Goal: Task Accomplishment & Management: Manage account settings

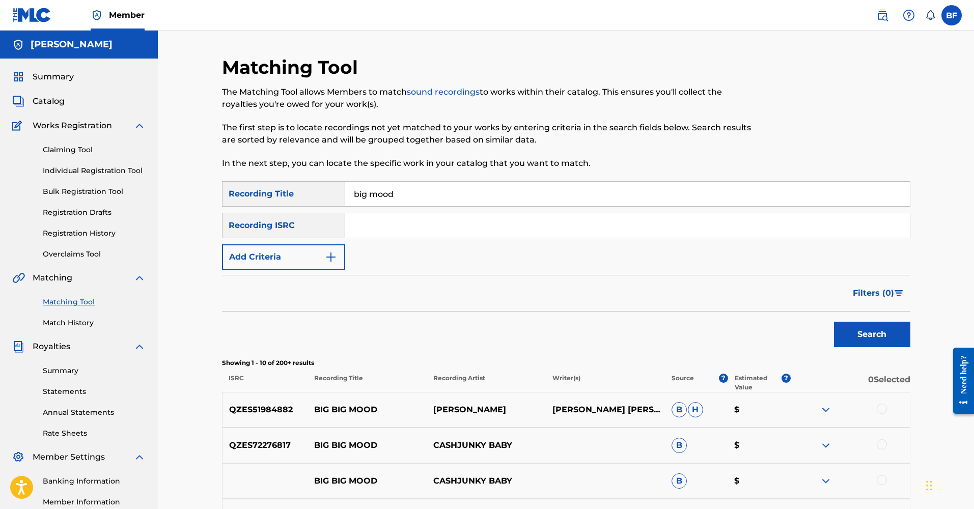
click at [425, 189] on input "big mood" at bounding box center [627, 194] width 565 height 24
click at [398, 202] on input "big mood" at bounding box center [627, 194] width 565 height 24
type input "big mood bro trilla"
click at [872, 335] on button "Search" at bounding box center [872, 334] width 76 height 25
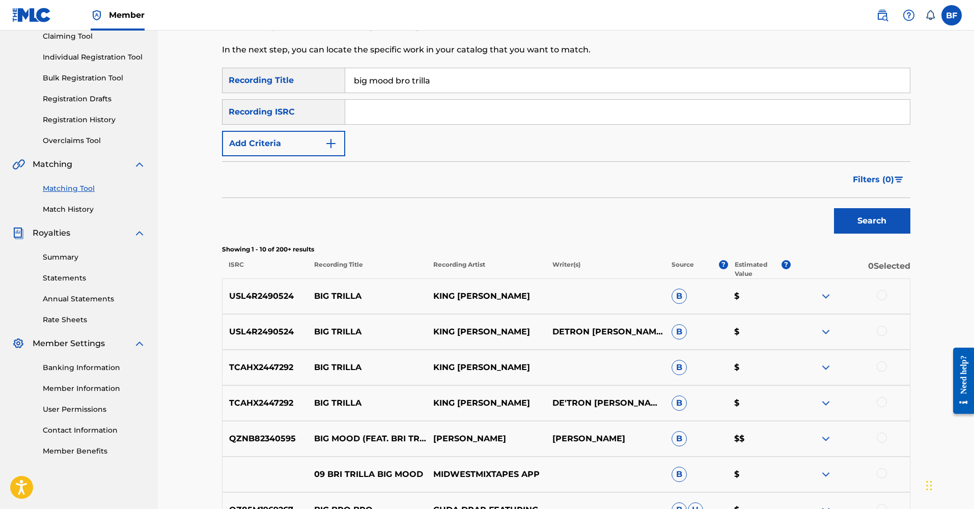
scroll to position [305, 0]
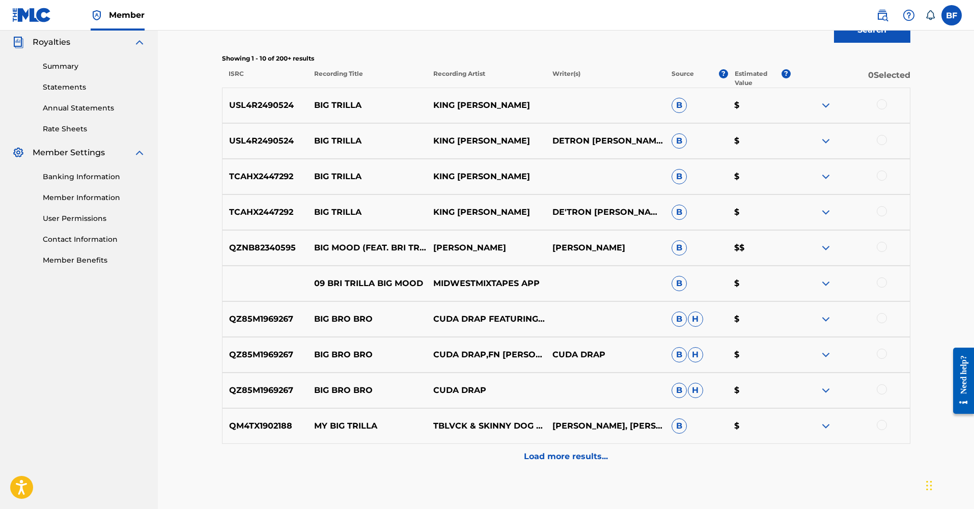
click at [738, 249] on p "$$" at bounding box center [759, 248] width 63 height 12
click at [835, 248] on div at bounding box center [850, 248] width 119 height 12
click at [818, 249] on div at bounding box center [850, 248] width 119 height 12
click at [825, 246] on img at bounding box center [826, 248] width 12 height 12
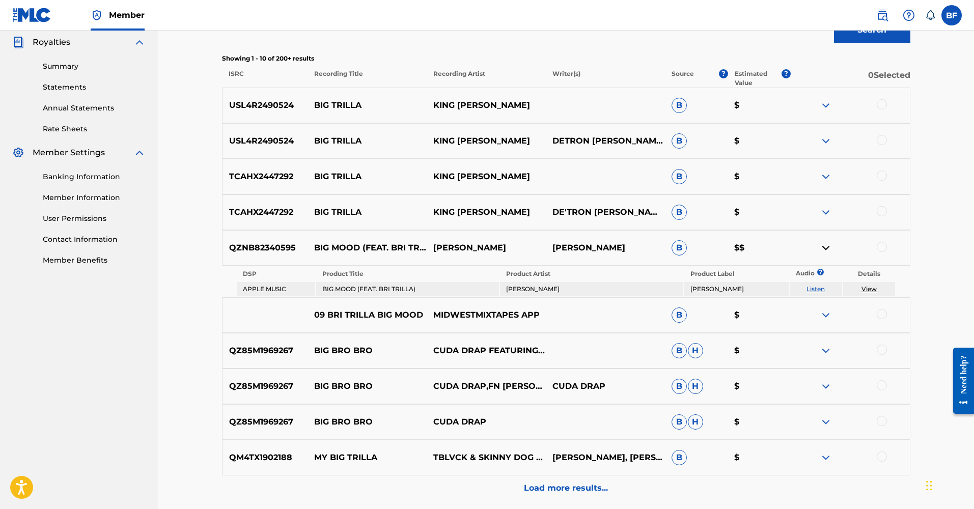
click at [871, 287] on link "View" at bounding box center [869, 289] width 15 height 8
click at [502, 318] on p "MIDWESTMIXTAPES APP" at bounding box center [486, 315] width 119 height 12
click at [880, 314] on div at bounding box center [882, 314] width 10 height 10
click at [706, 427] on button "Match 1 Group" at bounding box center [716, 426] width 113 height 25
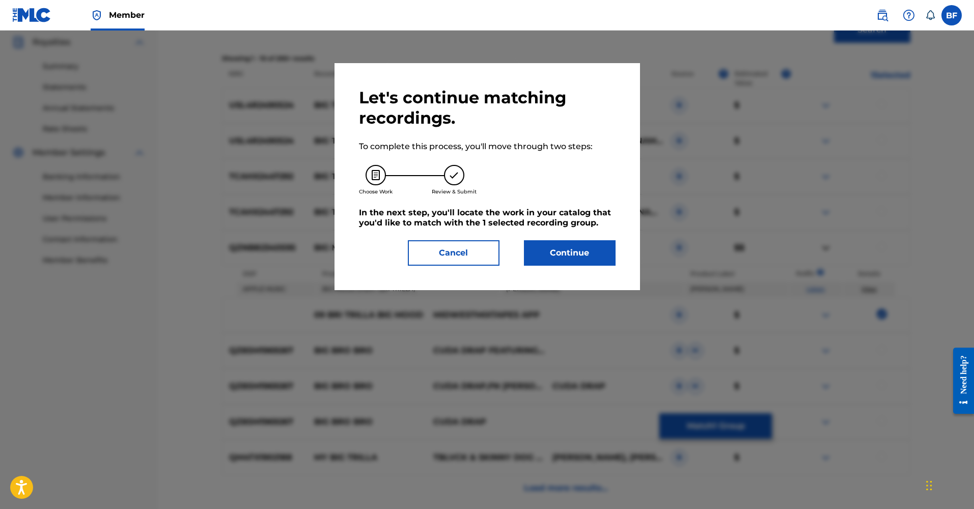
click at [565, 257] on button "Continue" at bounding box center [570, 252] width 92 height 25
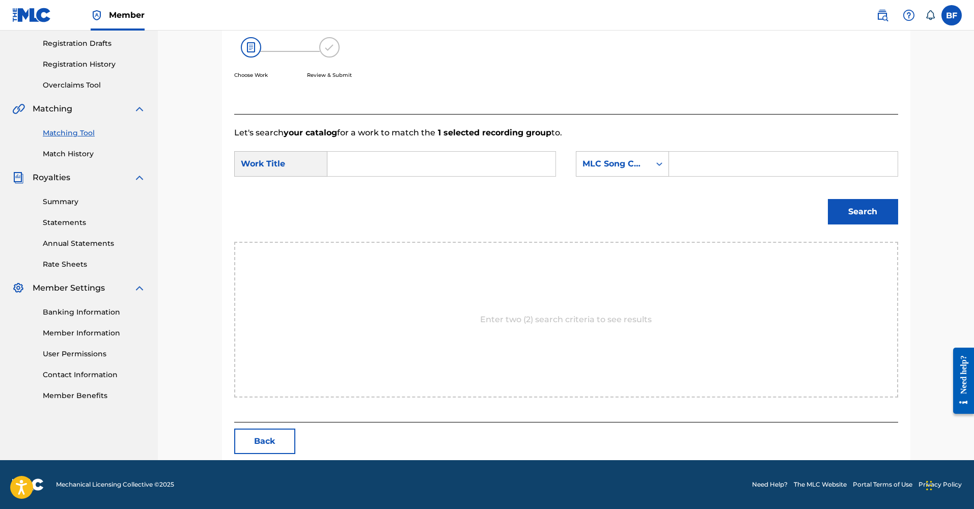
scroll to position [122, 0]
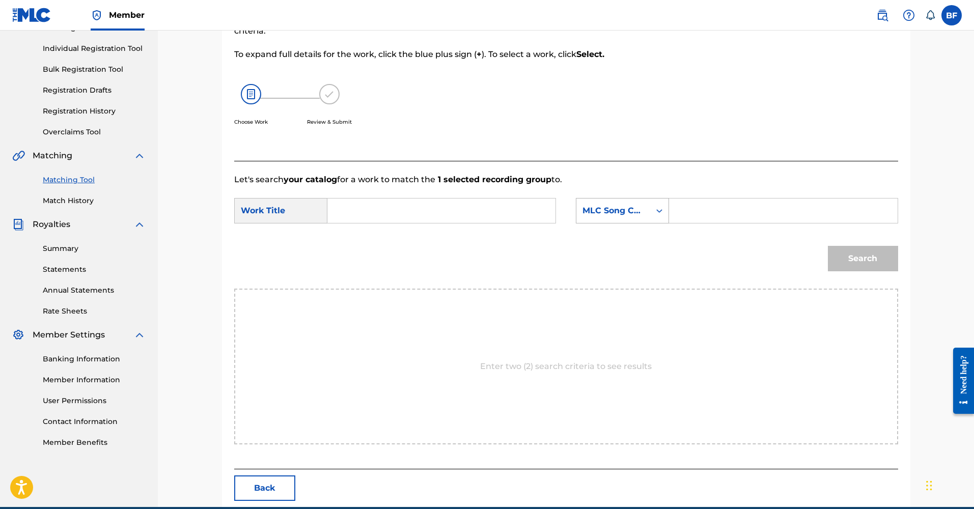
click at [662, 217] on div "Search Form" at bounding box center [659, 211] width 18 height 18
click at [694, 216] on input "Search Form" at bounding box center [783, 211] width 211 height 24
click at [72, 180] on link "Matching Tool" at bounding box center [94, 180] width 103 height 11
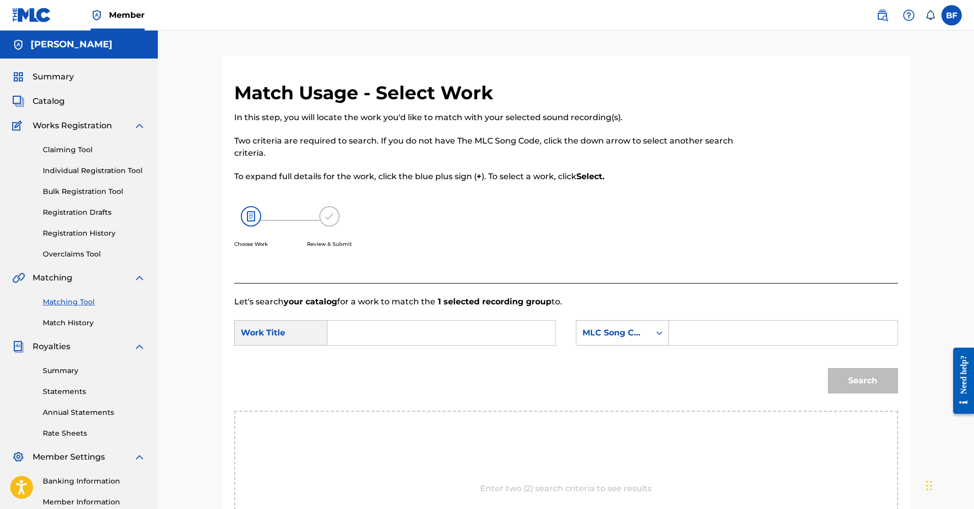
click at [68, 148] on link "Claiming Tool" at bounding box center [94, 150] width 103 height 11
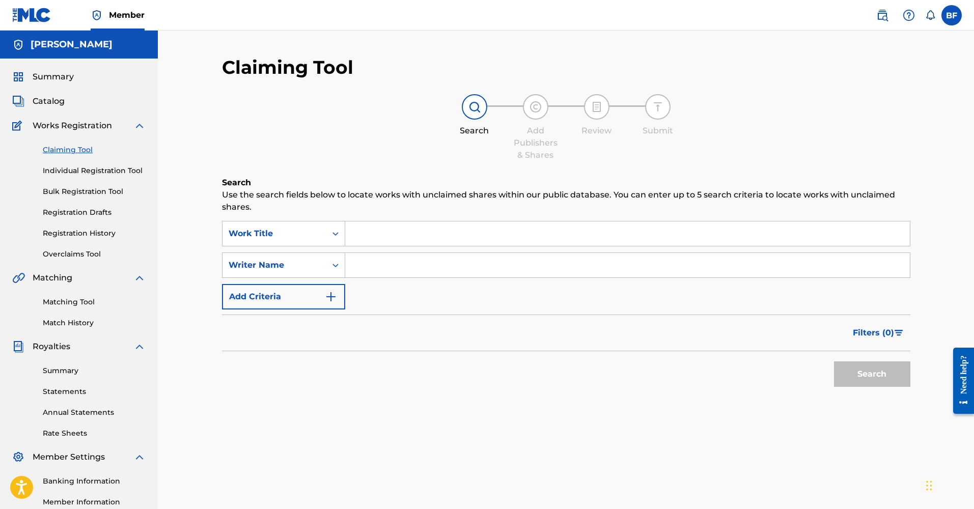
click at [353, 262] on input "Search Form" at bounding box center [627, 265] width 565 height 24
type input "bri trilla"
click at [872, 374] on button "Search" at bounding box center [872, 374] width 76 height 25
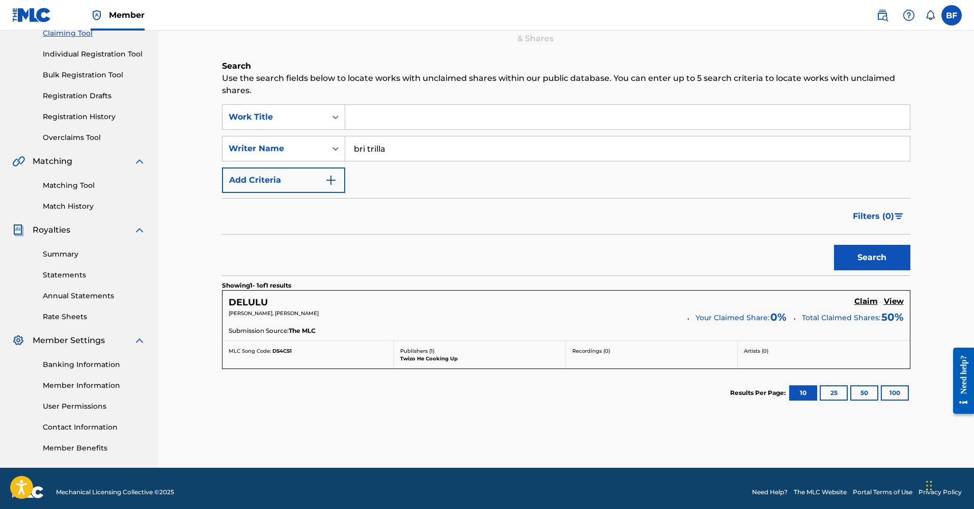
scroll to position [124, 0]
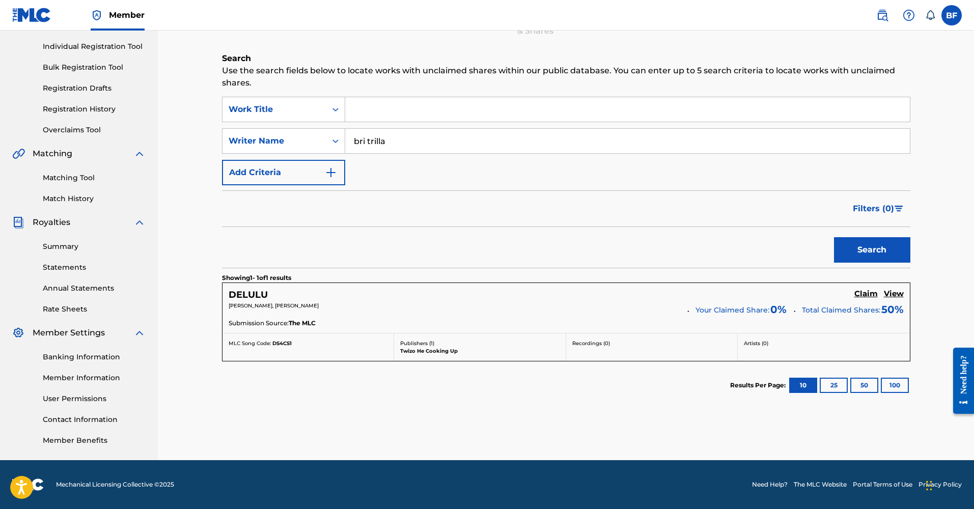
click at [870, 295] on h5 "Claim" at bounding box center [866, 294] width 23 height 10
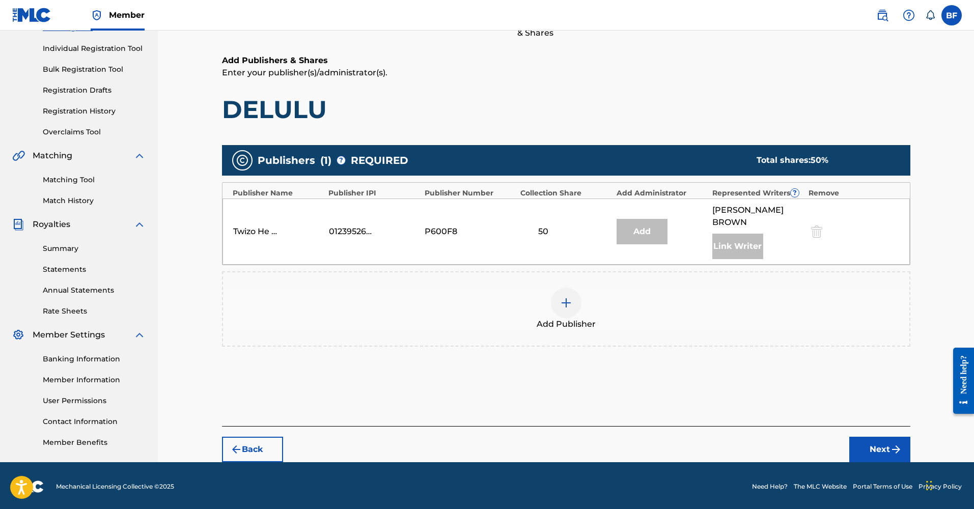
click at [555, 290] on div at bounding box center [566, 303] width 31 height 31
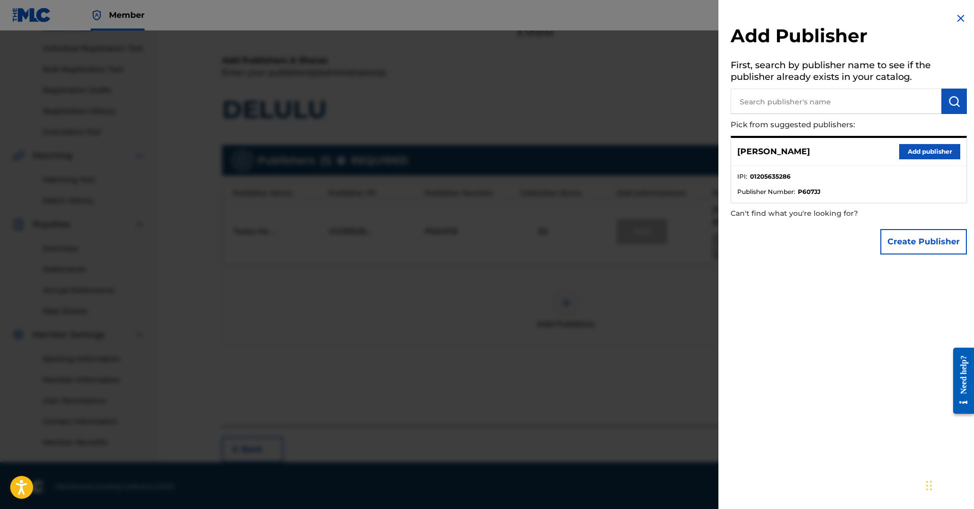
click at [925, 149] on button "Add publisher" at bounding box center [929, 151] width 61 height 15
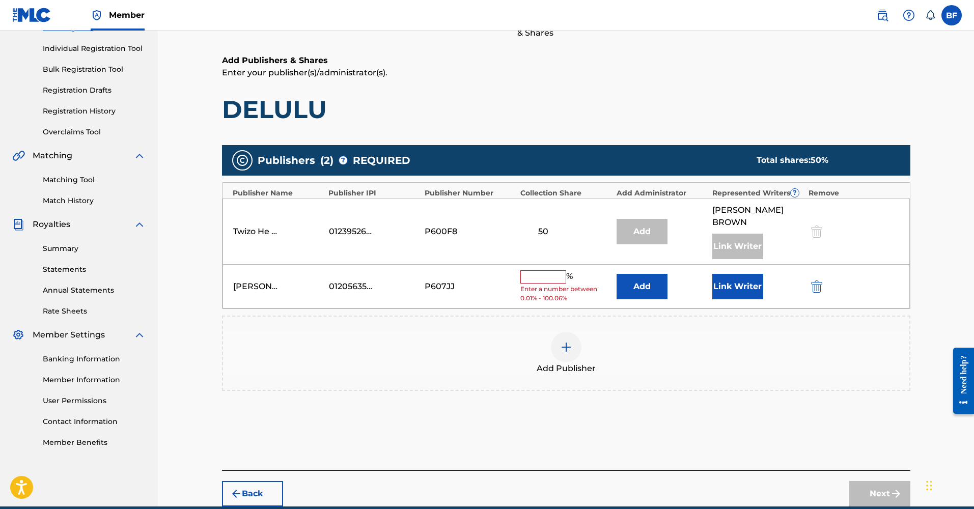
click at [524, 270] on input "text" at bounding box center [543, 276] width 46 height 13
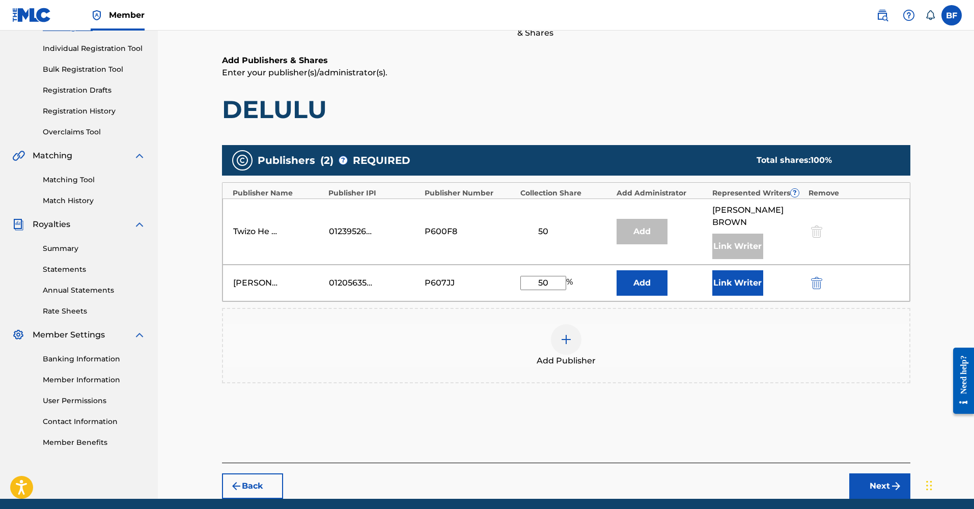
type input "50"
click at [643, 272] on button "Add" at bounding box center [642, 282] width 51 height 25
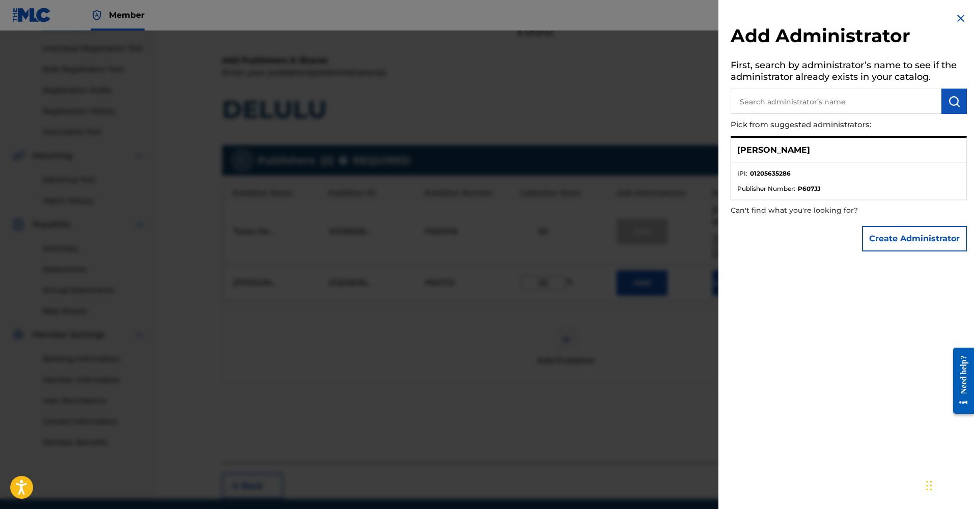
click at [848, 200] on p "Can't find what you're looking for?" at bounding box center [820, 210] width 178 height 21
click at [806, 175] on li "IPI : 01205635286" at bounding box center [848, 176] width 223 height 15
click at [797, 178] on li "IPI : 01205635286" at bounding box center [848, 176] width 223 height 15
click at [786, 238] on div "Create Administrator" at bounding box center [849, 239] width 236 height 36
click at [631, 351] on div at bounding box center [487, 285] width 974 height 509
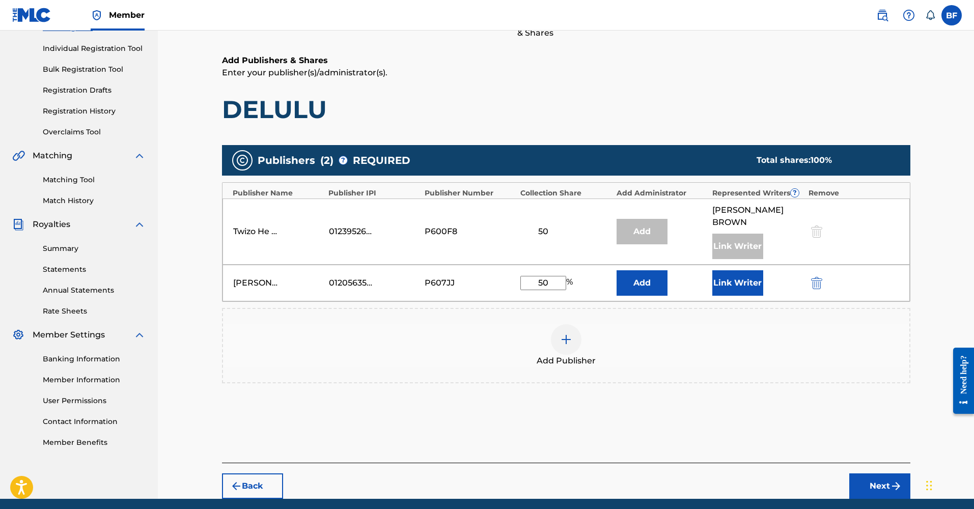
click at [863, 481] on button "Next" at bounding box center [880, 486] width 61 height 25
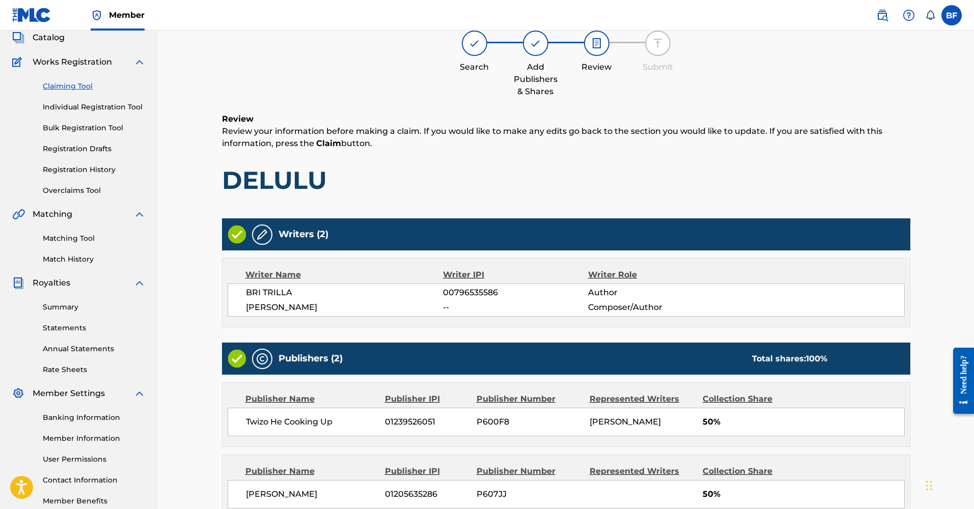
scroll to position [173, 0]
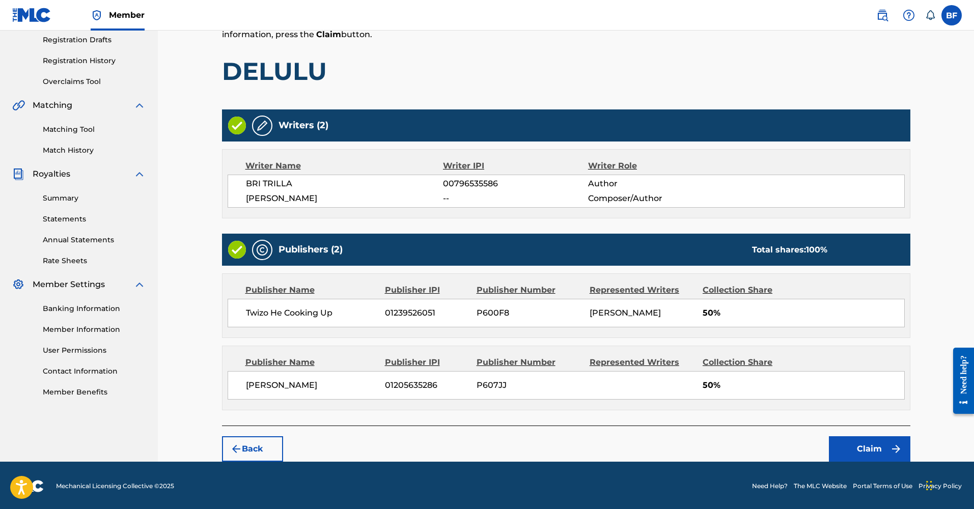
click at [855, 443] on button "Claim" at bounding box center [869, 448] width 81 height 25
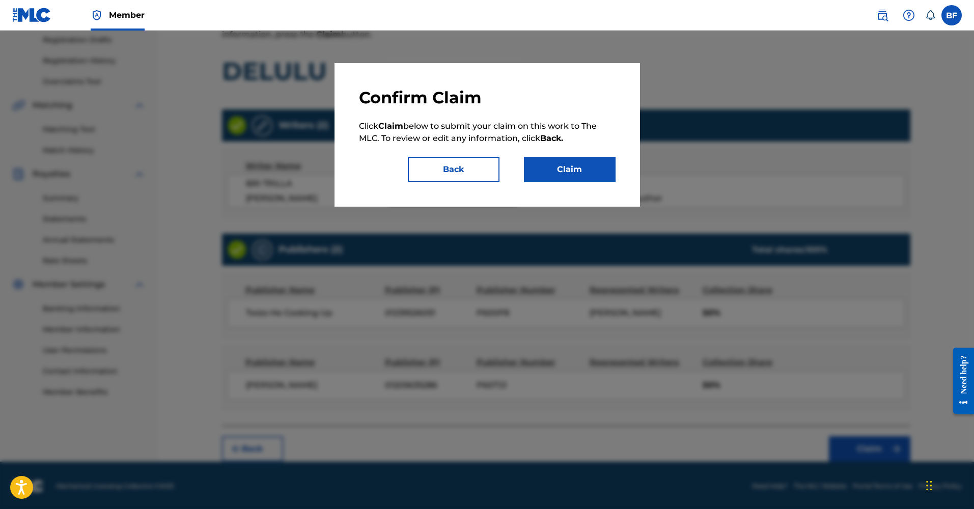
click at [563, 168] on button "Claim" at bounding box center [570, 169] width 92 height 25
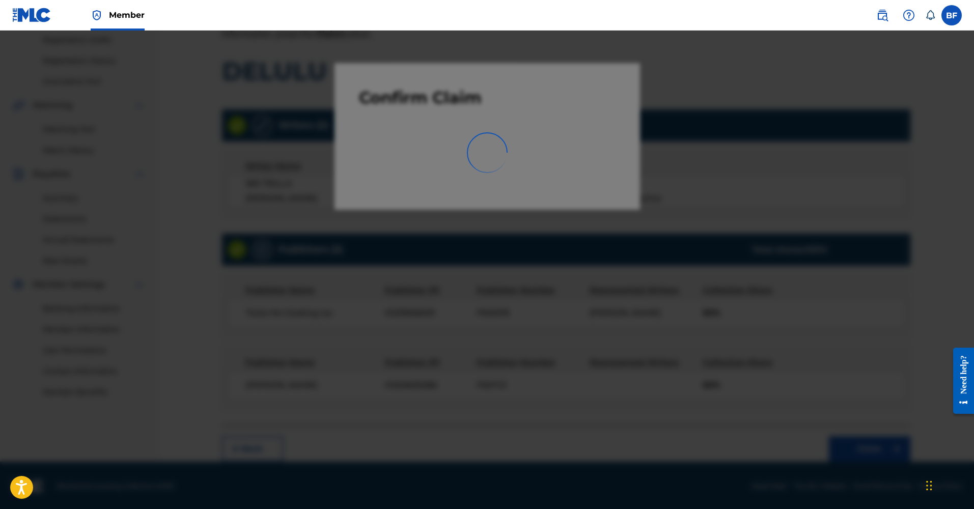
scroll to position [122, 0]
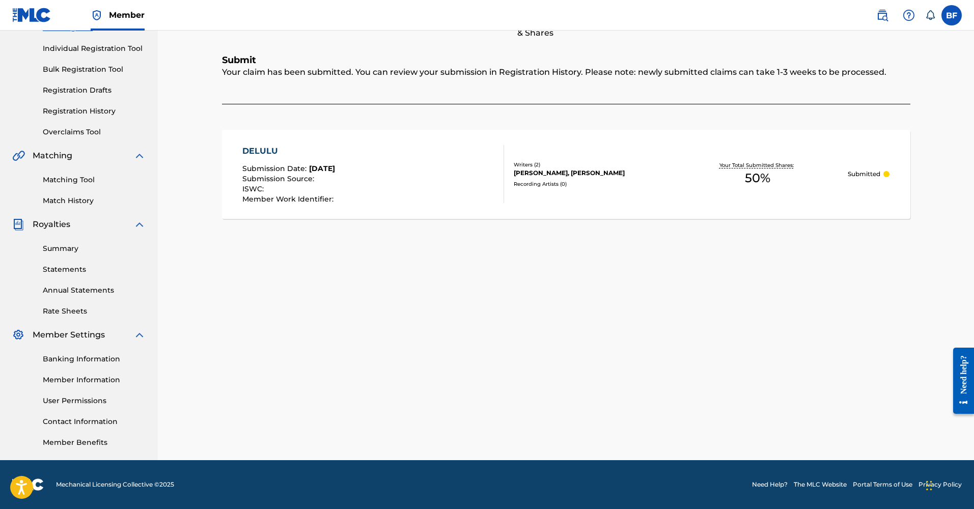
click at [71, 181] on link "Matching Tool" at bounding box center [94, 180] width 103 height 11
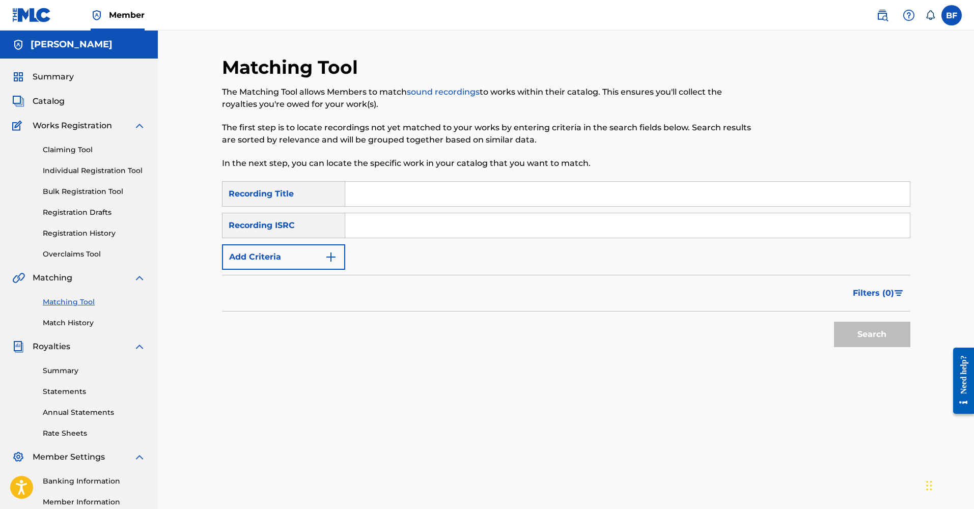
click at [386, 194] on input "Search Form" at bounding box center [627, 194] width 565 height 24
click at [277, 255] on button "Add Criteria" at bounding box center [283, 256] width 123 height 25
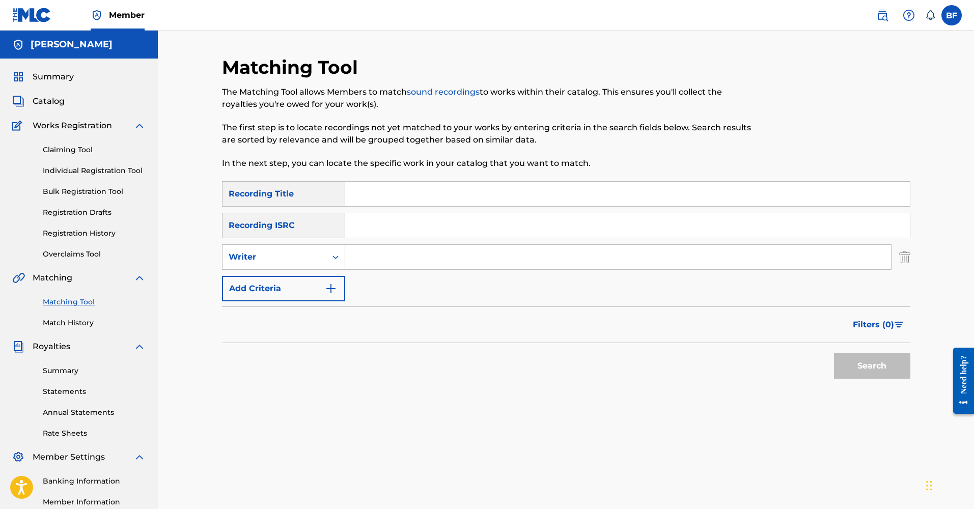
click at [403, 258] on input "Search Form" at bounding box center [618, 257] width 546 height 24
click at [872, 366] on button "Search" at bounding box center [872, 365] width 76 height 25
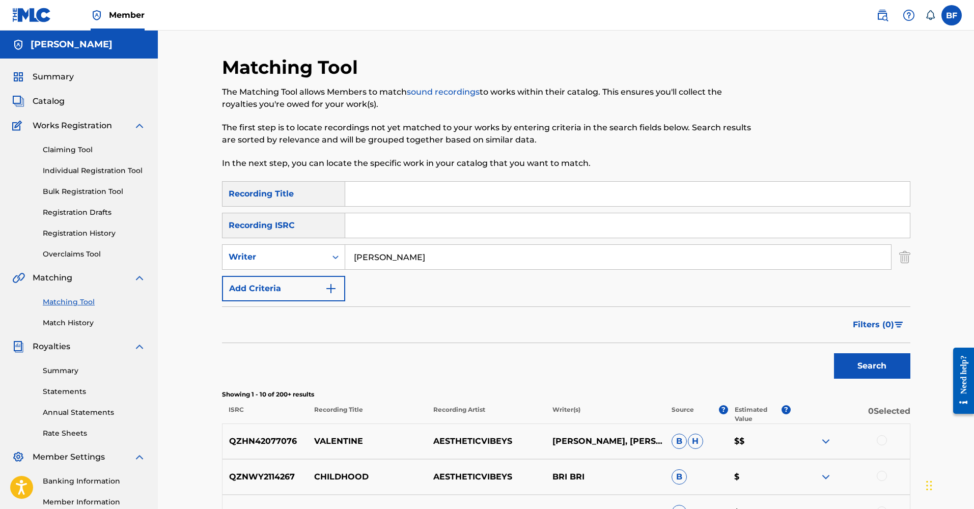
type input "[PERSON_NAME]"
click at [872, 366] on button "Search" at bounding box center [872, 365] width 76 height 25
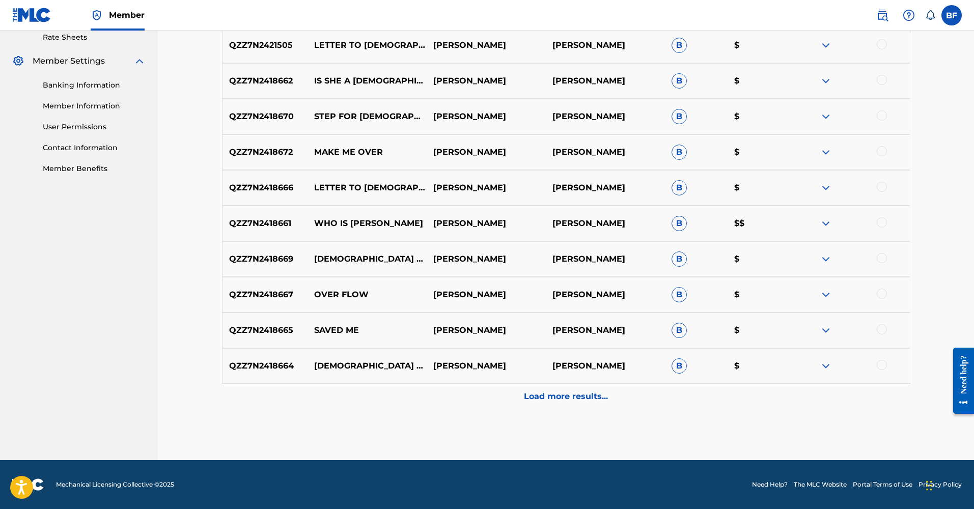
scroll to position [296, 0]
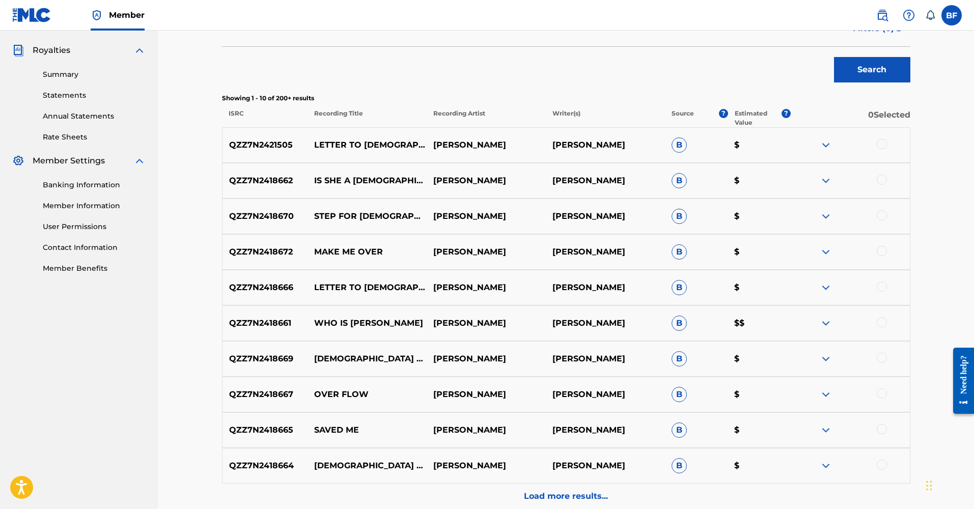
click at [825, 148] on img at bounding box center [826, 145] width 12 height 12
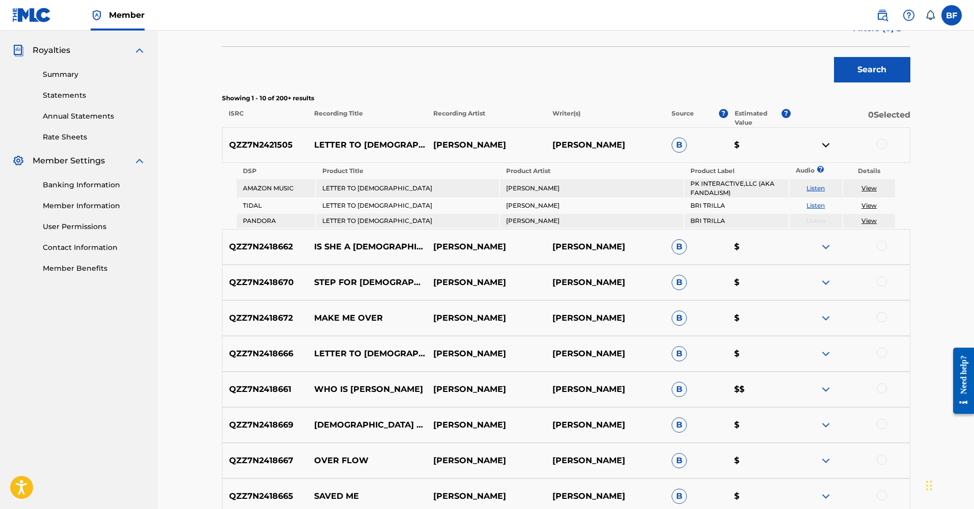
click at [880, 143] on div at bounding box center [882, 144] width 10 height 10
click at [700, 420] on button "Match 1 Group" at bounding box center [716, 426] width 113 height 25
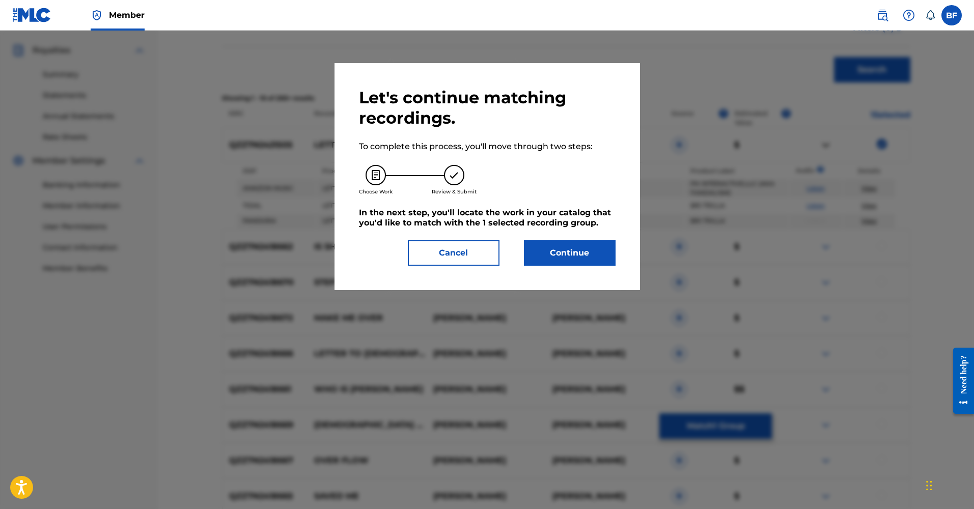
click at [584, 253] on button "Continue" at bounding box center [570, 252] width 92 height 25
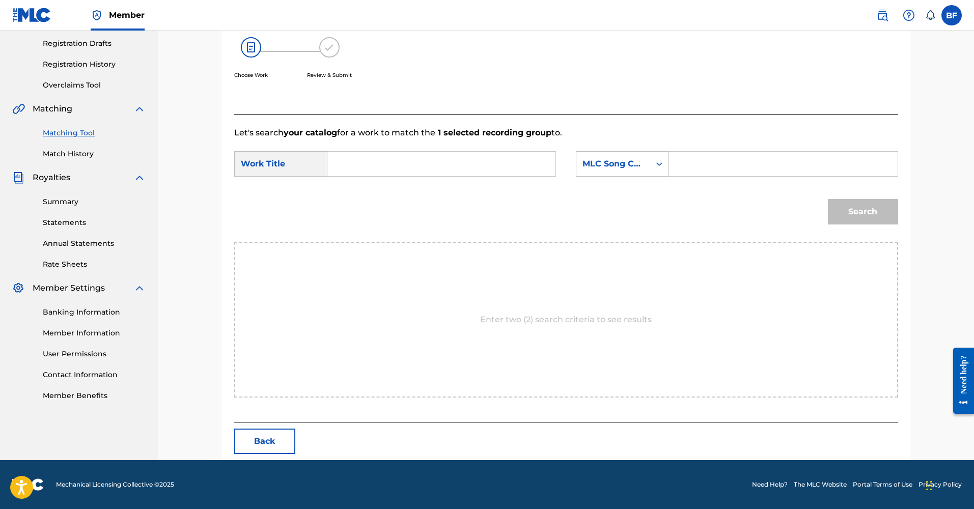
scroll to position [122, 0]
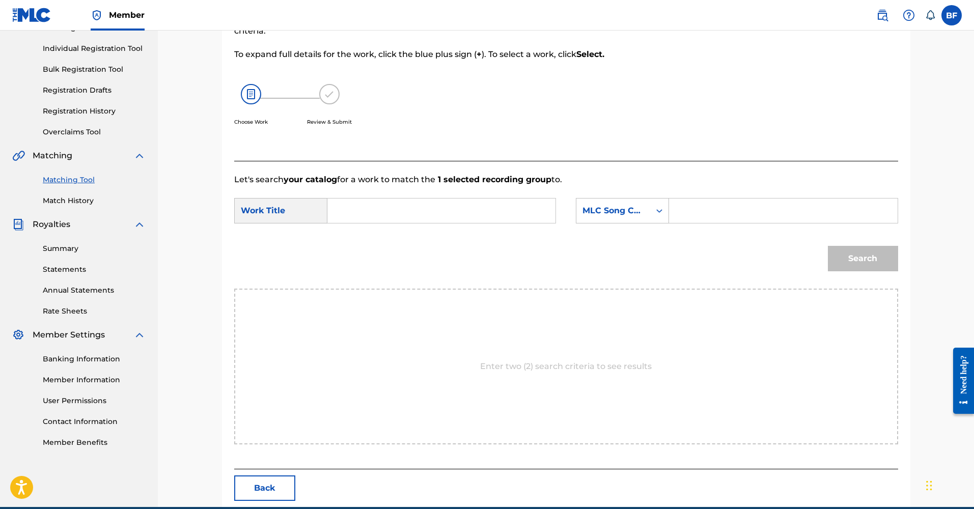
click at [427, 212] on input "Search Form" at bounding box center [441, 211] width 211 height 24
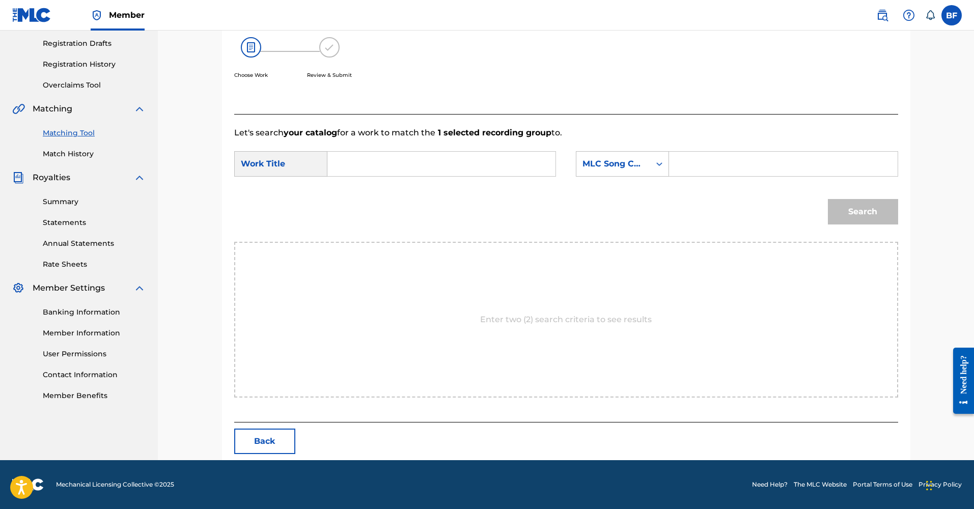
scroll to position [0, 0]
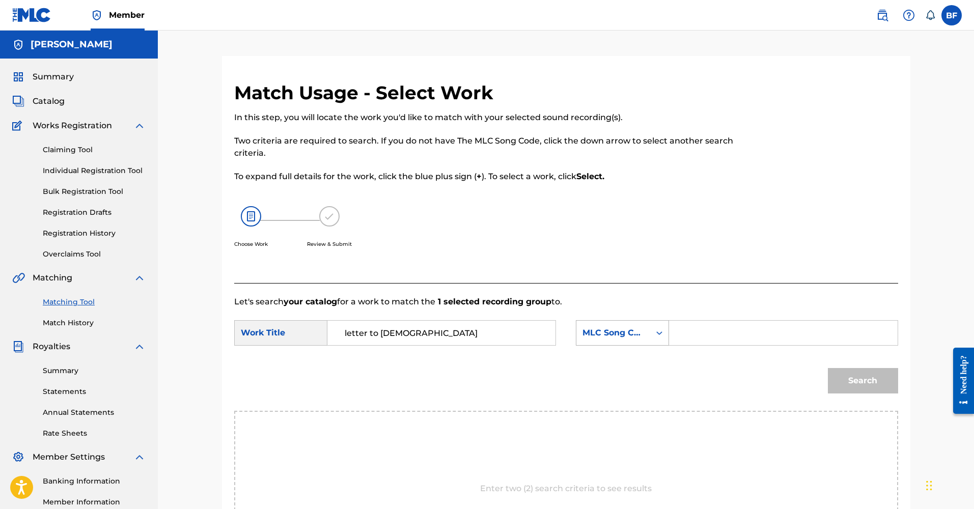
type input "letter to [DEMOGRAPHIC_DATA]"
click at [654, 337] on div "Search Form" at bounding box center [659, 333] width 18 height 18
click at [633, 399] on div "Publisher Name" at bounding box center [623, 397] width 92 height 25
click at [693, 336] on input "Search Form" at bounding box center [783, 333] width 211 height 24
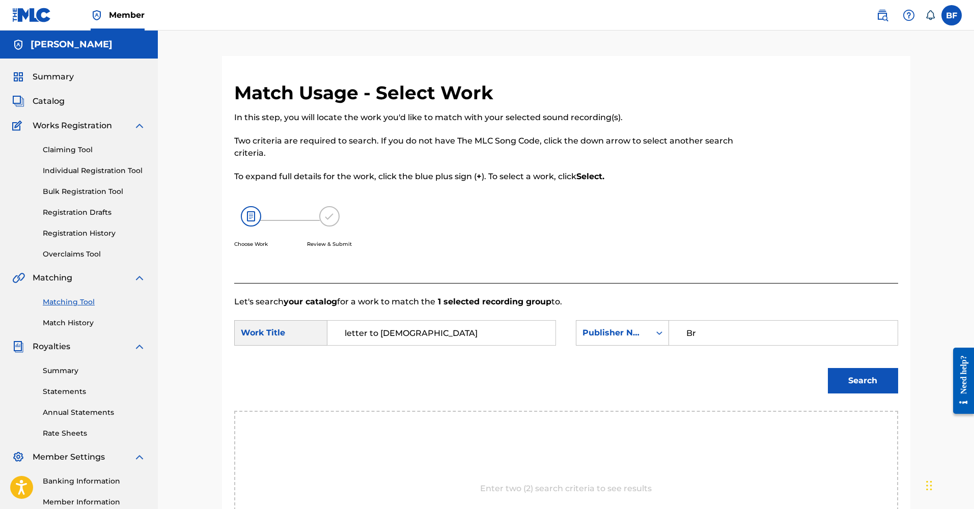
type input "B"
type input "Bri Trilla"
click at [863, 381] on button "Search" at bounding box center [863, 380] width 70 height 25
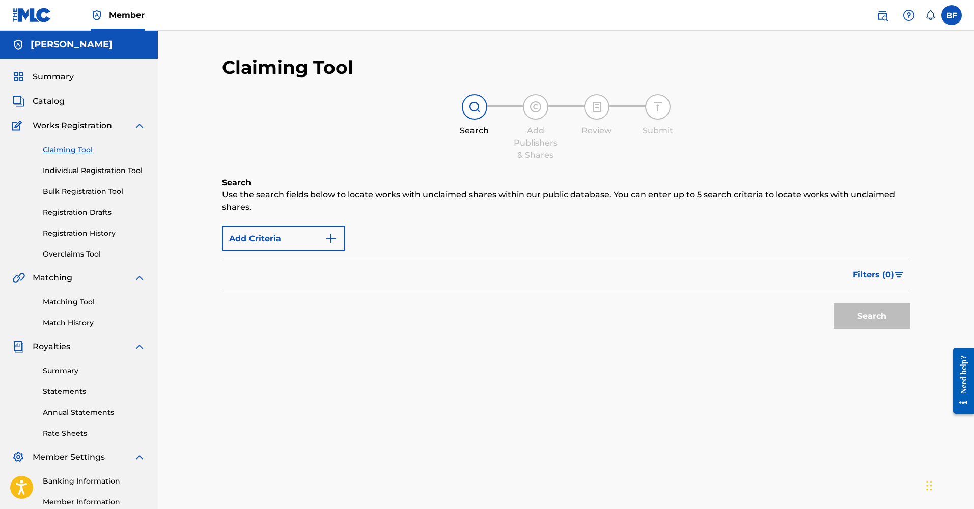
scroll to position [122, 0]
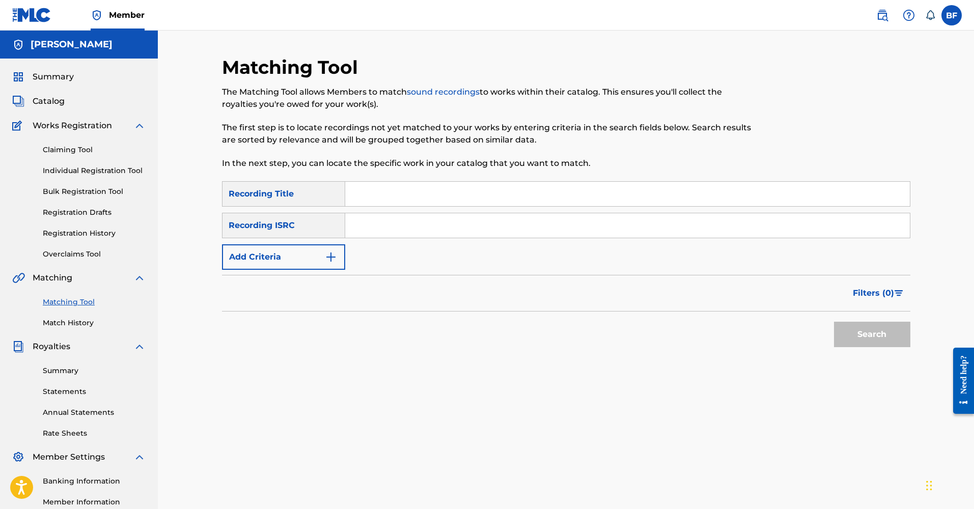
click at [66, 130] on span "Works Registration" at bounding box center [72, 126] width 79 height 12
click at [58, 93] on div "Summary Catalog Works Registration Claiming Tool Individual Registration Tool B…" at bounding box center [79, 321] width 158 height 524
click at [53, 99] on span "Catalog" at bounding box center [49, 101] width 32 height 12
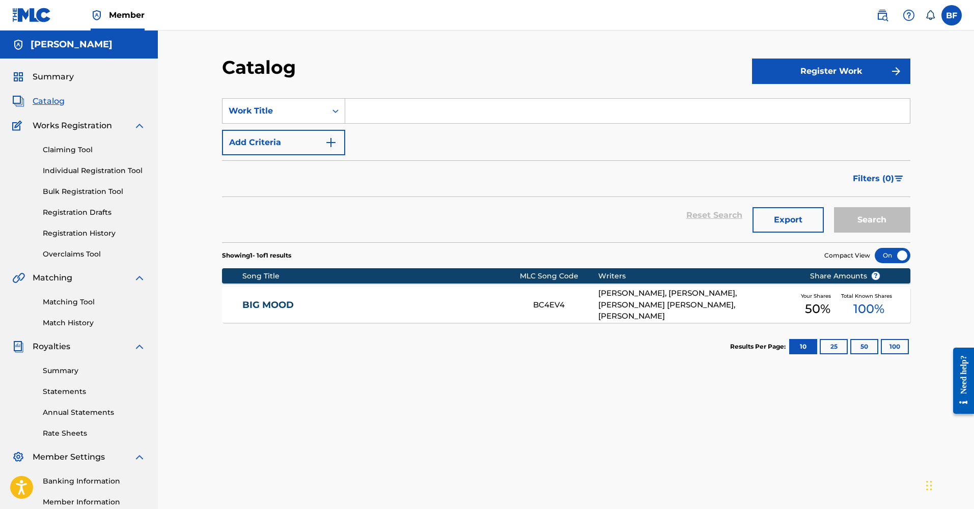
click at [823, 304] on span "50 %" at bounding box center [817, 309] width 25 height 18
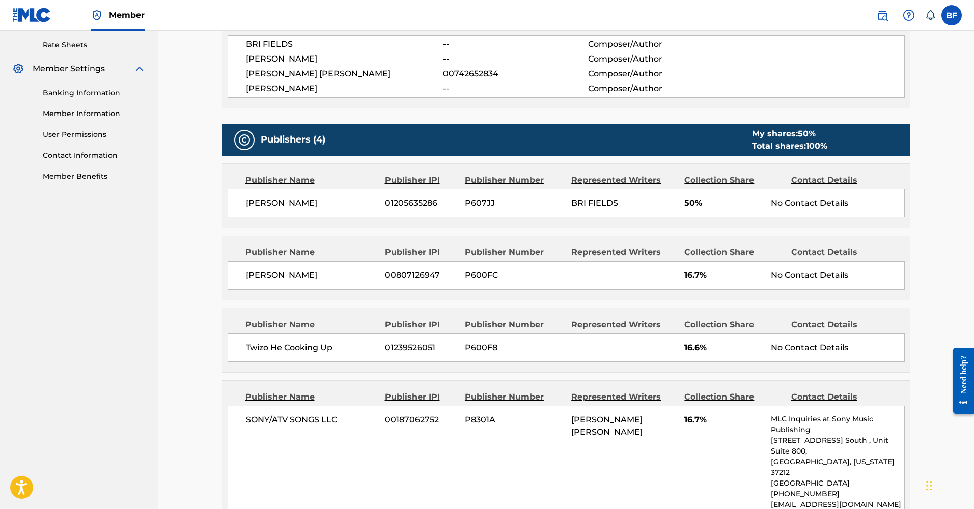
scroll to position [379, 0]
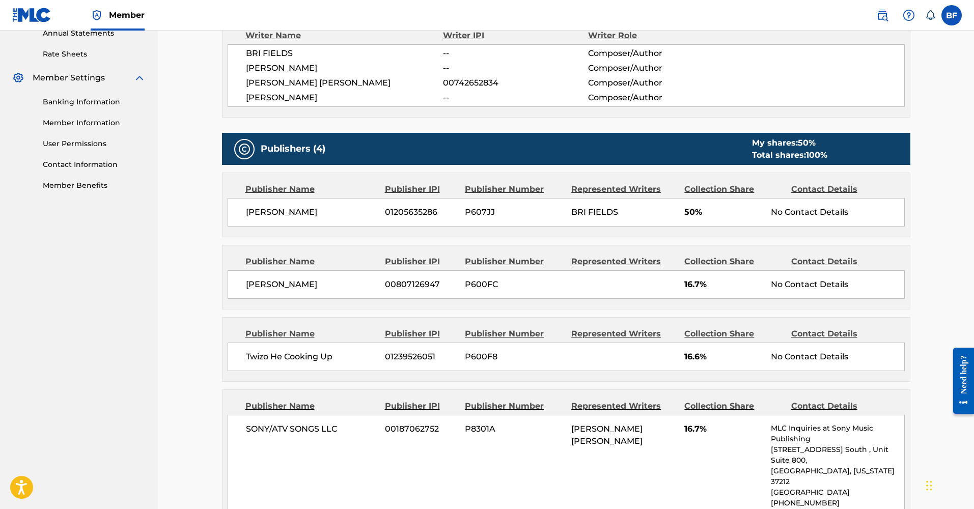
click at [830, 190] on div "Contact Details" at bounding box center [840, 189] width 99 height 12
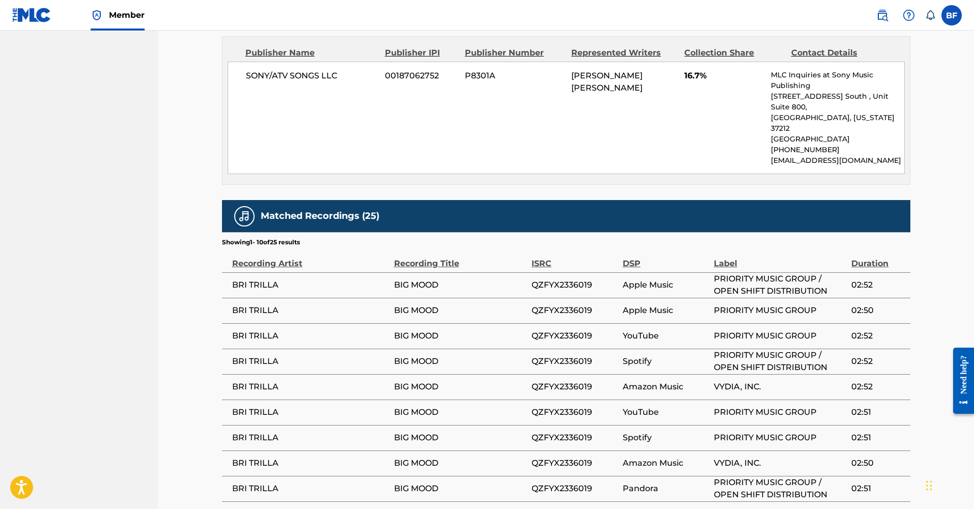
scroll to position [252, 0]
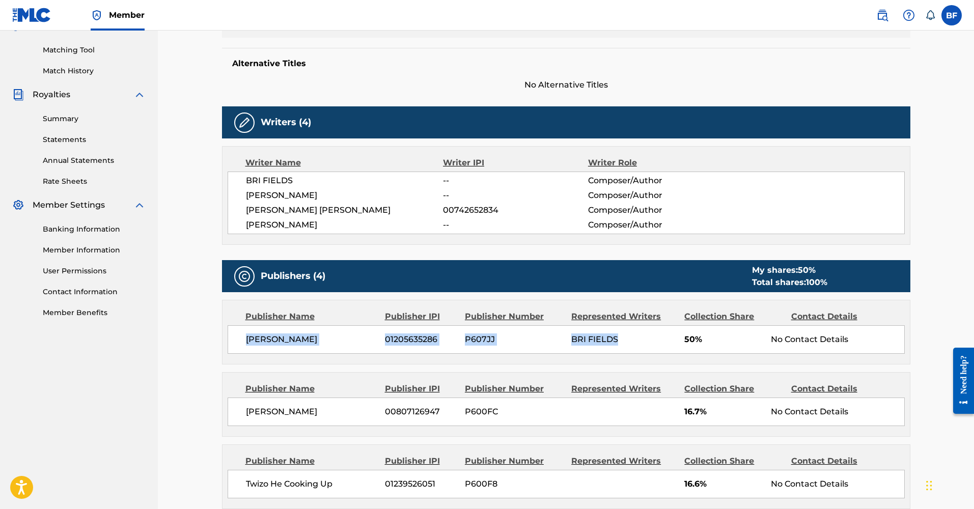
drag, startPoint x: 245, startPoint y: 339, endPoint x: 559, endPoint y: 337, distance: 313.7
click at [617, 347] on div "[PERSON_NAME] 01205635286 P607JJ BRI FIELDS 50% No Contact Details" at bounding box center [566, 339] width 677 height 29
click at [463, 336] on div "[PERSON_NAME] 01205635286 P607JJ BRI FIELDS 50% No Contact Details" at bounding box center [566, 339] width 677 height 29
drag, startPoint x: 385, startPoint y: 338, endPoint x: 435, endPoint y: 342, distance: 51.1
click at [436, 343] on span "01205635286" at bounding box center [421, 340] width 72 height 12
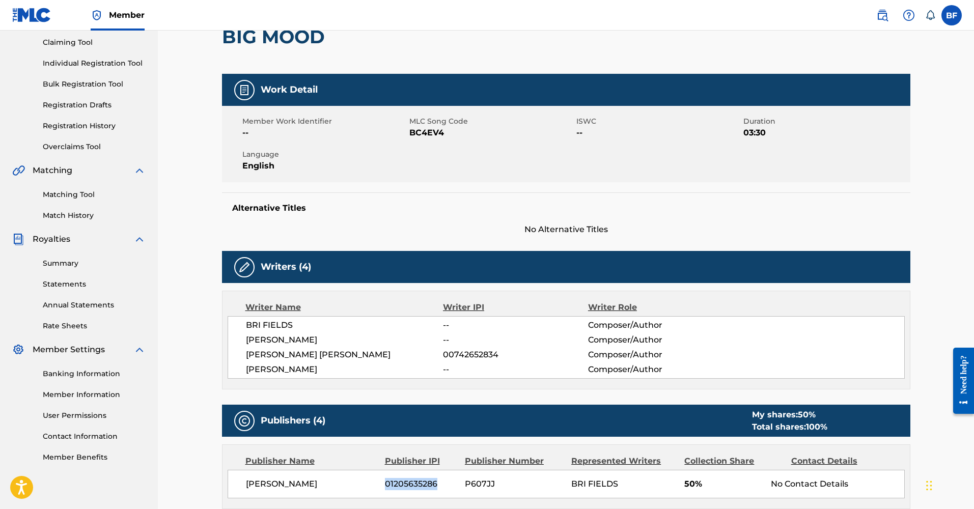
scroll to position [0, 0]
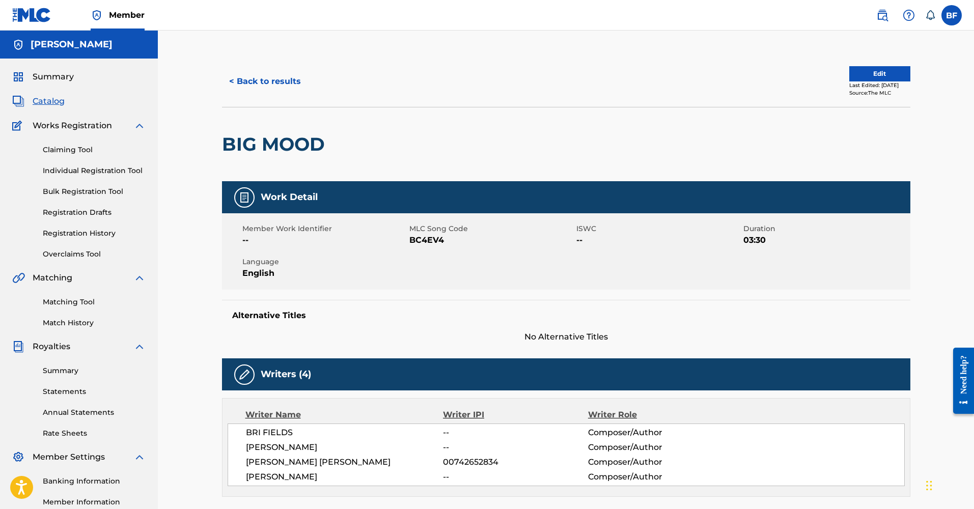
click at [62, 153] on link "Claiming Tool" at bounding box center [94, 150] width 103 height 11
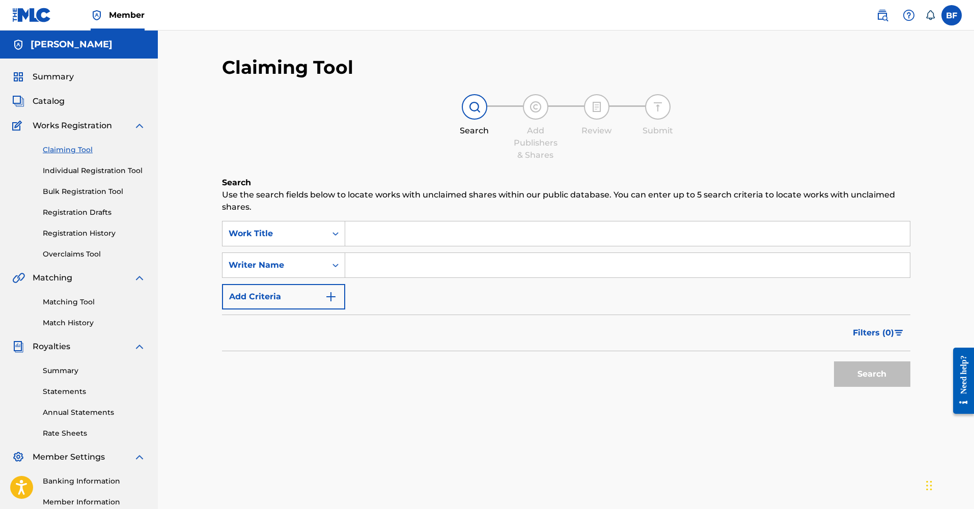
click at [367, 227] on input "Search Form" at bounding box center [627, 234] width 565 height 24
click at [368, 259] on input "Search Form" at bounding box center [627, 265] width 565 height 24
click at [313, 302] on button "Add Criteria" at bounding box center [283, 296] width 123 height 25
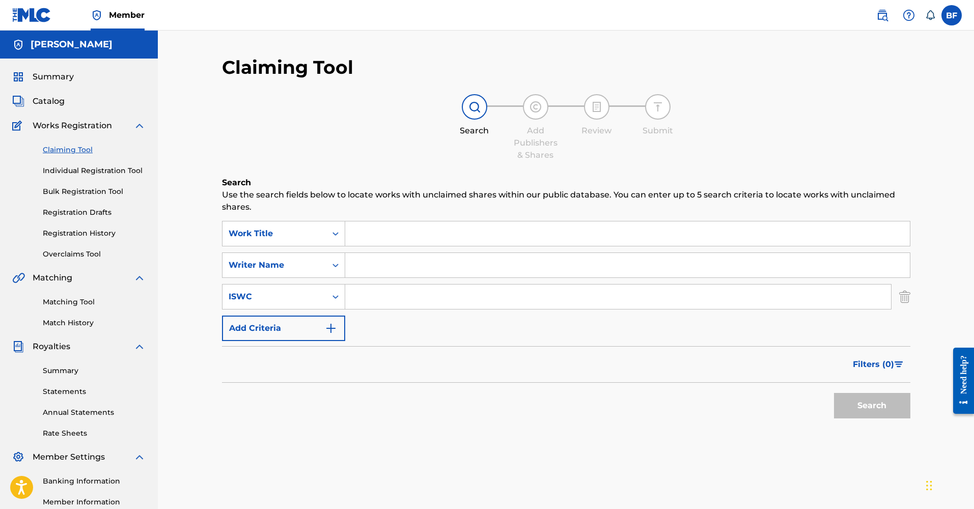
click at [302, 334] on button "Add Criteria" at bounding box center [283, 328] width 123 height 25
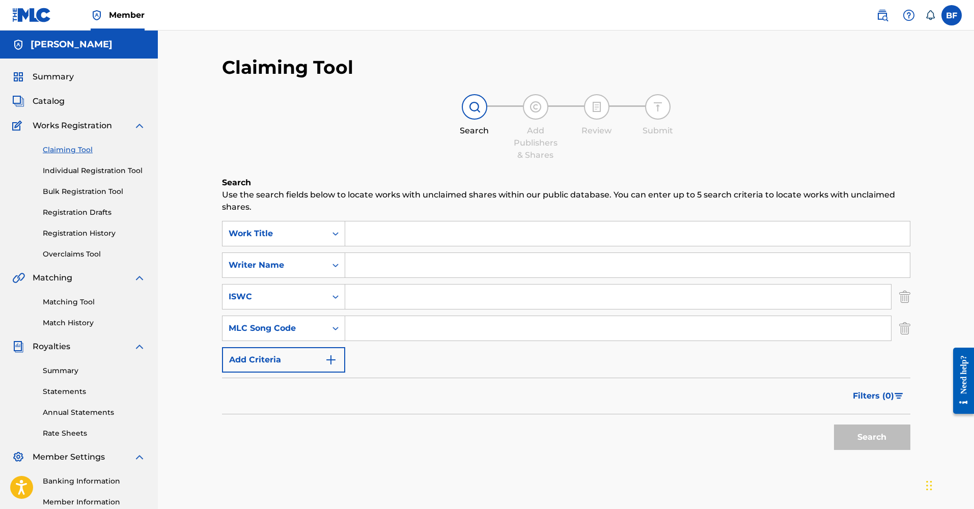
click at [297, 354] on button "Add Criteria" at bounding box center [283, 359] width 123 height 25
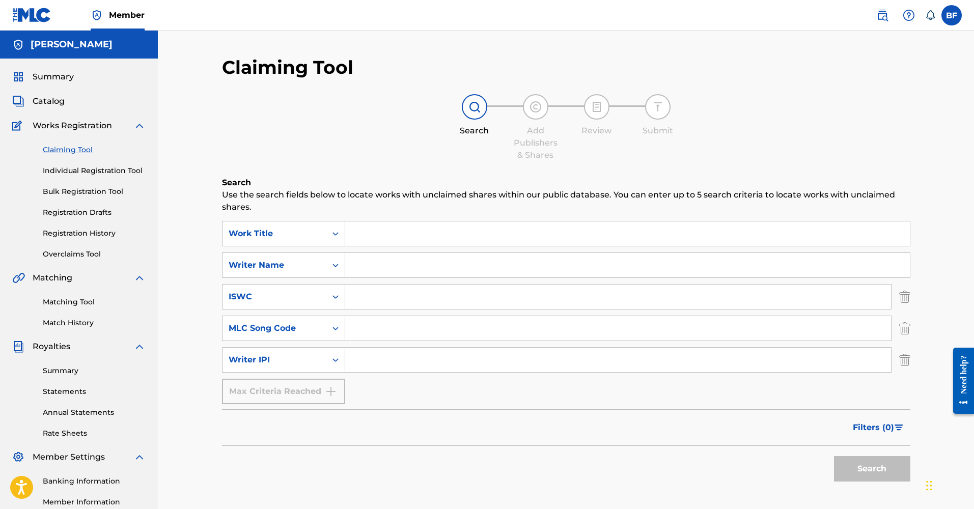
click at [389, 364] on input "Search Form" at bounding box center [618, 360] width 546 height 24
paste input "01205635286"
type input "01205635286"
click at [847, 462] on button "Search" at bounding box center [872, 468] width 76 height 25
click at [48, 104] on span "Catalog" at bounding box center [49, 101] width 32 height 12
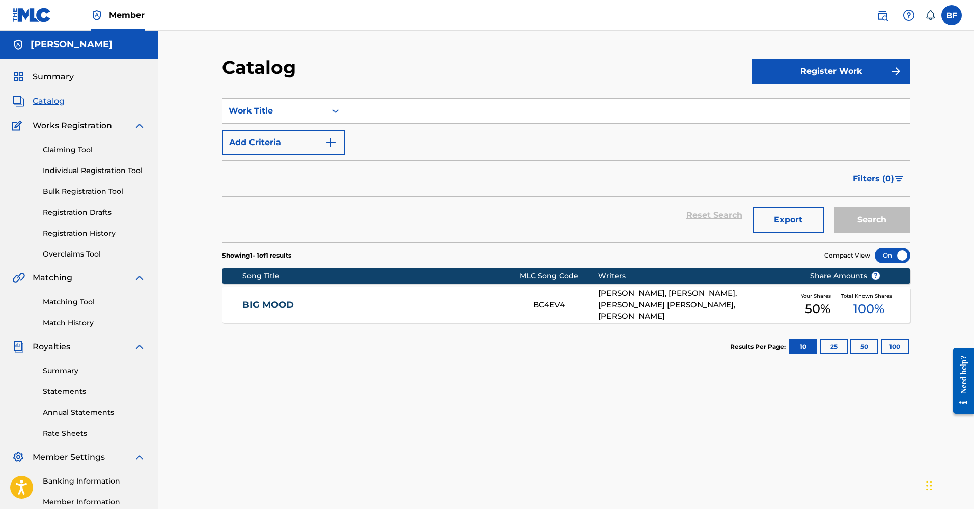
click at [817, 349] on section "Results Per Page: 10 25 50 100" at bounding box center [820, 346] width 180 height 15
click at [807, 349] on button "10" at bounding box center [803, 346] width 28 height 15
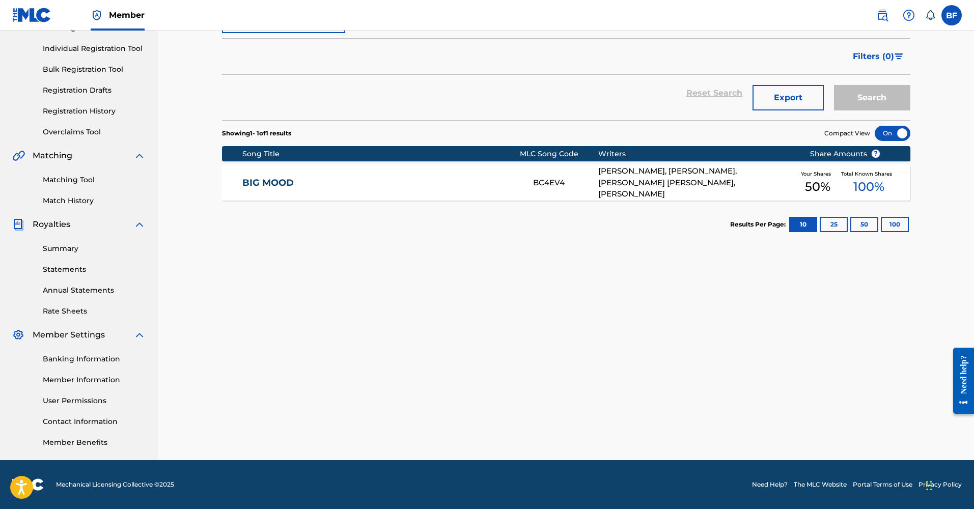
click at [66, 247] on link "Summary" at bounding box center [94, 248] width 103 height 11
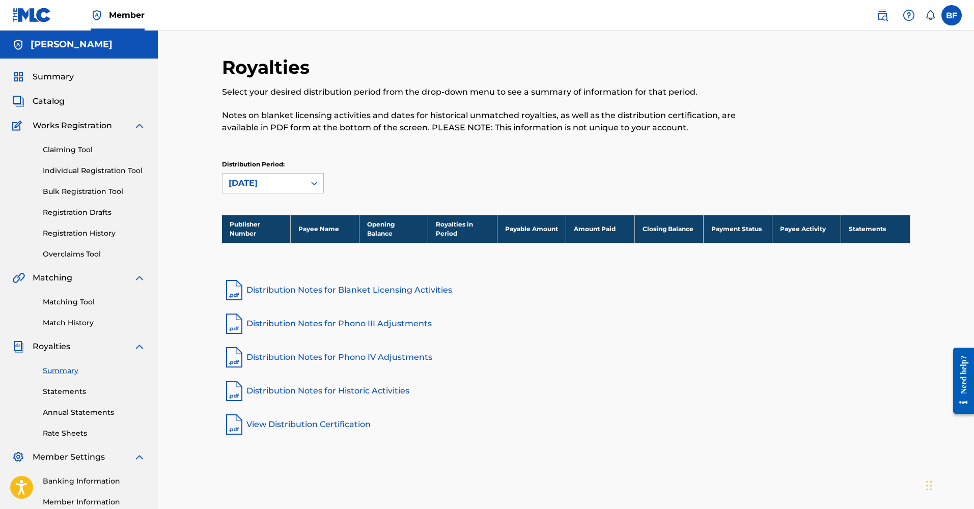
click at [62, 393] on link "Statements" at bounding box center [94, 392] width 103 height 11
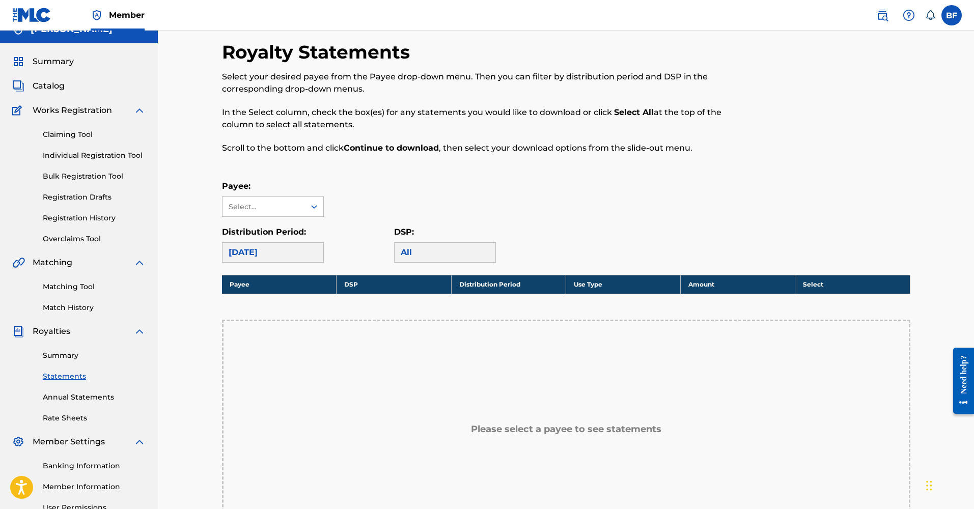
scroll to position [40, 0]
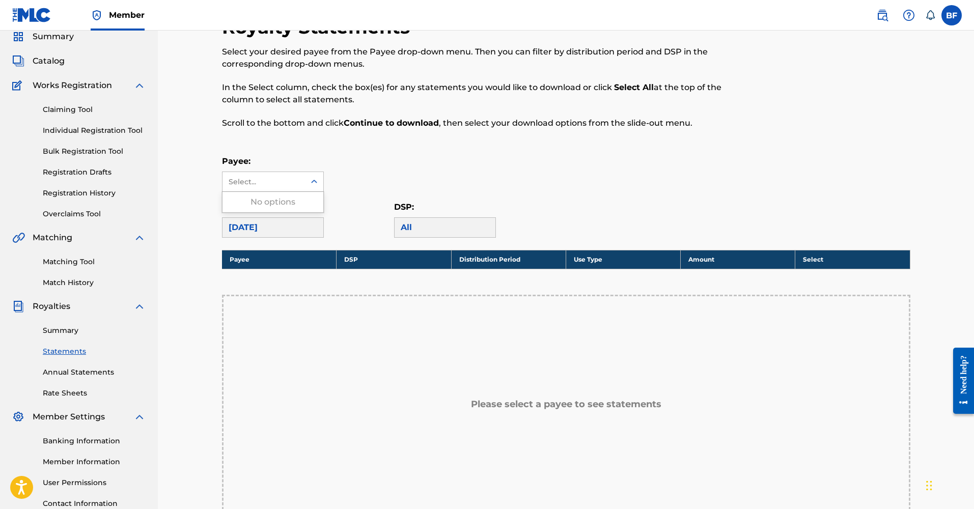
click at [275, 180] on div "Select..." at bounding box center [263, 182] width 69 height 11
click at [275, 203] on div "No options" at bounding box center [273, 202] width 101 height 20
click at [361, 293] on div "Payee DSP Distribution Period Use Type Amount Select" at bounding box center [566, 272] width 689 height 45
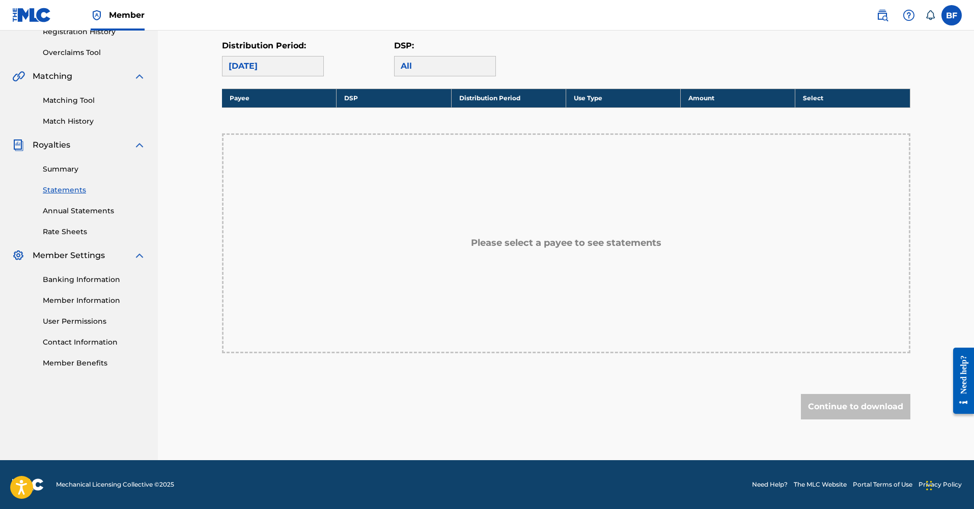
click at [65, 278] on link "Banking Information" at bounding box center [94, 280] width 103 height 11
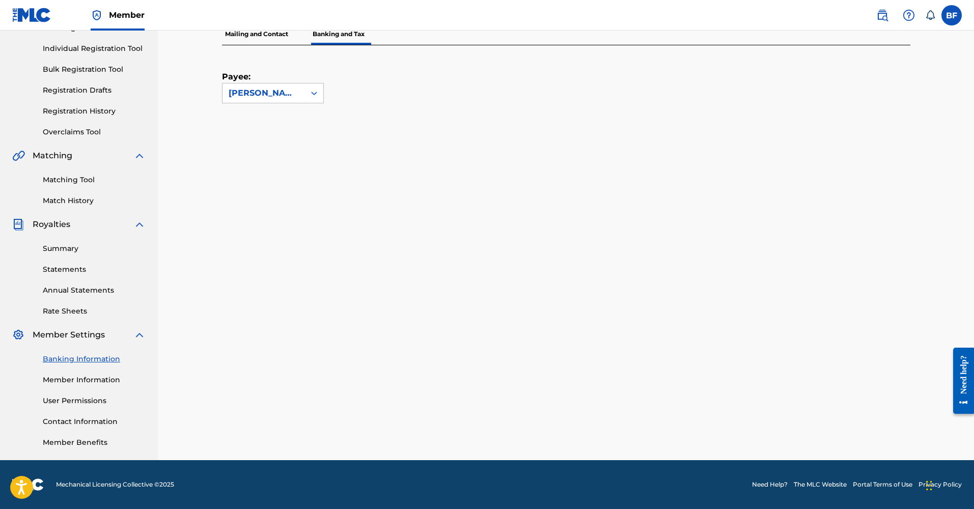
scroll to position [122, 0]
click at [66, 380] on link "Member Information" at bounding box center [94, 380] width 103 height 11
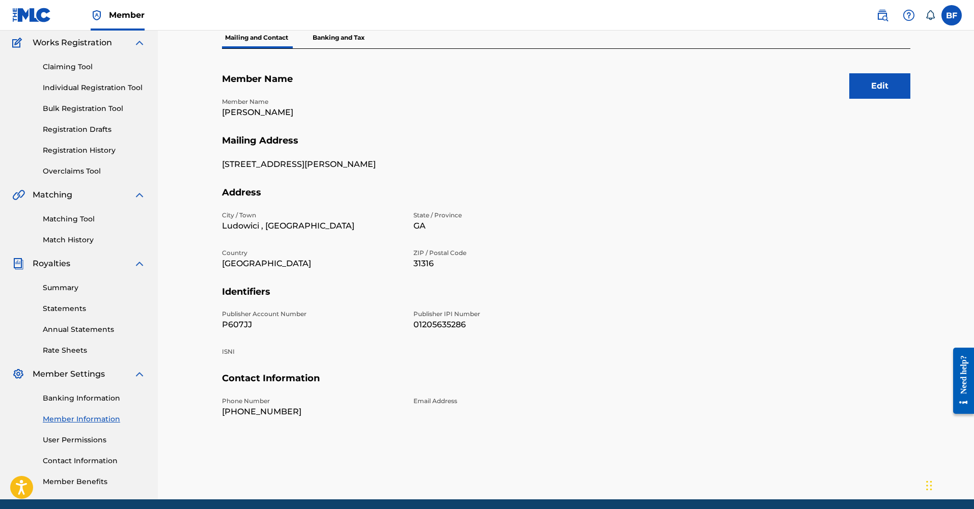
scroll to position [122, 0]
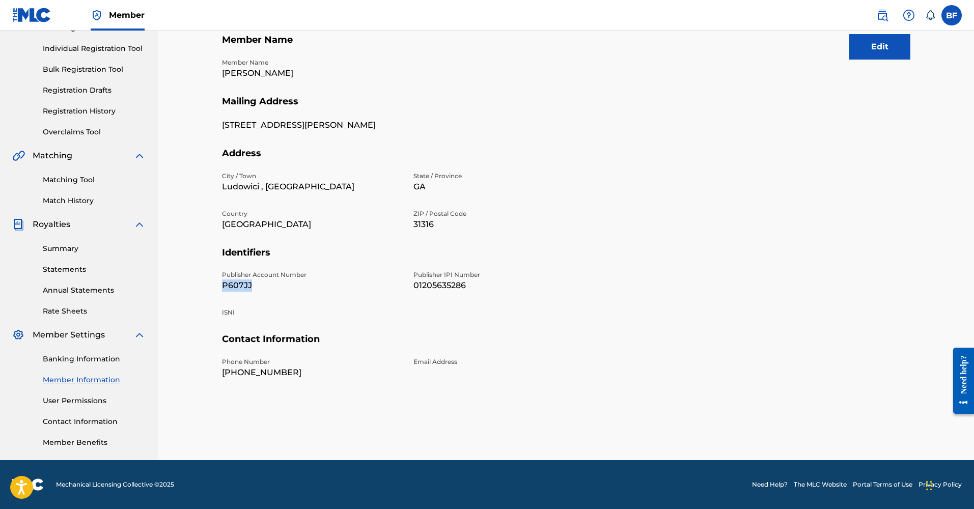
drag, startPoint x: 251, startPoint y: 286, endPoint x: 215, endPoint y: 279, distance: 36.9
click at [215, 279] on div "Mailing and Contact Information entered on the Mailing and Contact tab is used …" at bounding box center [566, 197] width 713 height 527
copy p "P607JJ"
click at [59, 425] on link "Contact Information" at bounding box center [94, 422] width 103 height 11
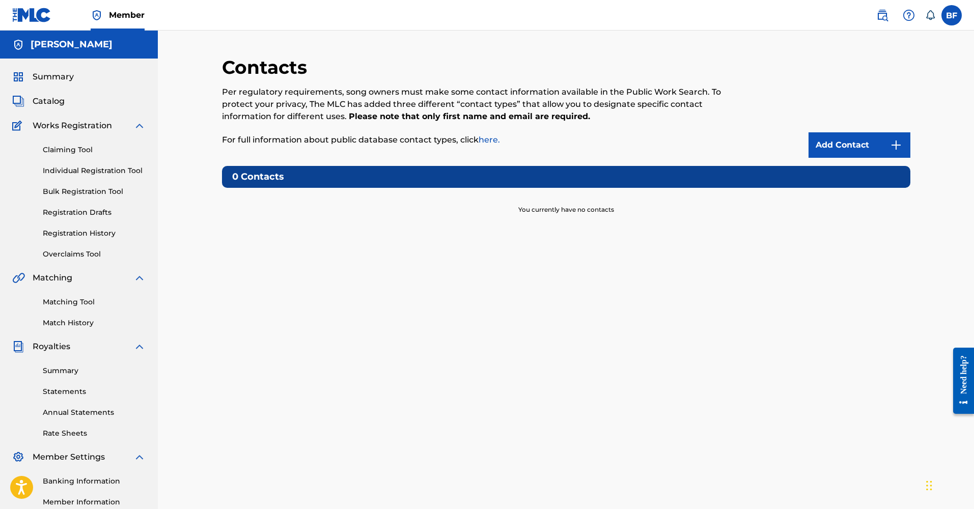
click at [819, 145] on link "Add Contact" at bounding box center [860, 144] width 102 height 25
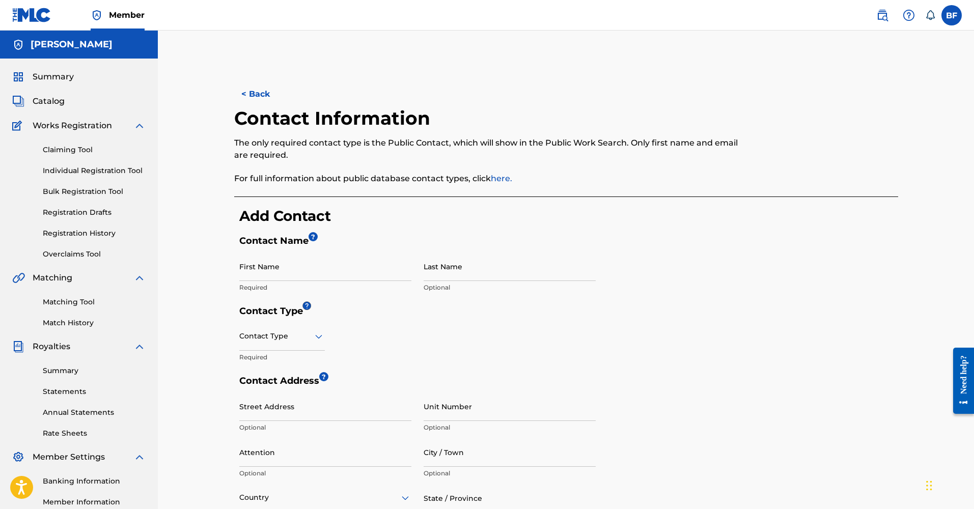
click at [75, 126] on span "Works Registration" at bounding box center [72, 126] width 79 height 12
click at [151, 121] on div "Summary Catalog Works Registration Claiming Tool Individual Registration Tool B…" at bounding box center [79, 321] width 158 height 524
click at [141, 128] on img at bounding box center [139, 126] width 12 height 12
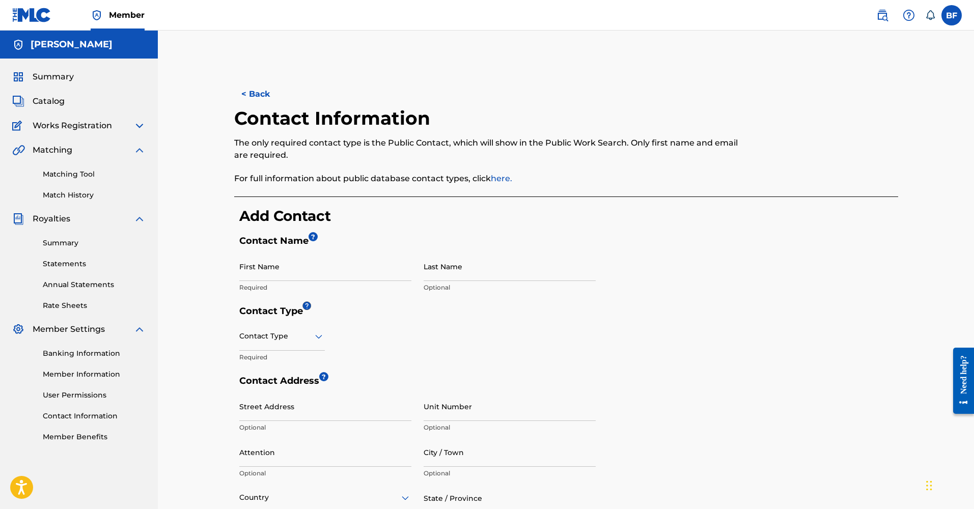
click at [36, 101] on span "Catalog" at bounding box center [49, 101] width 32 height 12
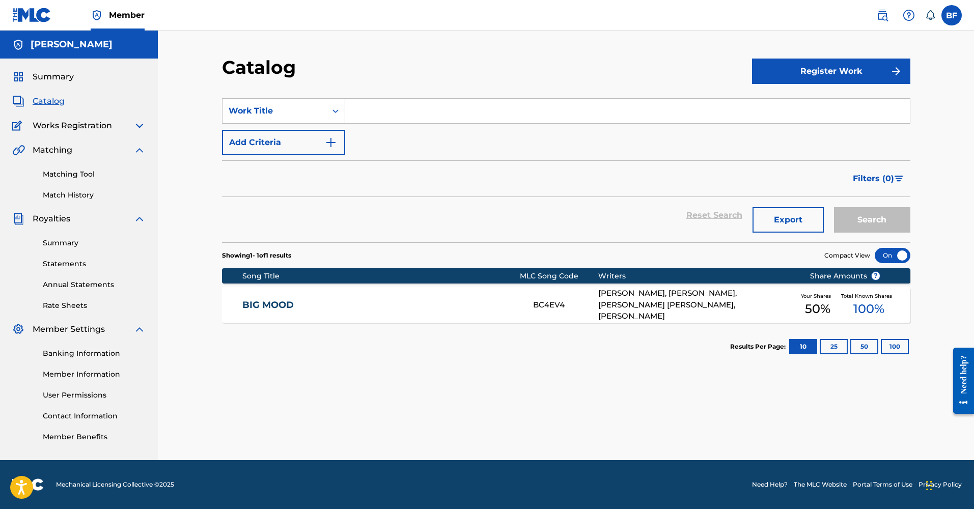
click at [896, 251] on div at bounding box center [893, 255] width 36 height 15
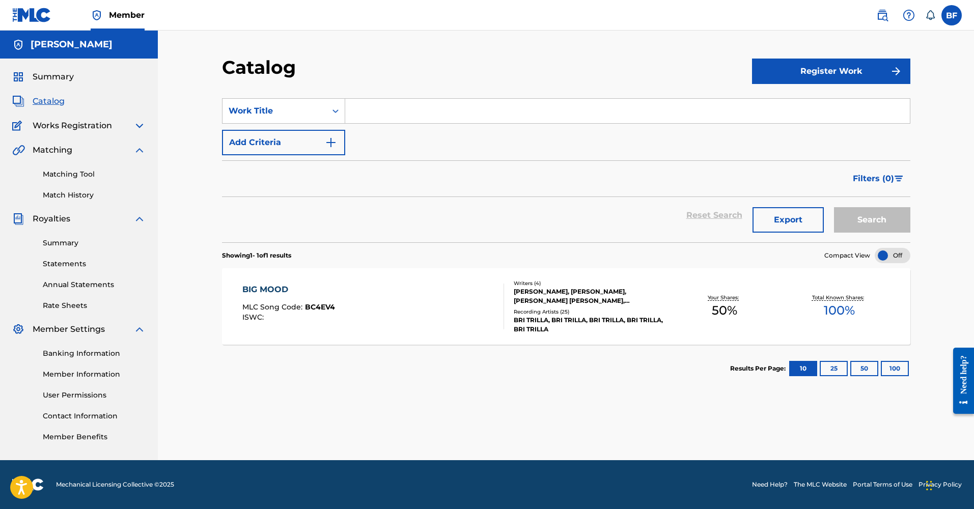
click at [886, 255] on div at bounding box center [893, 255] width 36 height 15
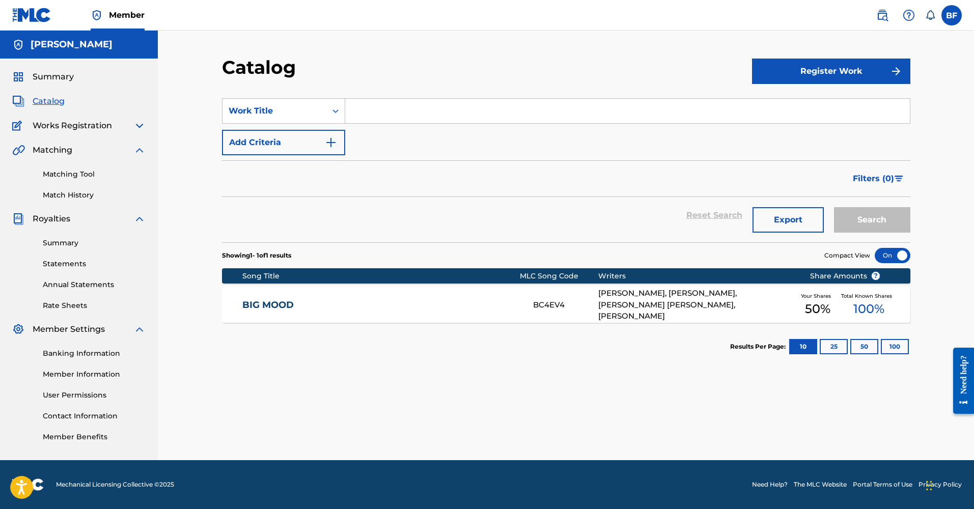
click at [831, 347] on button "25" at bounding box center [834, 346] width 28 height 15
click at [866, 345] on button "50" at bounding box center [865, 346] width 28 height 15
click at [895, 348] on button "100" at bounding box center [895, 346] width 28 height 15
click at [253, 305] on link "BIG MOOD" at bounding box center [380, 305] width 277 height 12
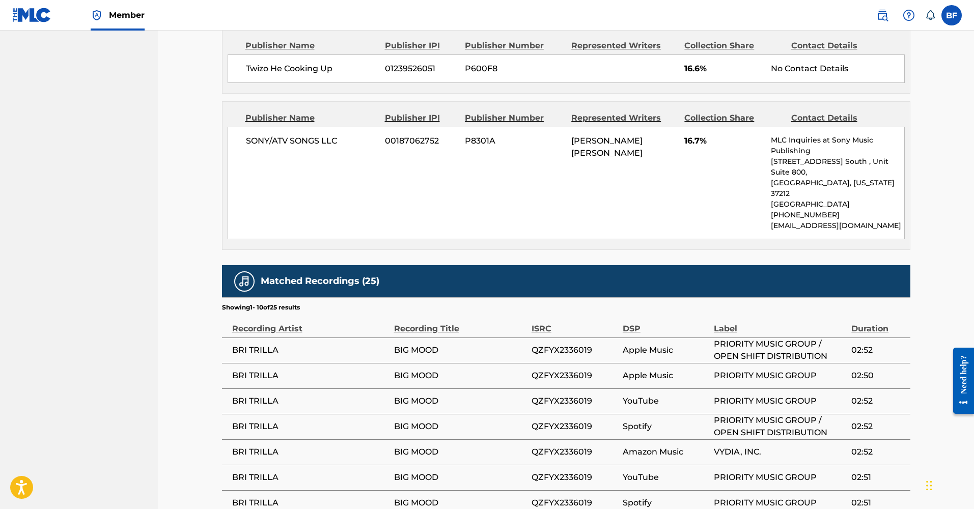
scroll to position [854, 0]
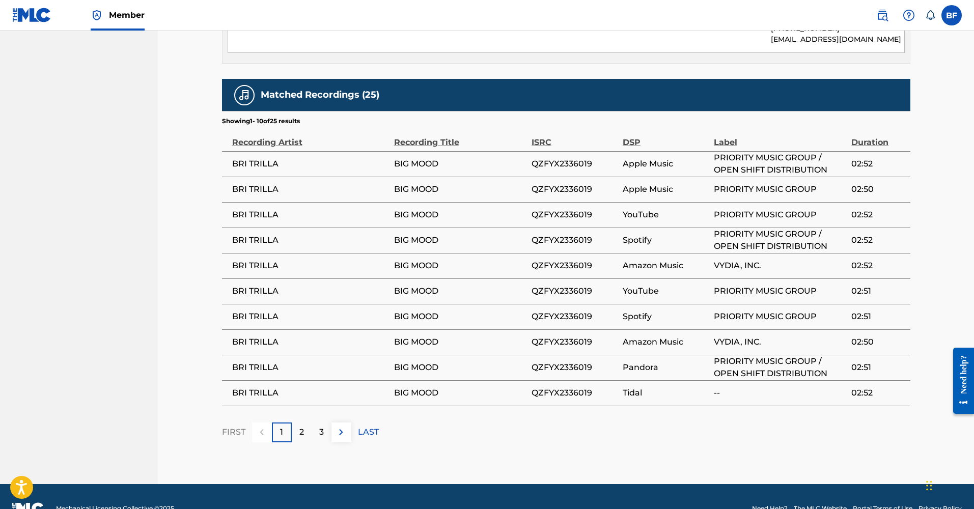
click at [318, 423] on div "3" at bounding box center [322, 433] width 20 height 20
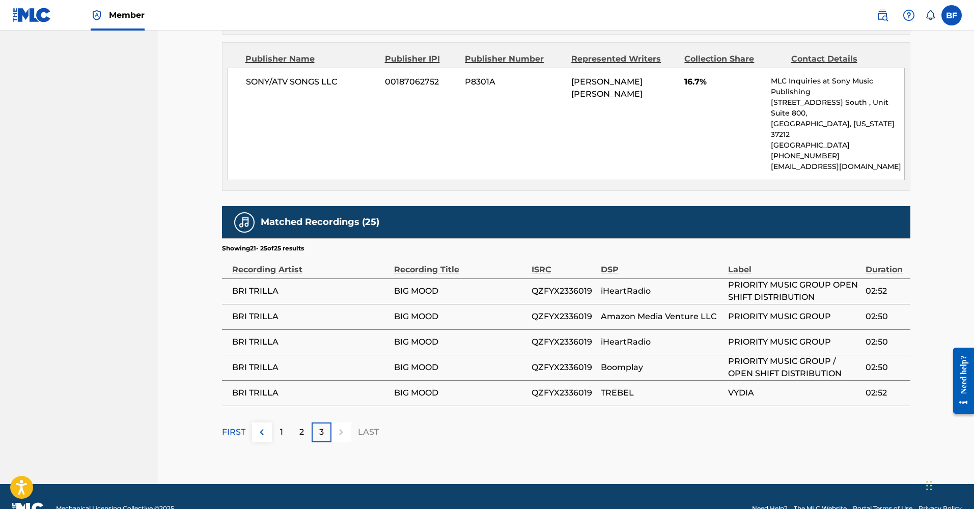
scroll to position [215, 0]
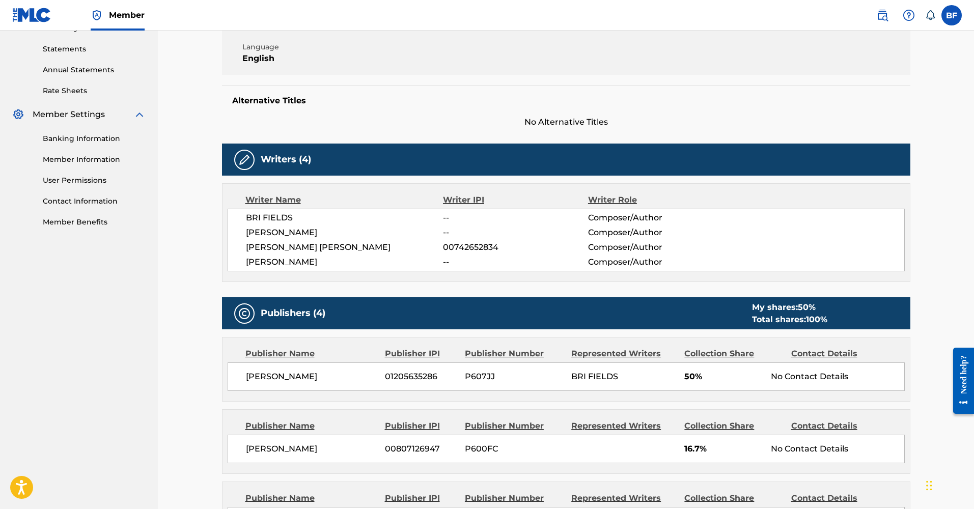
click at [449, 218] on span "--" at bounding box center [515, 218] width 145 height 12
click at [242, 160] on img at bounding box center [244, 160] width 12 height 12
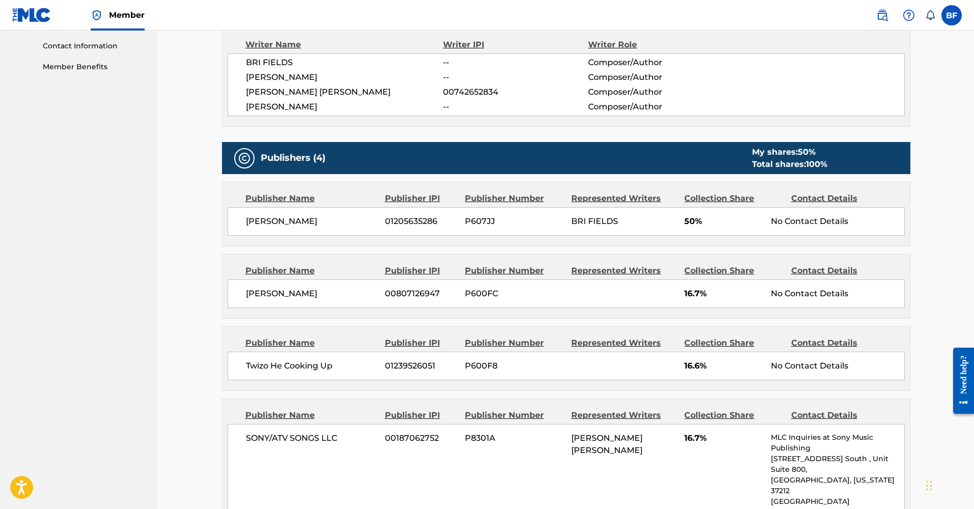
scroll to position [0, 0]
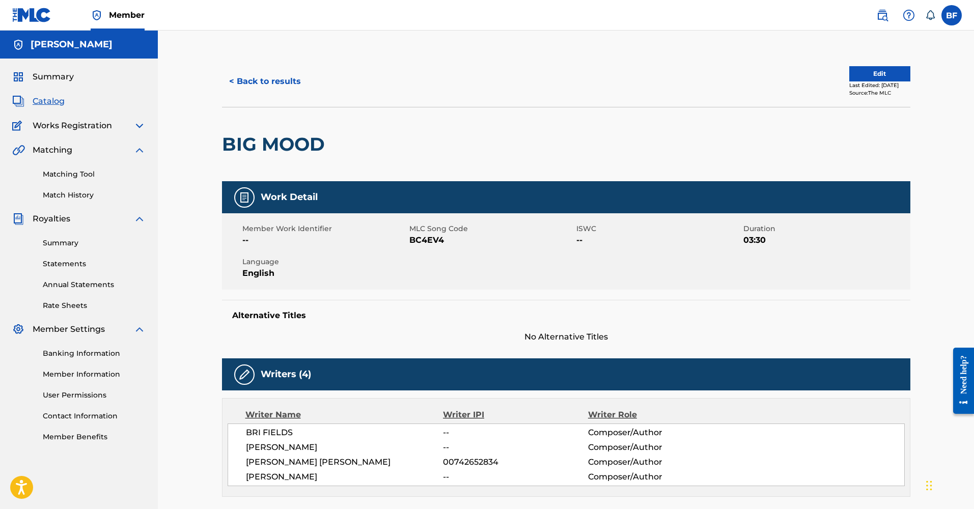
click at [43, 75] on span "Summary" at bounding box center [53, 77] width 41 height 12
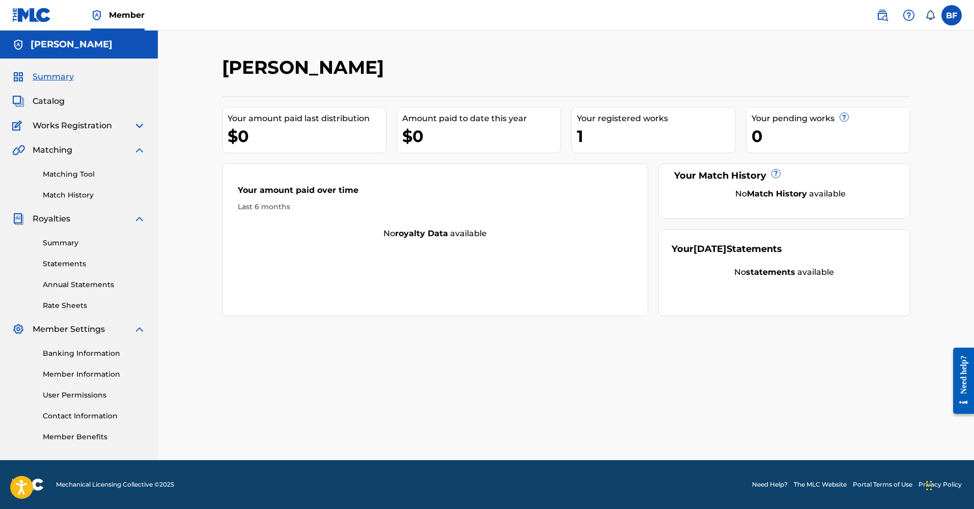
click at [448, 234] on strong "royalty data" at bounding box center [421, 234] width 53 height 10
click at [62, 195] on link "Match History" at bounding box center [94, 195] width 103 height 11
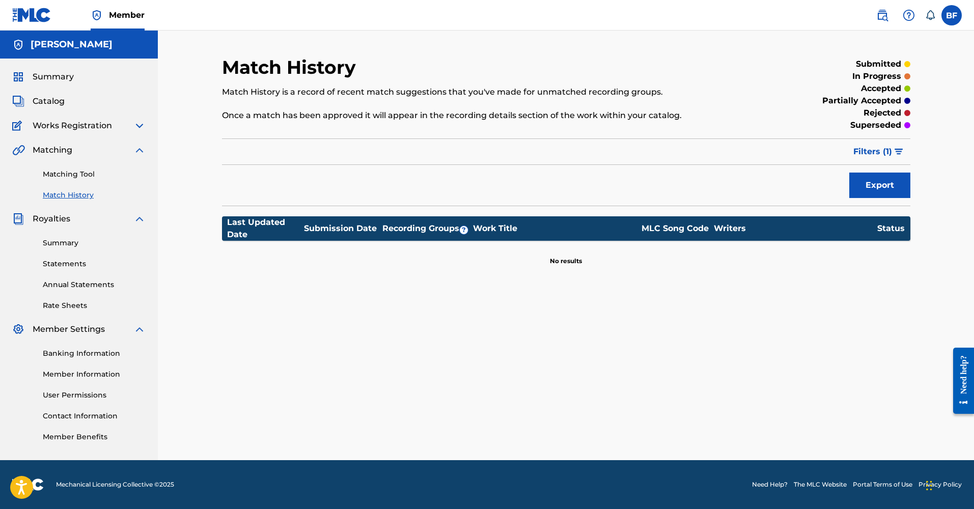
click at [64, 176] on link "Matching Tool" at bounding box center [94, 174] width 103 height 11
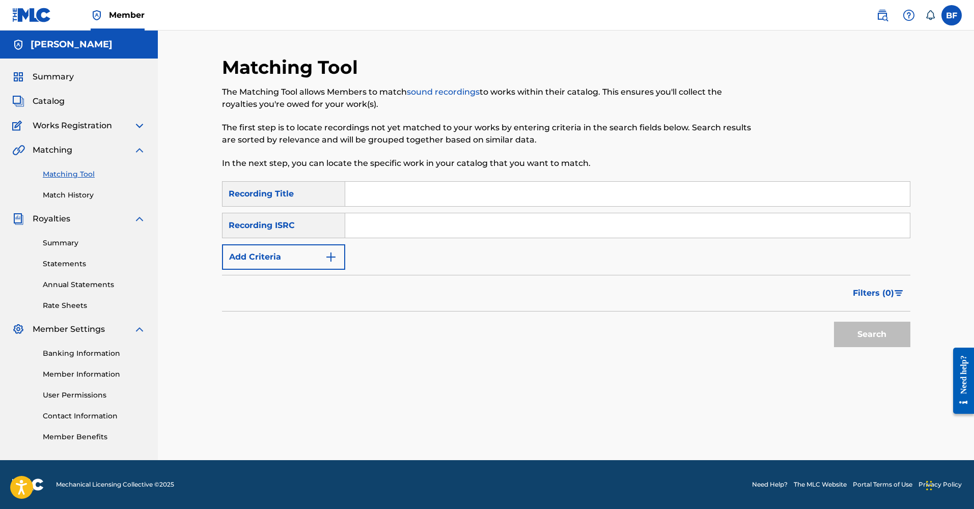
click at [377, 200] on input "Search Form" at bounding box center [627, 194] width 565 height 24
type input "not me"
click at [872, 335] on button "Search" at bounding box center [872, 334] width 76 height 25
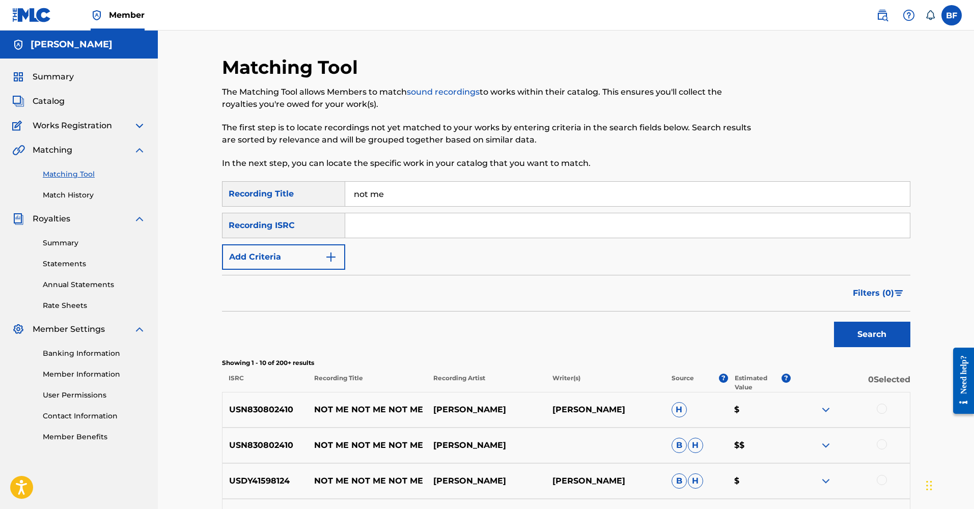
click at [341, 254] on button "Add Criteria" at bounding box center [283, 256] width 123 height 25
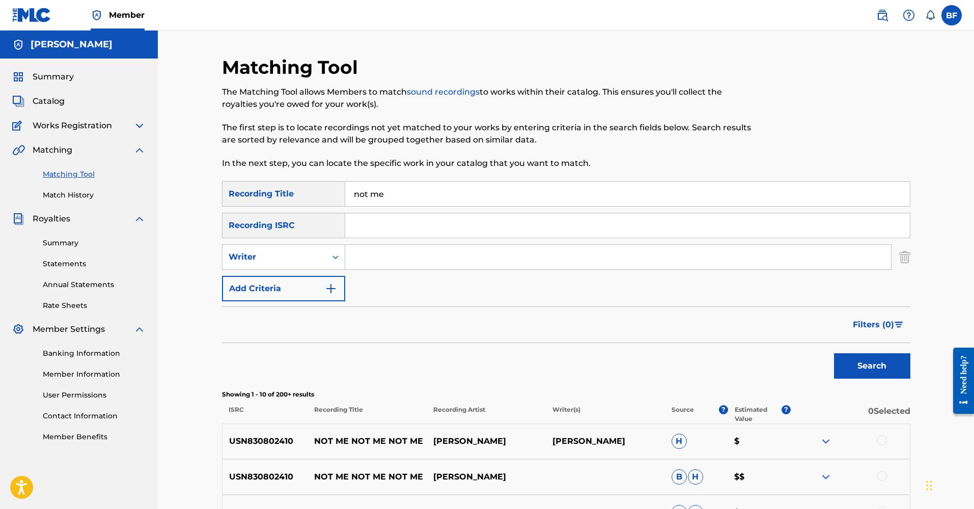
click at [406, 266] on input "Search Form" at bounding box center [618, 257] width 546 height 24
type input "bri trilla"
click at [872, 366] on button "Search" at bounding box center [872, 365] width 76 height 25
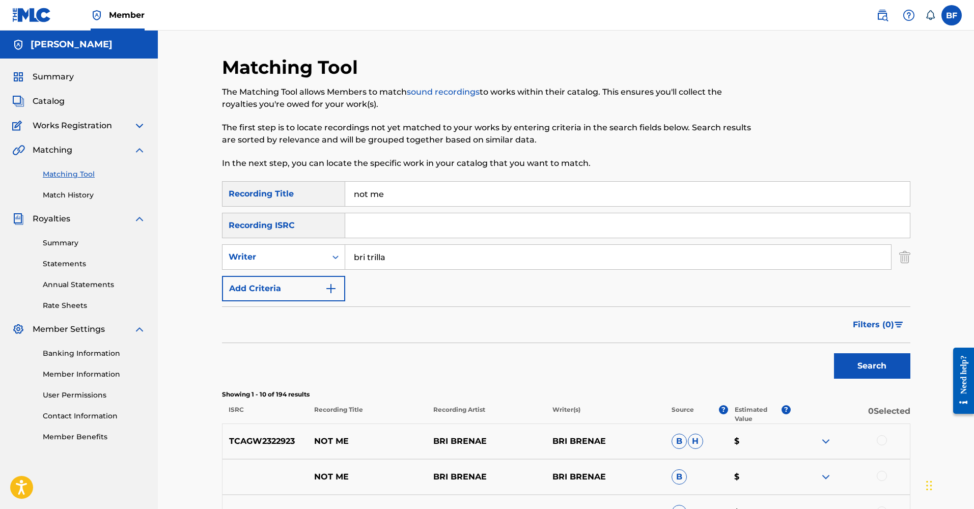
click at [89, 127] on span "Works Registration" at bounding box center [72, 126] width 79 height 12
click at [137, 122] on img at bounding box center [139, 126] width 12 height 12
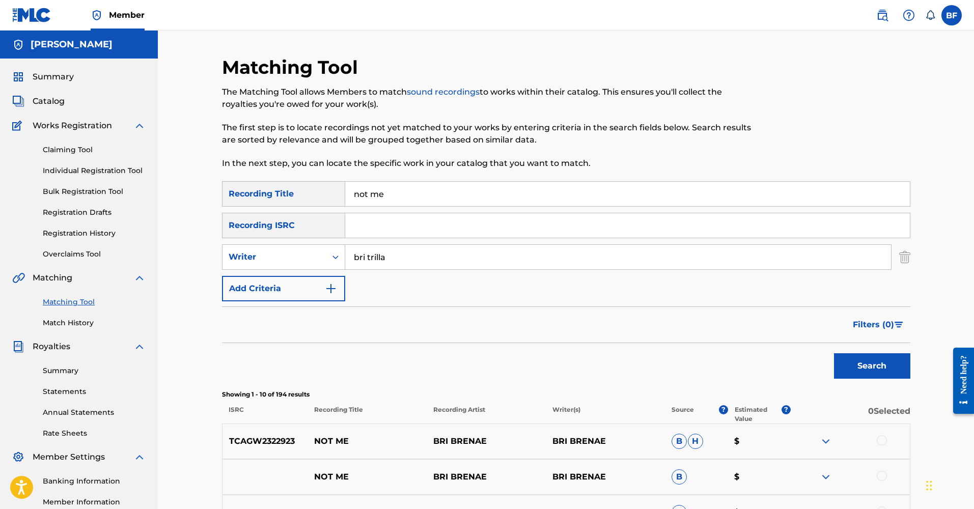
click at [67, 150] on link "Claiming Tool" at bounding box center [94, 150] width 103 height 11
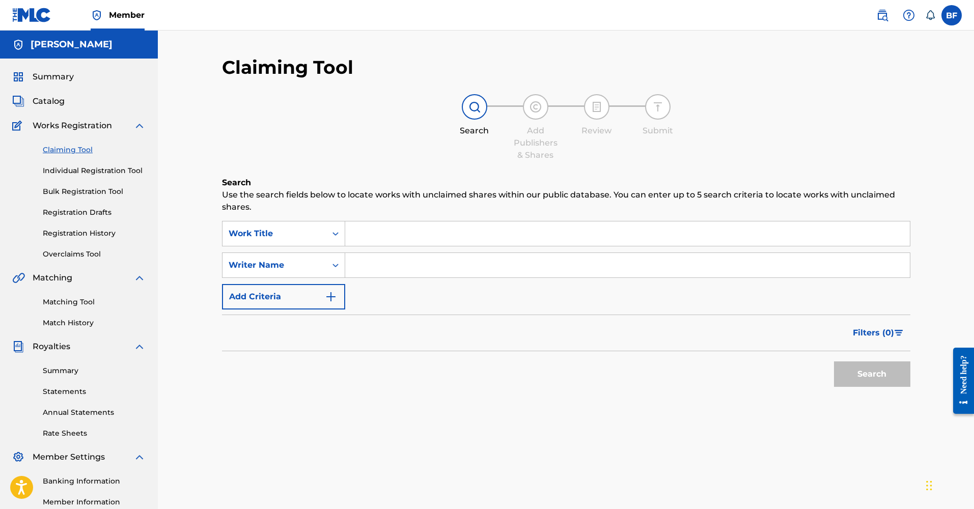
click at [372, 231] on input "Search Form" at bounding box center [627, 234] width 565 height 24
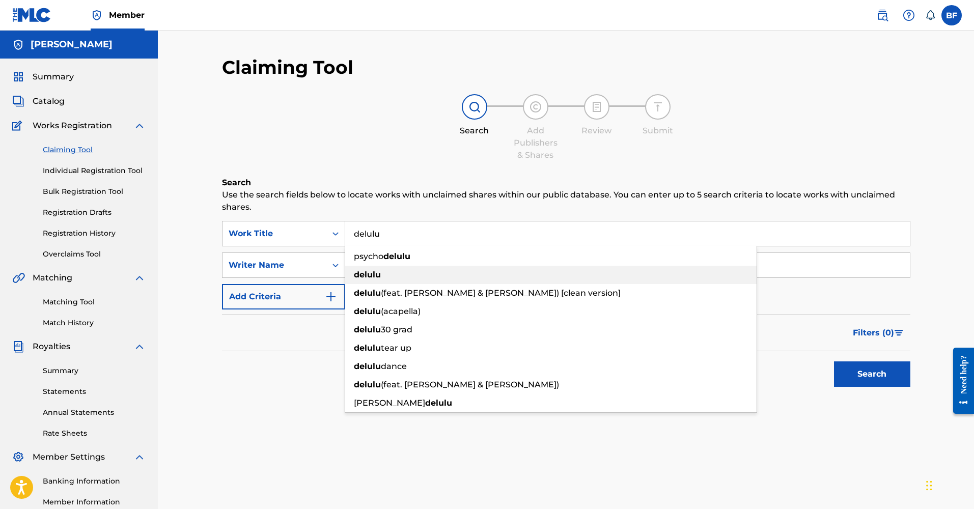
type input "delulu"
click at [355, 274] on strong "delulu" at bounding box center [367, 275] width 27 height 10
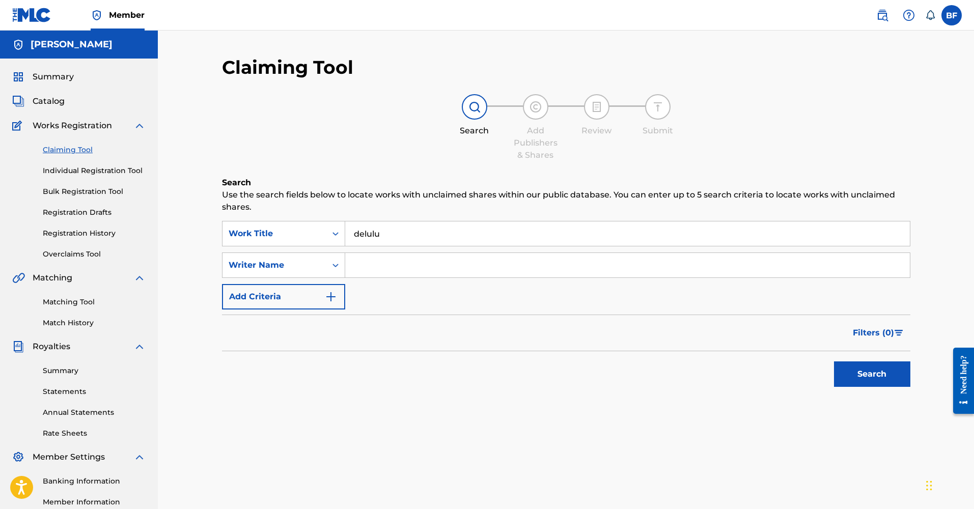
drag, startPoint x: 355, startPoint y: 274, endPoint x: 356, endPoint y: 269, distance: 5.2
click at [356, 269] on input "Search Form" at bounding box center [627, 265] width 565 height 24
type input "bri trilla"
click at [872, 374] on button "Search" at bounding box center [872, 374] width 76 height 25
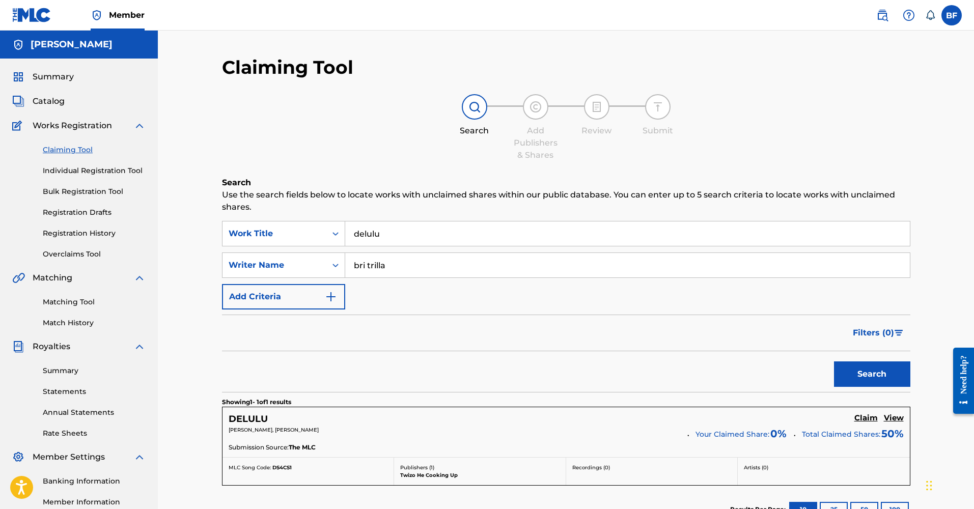
scroll to position [124, 0]
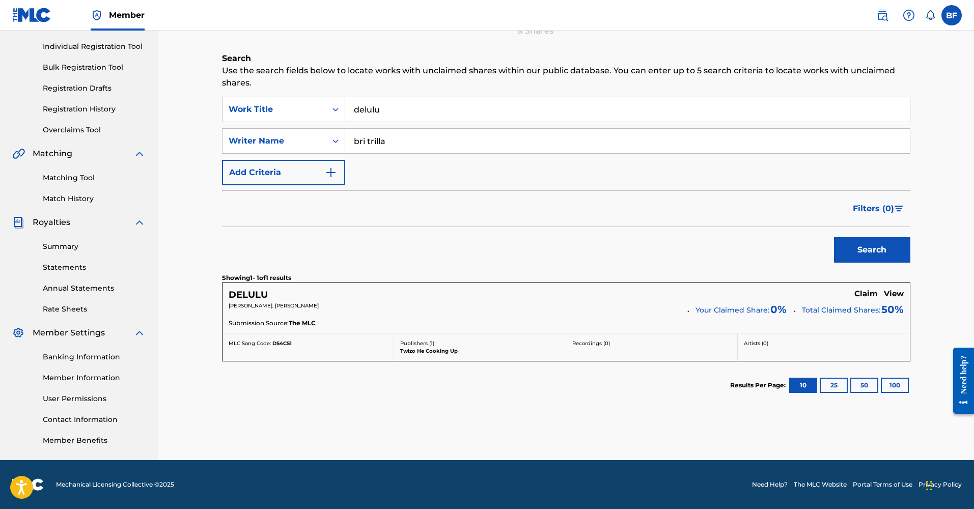
click at [869, 295] on h5 "Claim" at bounding box center [866, 294] width 23 height 10
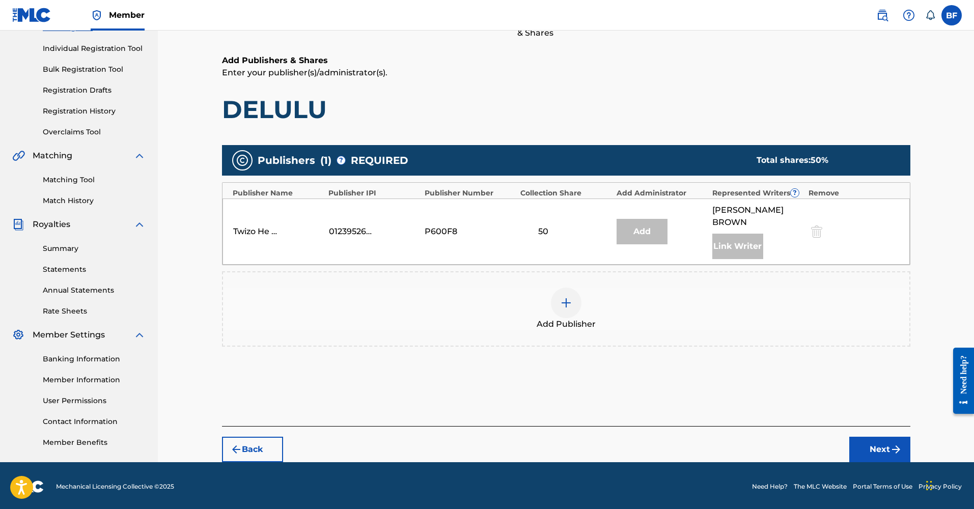
click at [566, 297] on img at bounding box center [566, 303] width 12 height 12
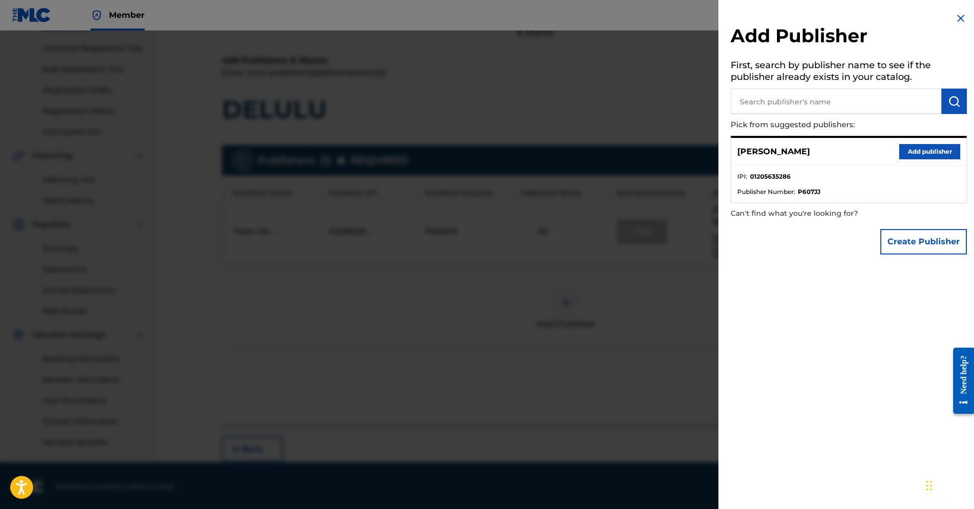
click at [930, 150] on button "Add publisher" at bounding box center [929, 151] width 61 height 15
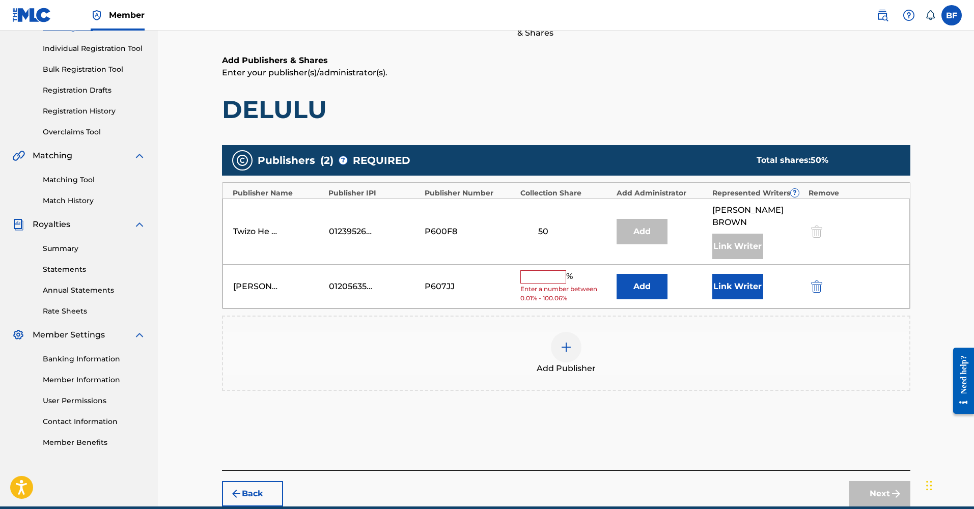
click at [536, 271] on div "% Enter a number between 0.01% - 100.06%" at bounding box center [565, 286] width 91 height 33
click at [534, 270] on input "text" at bounding box center [543, 276] width 46 height 13
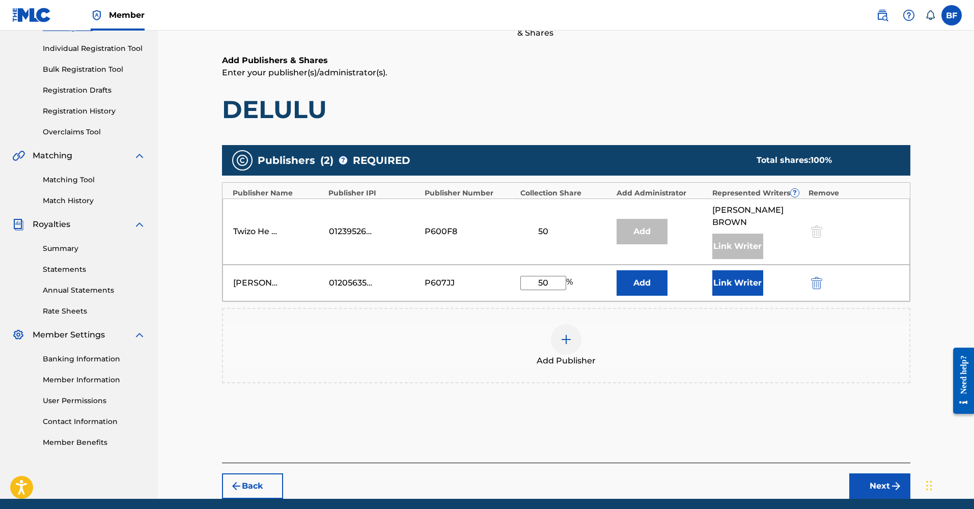
type input "50"
click at [638, 274] on button "Add" at bounding box center [642, 282] width 51 height 25
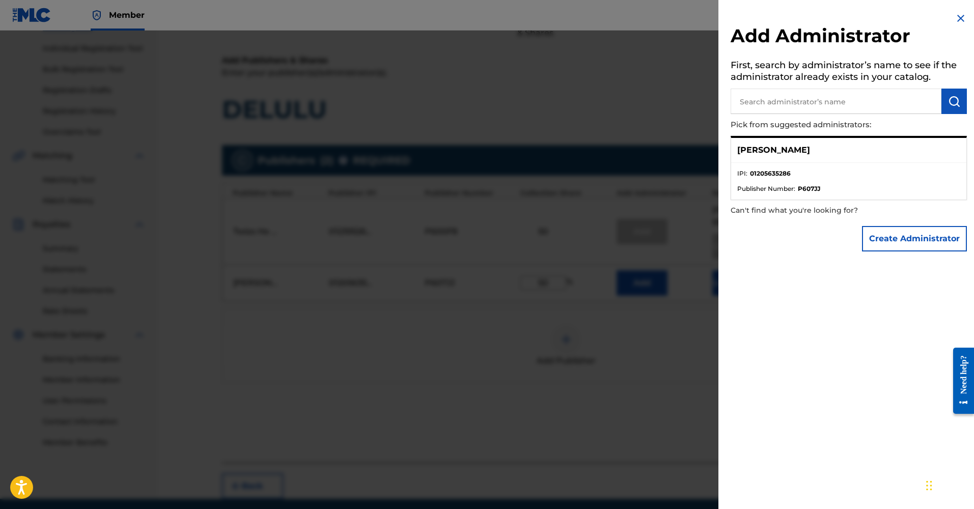
click at [872, 236] on button "Create Administrator" at bounding box center [914, 238] width 105 height 25
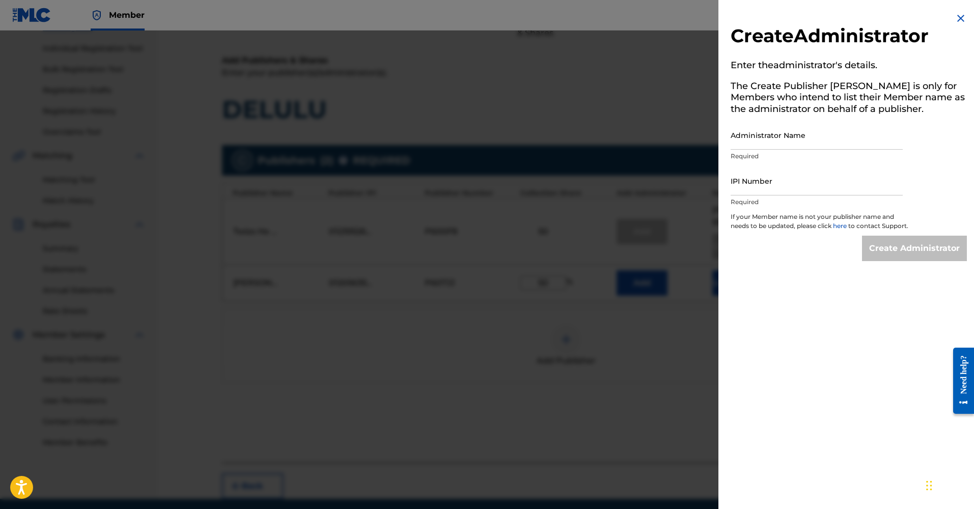
click at [669, 330] on div at bounding box center [487, 285] width 974 height 509
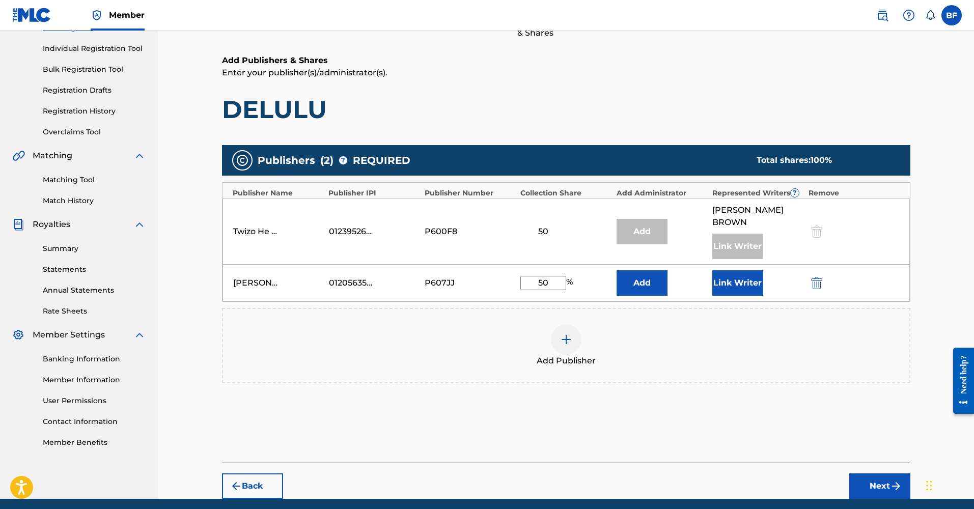
click at [725, 270] on button "Link Writer" at bounding box center [738, 282] width 51 height 25
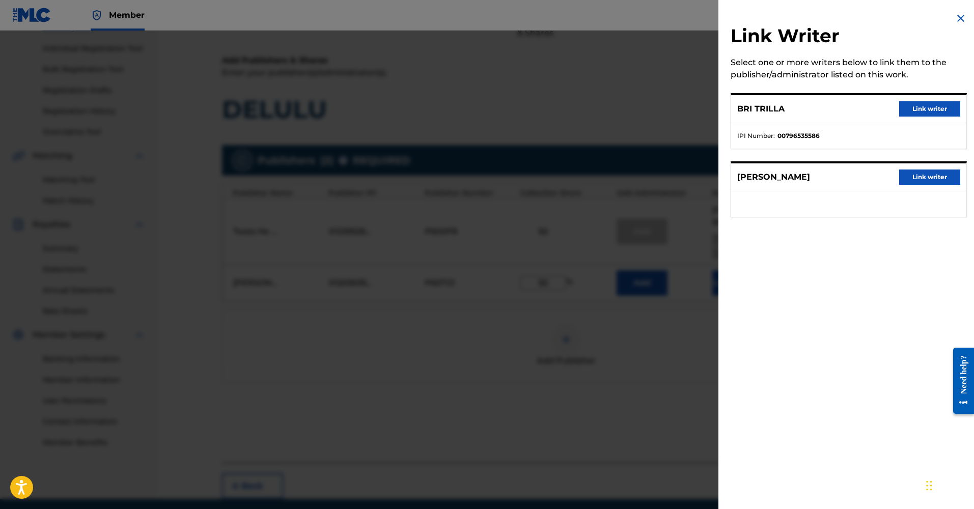
click at [915, 105] on button "Link writer" at bounding box center [929, 108] width 61 height 15
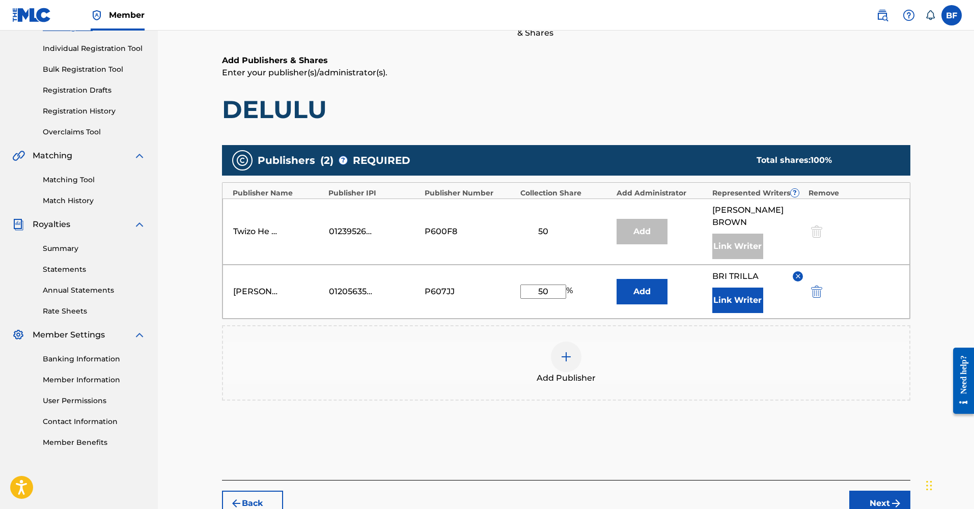
click at [871, 498] on button "Next" at bounding box center [880, 503] width 61 height 25
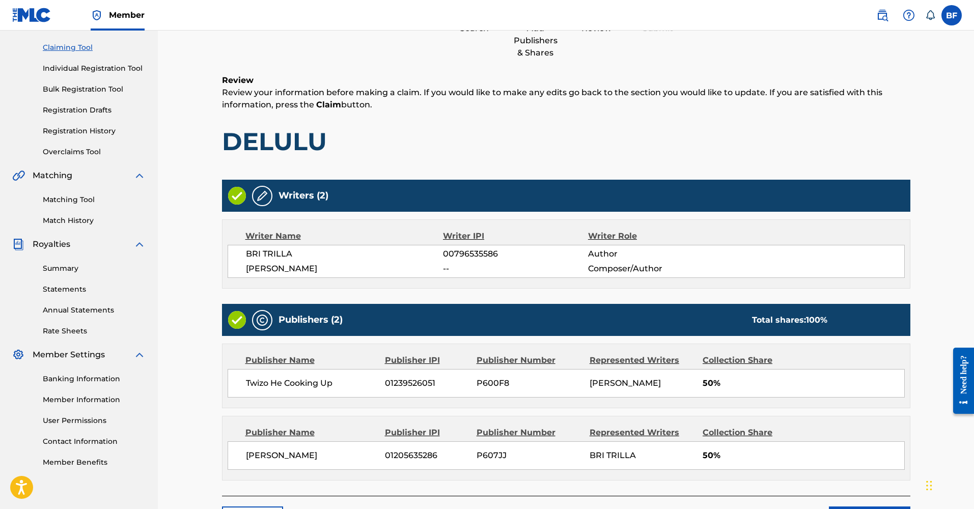
scroll to position [173, 0]
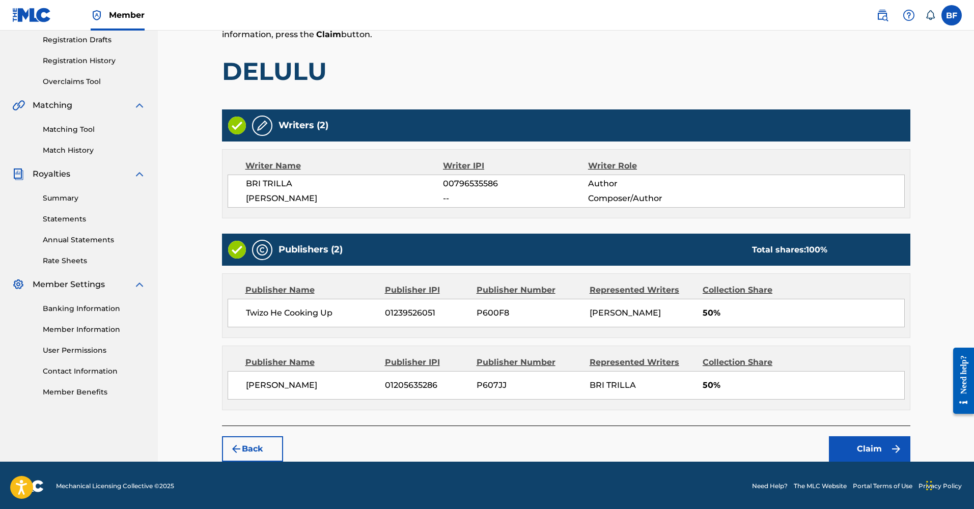
click at [846, 439] on button "Claim" at bounding box center [869, 448] width 81 height 25
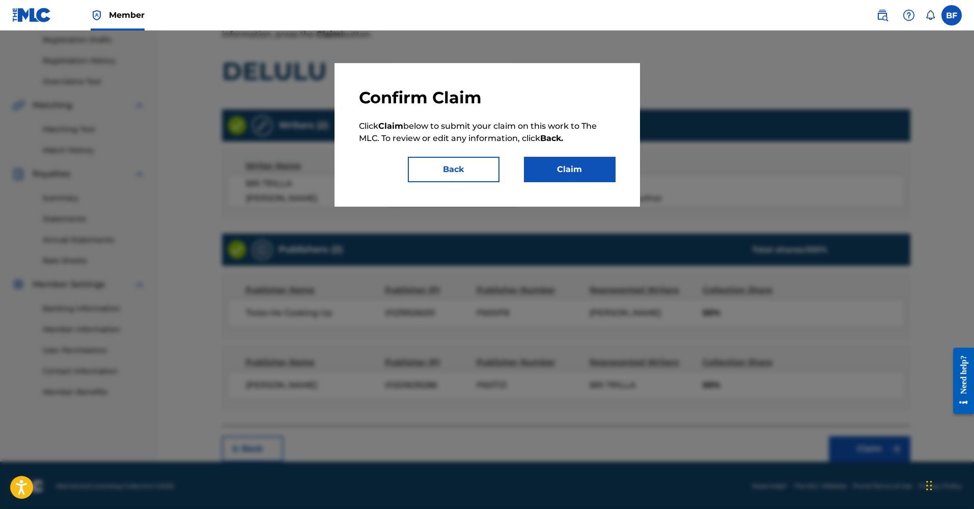
click at [570, 169] on button "Claim" at bounding box center [570, 169] width 92 height 25
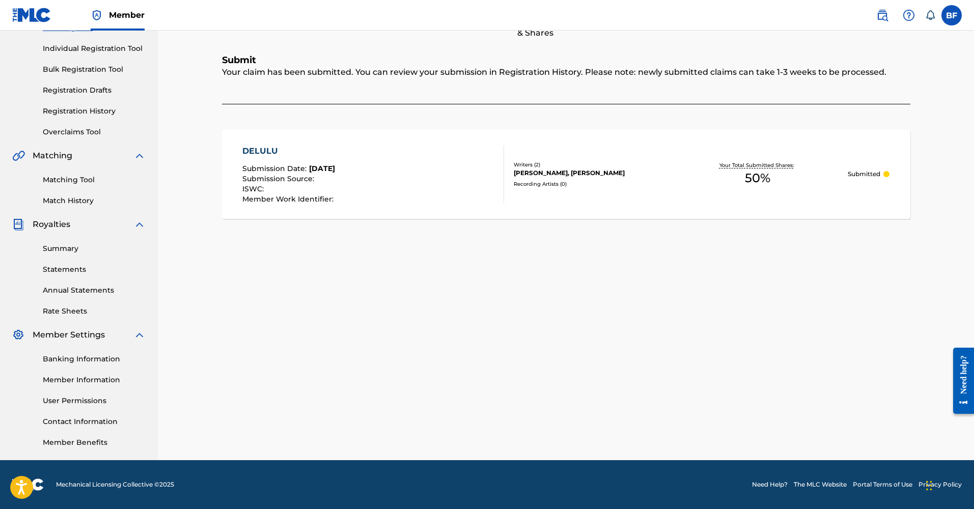
scroll to position [0, 0]
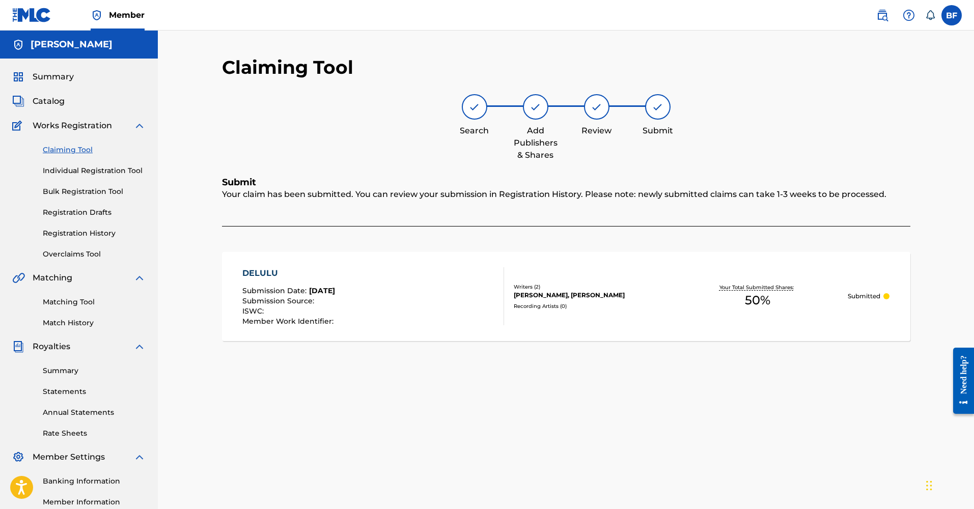
click at [53, 103] on span "Catalog" at bounding box center [49, 101] width 32 height 12
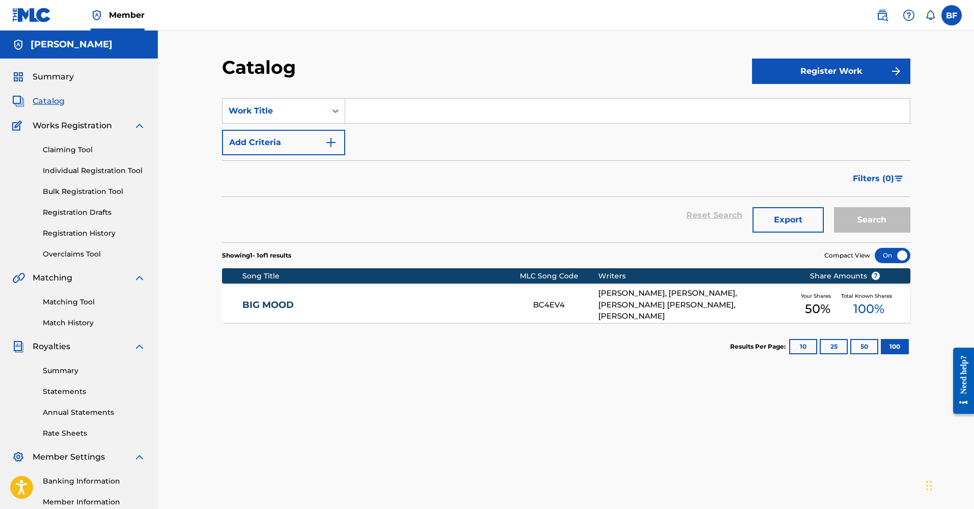
click at [53, 100] on span "Catalog" at bounding box center [49, 101] width 32 height 12
click at [796, 77] on button "Register Work" at bounding box center [831, 71] width 158 height 25
click at [785, 107] on link "Individual" at bounding box center [831, 104] width 158 height 24
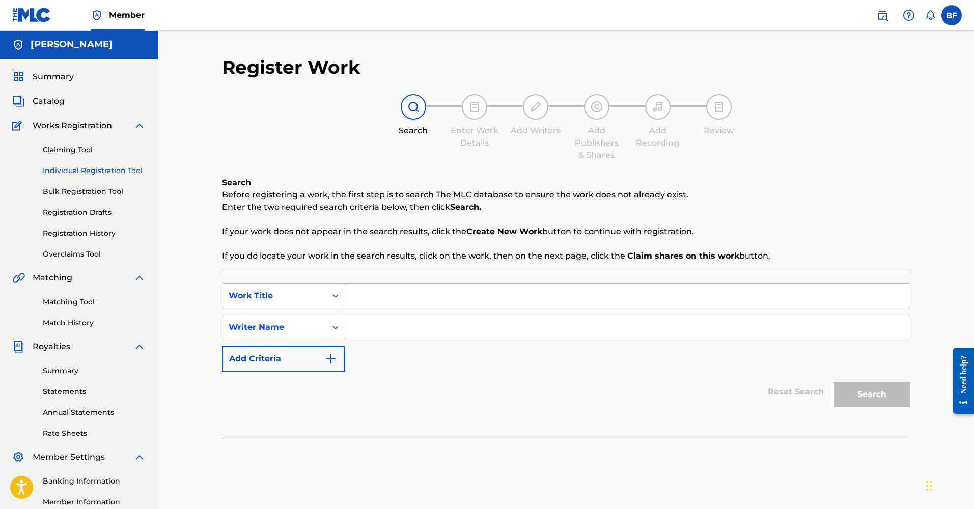
click at [399, 298] on input "Search Form" at bounding box center [627, 296] width 565 height 24
type input "blessed"
click at [394, 320] on input "Search Form" at bounding box center [627, 327] width 565 height 24
click at [872, 395] on button "Search" at bounding box center [872, 394] width 76 height 25
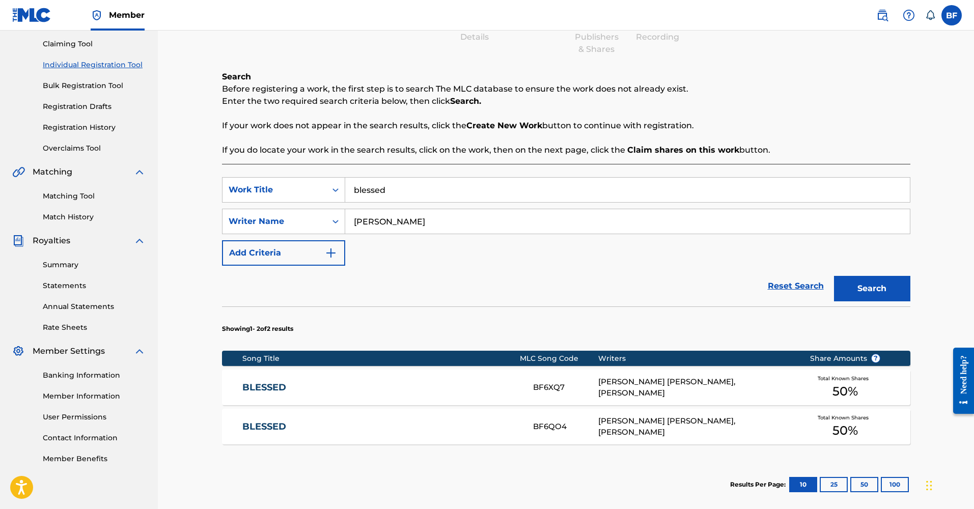
scroll to position [124, 0]
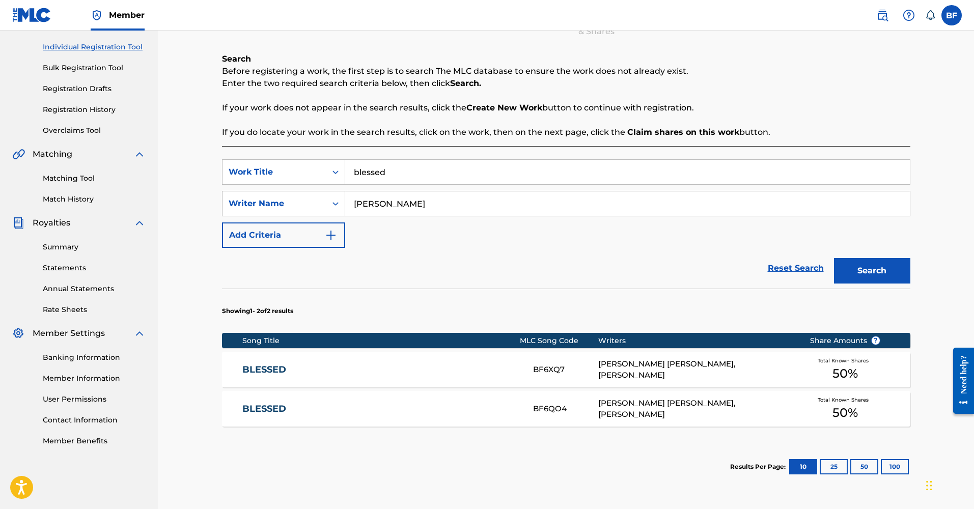
type input "[PERSON_NAME]"
click at [836, 366] on span "50 %" at bounding box center [845, 374] width 25 height 18
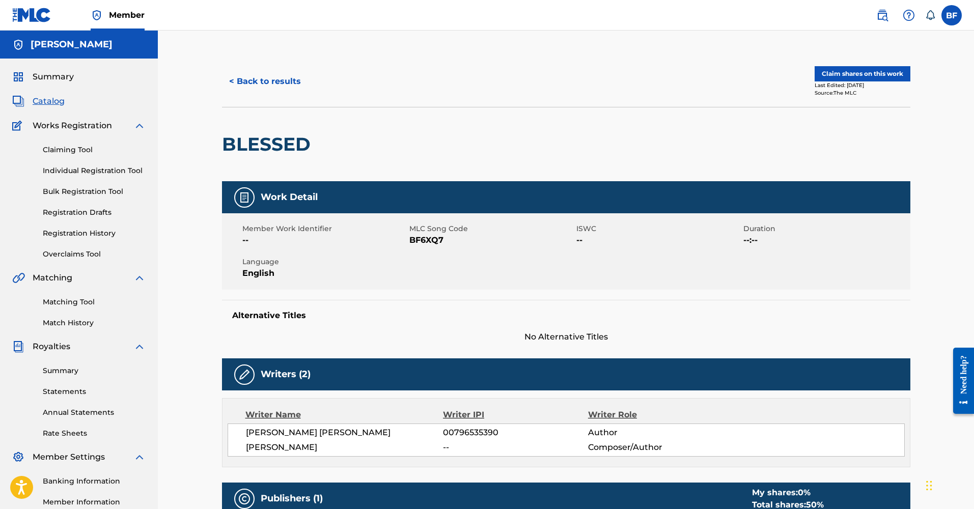
click at [277, 83] on button "< Back to results" at bounding box center [265, 81] width 86 height 25
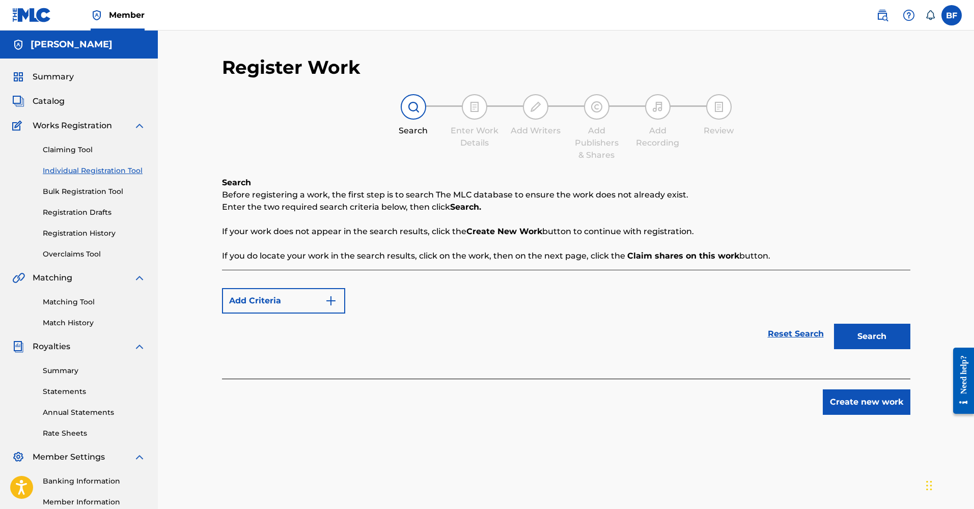
scroll to position [122, 0]
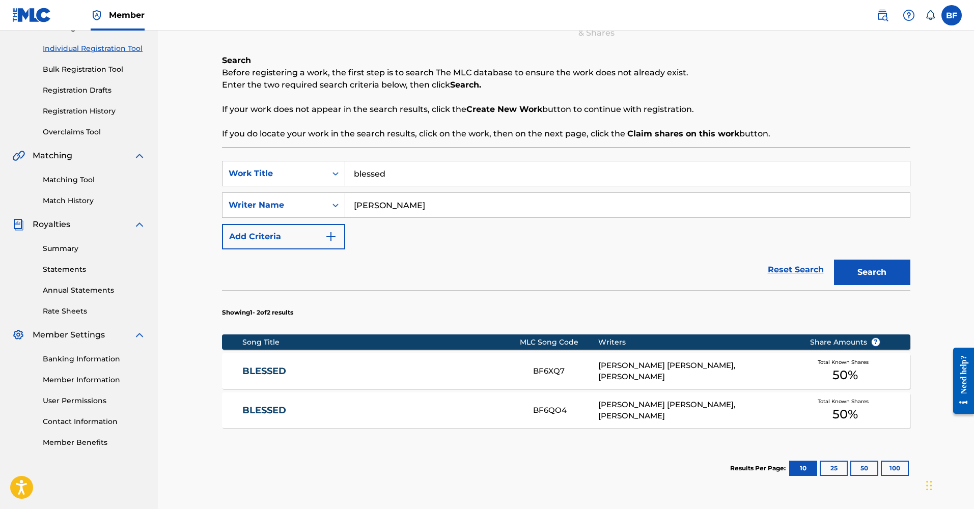
click at [830, 408] on div "Total Known Shares 50 %" at bounding box center [845, 410] width 102 height 31
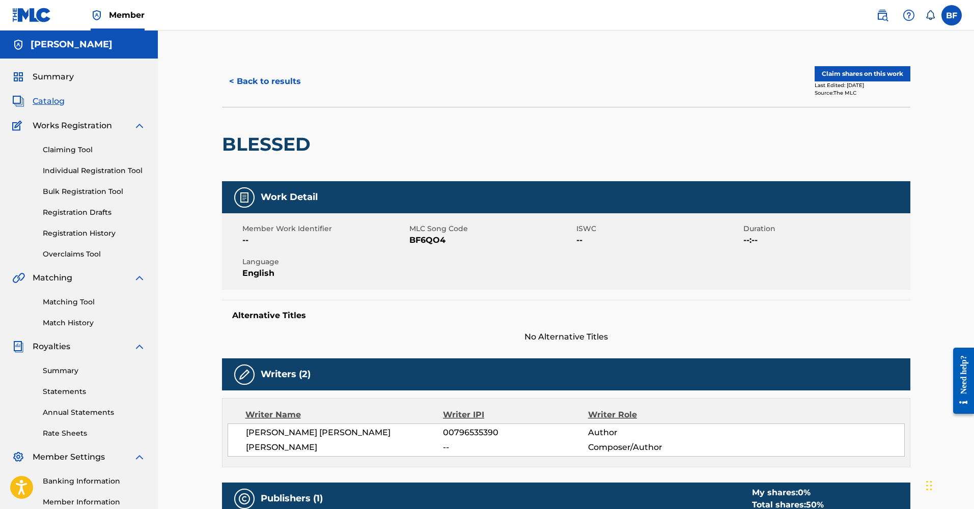
click at [825, 74] on button "Claim shares on this work" at bounding box center [863, 73] width 96 height 15
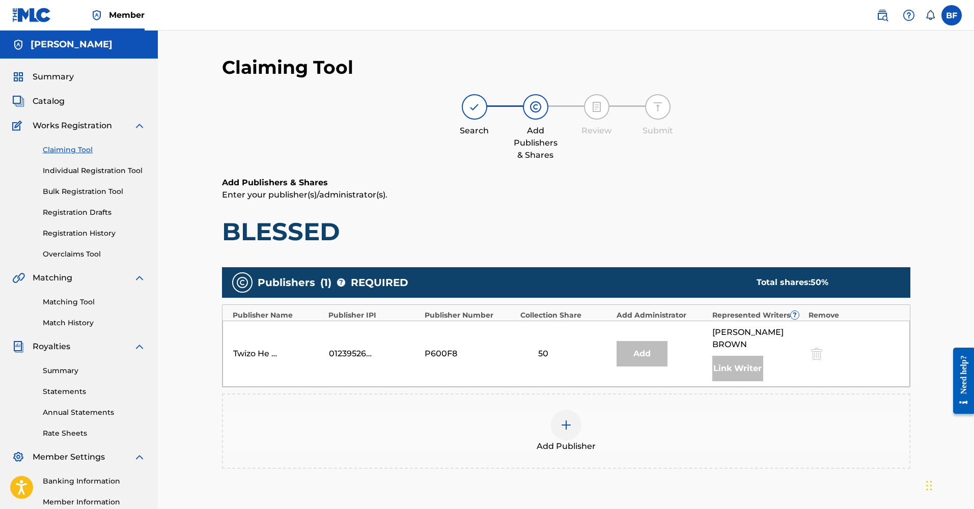
click at [559, 415] on div at bounding box center [566, 425] width 31 height 31
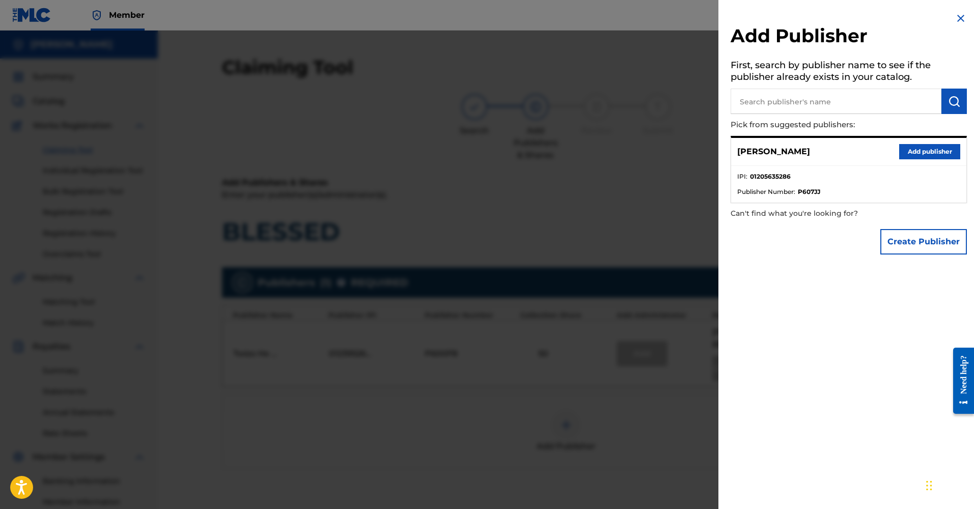
click at [928, 149] on button "Add publisher" at bounding box center [929, 151] width 61 height 15
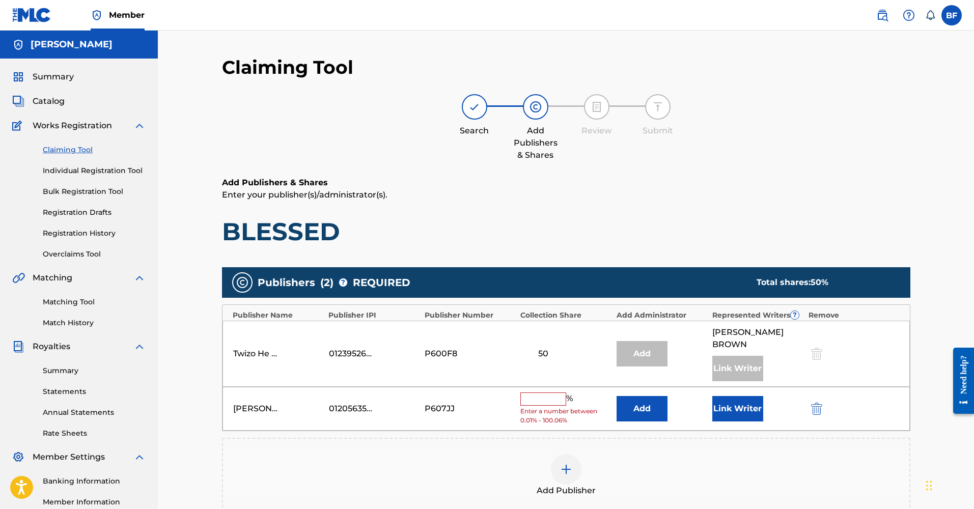
click at [548, 393] on input "text" at bounding box center [543, 399] width 46 height 13
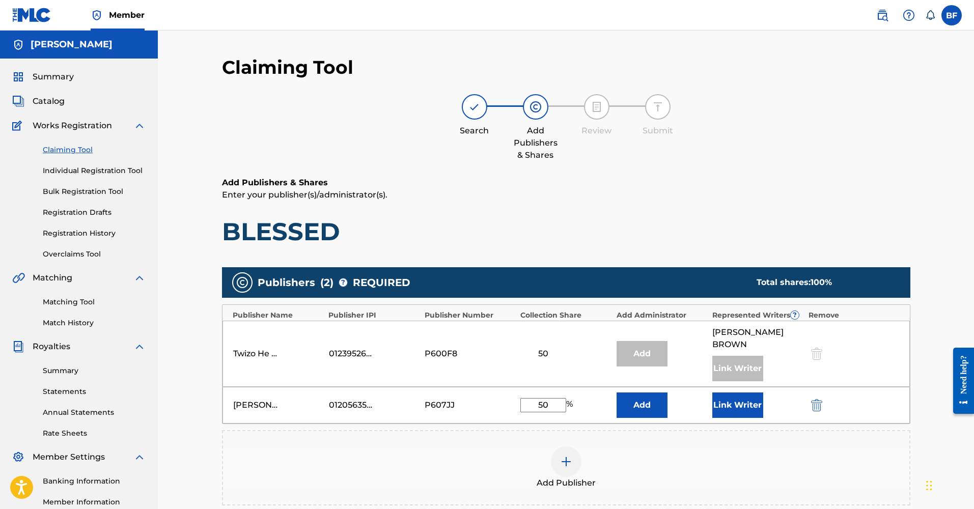
type input "50"
click at [753, 395] on button "Link Writer" at bounding box center [738, 405] width 51 height 25
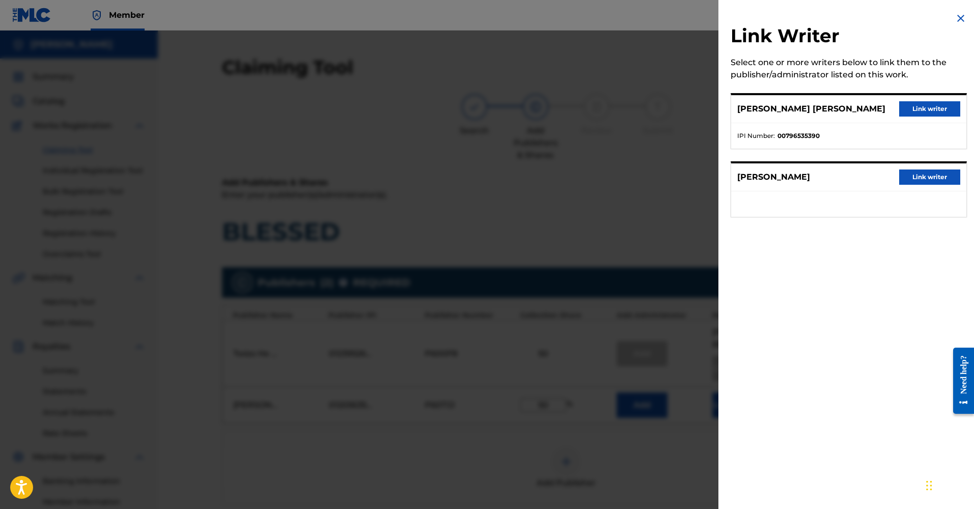
click at [924, 104] on button "Link writer" at bounding box center [929, 108] width 61 height 15
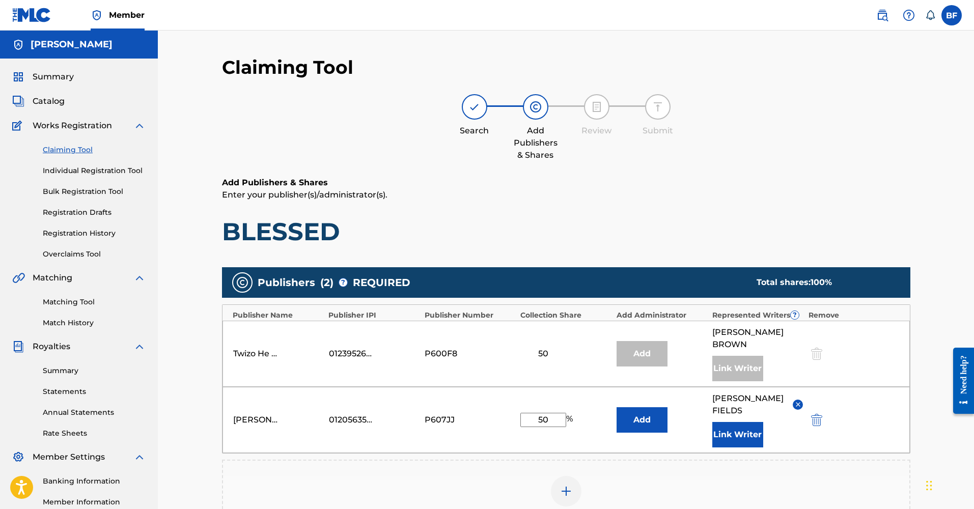
click at [643, 408] on button "Add" at bounding box center [642, 419] width 51 height 25
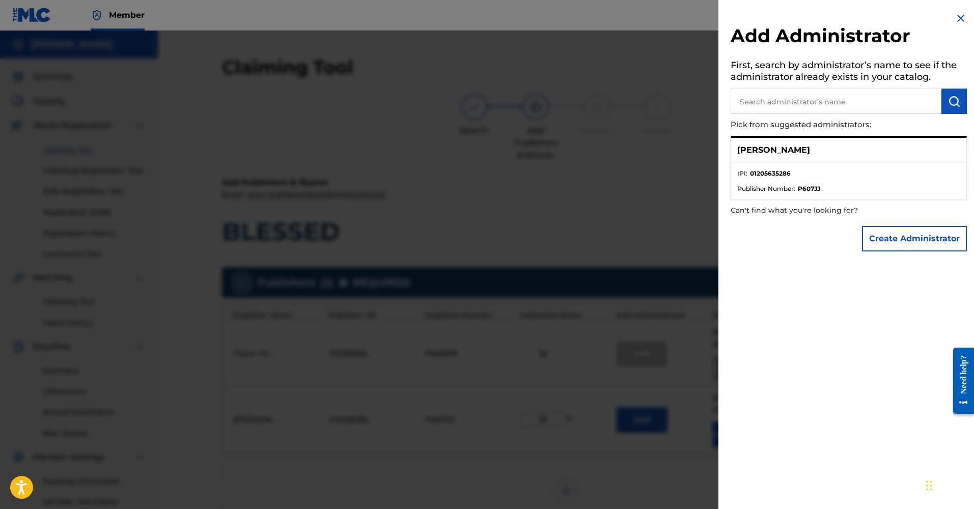
drag, startPoint x: 759, startPoint y: 182, endPoint x: 753, endPoint y: 178, distance: 7.3
click at [753, 179] on li "IPI : 01205635286" at bounding box center [848, 176] width 223 height 15
drag, startPoint x: 751, startPoint y: 172, endPoint x: 806, endPoint y: 172, distance: 55.0
click at [806, 172] on li "IPI : 01205635286" at bounding box center [848, 176] width 223 height 15
copy strong "01205635286"
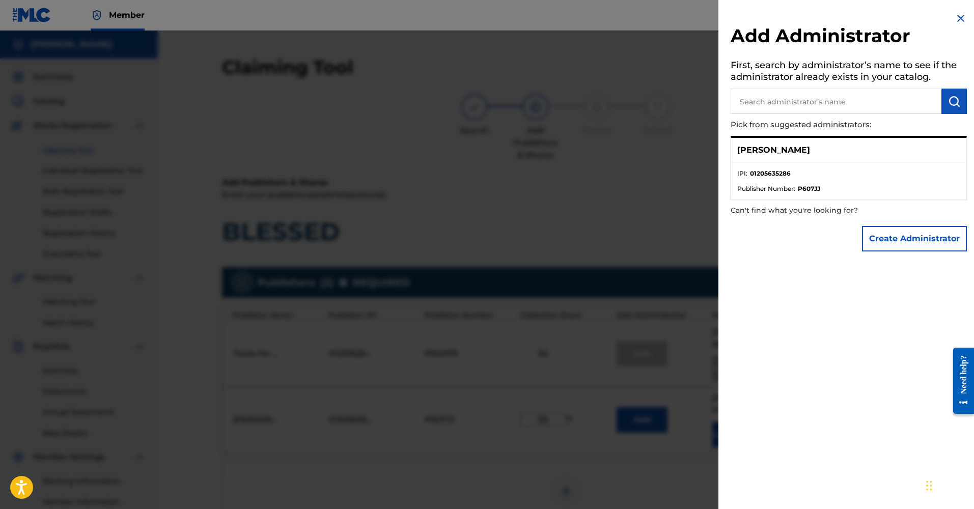
click at [773, 101] on input "text" at bounding box center [836, 101] width 211 height 25
paste input "01205635286"
click at [948, 101] on img "submit" at bounding box center [954, 101] width 12 height 12
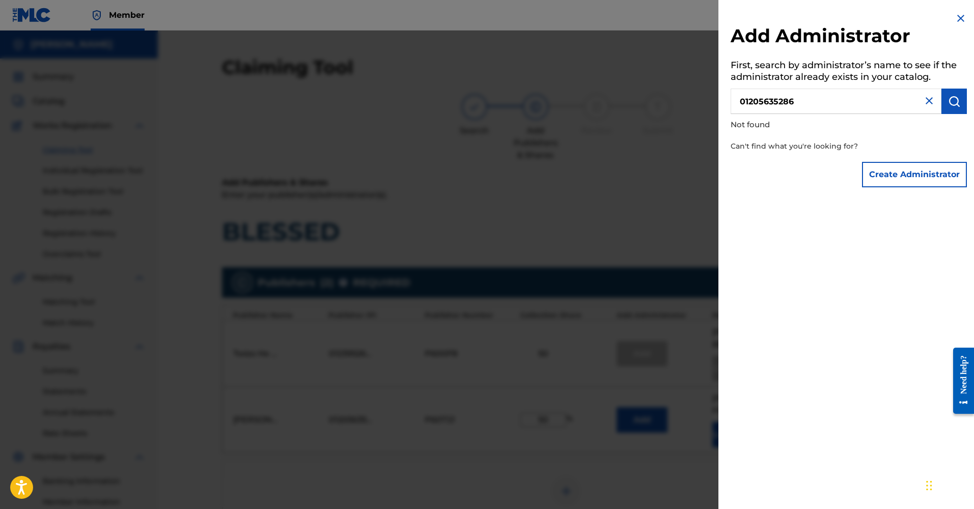
drag, startPoint x: 794, startPoint y: 100, endPoint x: 709, endPoint y: 108, distance: 85.5
click at [709, 108] on div "Add Administrator First, search by administrator’s name to see if the administr…" at bounding box center [487, 270] width 974 height 479
type input "0"
type input "[PERSON_NAME]"
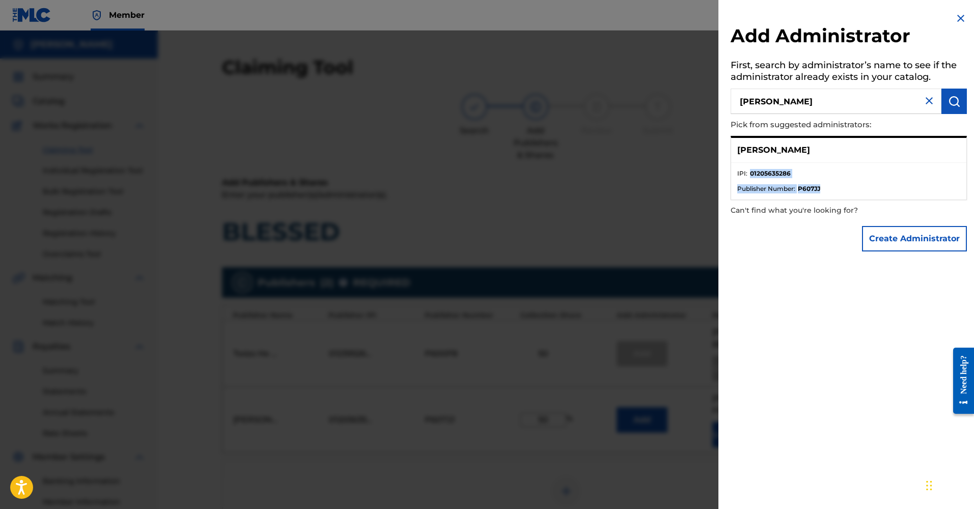
drag, startPoint x: 750, startPoint y: 174, endPoint x: 825, endPoint y: 193, distance: 77.1
click at [825, 193] on ul "IPI : 01205635286 Publisher Number : P607JJ" at bounding box center [848, 181] width 235 height 37
copy ul "01205635286 Publisher Number : P607JJ"
click at [894, 235] on button "Create Administrator" at bounding box center [914, 238] width 105 height 25
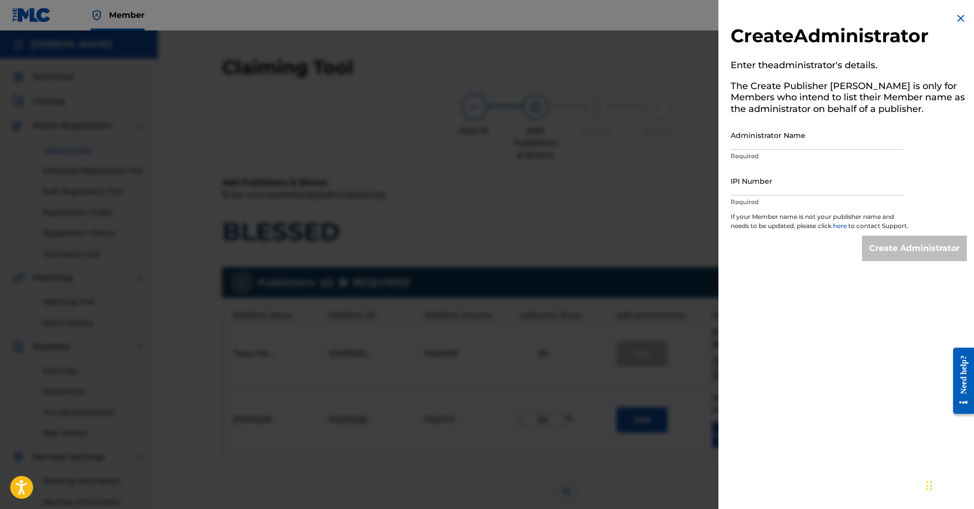
click at [772, 189] on input "IPI Number" at bounding box center [817, 181] width 172 height 29
paste input "01205635286 Publisher Number: P607JJ"
drag, startPoint x: 783, startPoint y: 188, endPoint x: 915, endPoint y: 188, distance: 132.4
click at [915, 188] on div "Create Administrator Enter the administrator 's details. The Create Publisher b…" at bounding box center [849, 136] width 261 height 273
type input "01205635286"
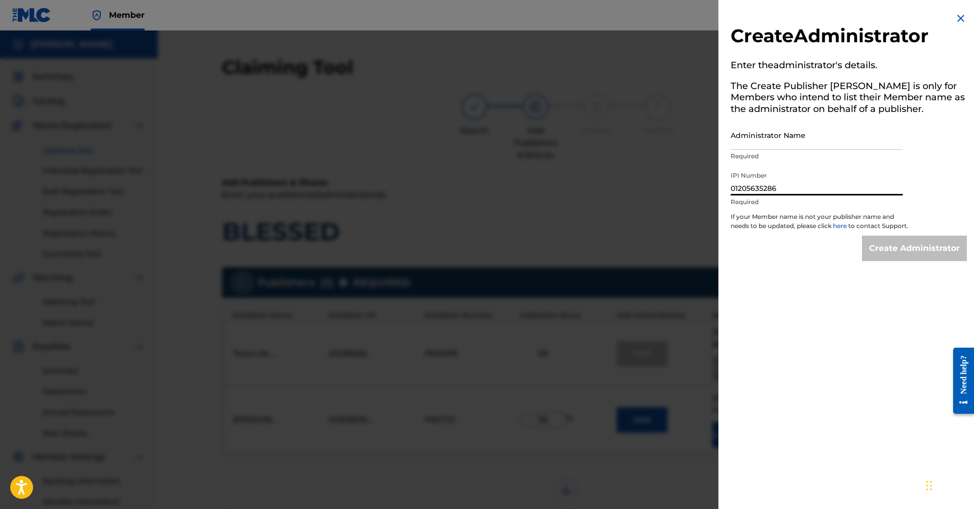
click at [788, 133] on input "Administrator Name" at bounding box center [817, 135] width 172 height 29
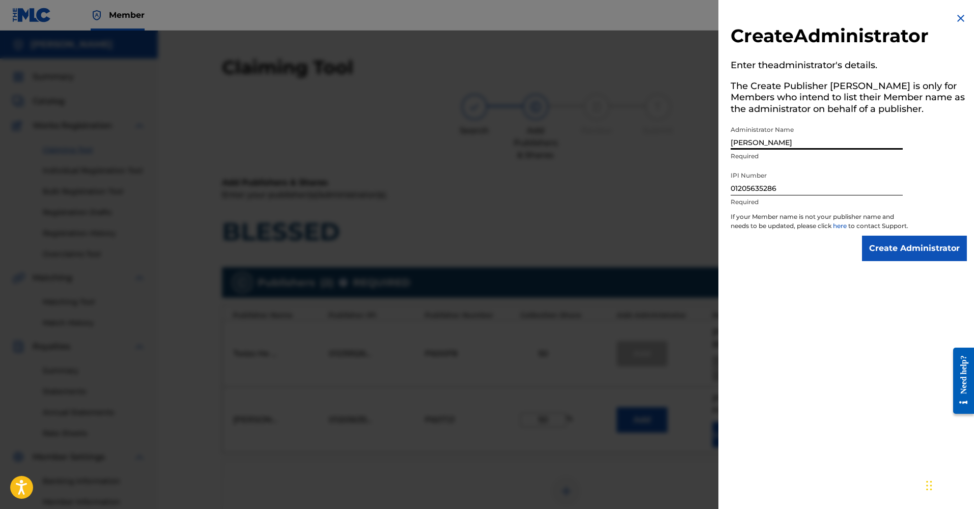
type input "[PERSON_NAME]"
drag, startPoint x: 788, startPoint y: 134, endPoint x: 901, endPoint y: 260, distance: 169.1
click at [901, 260] on input "Create Administrator" at bounding box center [914, 248] width 105 height 25
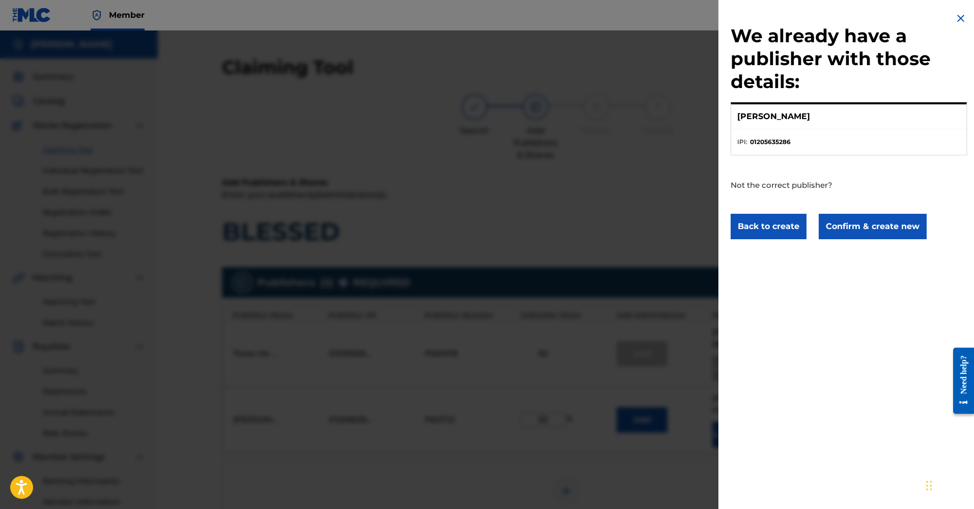
click at [855, 229] on button "Confirm & create new" at bounding box center [873, 226] width 108 height 25
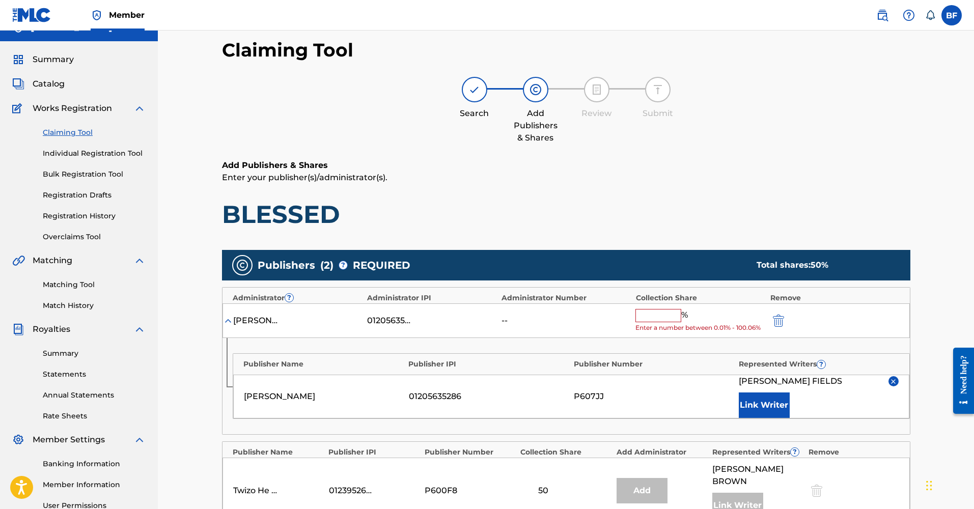
scroll to position [100, 0]
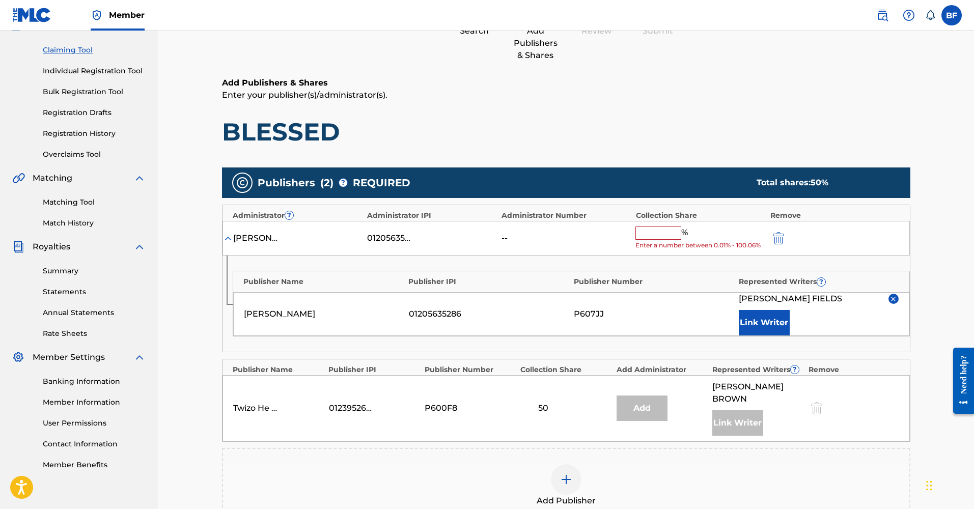
click at [656, 231] on input "text" at bounding box center [659, 233] width 46 height 13
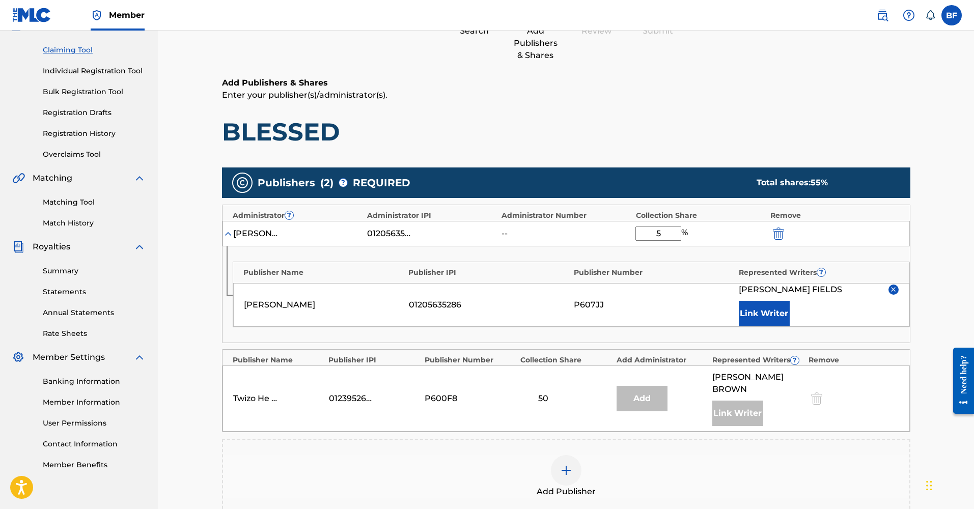
type input "50"
click at [777, 232] on button "submit" at bounding box center [777, 234] width 15 height 12
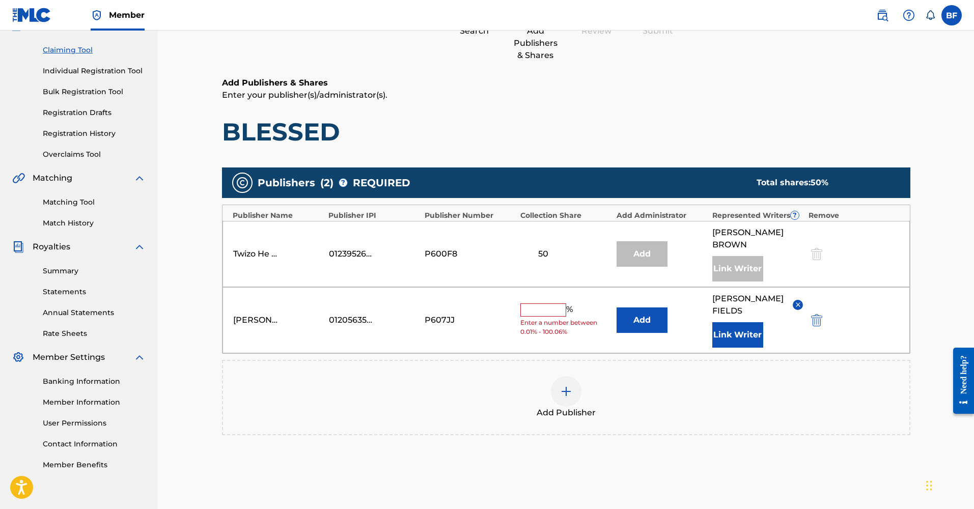
click at [532, 304] on input "text" at bounding box center [543, 310] width 46 height 13
type input "50"
click at [656, 376] on div "Add Publisher" at bounding box center [566, 397] width 687 height 43
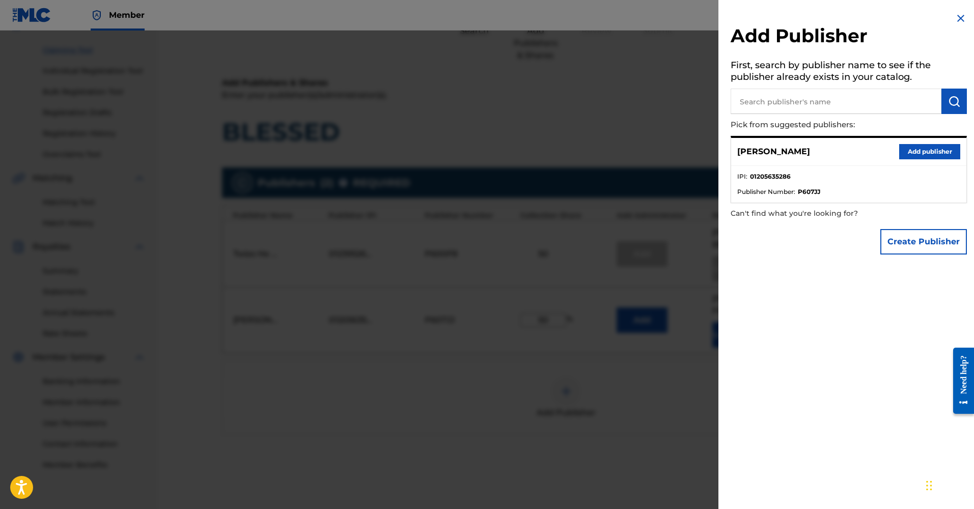
click at [937, 148] on button "Add publisher" at bounding box center [929, 151] width 61 height 15
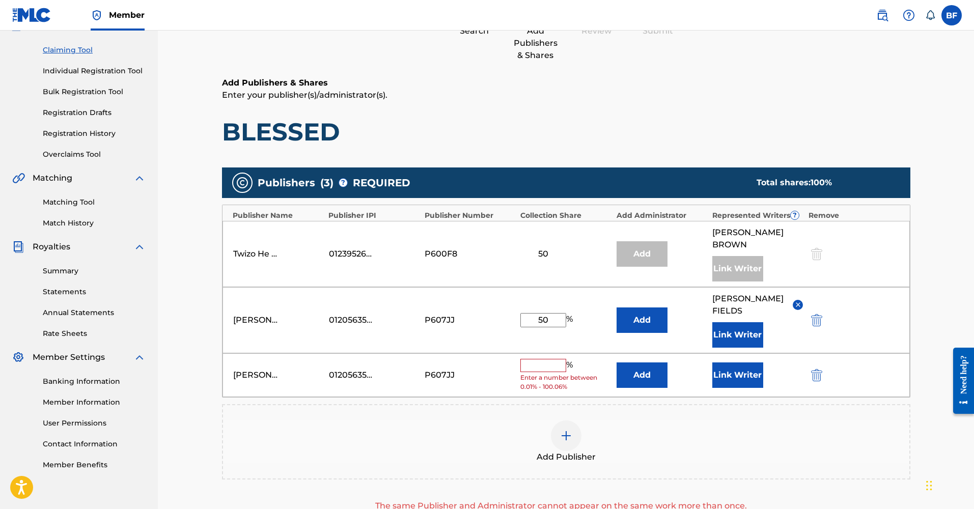
click at [811, 369] on button "submit" at bounding box center [815, 375] width 15 height 12
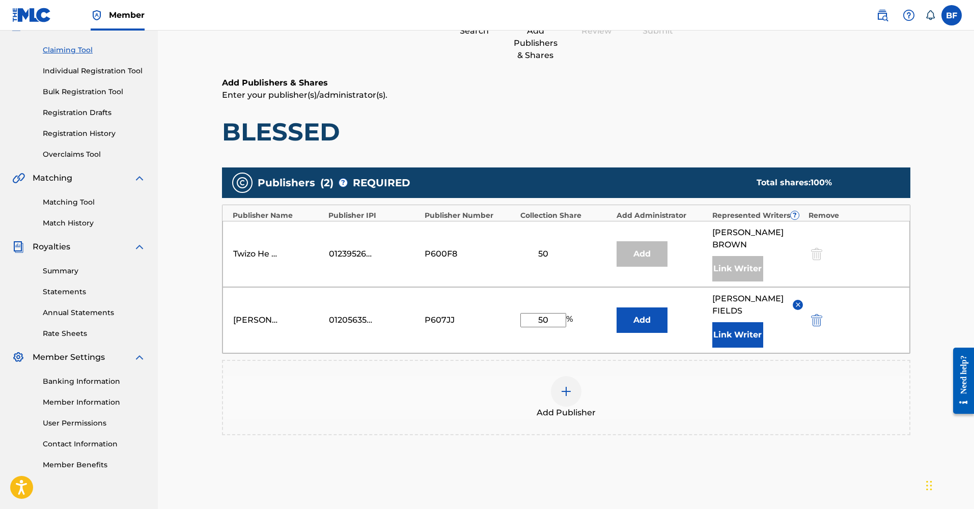
scroll to position [114, 0]
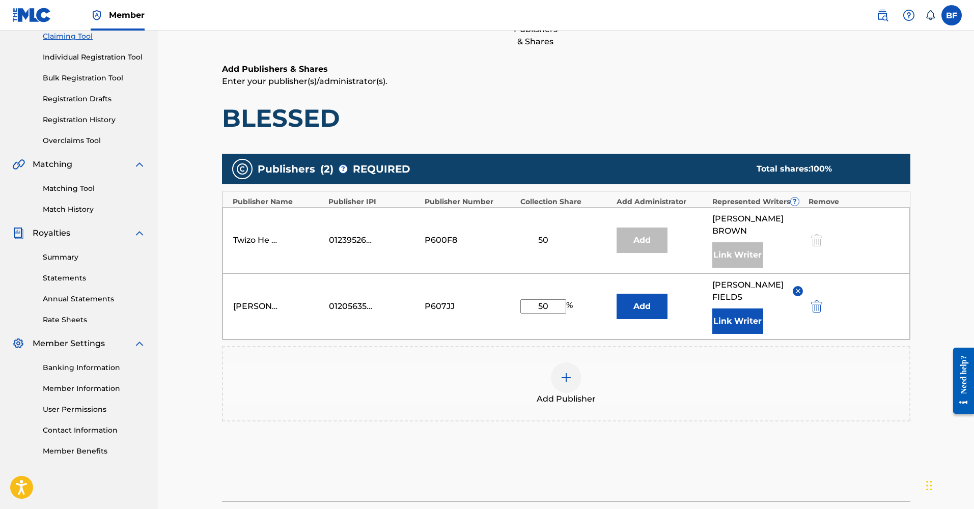
click at [741, 313] on button "Link Writer" at bounding box center [738, 321] width 51 height 25
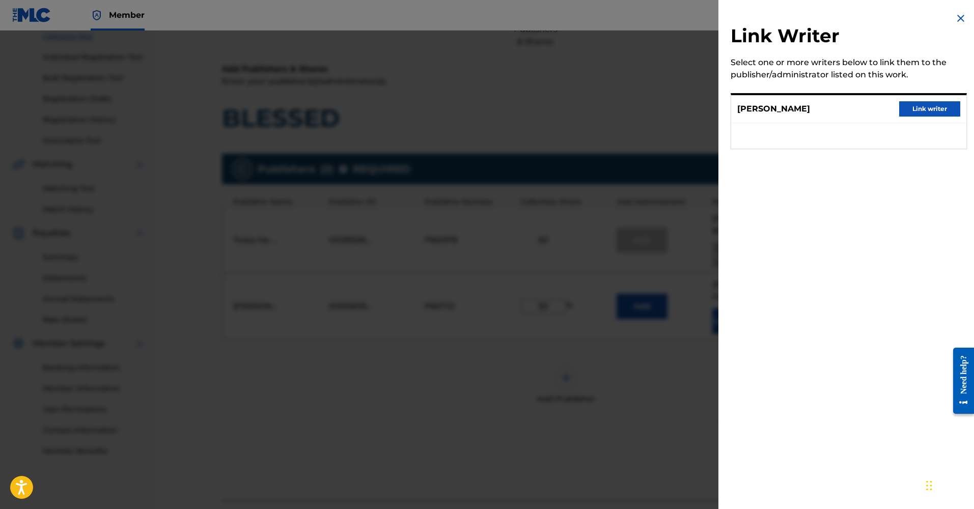
click at [915, 106] on button "Link writer" at bounding box center [929, 108] width 61 height 15
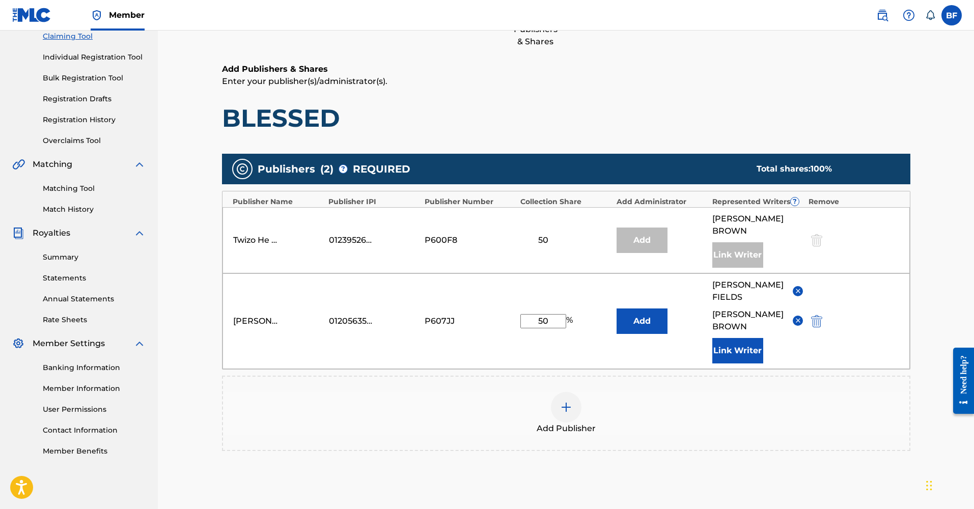
click at [798, 317] on img at bounding box center [798, 321] width 8 height 8
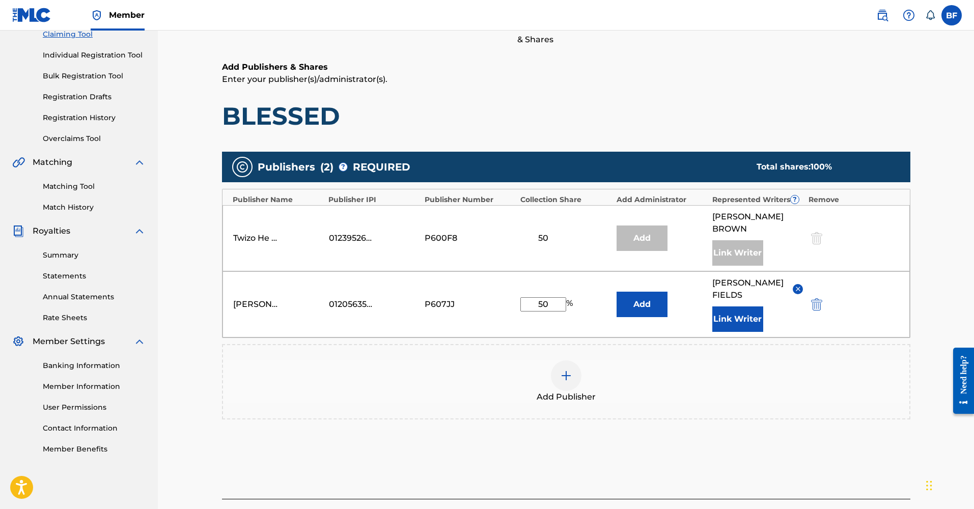
scroll to position [178, 0]
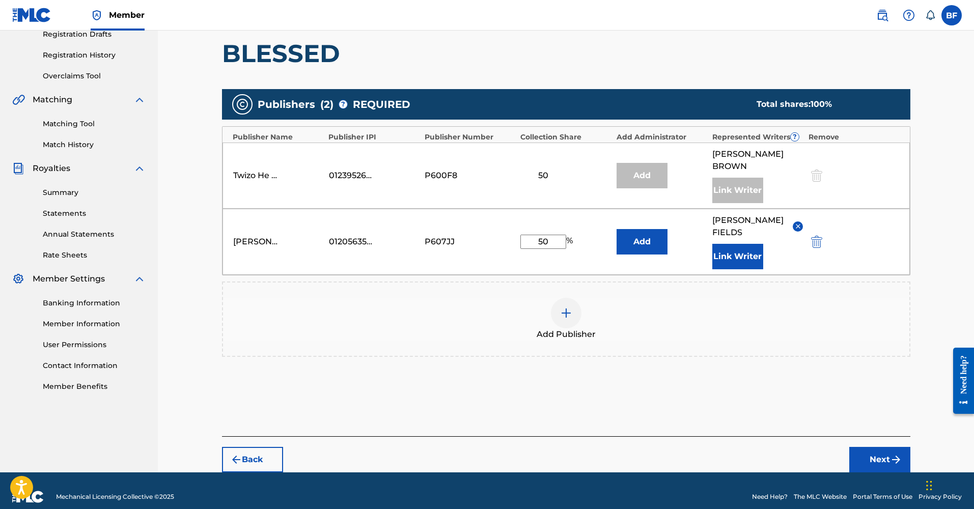
click at [868, 447] on button "Next" at bounding box center [880, 459] width 61 height 25
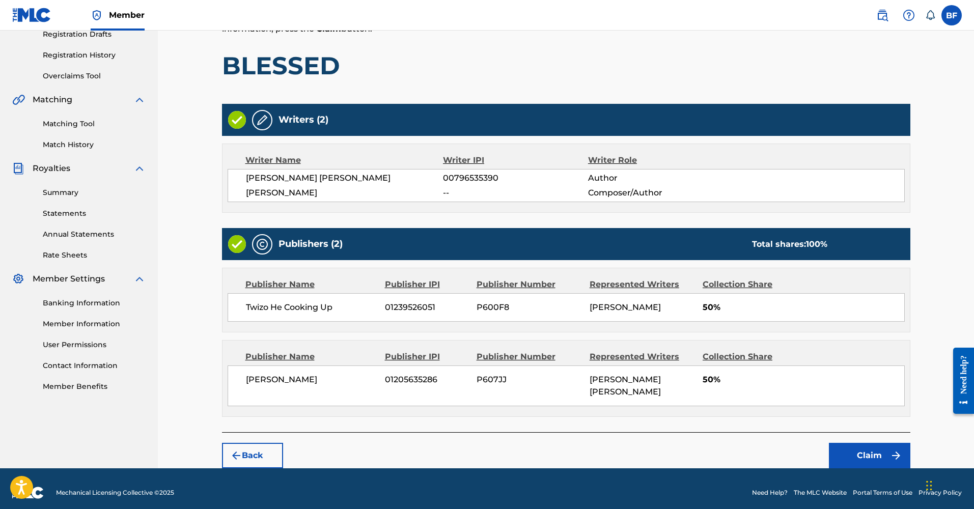
scroll to position [173, 0]
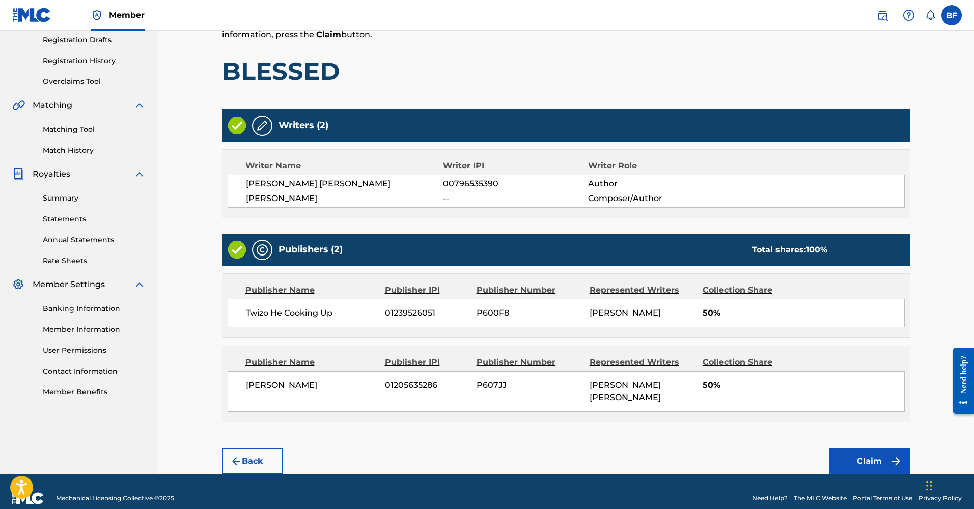
click at [860, 449] on button "Claim" at bounding box center [869, 461] width 81 height 25
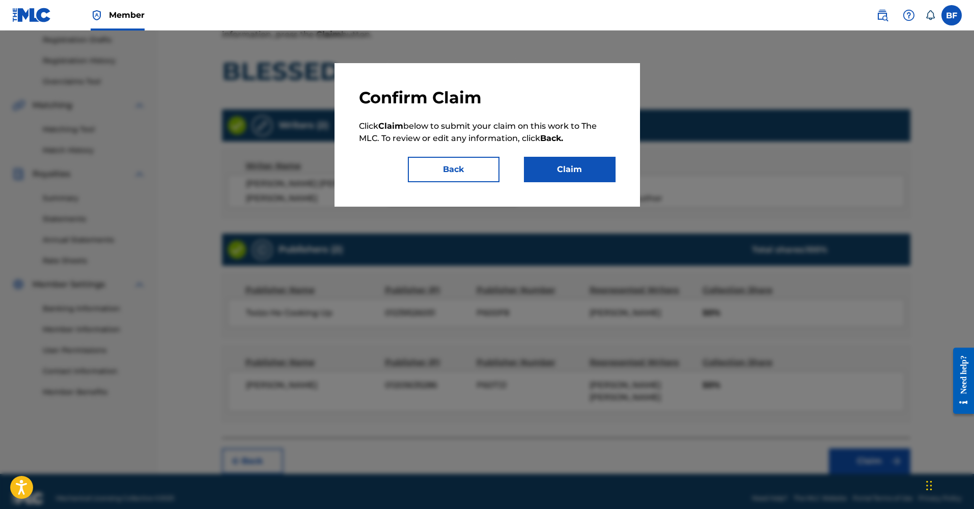
click at [589, 176] on button "Claim" at bounding box center [570, 169] width 92 height 25
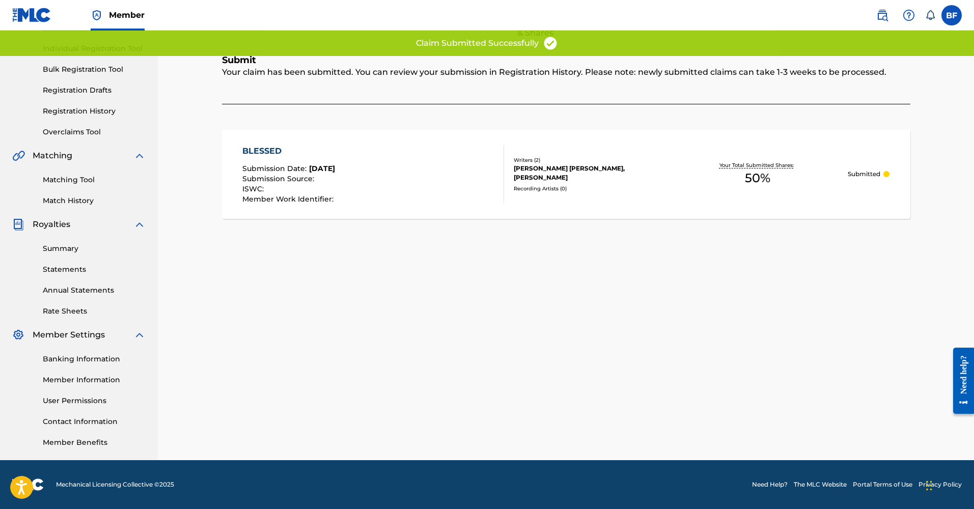
scroll to position [0, 0]
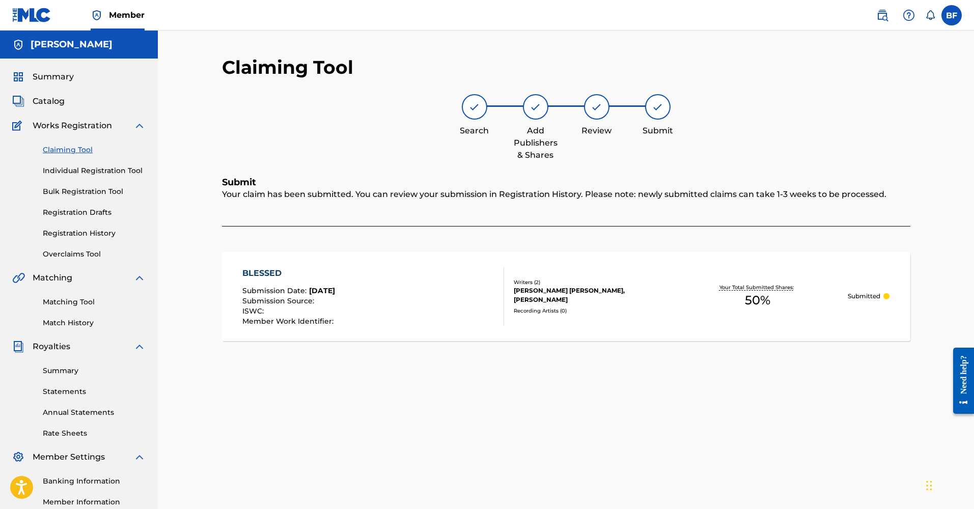
click at [117, 234] on link "Registration History" at bounding box center [94, 233] width 103 height 11
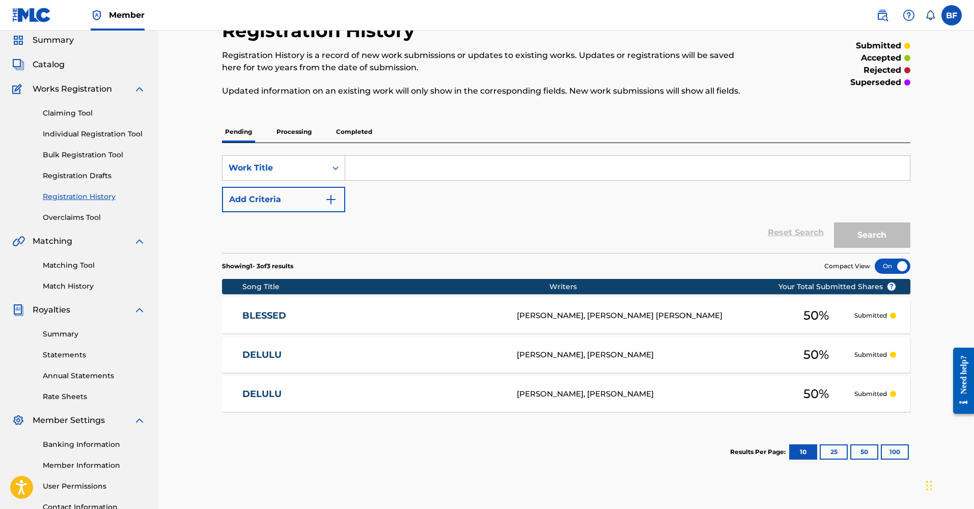
scroll to position [53, 0]
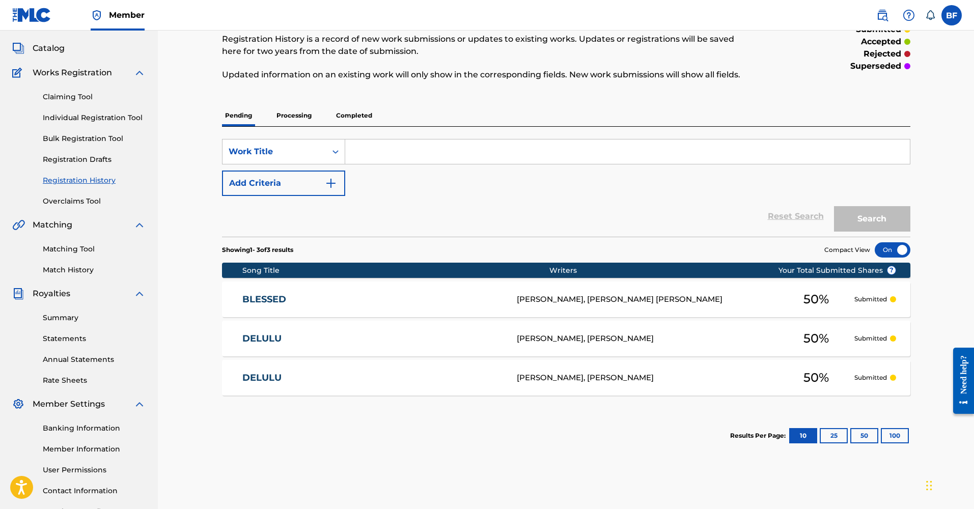
click at [559, 366] on div "DELULU DS4CS1 [PERSON_NAME], BRI TRILLA 50 % Submitted" at bounding box center [566, 378] width 689 height 36
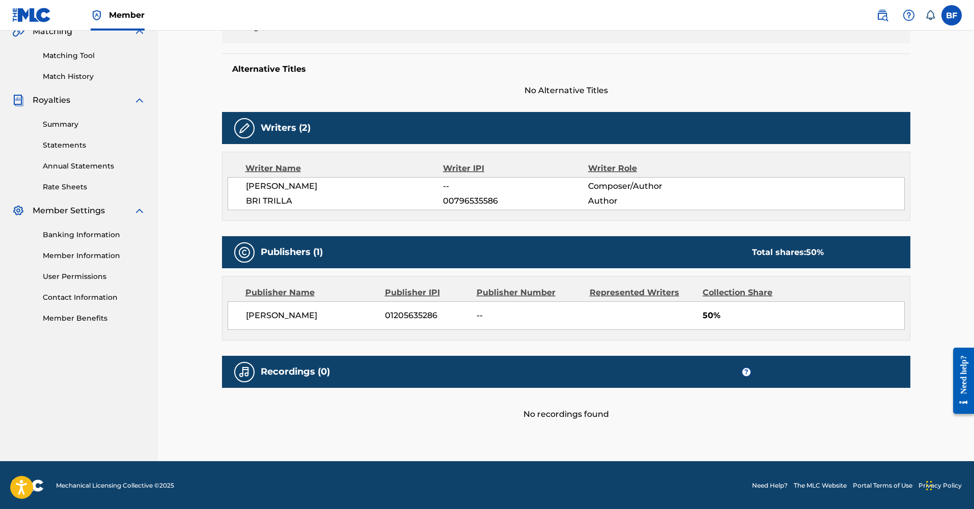
scroll to position [229, 0]
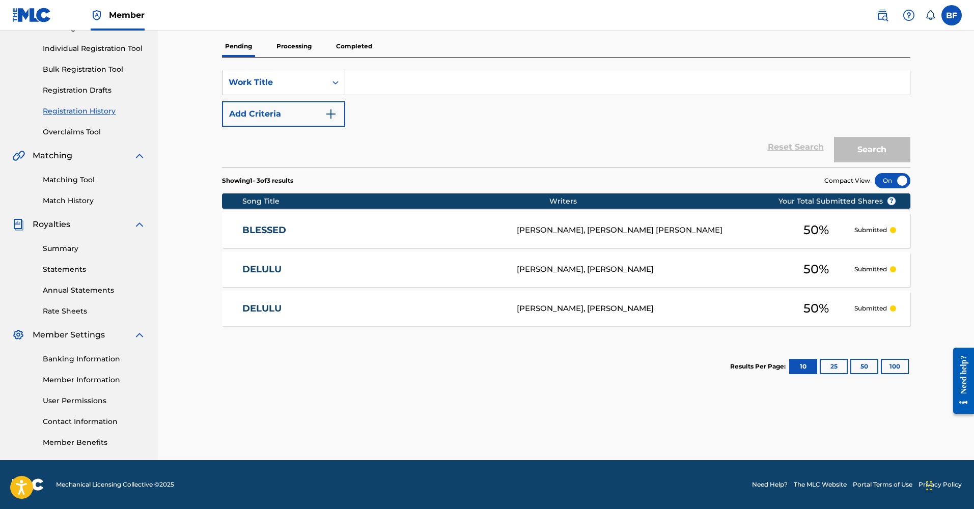
scroll to position [53, 0]
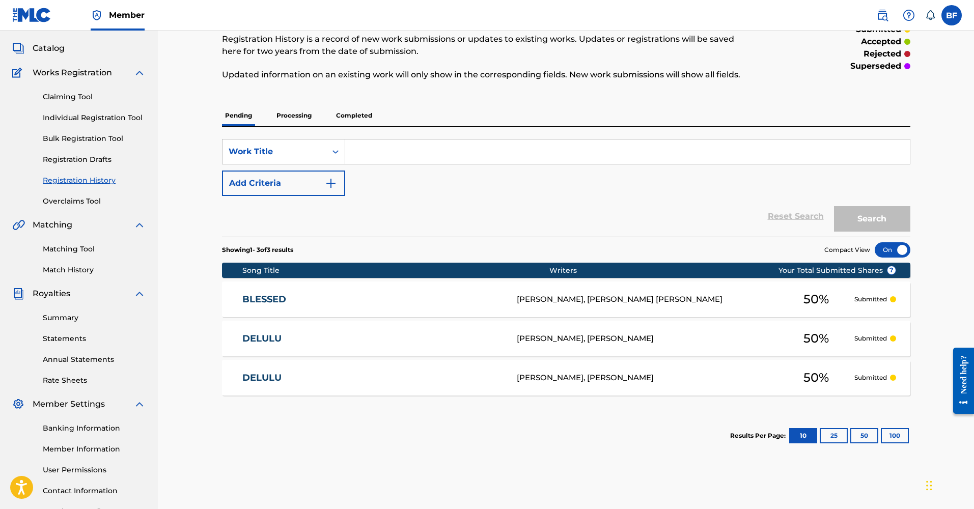
click at [402, 154] on input "Search Form" at bounding box center [627, 152] width 565 height 24
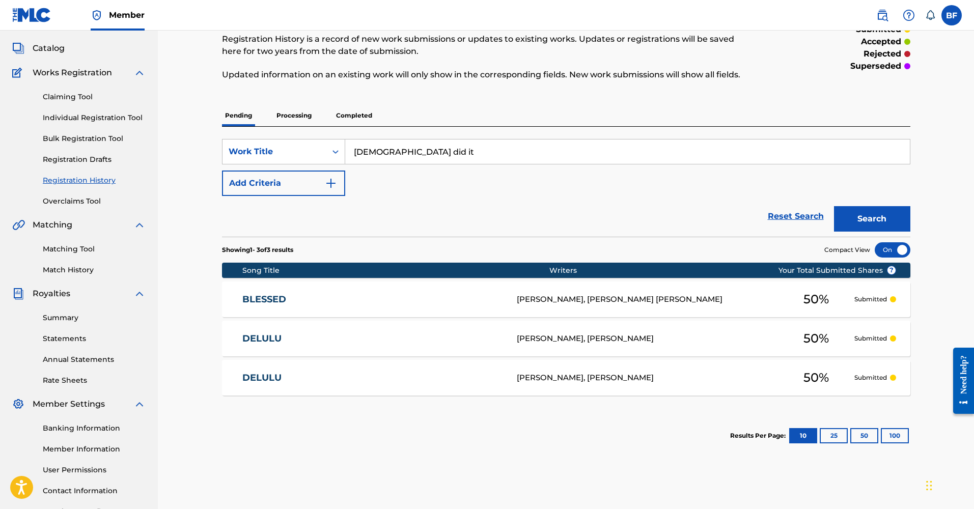
type input "[DEMOGRAPHIC_DATA] did it"
click at [872, 219] on button "Search" at bounding box center [872, 218] width 76 height 25
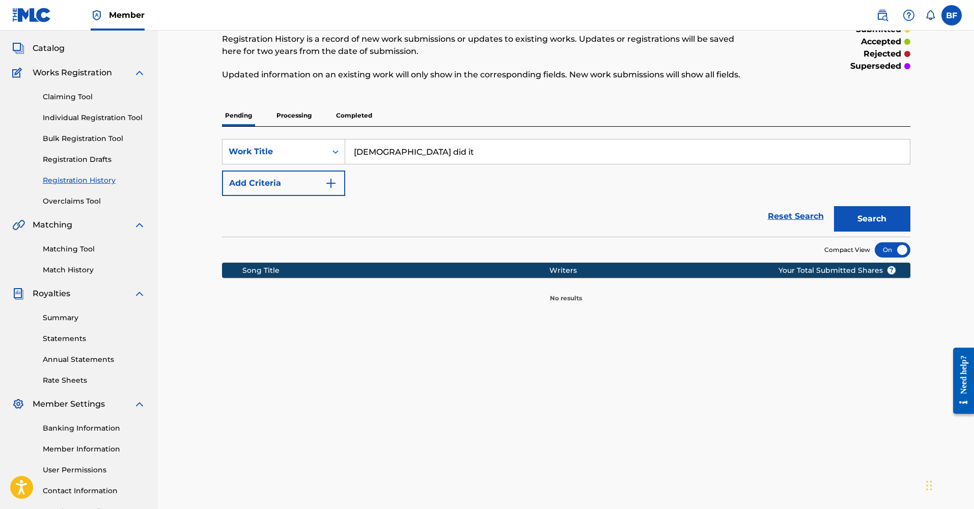
click at [303, 178] on button "Add Criteria" at bounding box center [283, 183] width 123 height 25
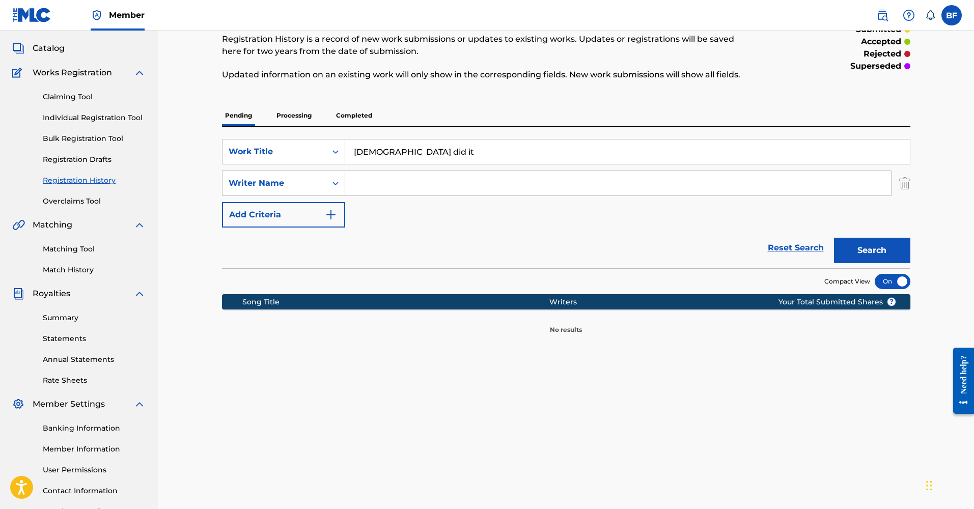
click at [367, 188] on input "Search Form" at bounding box center [618, 183] width 546 height 24
type input "[PERSON_NAME]"
click at [872, 251] on button "Search" at bounding box center [872, 250] width 76 height 25
drag, startPoint x: 399, startPoint y: 156, endPoint x: 277, endPoint y: 155, distance: 121.7
click at [277, 155] on div "SearchWithCriteriaee80d69c-39af-4dbe-9d4a-01aa8e47caf4 Work Title god did it" at bounding box center [566, 151] width 689 height 25
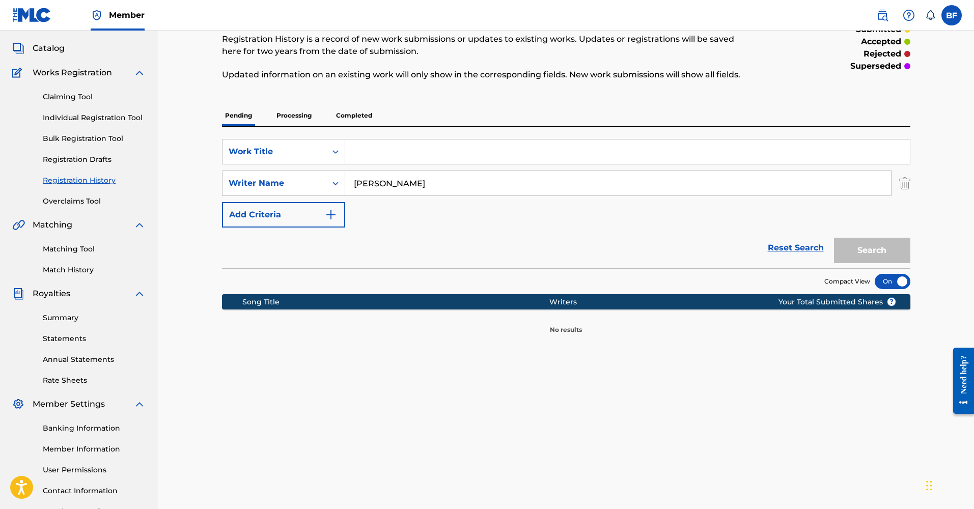
click at [443, 191] on input "[PERSON_NAME]" at bounding box center [618, 183] width 546 height 24
click at [644, 213] on div "SearchWithCriteriaee80d69c-39af-4dbe-9d4a-01aa8e47caf4 Work Title SearchWithCri…" at bounding box center [566, 183] width 689 height 89
click at [414, 165] on div "SearchWithCriteriaee80d69c-39af-4dbe-9d4a-01aa8e47caf4 Work Title SearchWithCri…" at bounding box center [566, 183] width 689 height 89
click at [421, 181] on input "[PERSON_NAME]" at bounding box center [618, 183] width 546 height 24
type input "b"
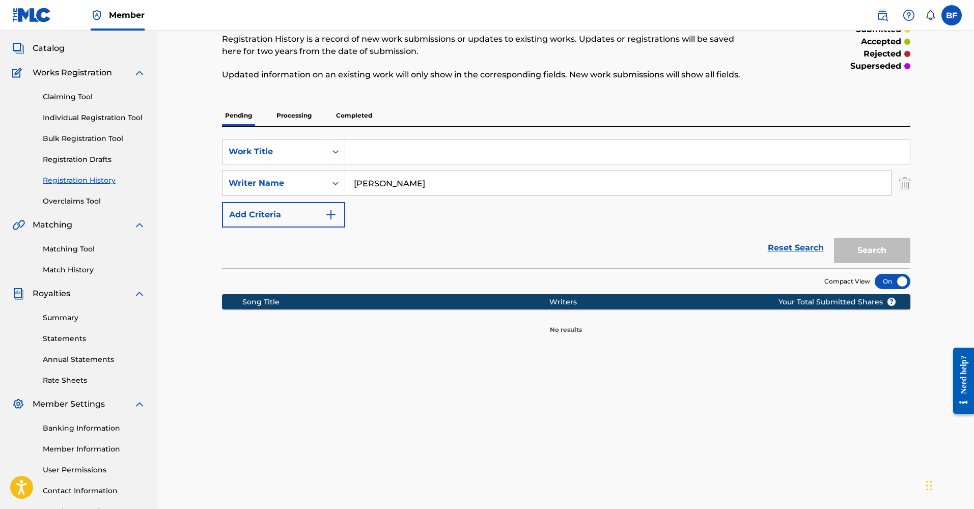
type input "[PERSON_NAME]"
click at [306, 205] on button "Add Criteria" at bounding box center [283, 214] width 123 height 25
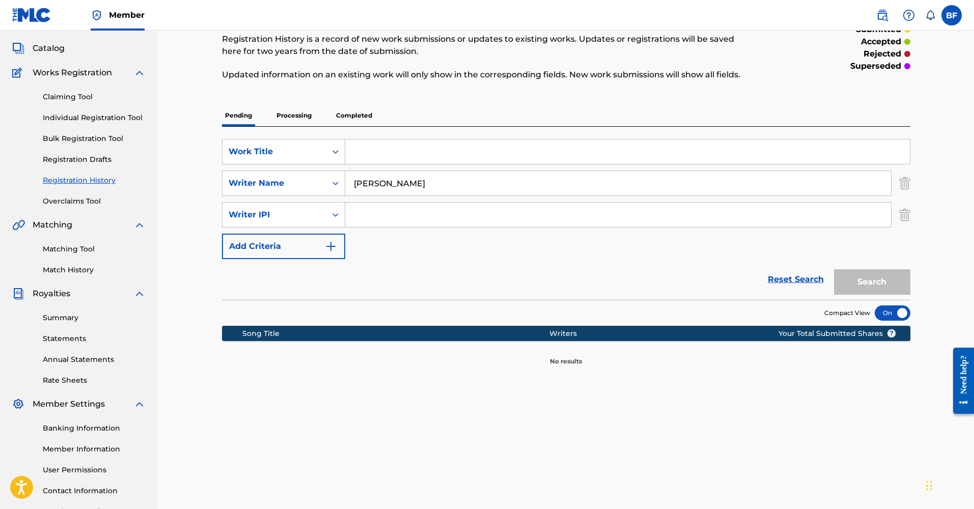
click at [360, 216] on input "Search Form" at bounding box center [618, 215] width 546 height 24
paste input "01205635286 Publisher Number: P607JJ"
drag, startPoint x: 409, startPoint y: 219, endPoint x: 638, endPoint y: 239, distance: 229.0
click at [645, 238] on div "SearchWithCriteriaee80d69c-39af-4dbe-9d4a-01aa8e47caf4 Work Title SearchWithCri…" at bounding box center [566, 199] width 689 height 120
type input "01205635286"
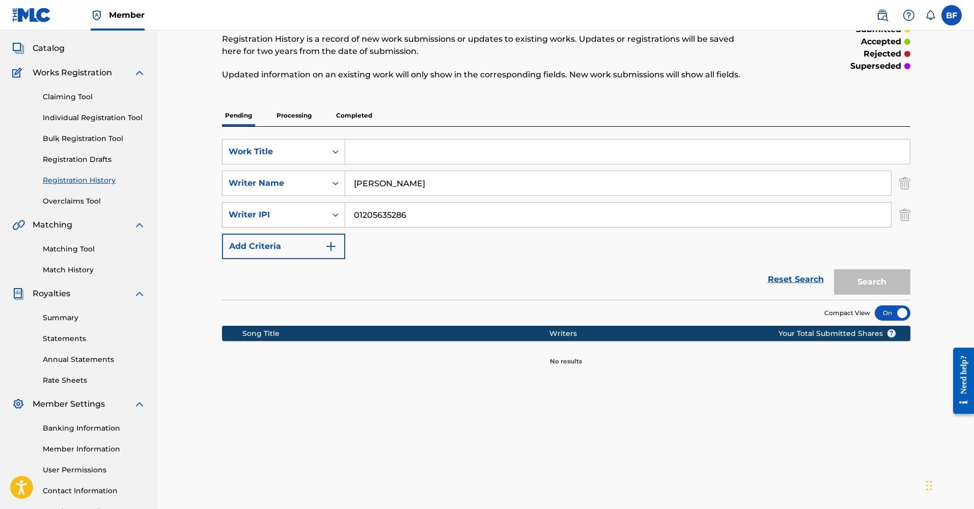
click at [287, 122] on p "Processing" at bounding box center [293, 115] width 41 height 21
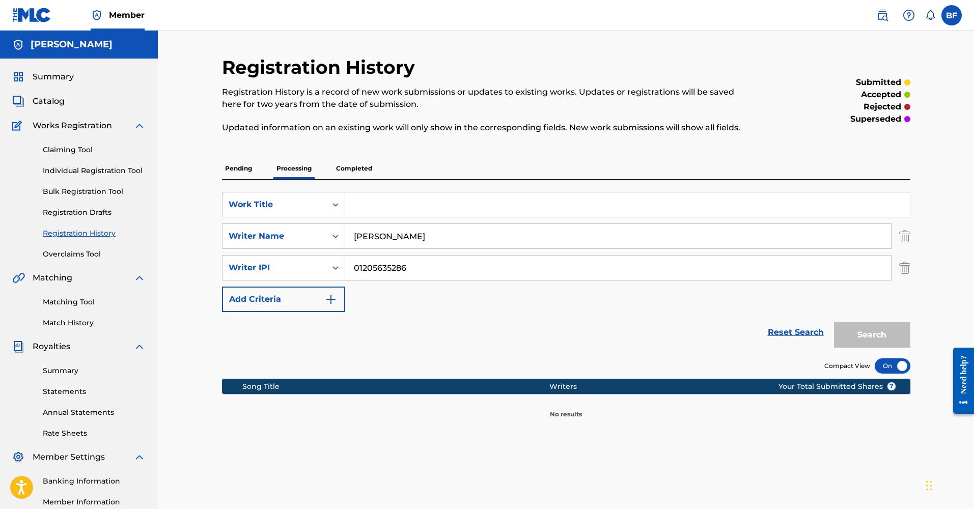
click at [350, 173] on p "Completed" at bounding box center [354, 168] width 42 height 21
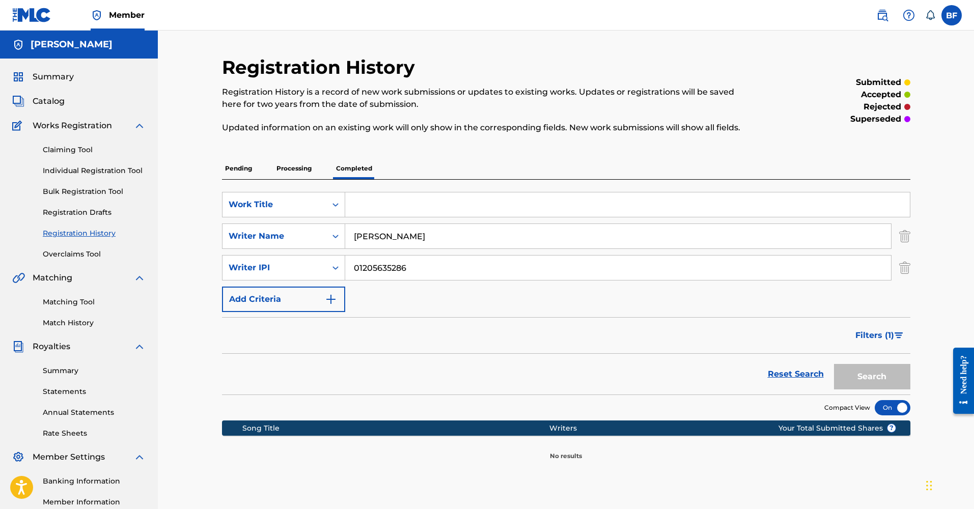
click at [61, 145] on link "Claiming Tool" at bounding box center [94, 150] width 103 height 11
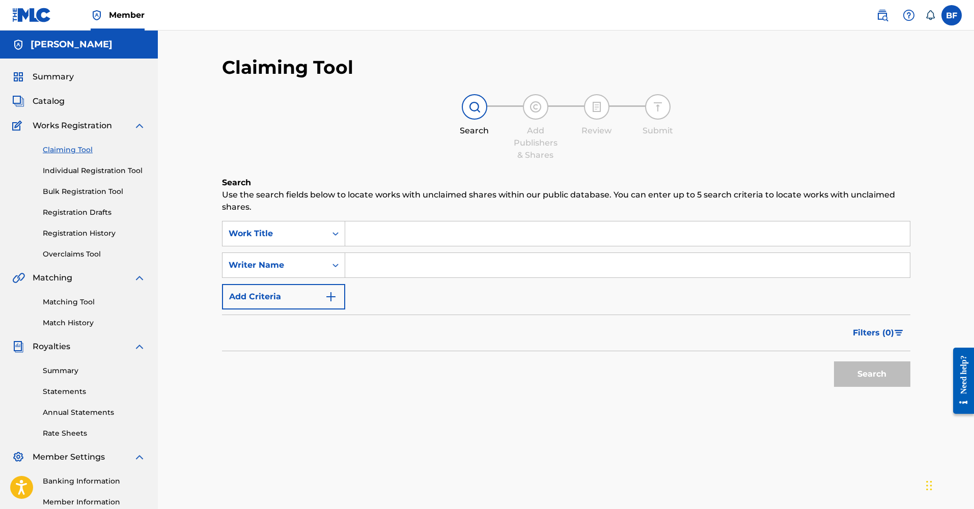
click at [355, 267] on input "Search Form" at bounding box center [627, 265] width 565 height 24
click at [310, 300] on button "Add Criteria" at bounding box center [283, 296] width 123 height 25
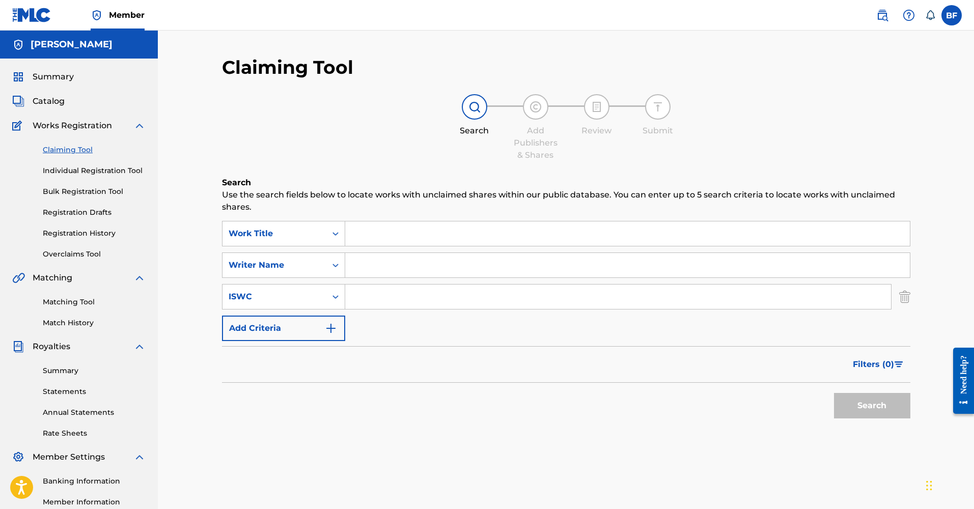
click at [291, 330] on button "Add Criteria" at bounding box center [283, 328] width 123 height 25
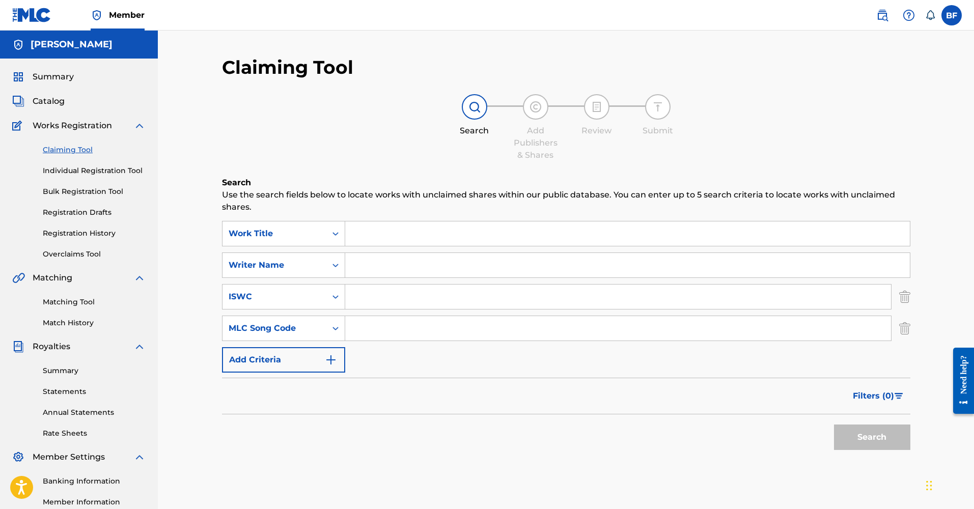
click at [302, 355] on button "Add Criteria" at bounding box center [283, 359] width 123 height 25
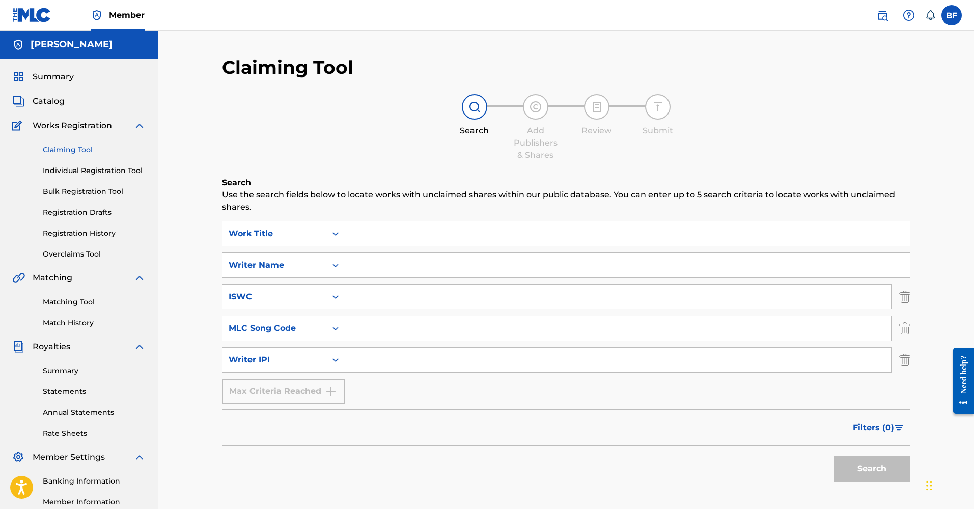
click at [389, 366] on input "Search Form" at bounding box center [618, 360] width 546 height 24
paste input "01205635286 Publisher Number: P607JJ"
click at [856, 467] on button "Search" at bounding box center [872, 468] width 76 height 25
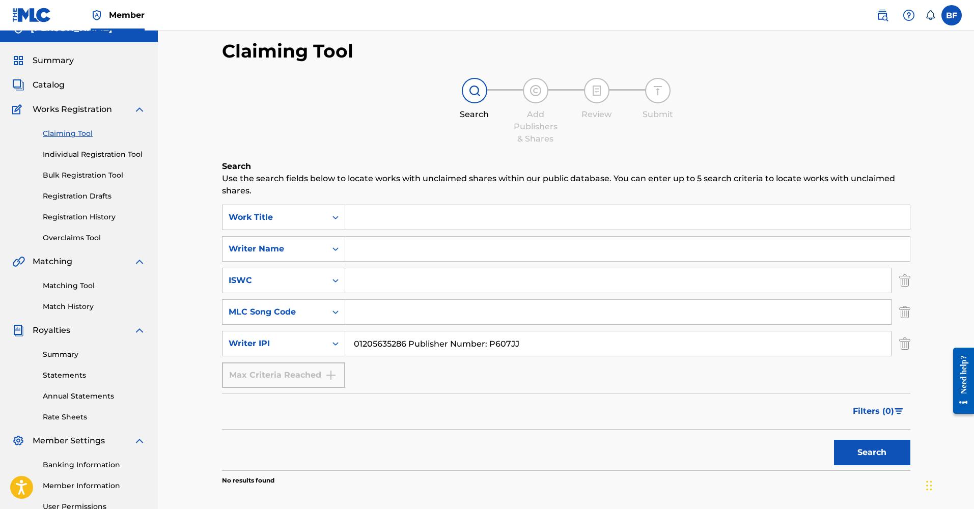
drag, startPoint x: 493, startPoint y: 351, endPoint x: 618, endPoint y: 352, distance: 124.8
click at [621, 351] on input "01205635286 Publisher Number: P607JJ" at bounding box center [618, 344] width 546 height 24
type input "01205635286"
click at [855, 457] on button "Search" at bounding box center [872, 452] width 76 height 25
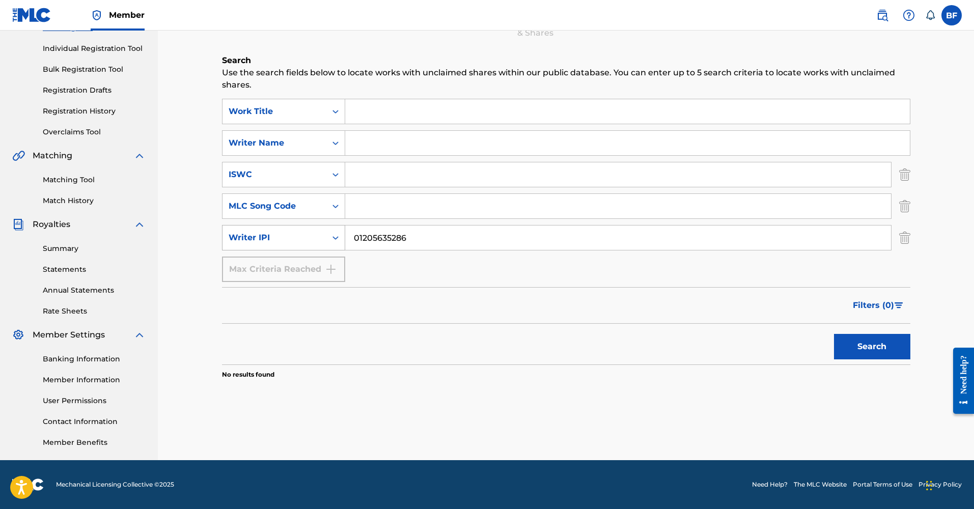
drag, startPoint x: 411, startPoint y: 243, endPoint x: 269, endPoint y: 228, distance: 142.4
click at [269, 228] on div "SearchWithCriteria82edd474-bb07-42bb-a871-e3f1bcd45acd Writer IPI 01205635286" at bounding box center [566, 237] width 689 height 25
click at [346, 143] on input "Search Form" at bounding box center [627, 143] width 565 height 24
type input "[PERSON_NAME]"
click at [872, 347] on button "Search" at bounding box center [872, 346] width 76 height 25
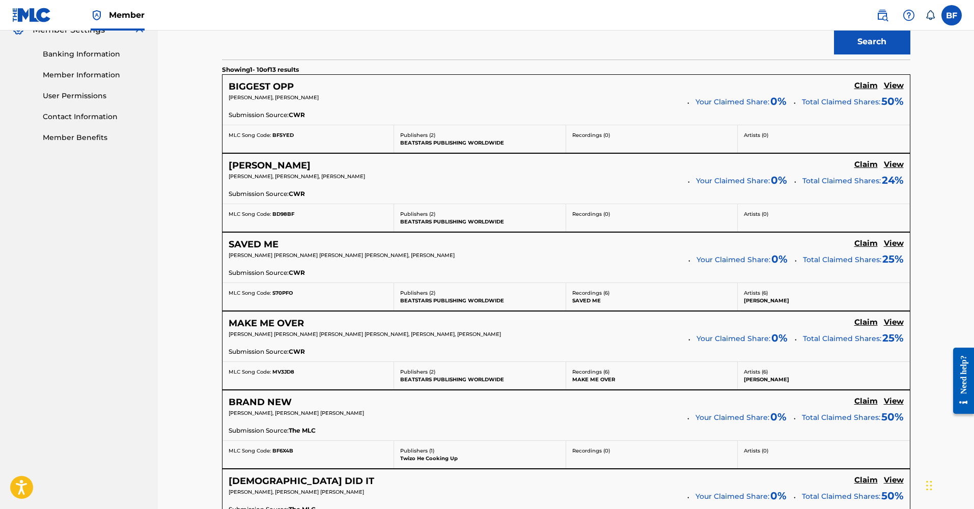
scroll to position [768, 0]
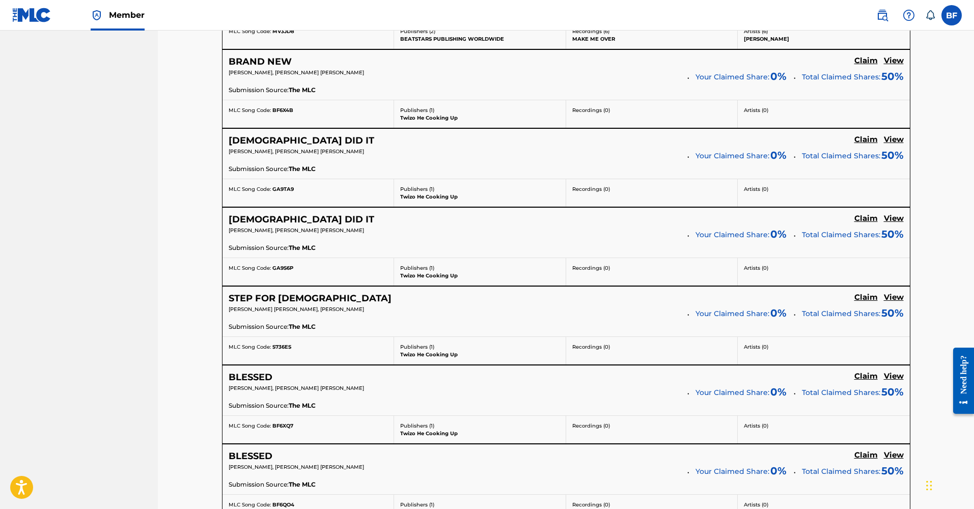
click at [861, 60] on h5 "Claim" at bounding box center [866, 61] width 23 height 10
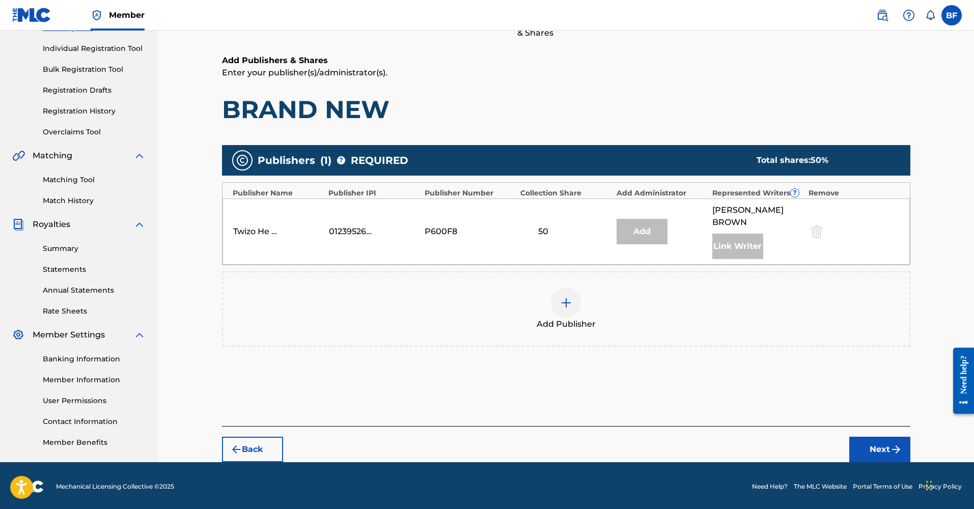
click at [565, 297] on img at bounding box center [566, 303] width 12 height 12
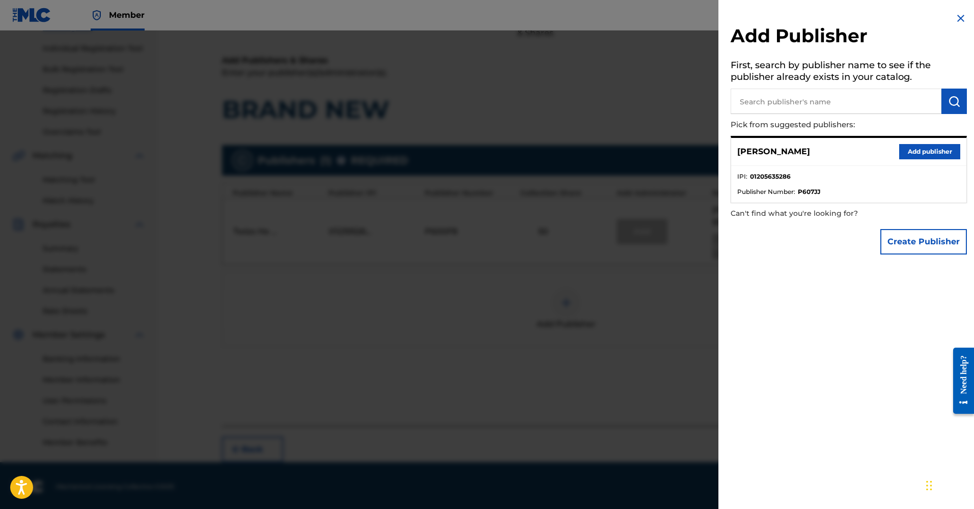
click at [931, 151] on button "Add publisher" at bounding box center [929, 151] width 61 height 15
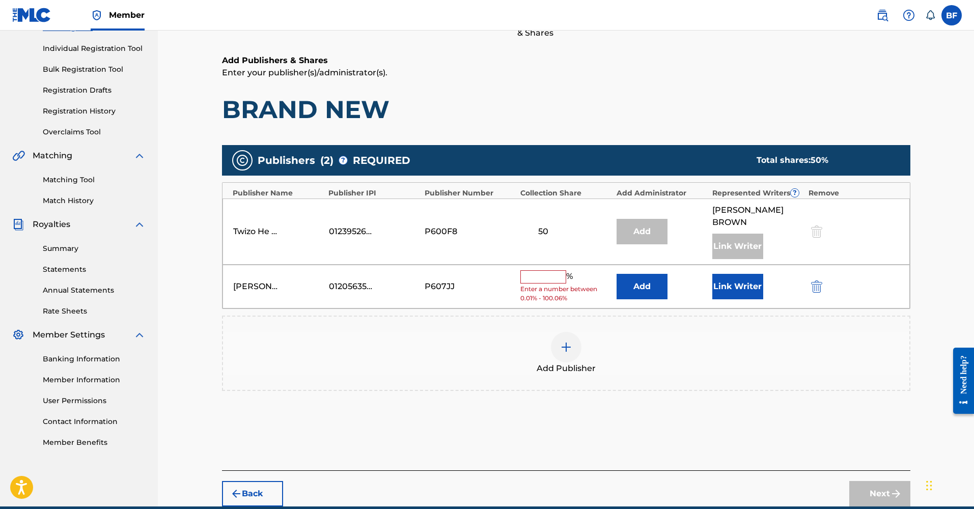
click at [735, 278] on button "Link Writer" at bounding box center [738, 286] width 51 height 25
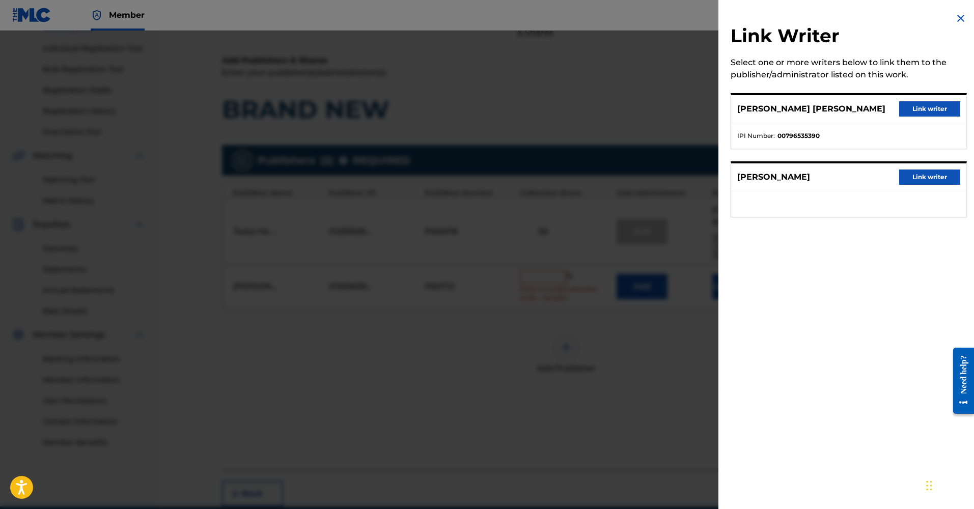
click at [918, 109] on button "Link writer" at bounding box center [929, 108] width 61 height 15
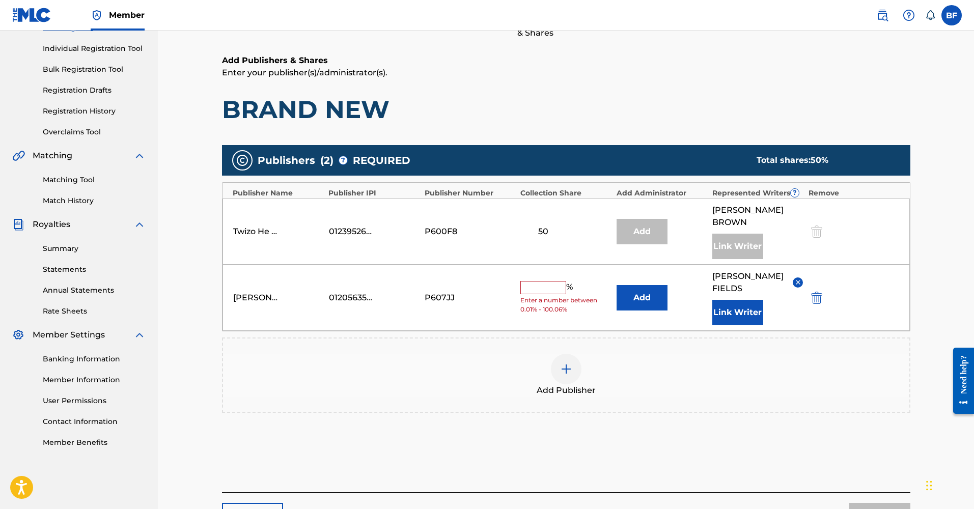
click at [528, 281] on div "%" at bounding box center [547, 287] width 55 height 13
click at [529, 281] on input "text" at bounding box center [543, 287] width 46 height 13
type input "50"
click at [732, 338] on div "Add Publisher" at bounding box center [566, 375] width 689 height 75
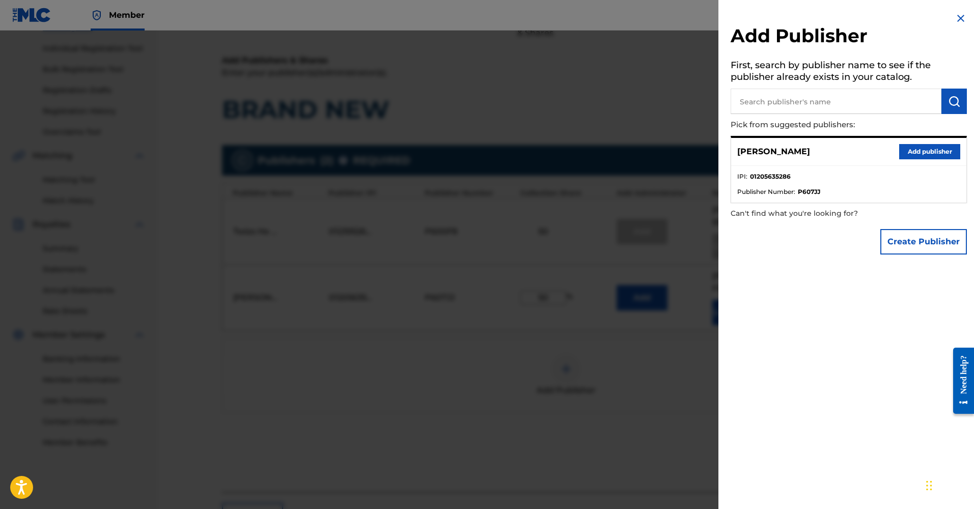
click at [643, 358] on div at bounding box center [487, 285] width 974 height 509
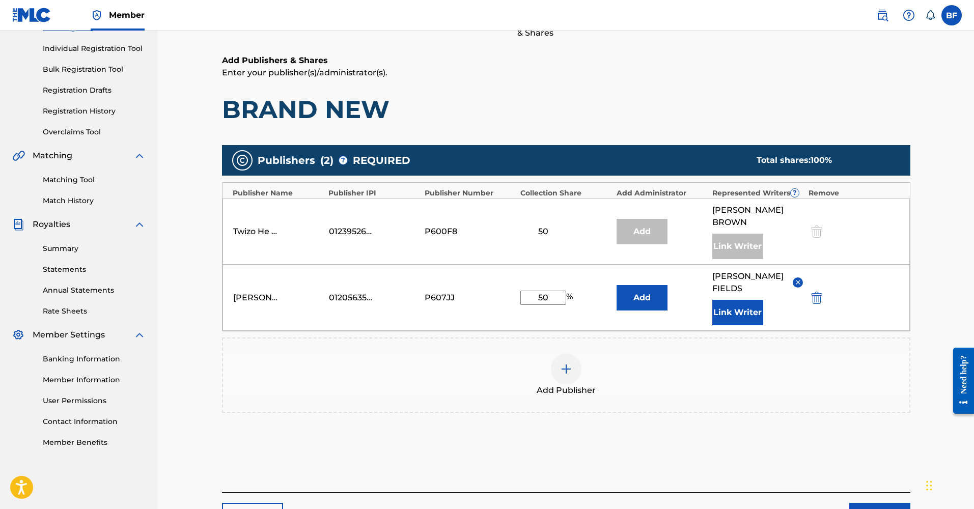
scroll to position [178, 0]
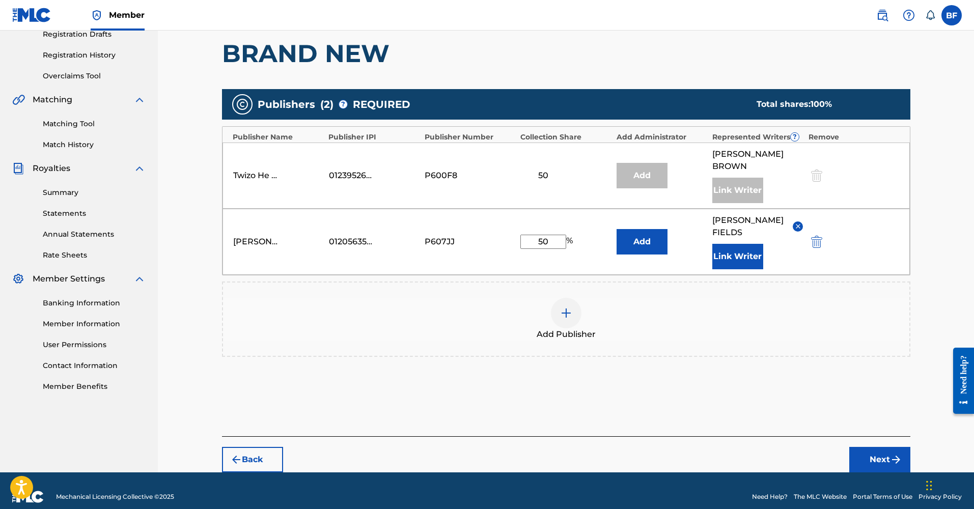
click at [865, 447] on button "Next" at bounding box center [880, 459] width 61 height 25
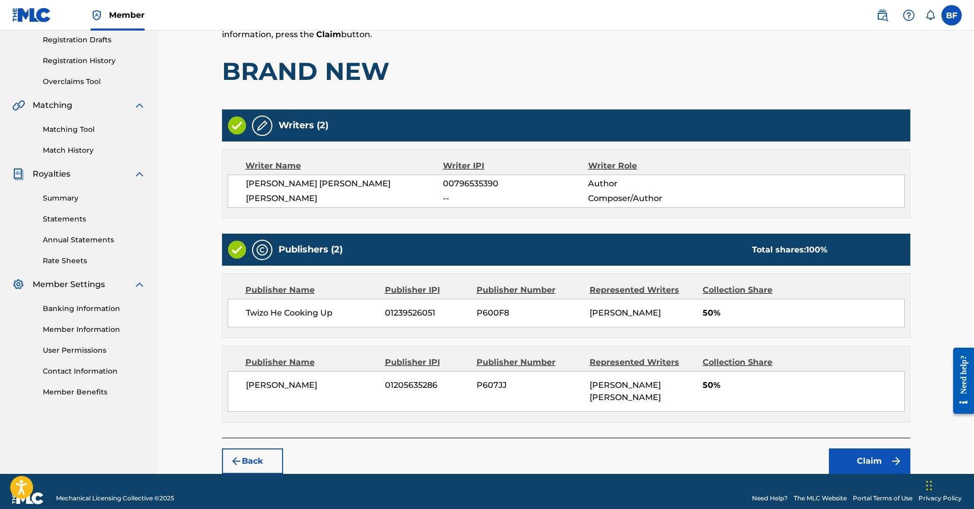
click at [842, 449] on button "Claim" at bounding box center [869, 461] width 81 height 25
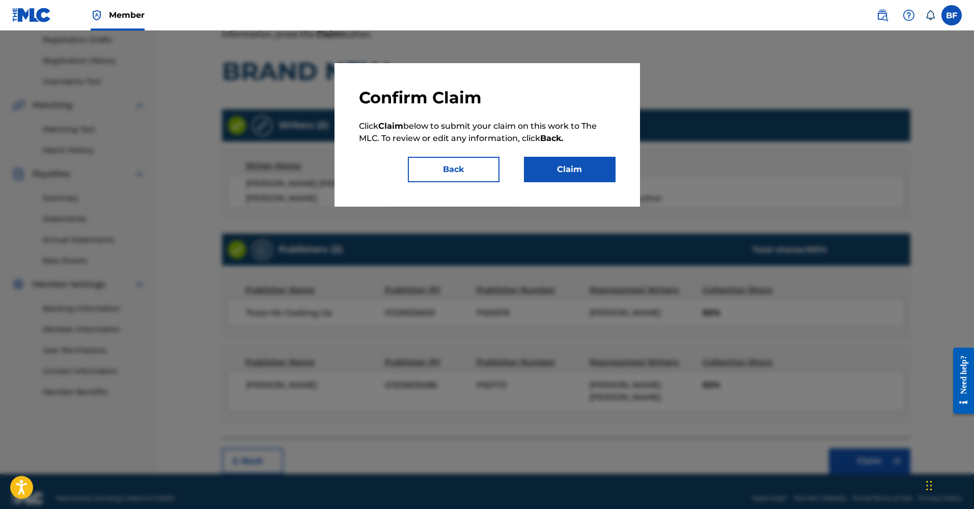
click at [606, 171] on button "Claim" at bounding box center [570, 169] width 92 height 25
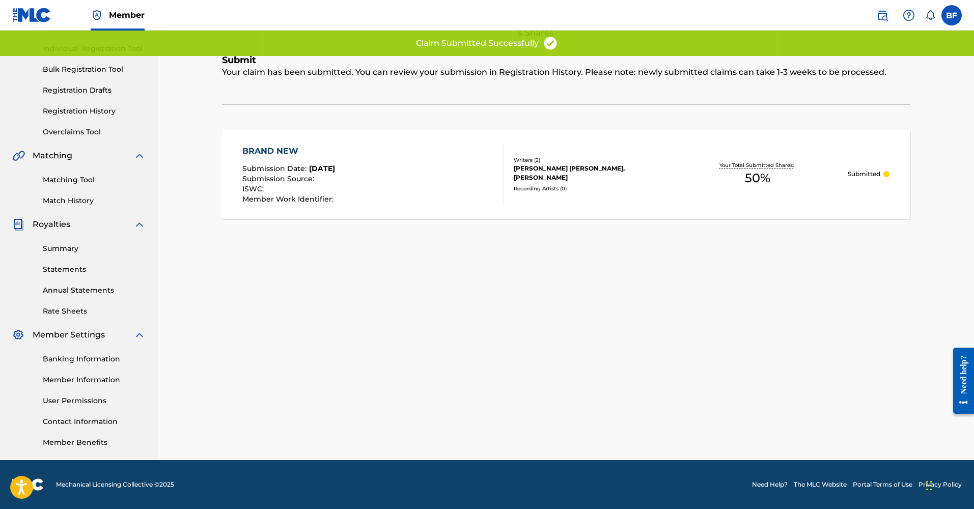
scroll to position [122, 0]
click at [168, 112] on div "Claiming Tool Search Add Publishers & Shares Review Submit Submit Your claim ha…" at bounding box center [566, 184] width 816 height 552
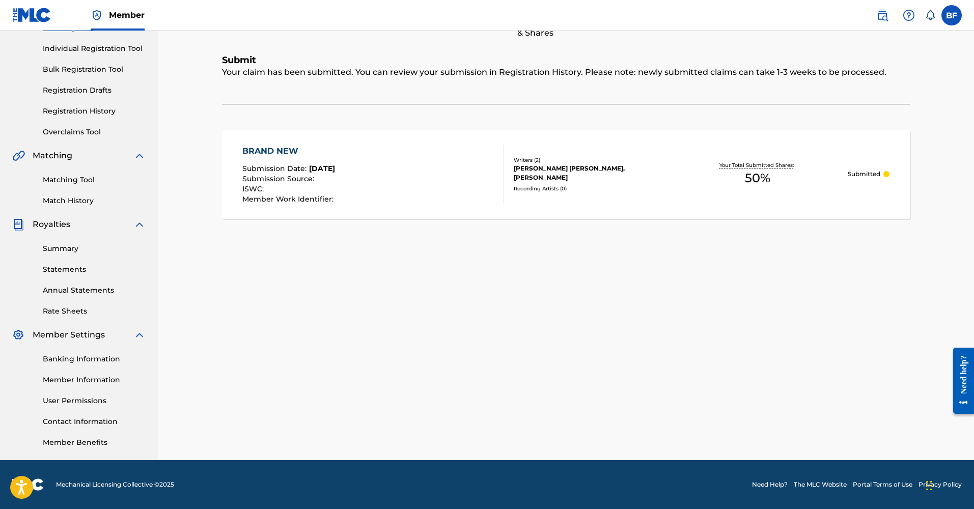
scroll to position [0, 0]
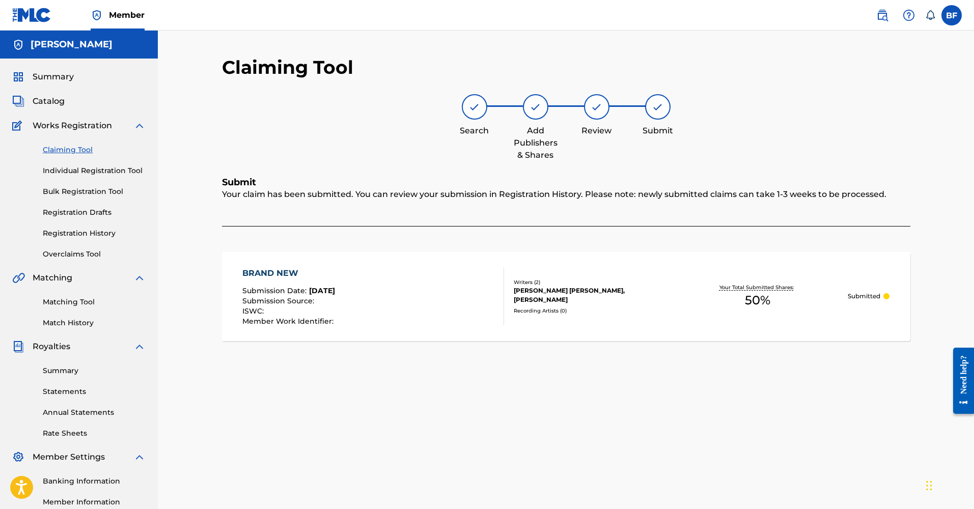
click at [60, 151] on link "Claiming Tool" at bounding box center [94, 150] width 103 height 11
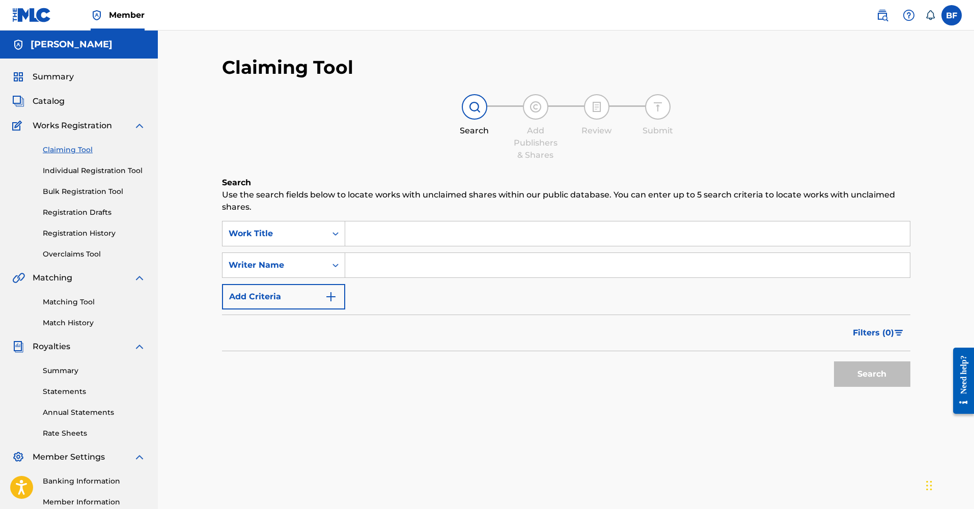
click at [360, 241] on input "Search Form" at bounding box center [627, 234] width 565 height 24
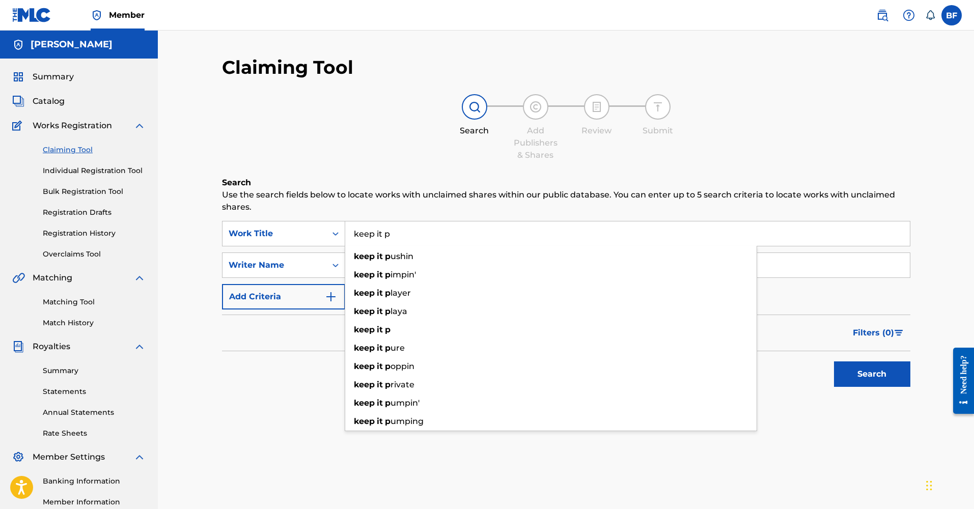
type input "keep it p"
click at [872, 374] on button "Search" at bounding box center [872, 374] width 76 height 25
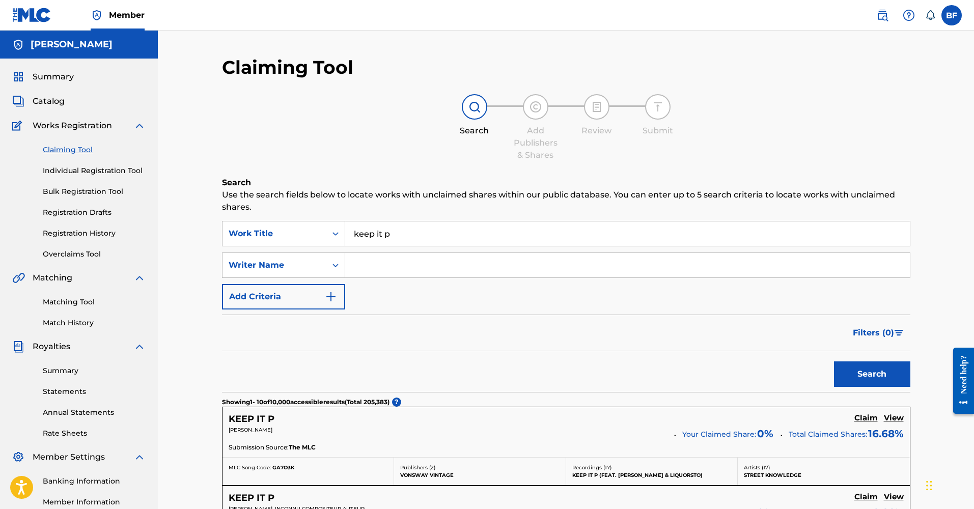
click at [361, 271] on input "Search Form" at bounding box center [627, 265] width 565 height 24
click at [872, 374] on button "Search" at bounding box center [872, 374] width 76 height 25
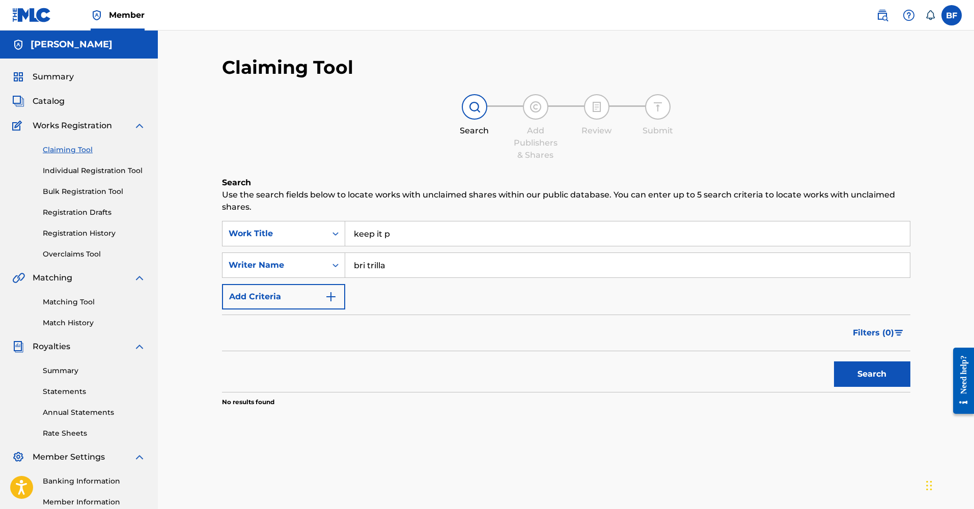
click at [872, 374] on button "Search" at bounding box center [872, 374] width 76 height 25
type input "b"
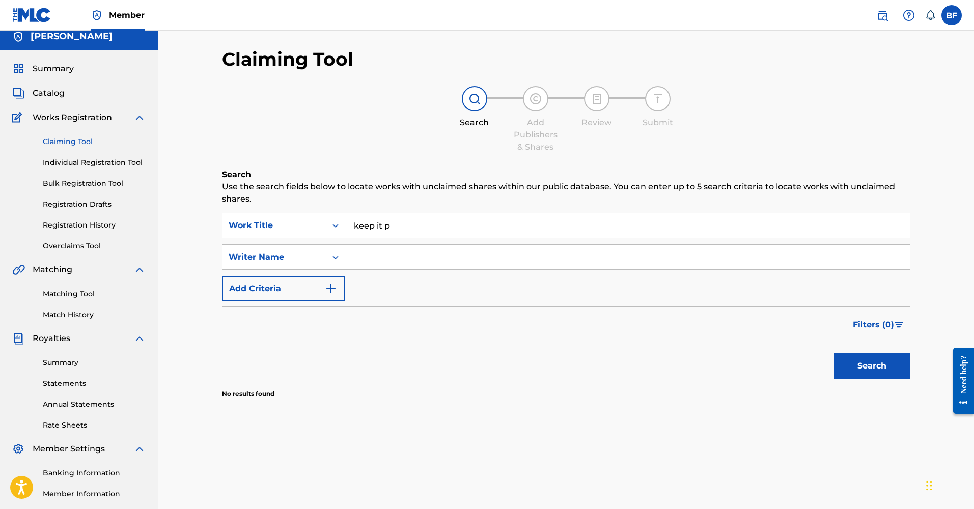
click at [877, 384] on section "No results found" at bounding box center [566, 391] width 689 height 15
click at [869, 371] on button "Search" at bounding box center [872, 365] width 76 height 25
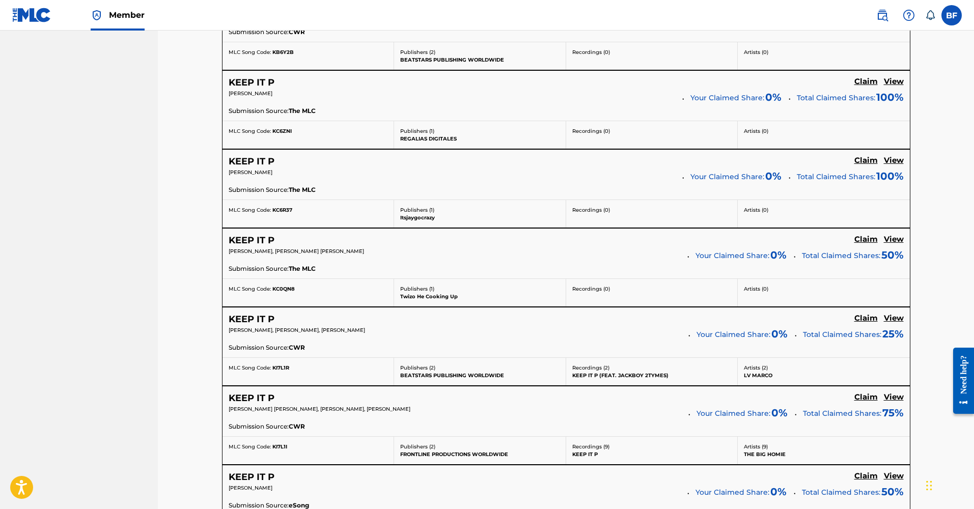
scroll to position [764, 0]
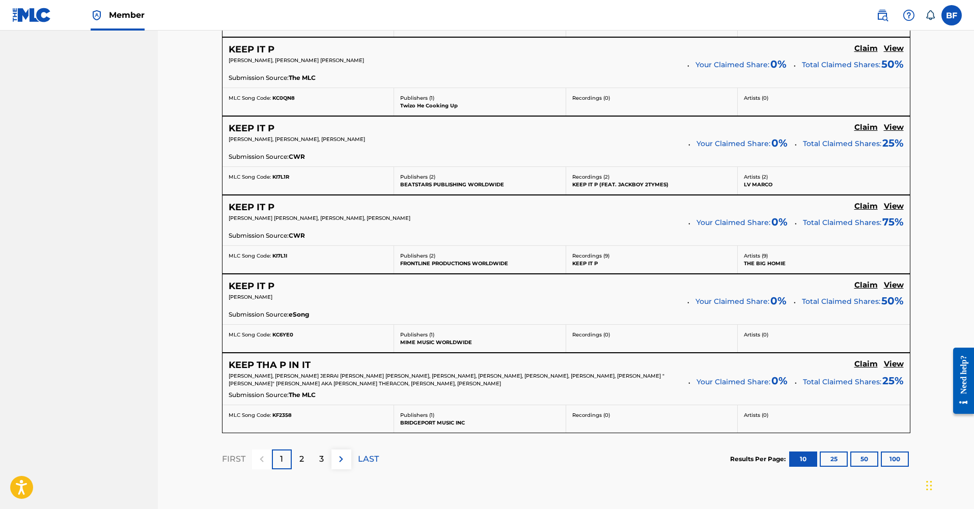
click at [295, 465] on div "2" at bounding box center [302, 460] width 20 height 20
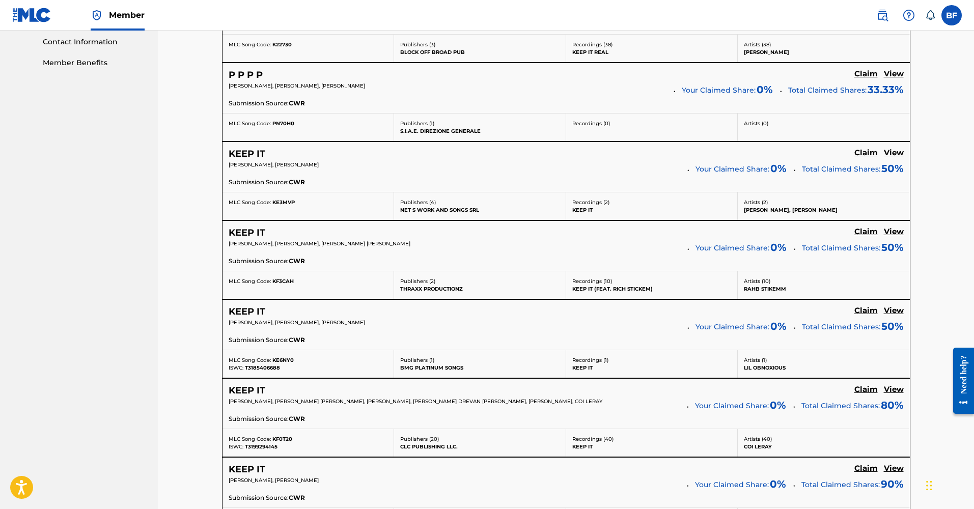
scroll to position [0, 0]
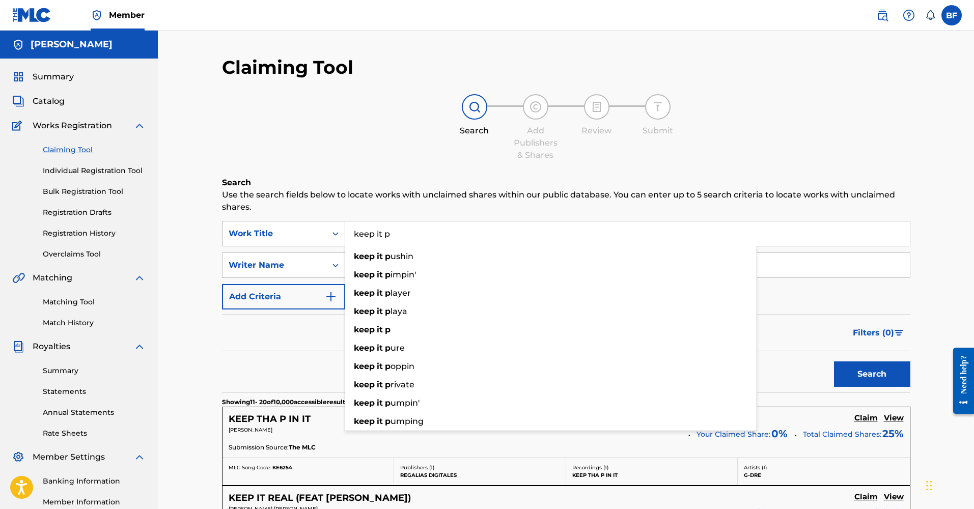
drag, startPoint x: 428, startPoint y: 232, endPoint x: 307, endPoint y: 244, distance: 122.4
click at [307, 244] on div "SearchWithCriteriaaeb81406-b7de-4866-b196-418a664f8f10 Work Title keep it p kee…" at bounding box center [566, 233] width 689 height 25
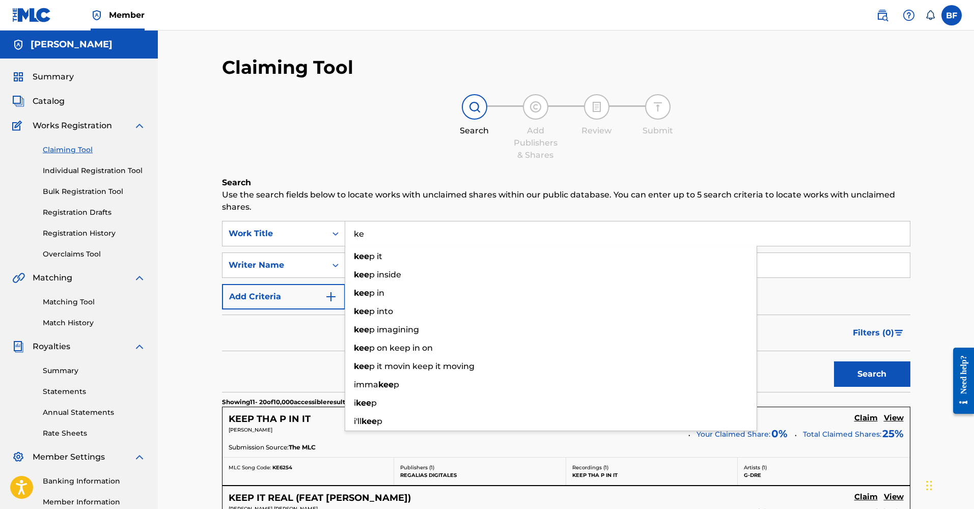
type input "k"
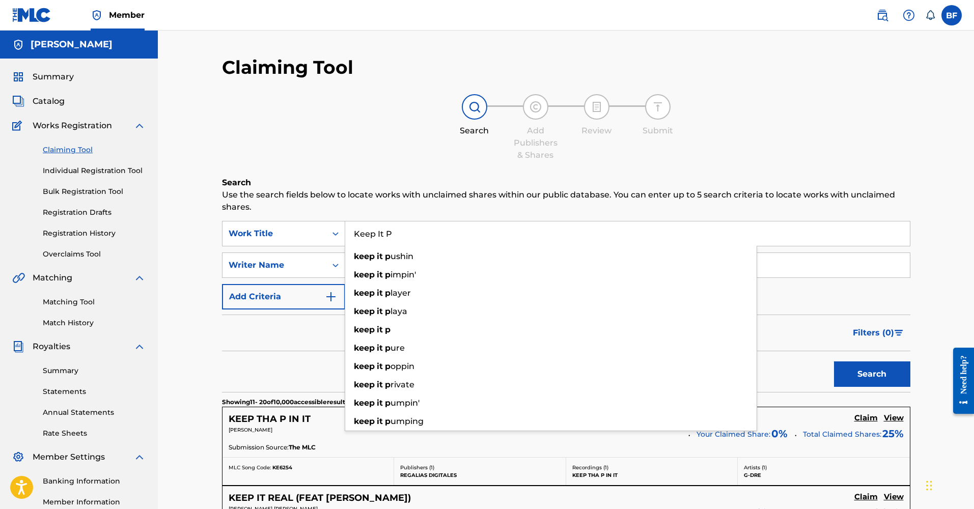
type input "Keep It P"
click at [872, 374] on button "Search" at bounding box center [872, 374] width 76 height 25
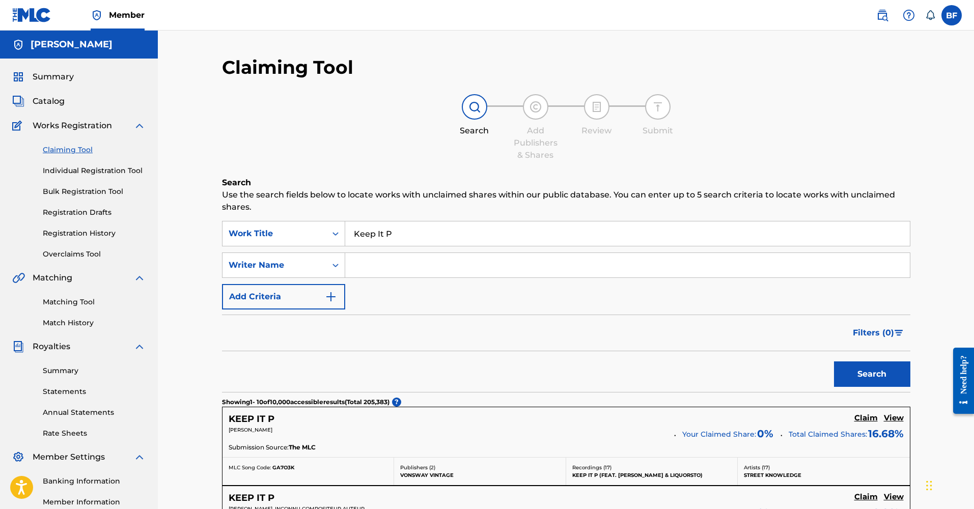
click at [358, 273] on input "Search Form" at bounding box center [627, 265] width 565 height 24
type input "BRi"
click at [872, 374] on button "Search" at bounding box center [872, 374] width 76 height 25
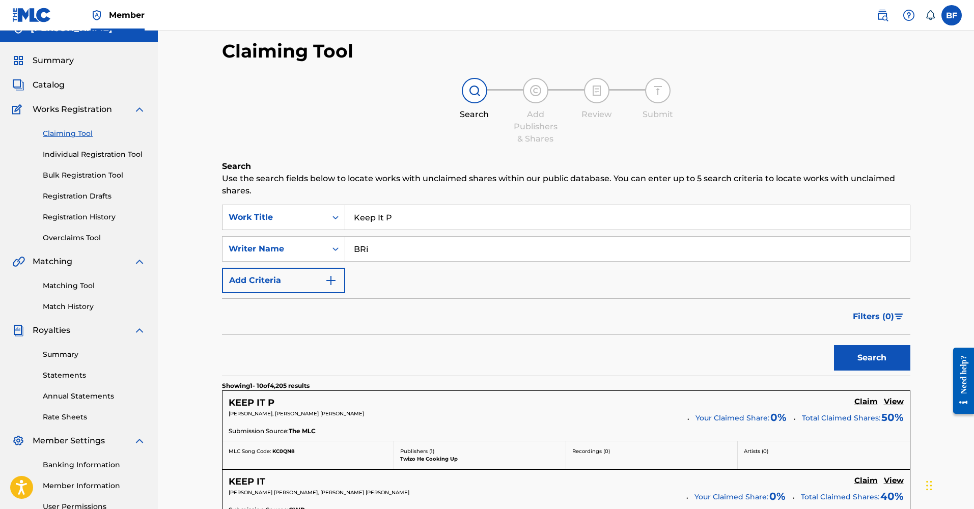
scroll to position [34, 0]
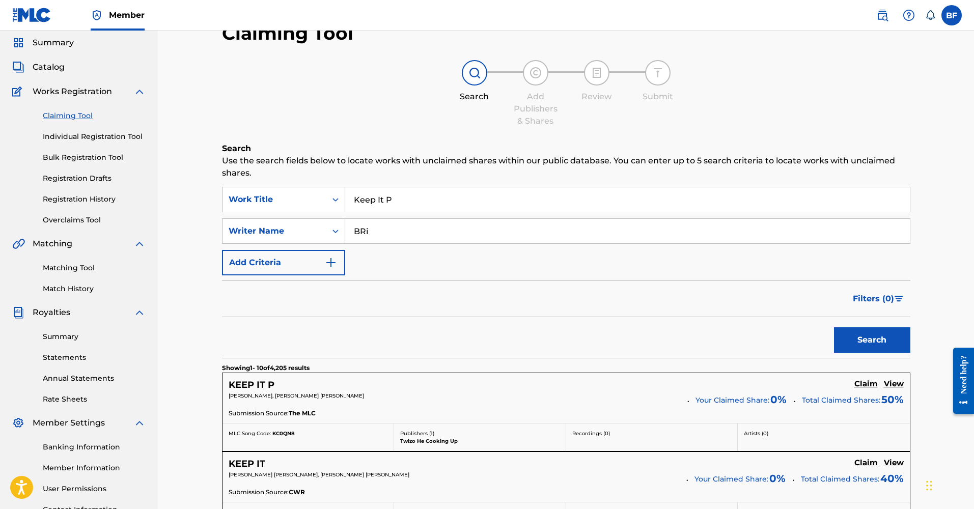
click at [869, 384] on h5 "Claim" at bounding box center [866, 384] width 23 height 10
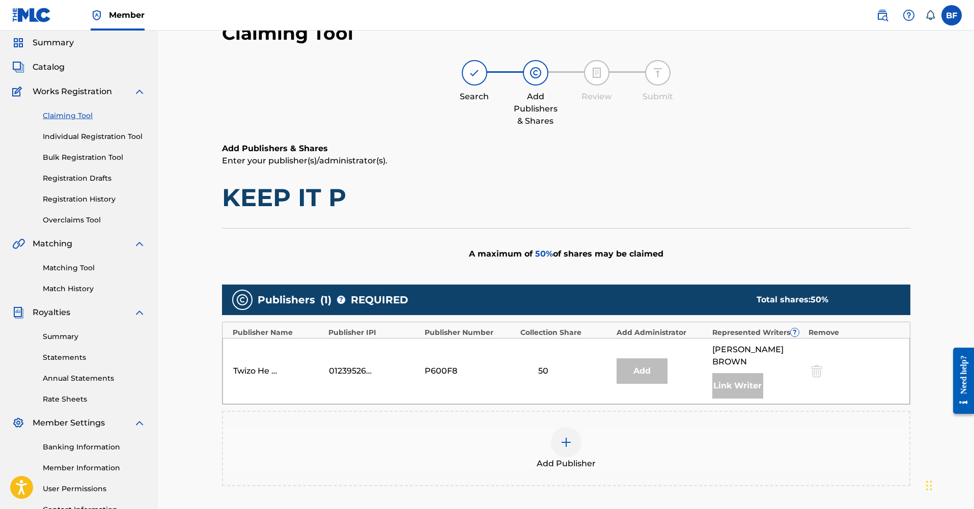
click at [554, 438] on div at bounding box center [566, 442] width 31 height 31
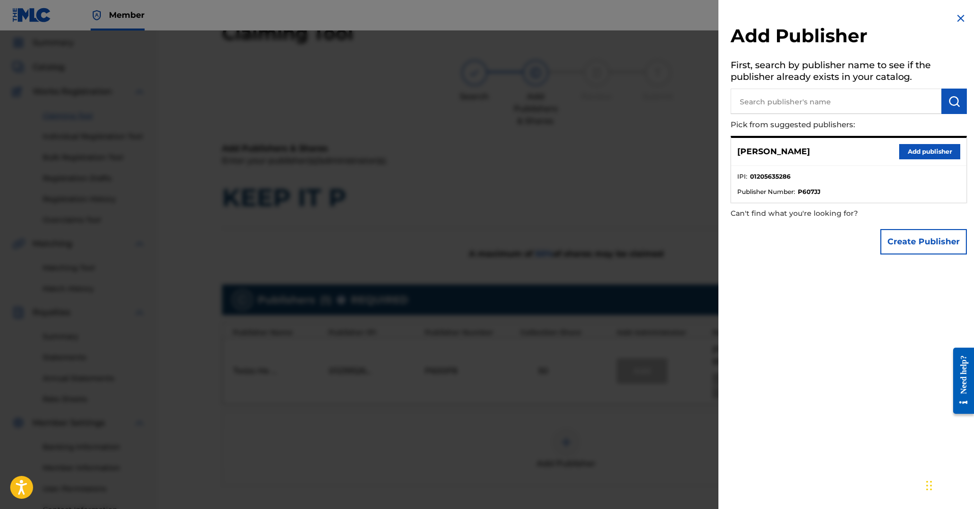
click at [917, 150] on button "Add publisher" at bounding box center [929, 151] width 61 height 15
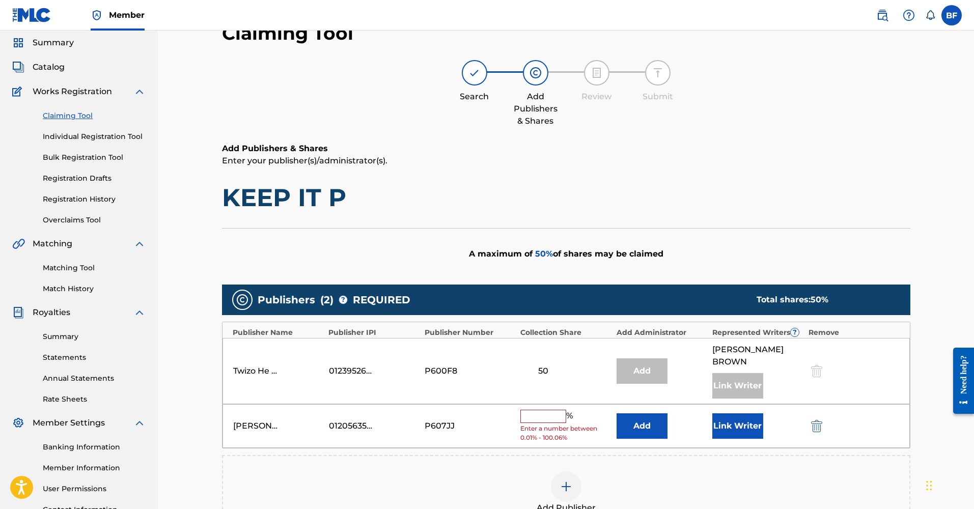
click at [546, 410] on input "text" at bounding box center [543, 416] width 46 height 13
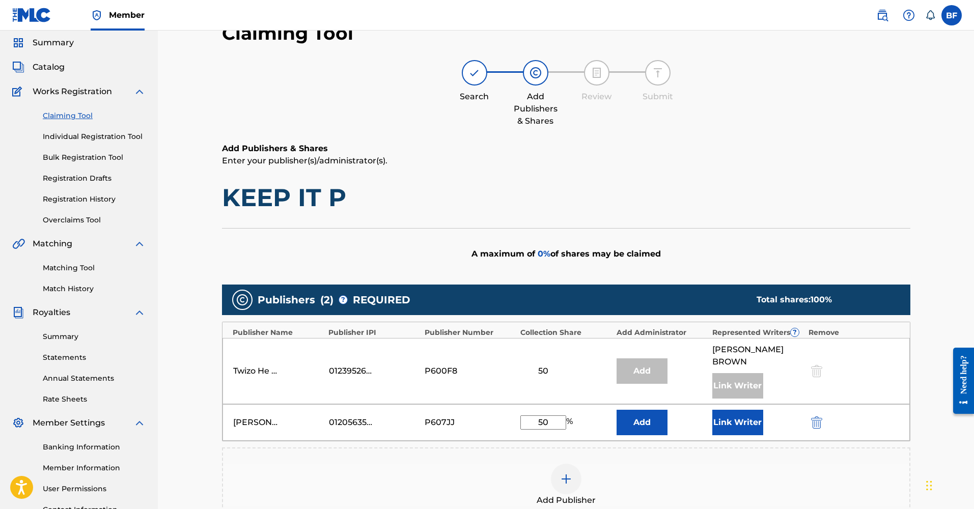
type input "50"
click at [733, 414] on button "Link Writer" at bounding box center [738, 422] width 51 height 25
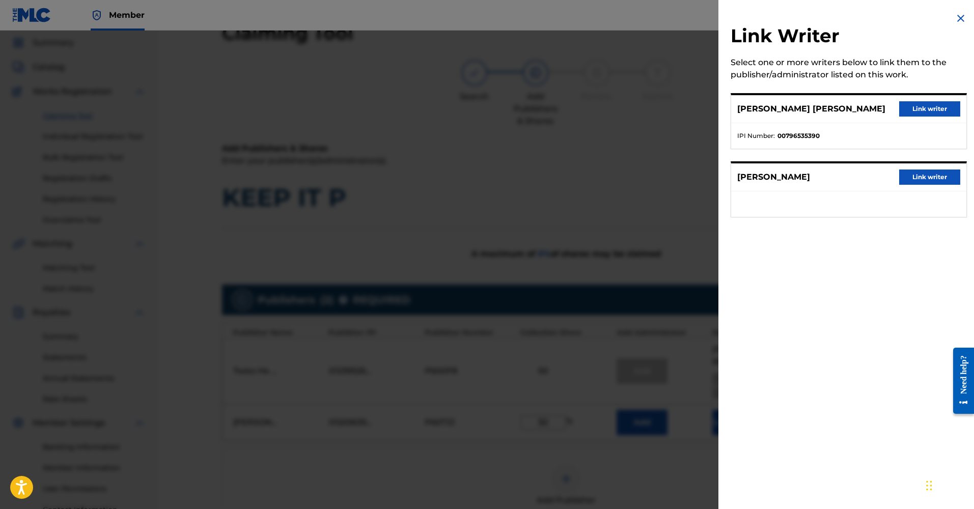
click at [923, 110] on button "Link writer" at bounding box center [929, 108] width 61 height 15
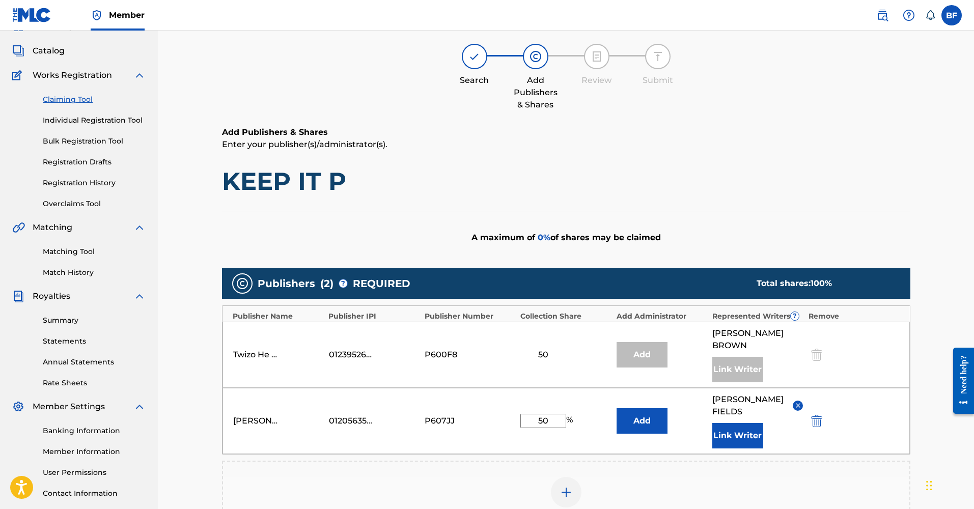
scroll to position [230, 0]
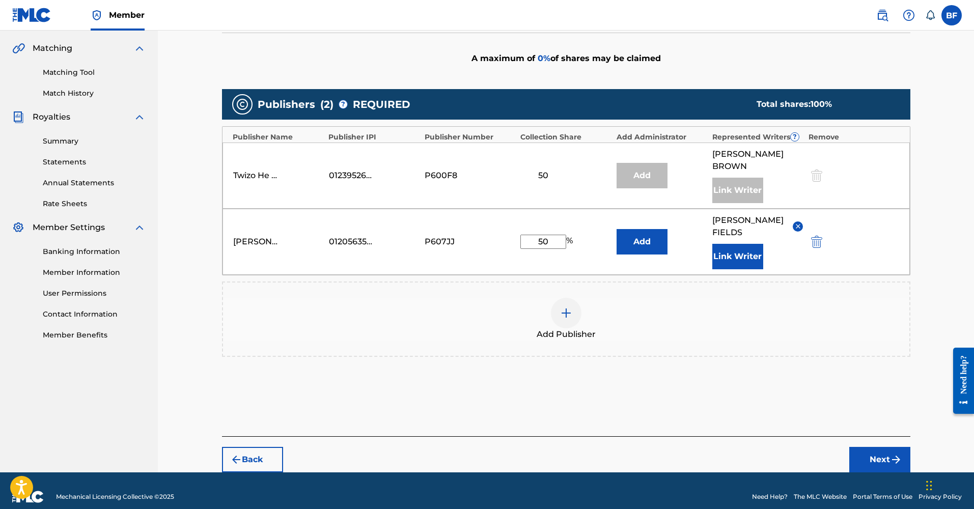
click at [867, 447] on button "Next" at bounding box center [880, 459] width 61 height 25
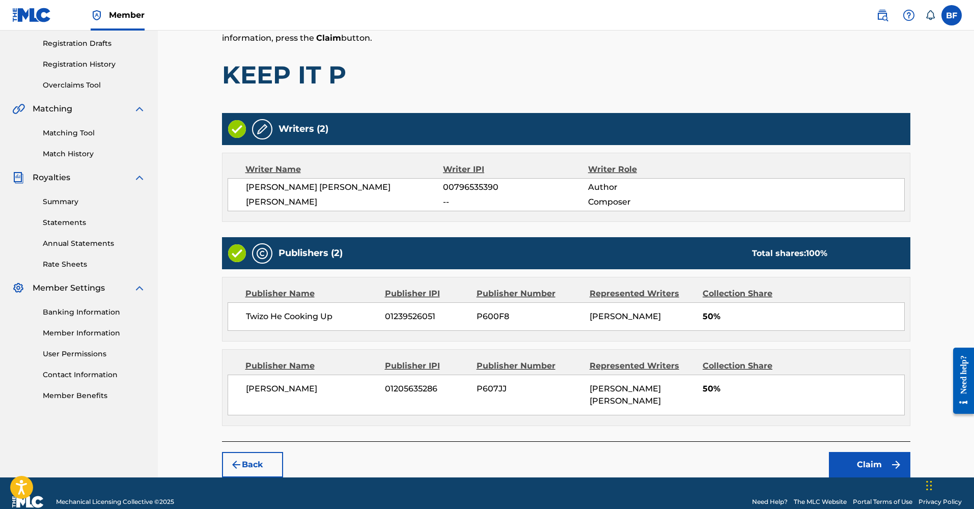
scroll to position [173, 0]
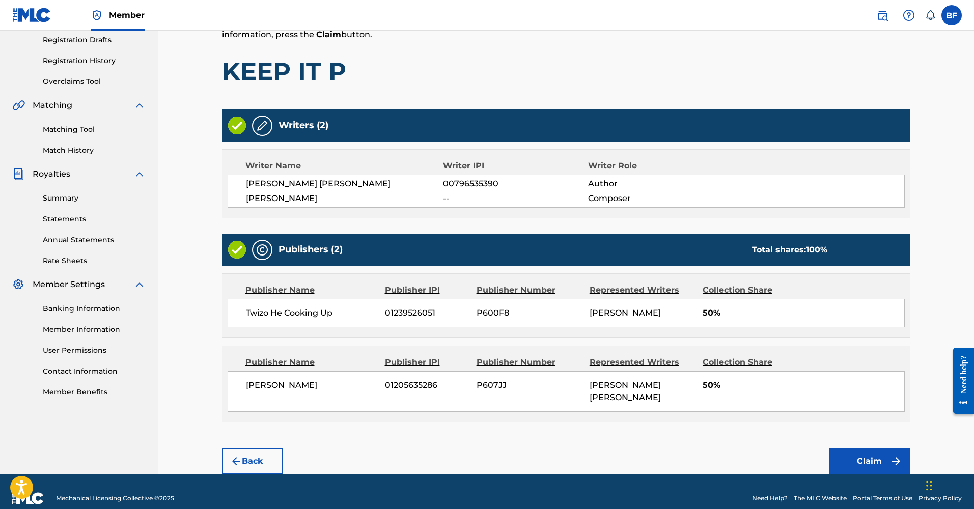
click at [860, 449] on button "Claim" at bounding box center [869, 461] width 81 height 25
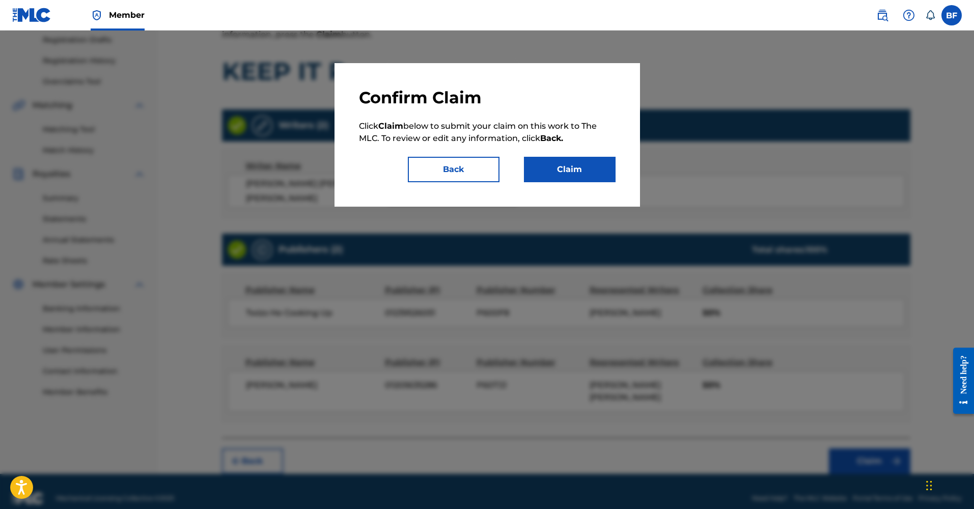
click at [606, 167] on button "Claim" at bounding box center [570, 169] width 92 height 25
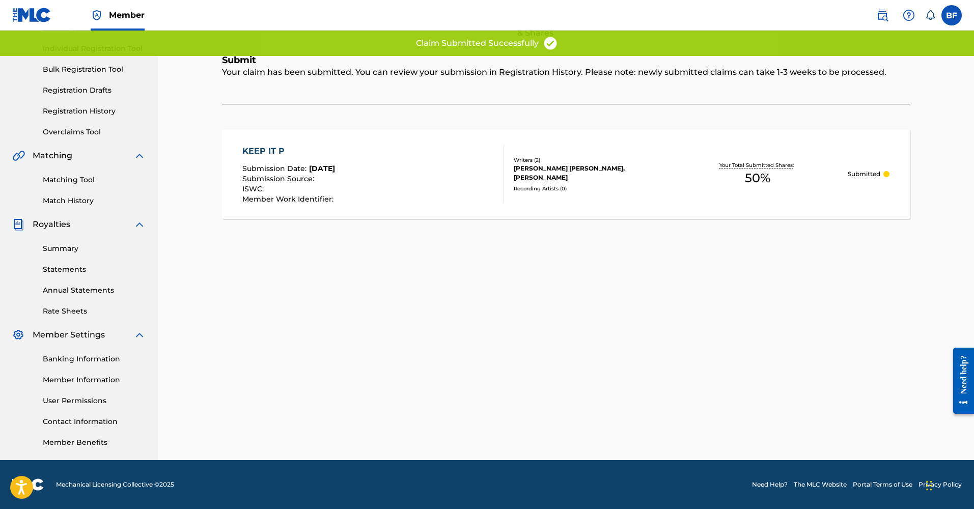
scroll to position [0, 0]
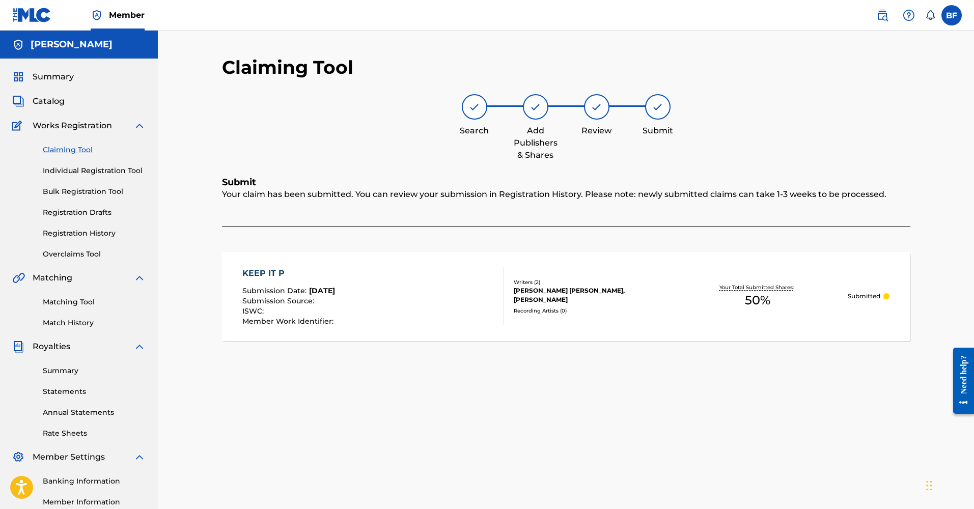
click at [67, 145] on link "Claiming Tool" at bounding box center [94, 150] width 103 height 11
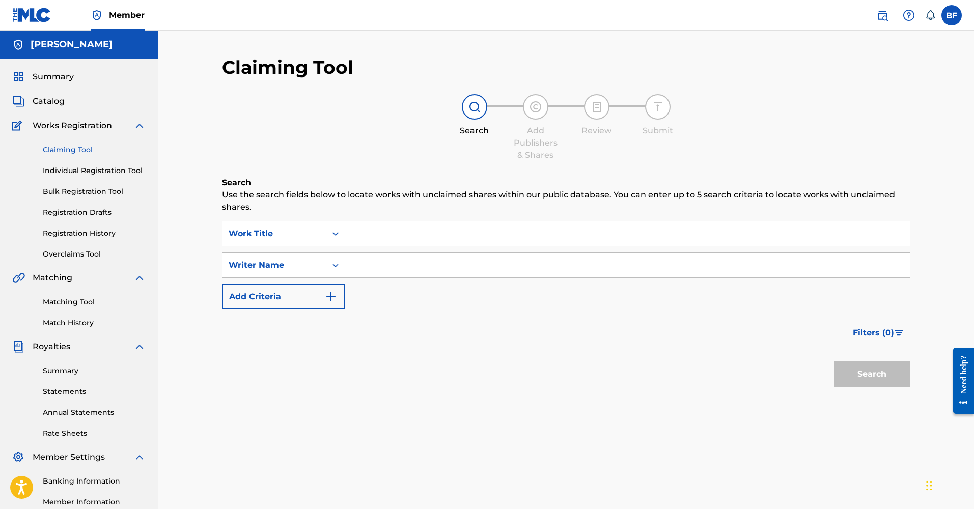
click at [357, 263] on input "Search Form" at bounding box center [627, 265] width 565 height 24
type input "[PERSON_NAME] [PERSON_NAME]"
click at [872, 374] on button "Search" at bounding box center [872, 374] width 76 height 25
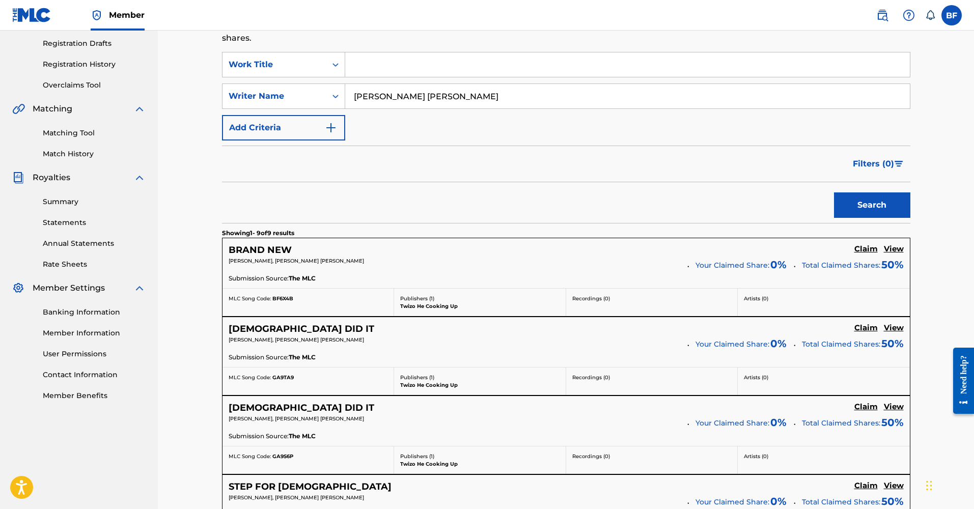
scroll to position [182, 0]
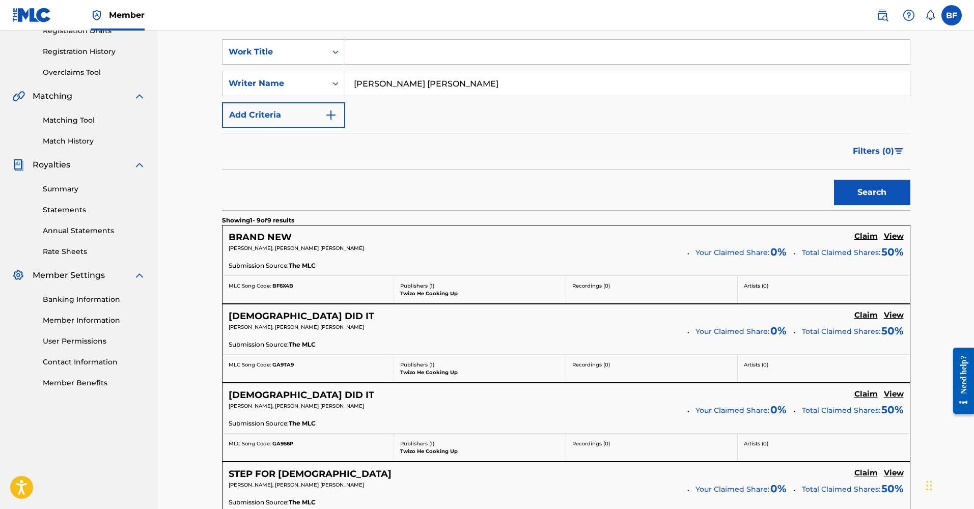
click at [867, 315] on h5 "Claim" at bounding box center [866, 316] width 23 height 10
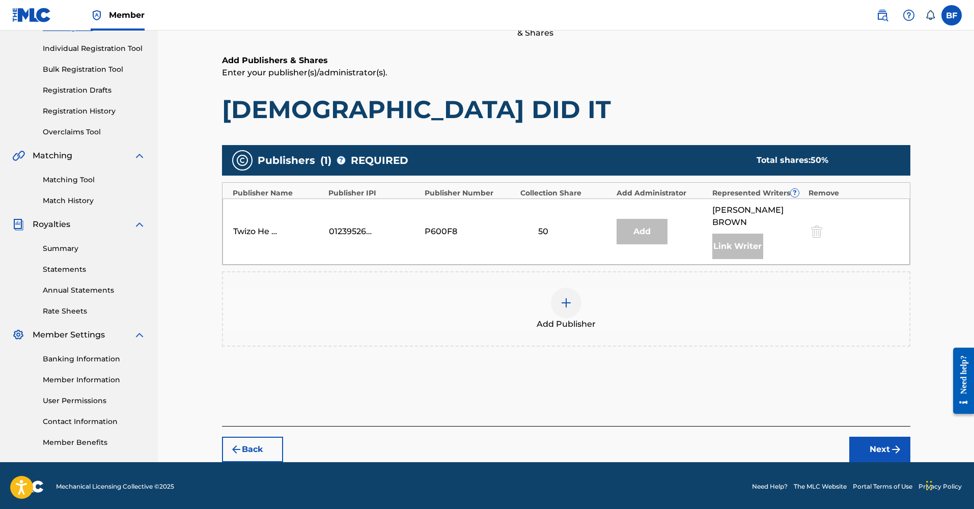
click at [563, 297] on img at bounding box center [566, 303] width 12 height 12
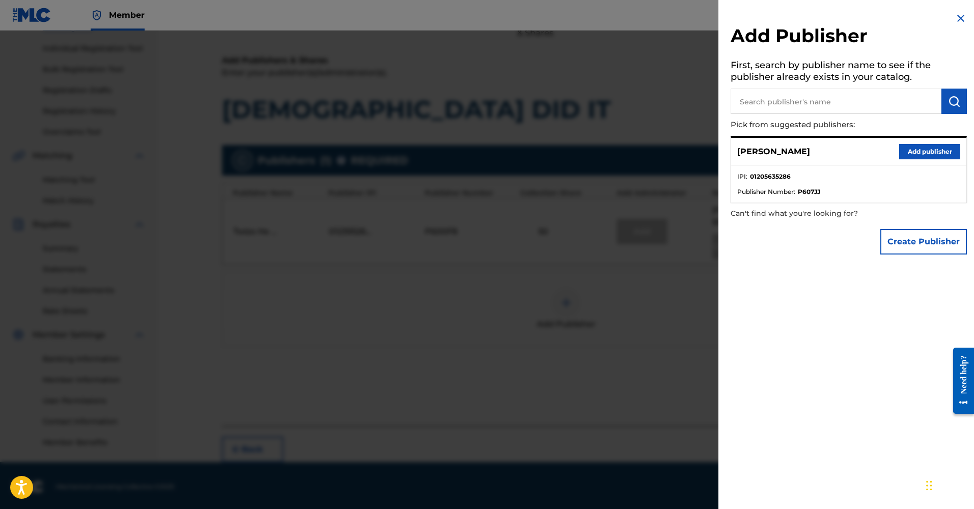
click at [945, 153] on button "Add publisher" at bounding box center [929, 151] width 61 height 15
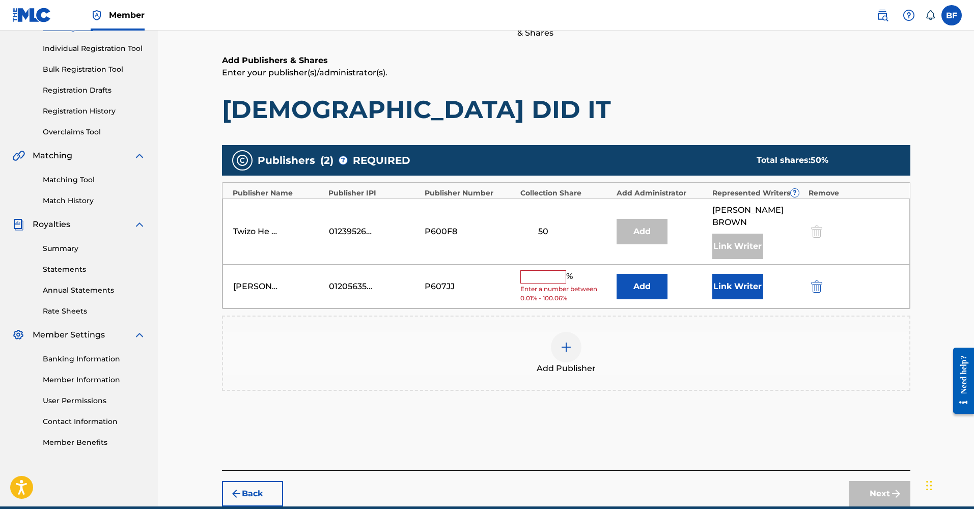
click at [541, 270] on input "text" at bounding box center [543, 276] width 46 height 13
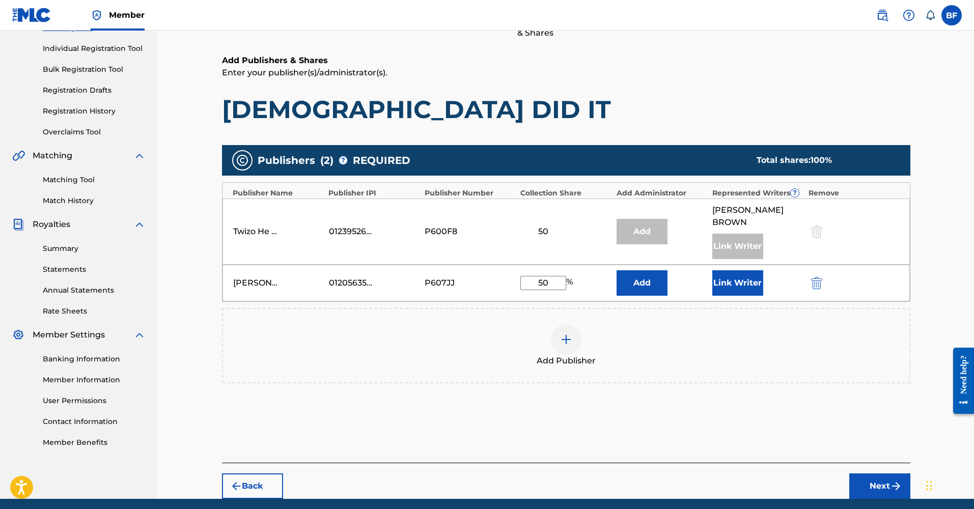
type input "50"
click at [734, 270] on button "Link Writer" at bounding box center [738, 282] width 51 height 25
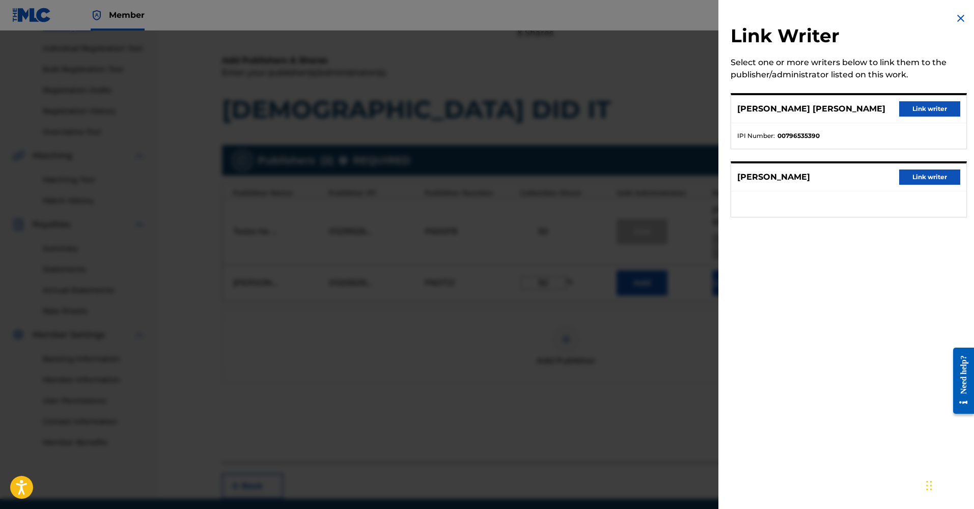
click at [914, 105] on button "Link writer" at bounding box center [929, 108] width 61 height 15
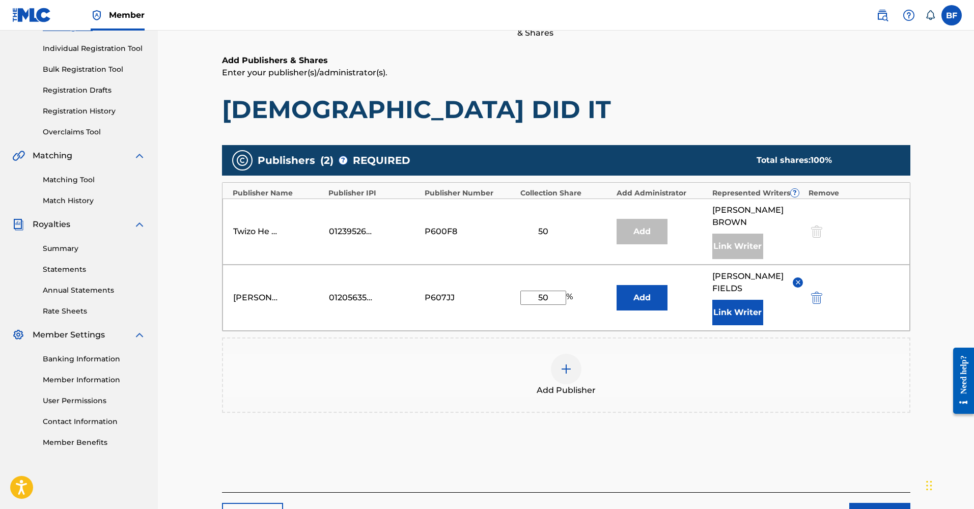
click at [863, 503] on button "Next" at bounding box center [880, 515] width 61 height 25
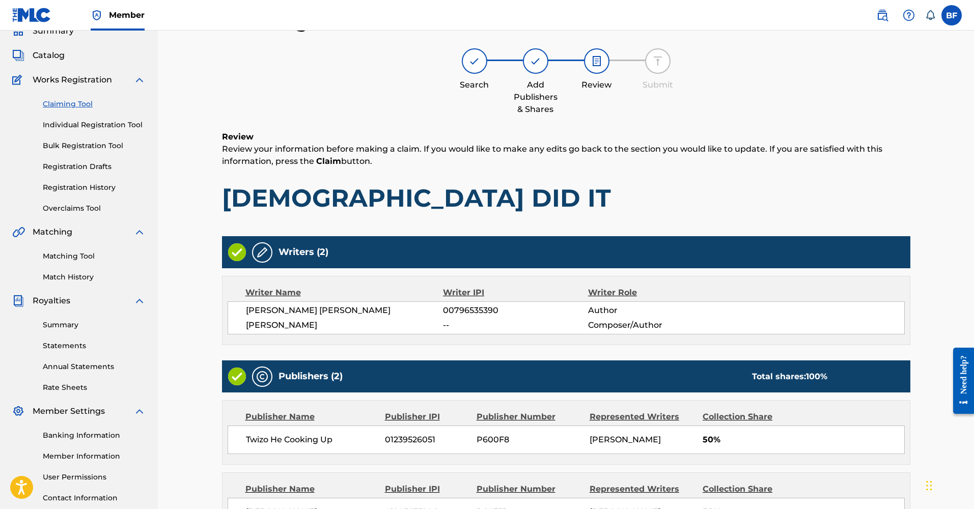
scroll to position [173, 0]
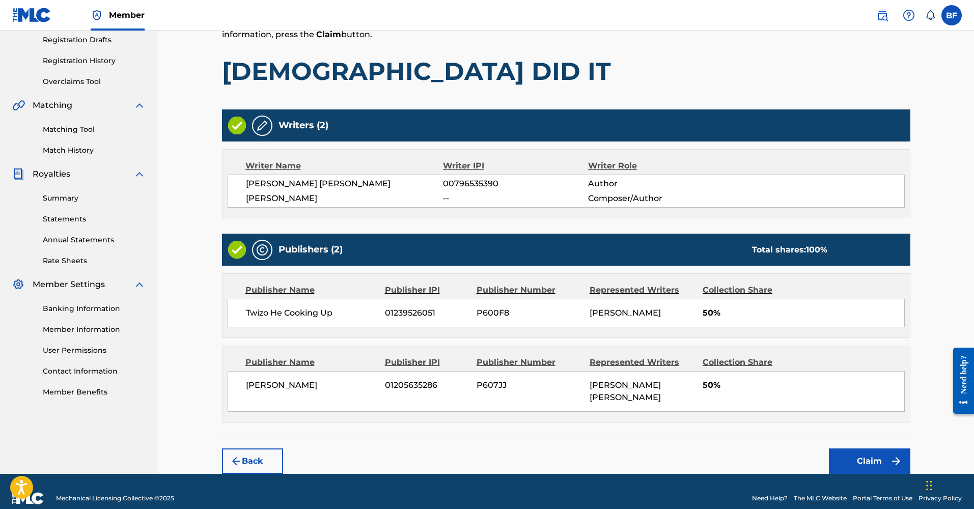
click at [853, 449] on button "Claim" at bounding box center [869, 461] width 81 height 25
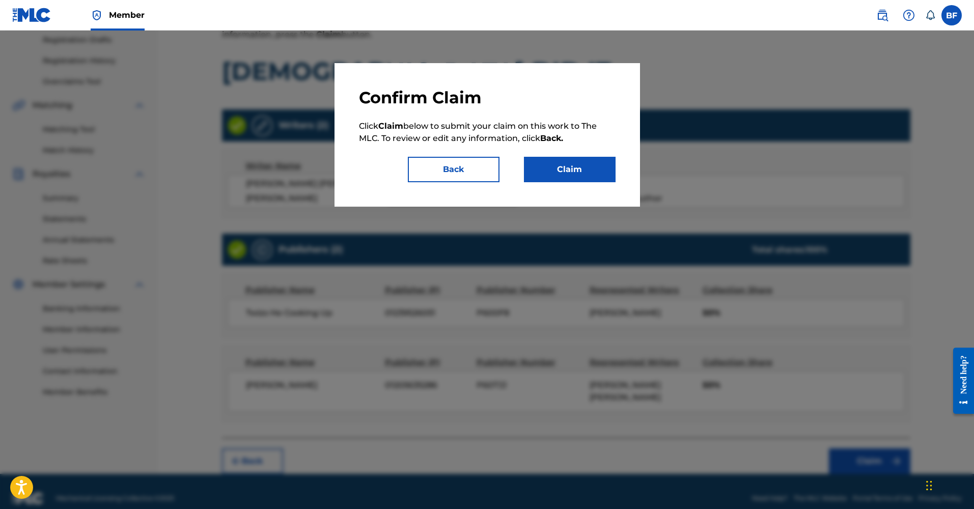
click at [591, 162] on button "Claim" at bounding box center [570, 169] width 92 height 25
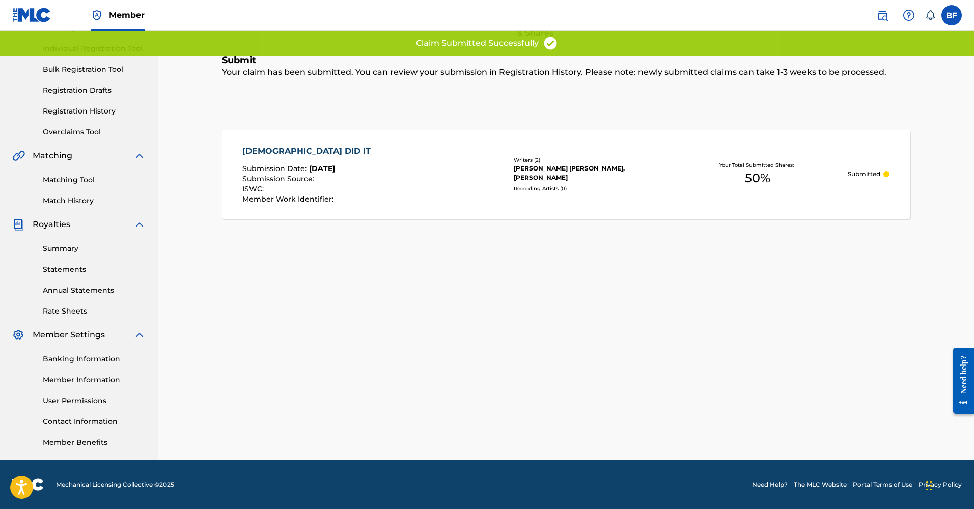
scroll to position [0, 0]
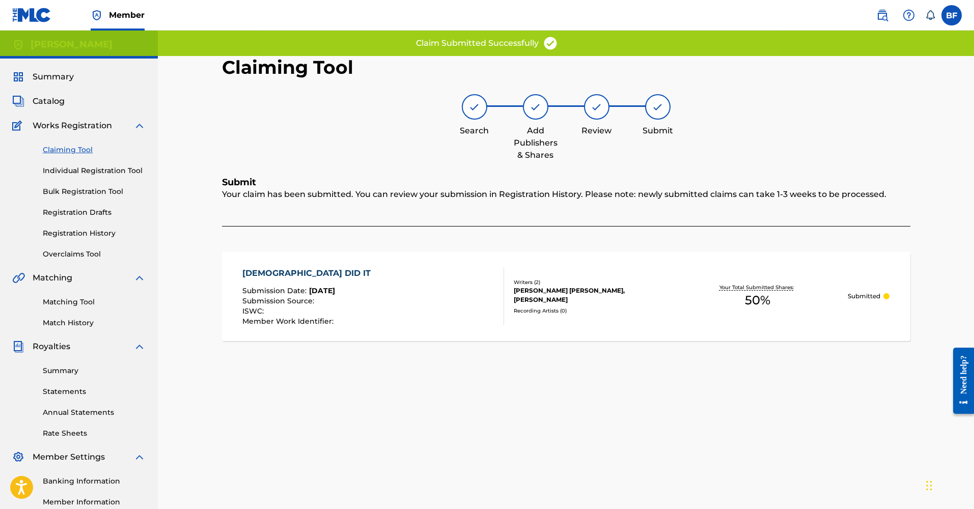
click at [84, 149] on link "Claiming Tool" at bounding box center [94, 150] width 103 height 11
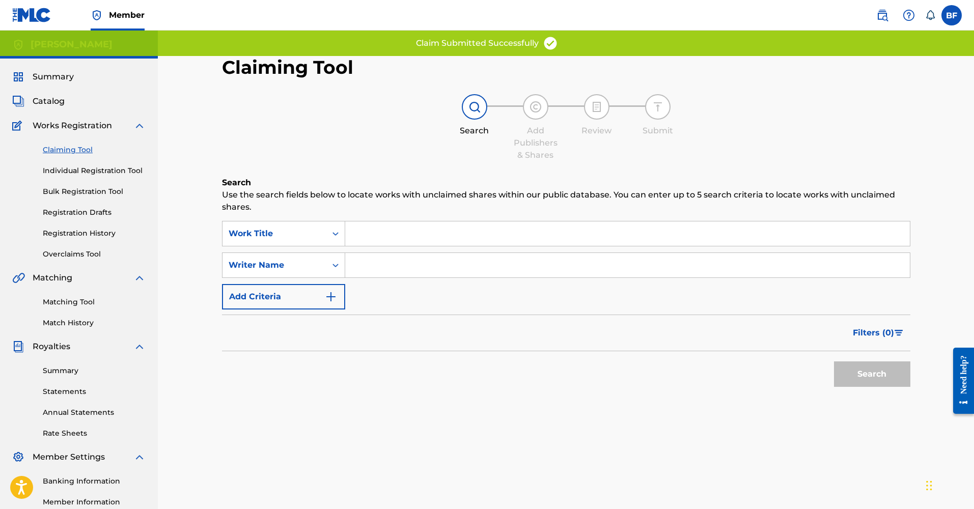
click at [361, 261] on input "Search Form" at bounding box center [627, 265] width 565 height 24
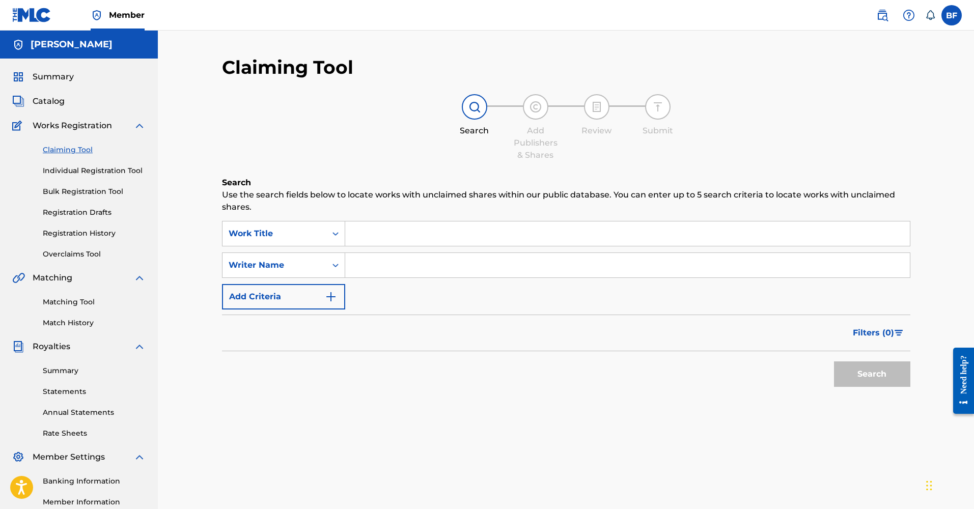
click at [77, 233] on link "Registration History" at bounding box center [94, 233] width 103 height 11
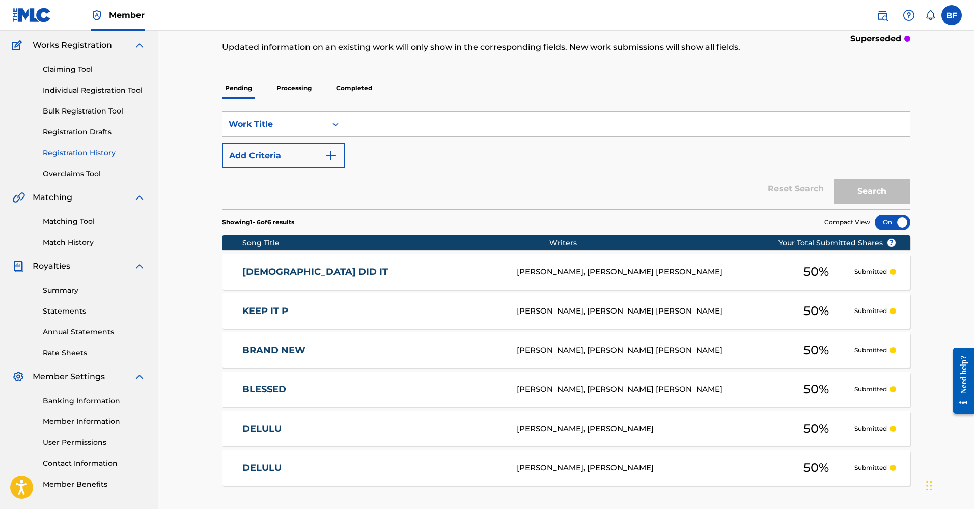
scroll to position [64, 0]
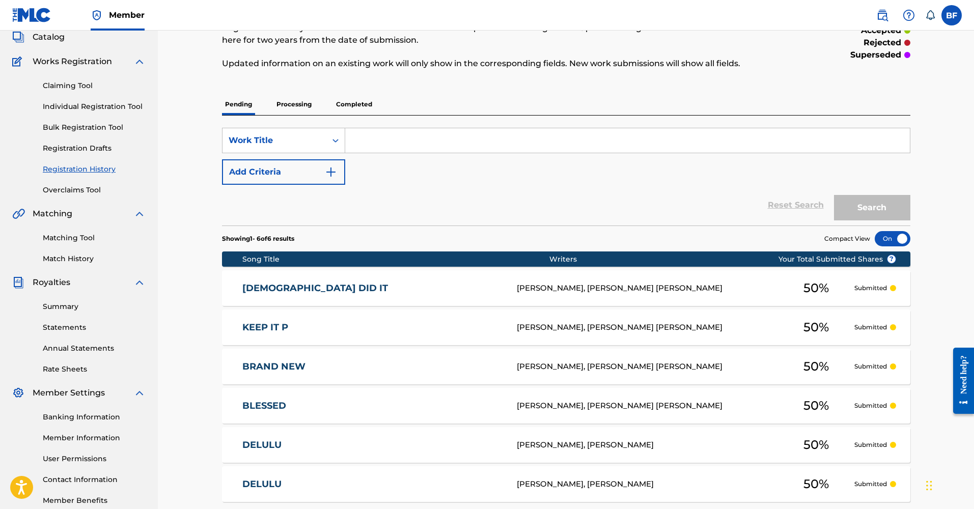
click at [76, 83] on link "Claiming Tool" at bounding box center [94, 85] width 103 height 11
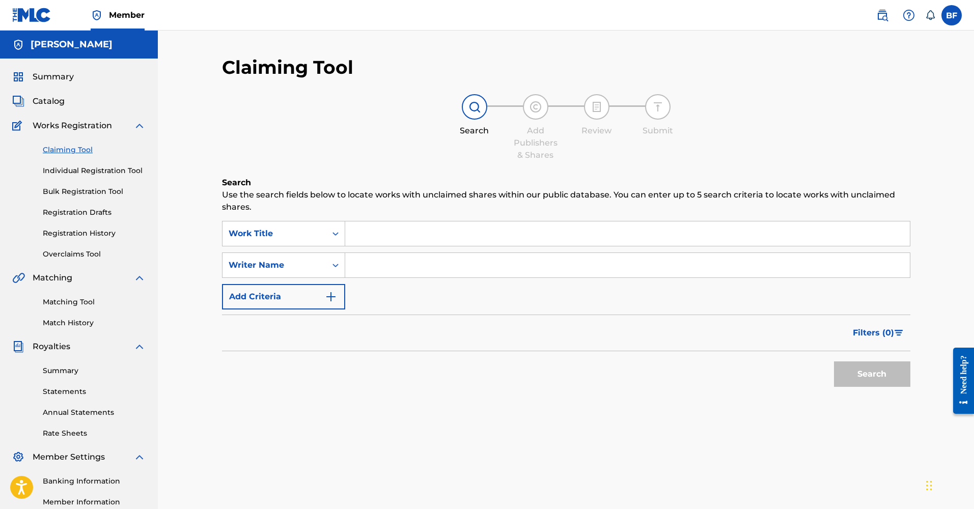
click at [385, 272] on input "Search Form" at bounding box center [627, 265] width 565 height 24
click at [872, 374] on button "Search" at bounding box center [872, 374] width 76 height 25
click at [404, 265] on input "[PERSON_NAME] [PERSON_NAME]" at bounding box center [627, 265] width 565 height 24
type input "[PERSON_NAME] [PERSON_NAME]"
click at [872, 374] on button "Search" at bounding box center [872, 374] width 76 height 25
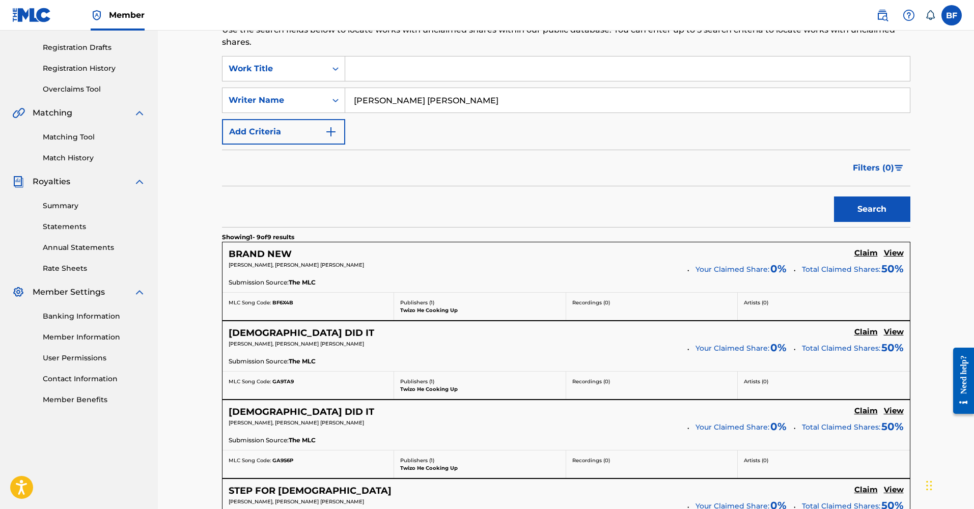
scroll to position [341, 0]
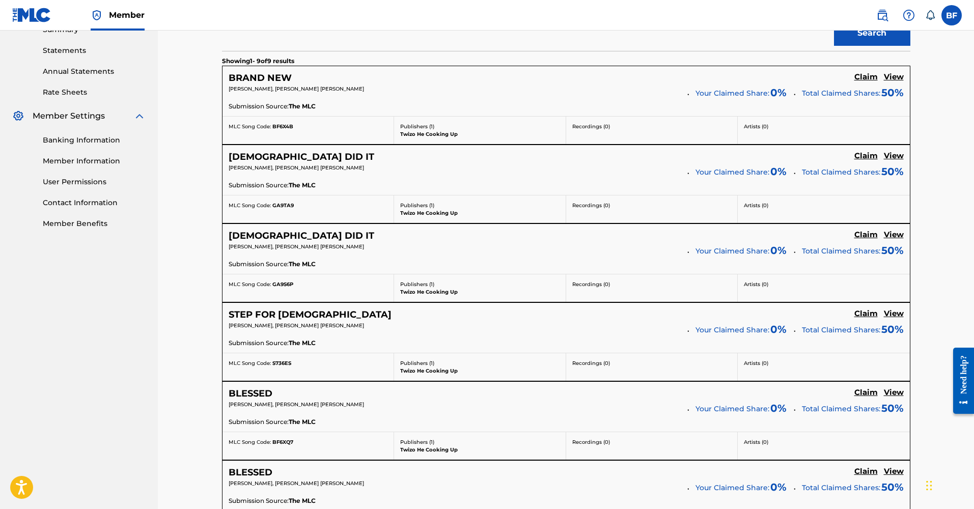
click at [868, 310] on h5 "Claim" at bounding box center [866, 314] width 23 height 10
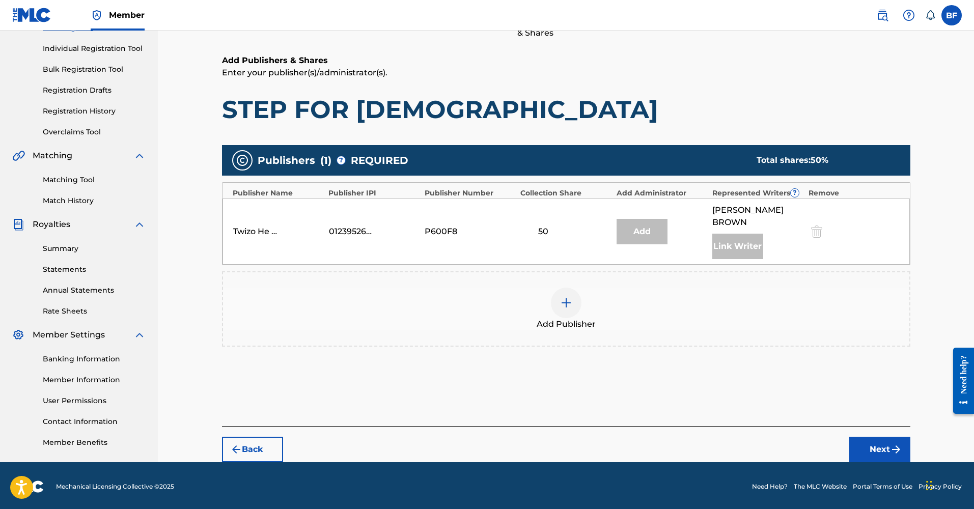
click at [572, 300] on div at bounding box center [566, 303] width 31 height 31
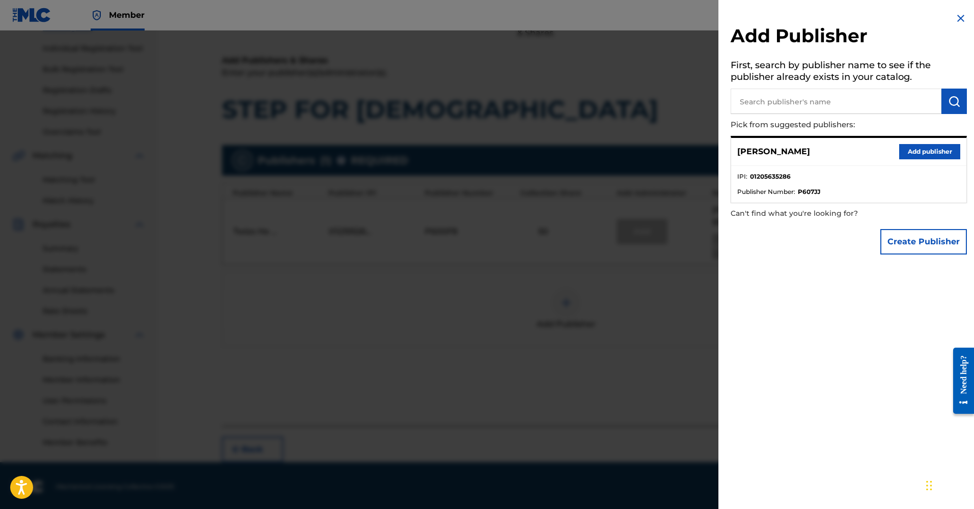
click at [926, 145] on button "Add publisher" at bounding box center [929, 151] width 61 height 15
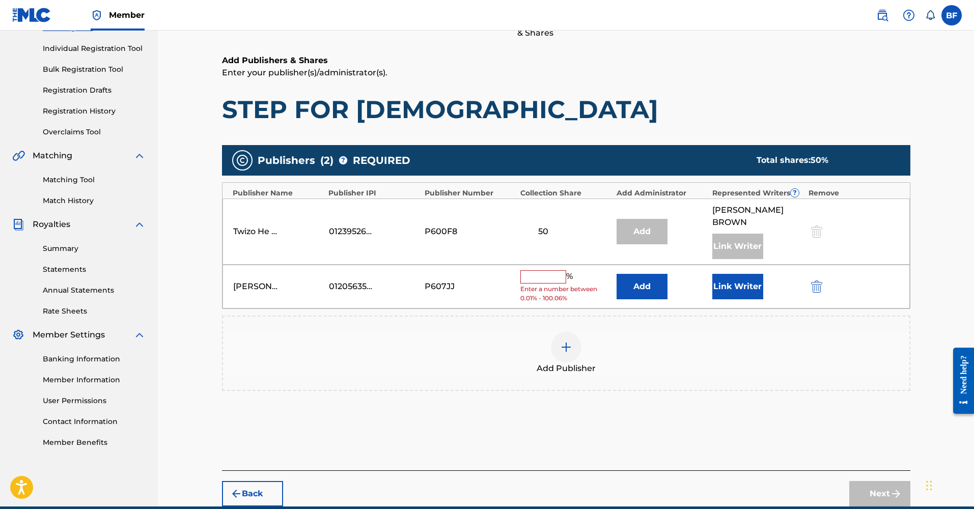
click at [561, 270] on input "text" at bounding box center [543, 276] width 46 height 13
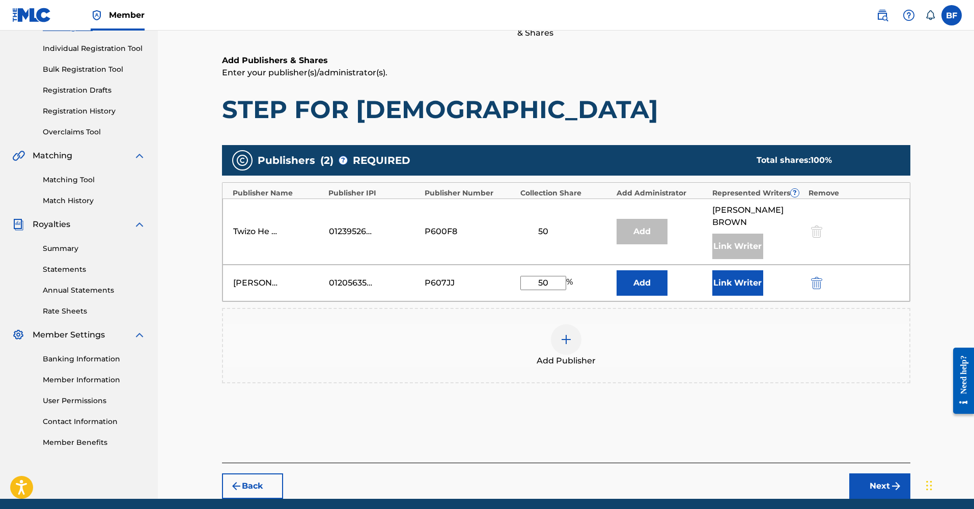
type input "50"
click at [731, 270] on button "Link Writer" at bounding box center [738, 282] width 51 height 25
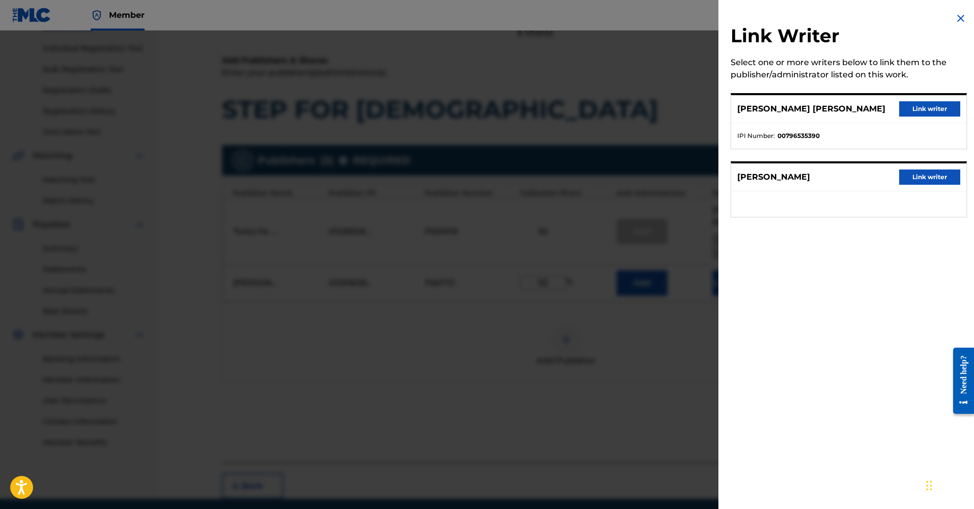
click at [904, 105] on button "Link writer" at bounding box center [929, 108] width 61 height 15
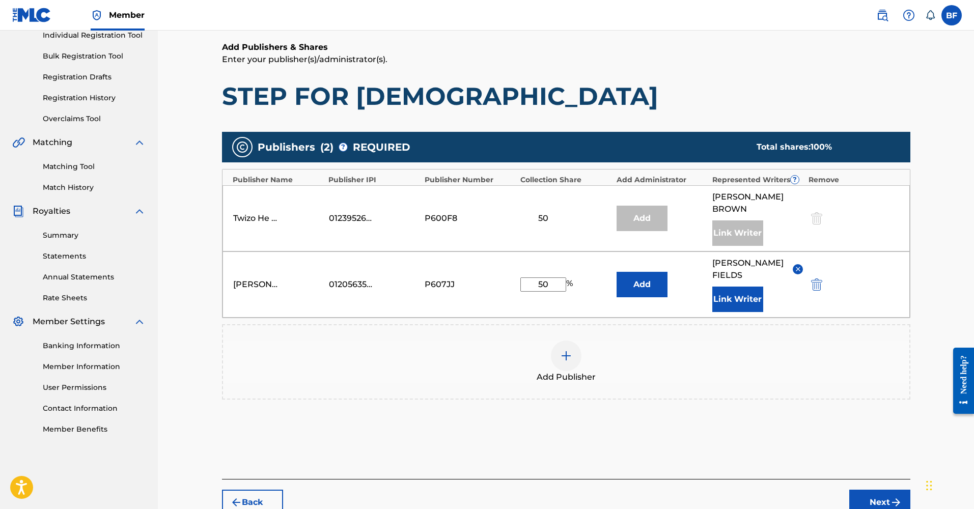
scroll to position [178, 0]
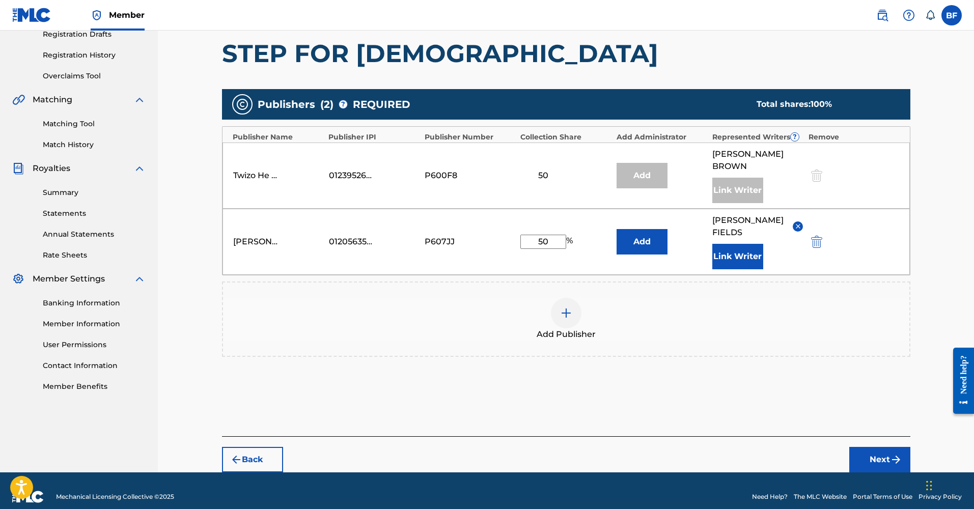
click at [864, 447] on button "Next" at bounding box center [880, 459] width 61 height 25
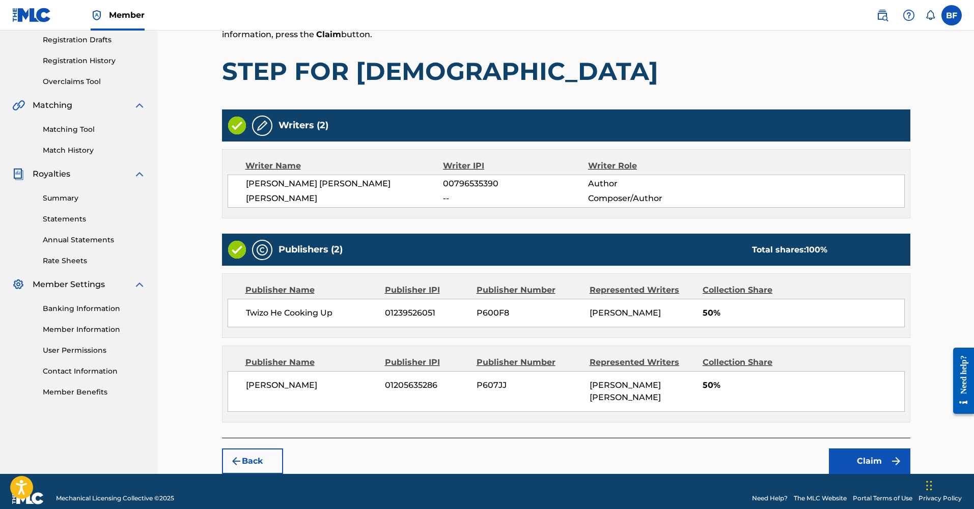
click at [852, 450] on button "Claim" at bounding box center [869, 461] width 81 height 25
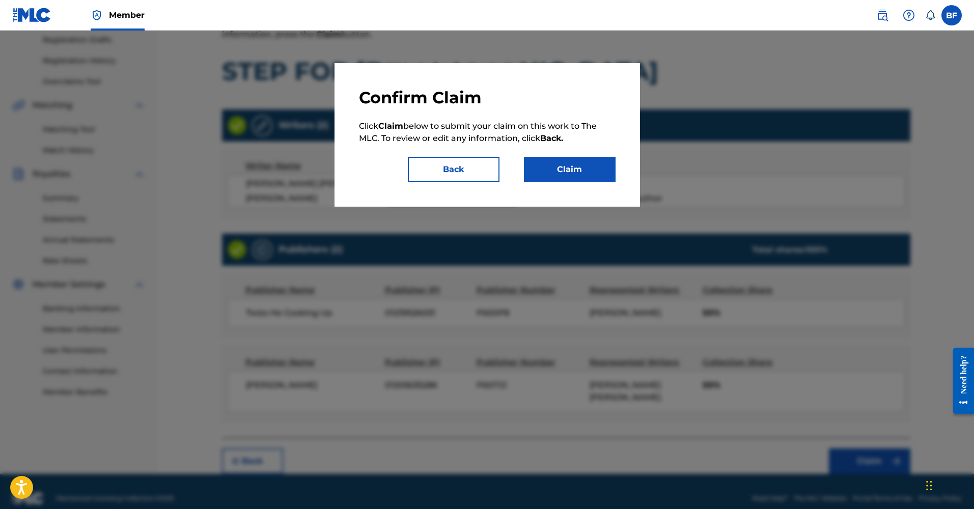
click at [589, 170] on button "Claim" at bounding box center [570, 169] width 92 height 25
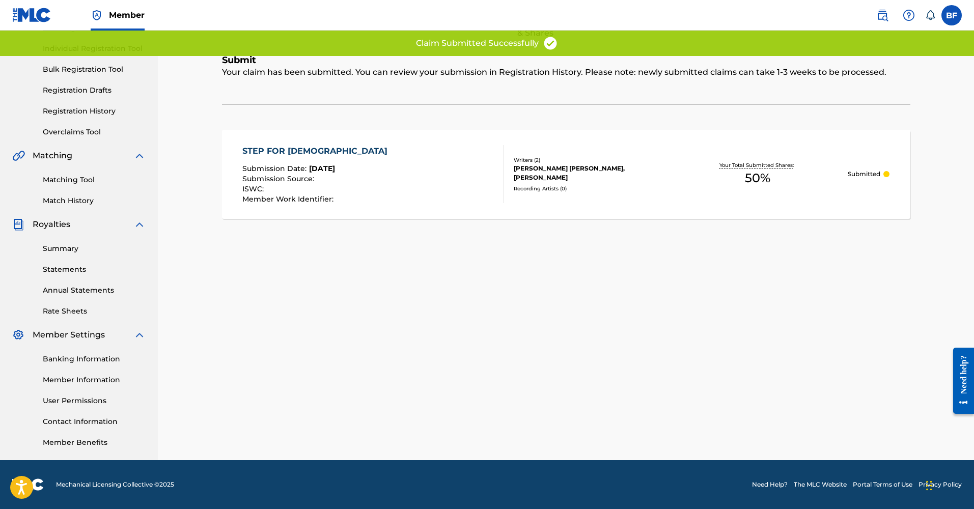
scroll to position [0, 0]
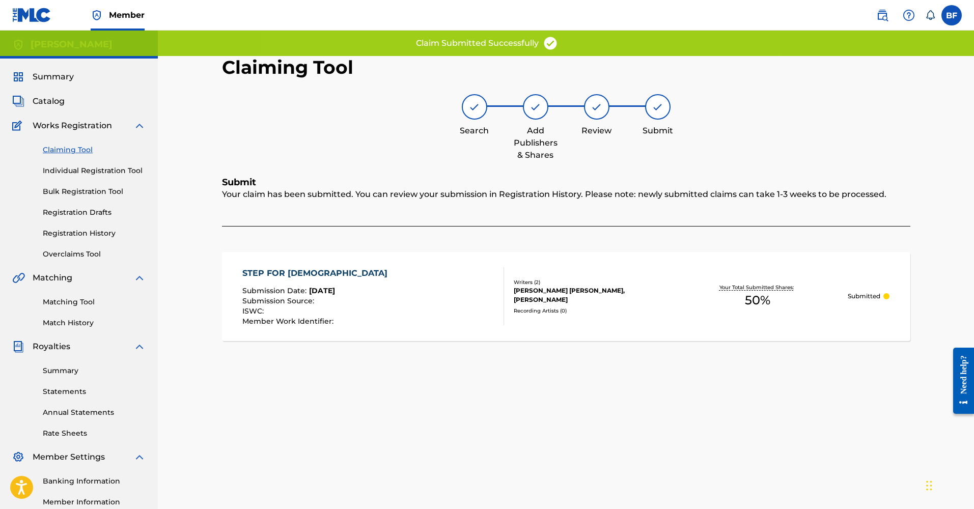
click at [74, 151] on link "Claiming Tool" at bounding box center [94, 150] width 103 height 11
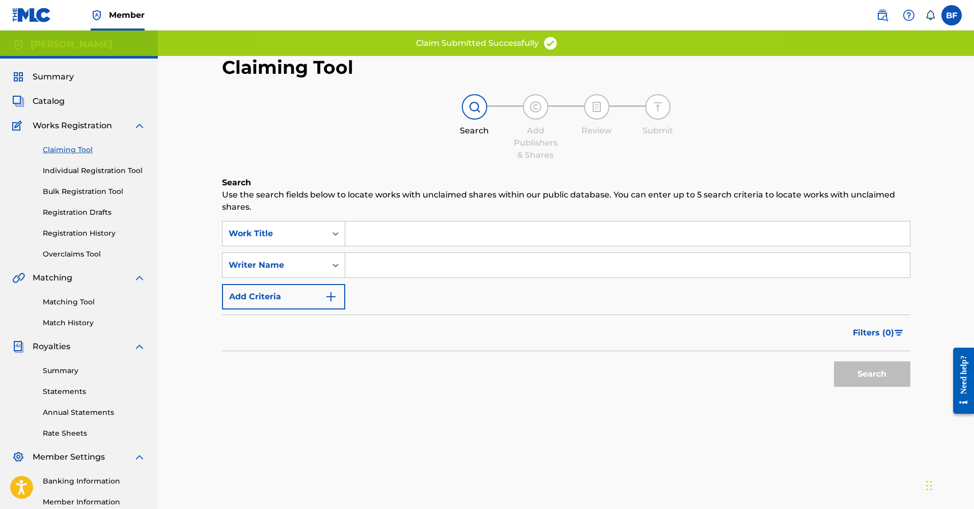
click at [351, 259] on input "Search Form" at bounding box center [627, 265] width 565 height 24
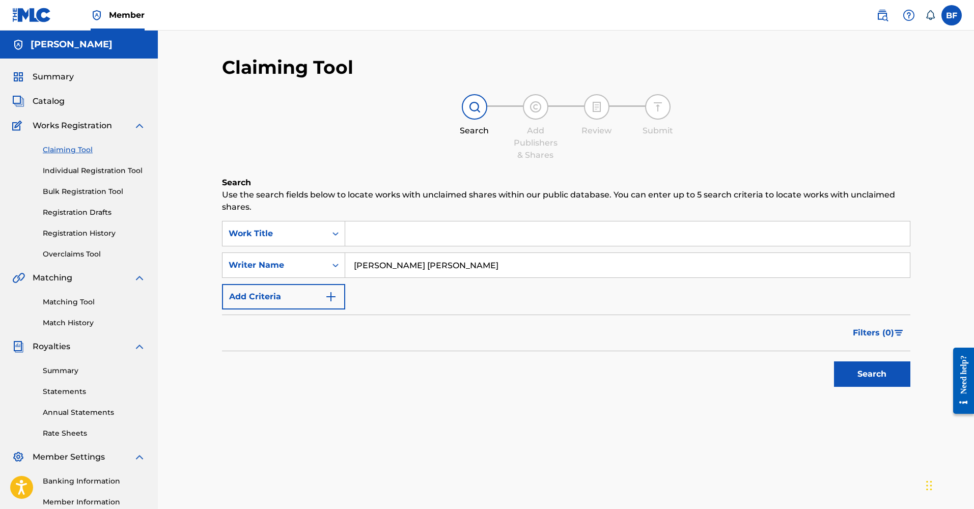
type input "[PERSON_NAME] [PERSON_NAME]"
click at [872, 374] on button "Search" at bounding box center [872, 374] width 76 height 25
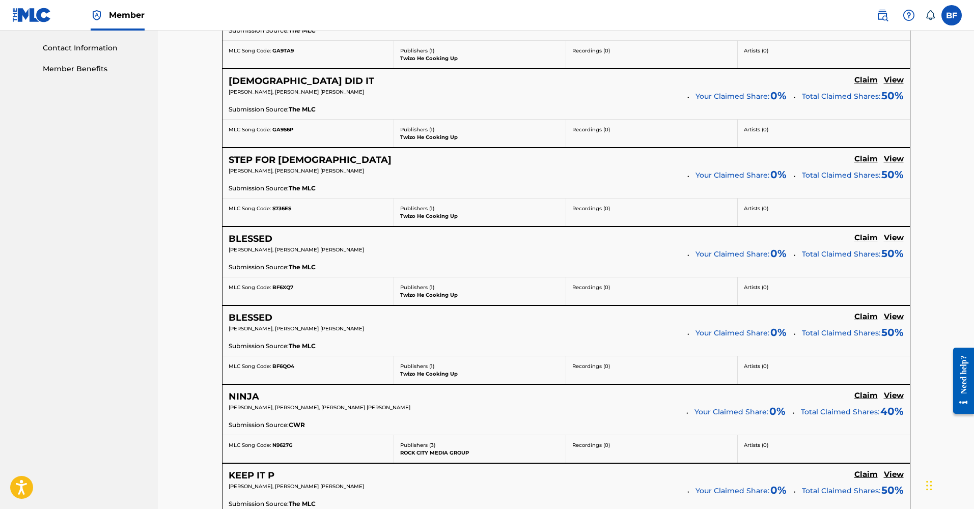
scroll to position [582, 0]
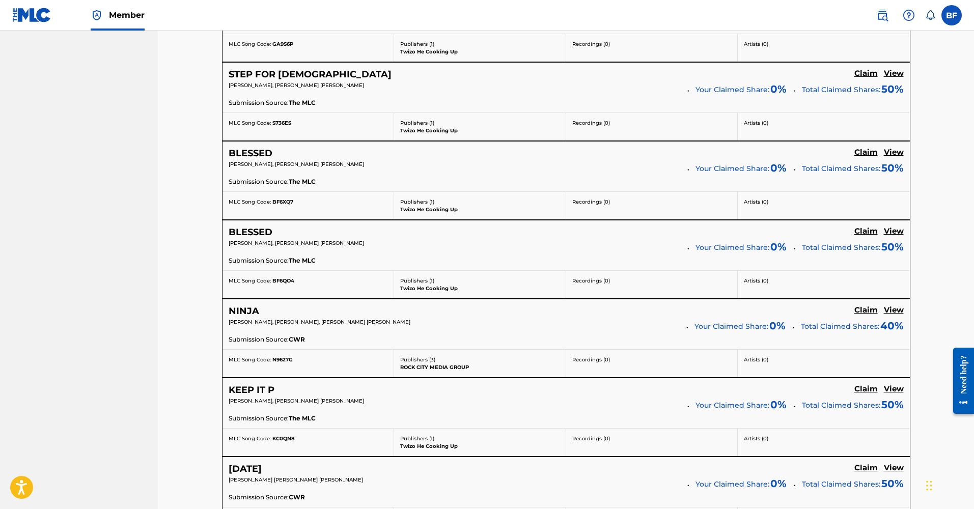
click at [866, 308] on h5 "Claim" at bounding box center [866, 311] width 23 height 10
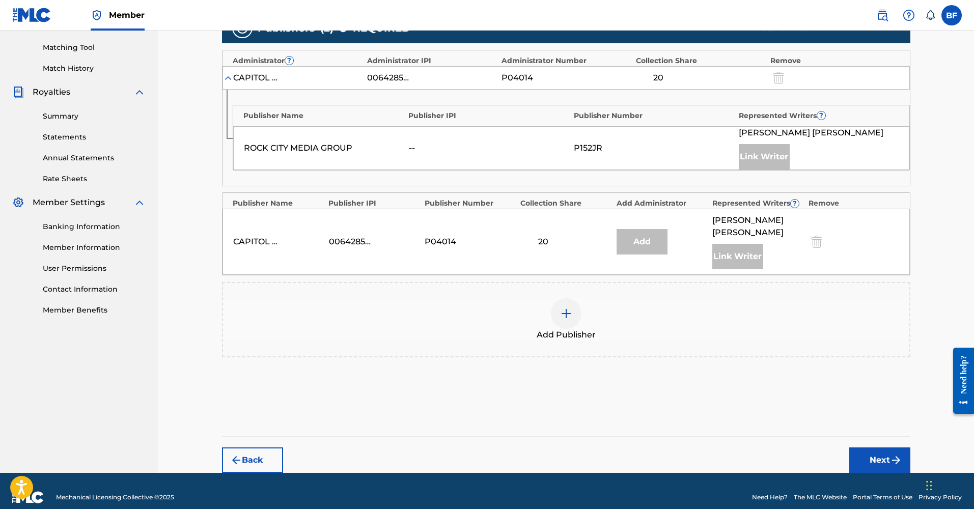
click at [562, 308] on img at bounding box center [566, 314] width 12 height 12
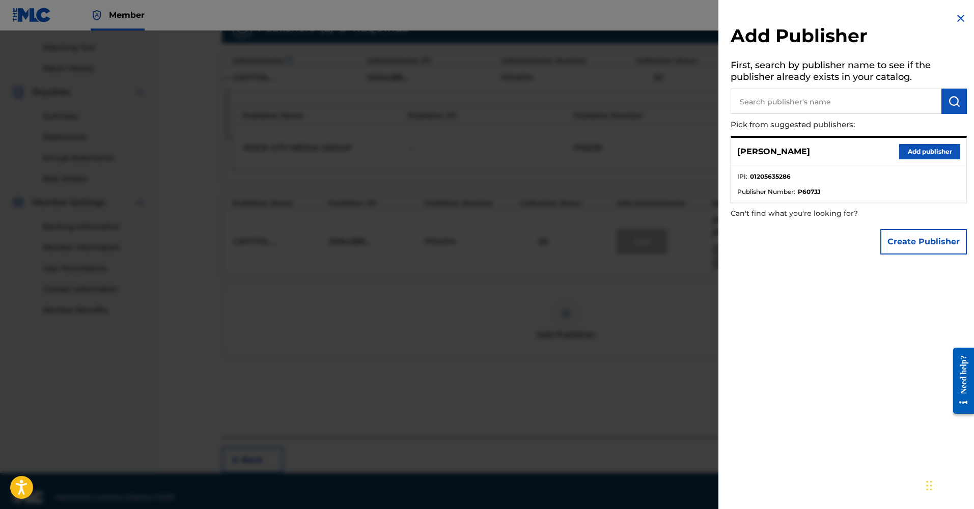
click at [908, 150] on button "Add publisher" at bounding box center [929, 151] width 61 height 15
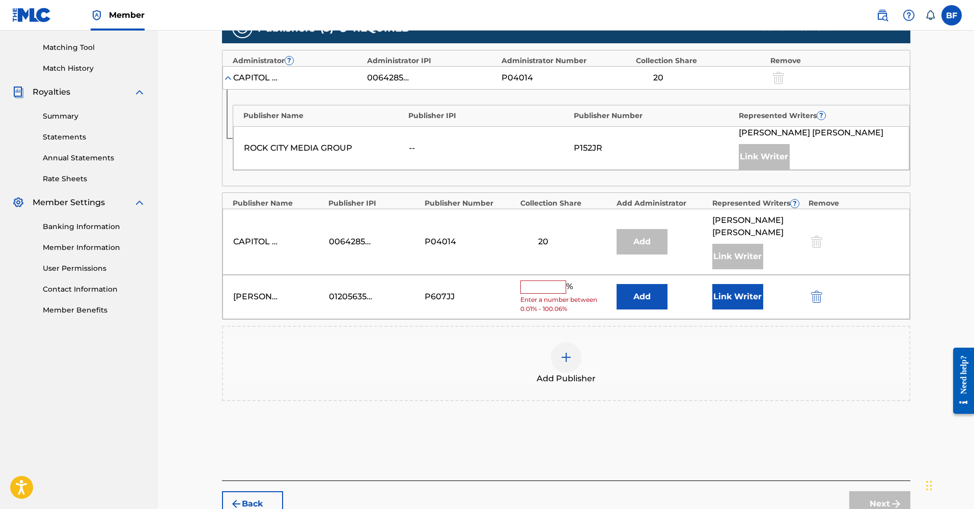
click at [533, 281] on input "text" at bounding box center [543, 287] width 46 height 13
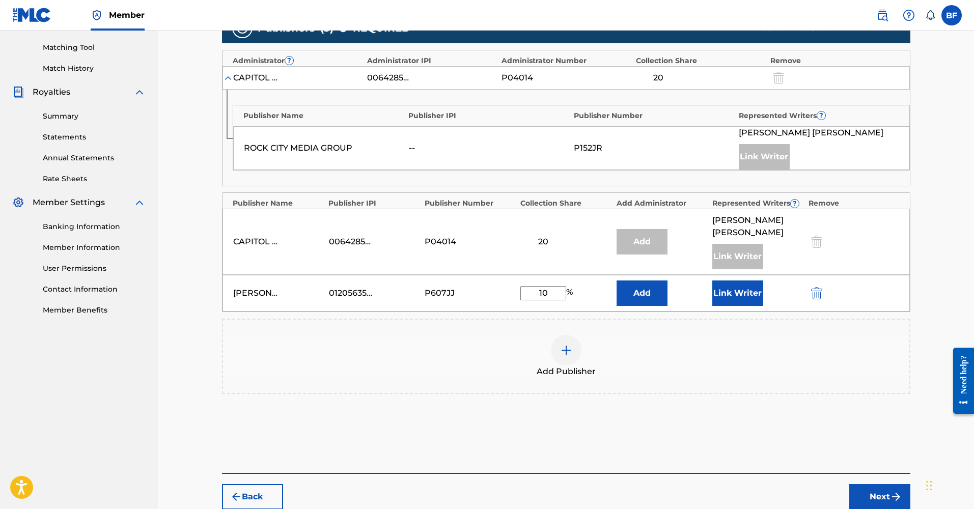
type input "10"
click at [724, 281] on button "Link Writer" at bounding box center [738, 293] width 51 height 25
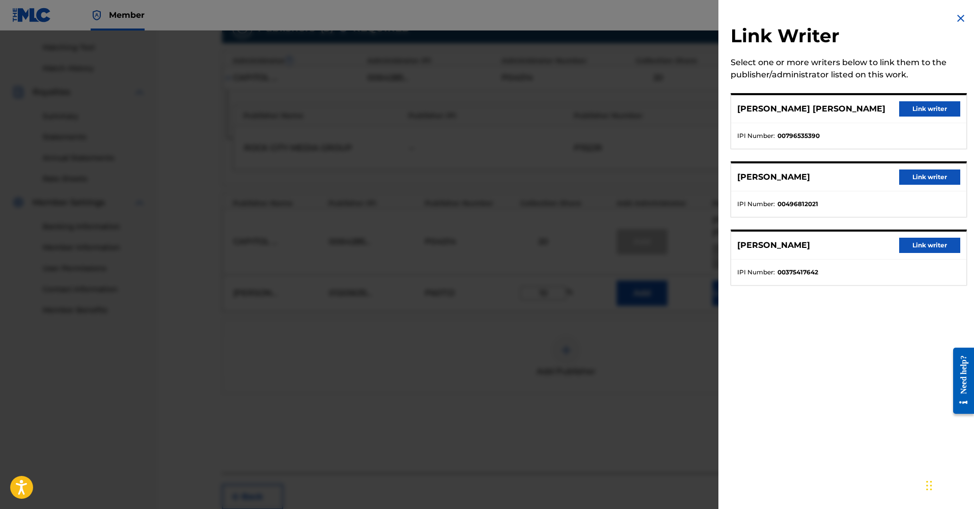
click at [910, 106] on button "Link writer" at bounding box center [929, 108] width 61 height 15
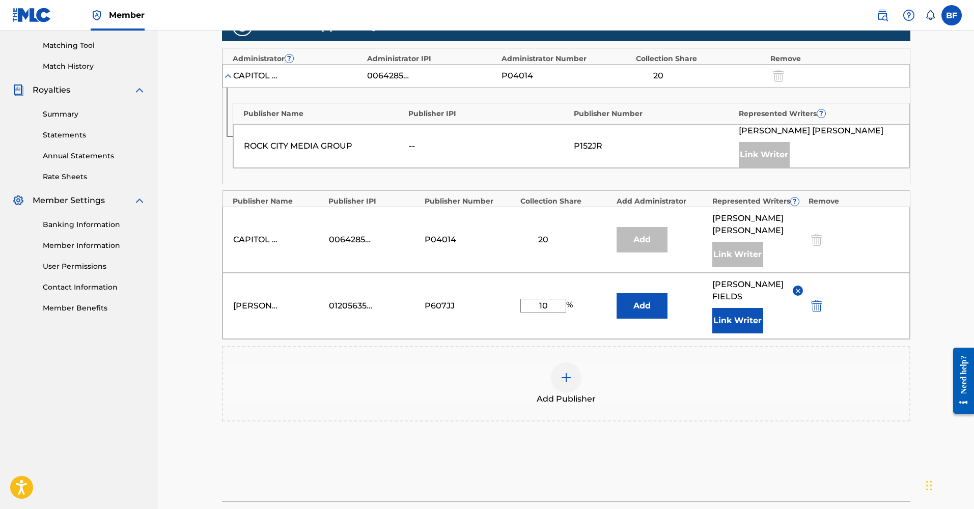
scroll to position [321, 0]
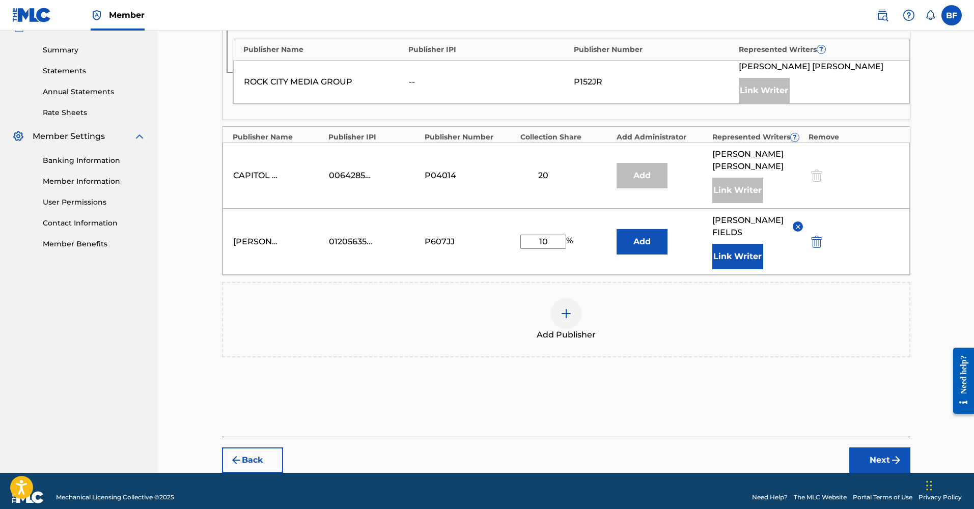
click at [872, 448] on button "Next" at bounding box center [880, 460] width 61 height 25
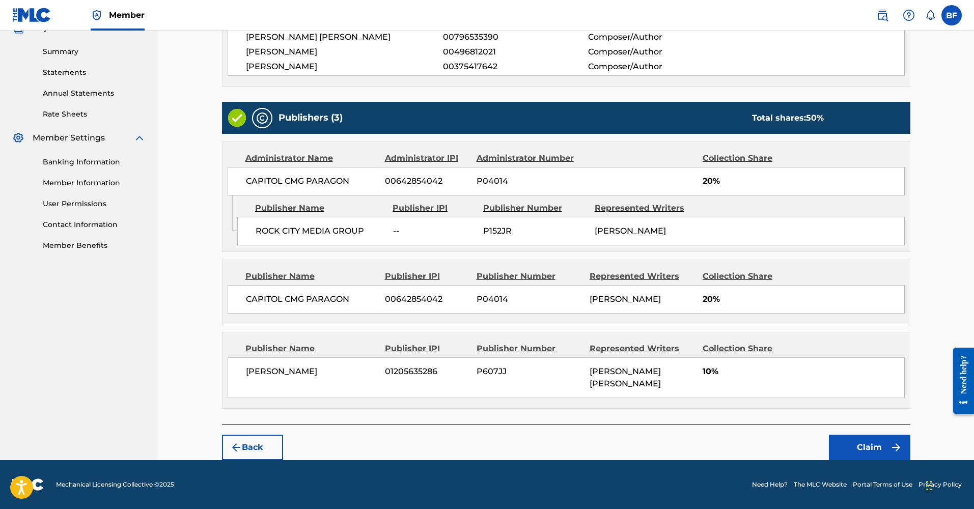
scroll to position [305, 0]
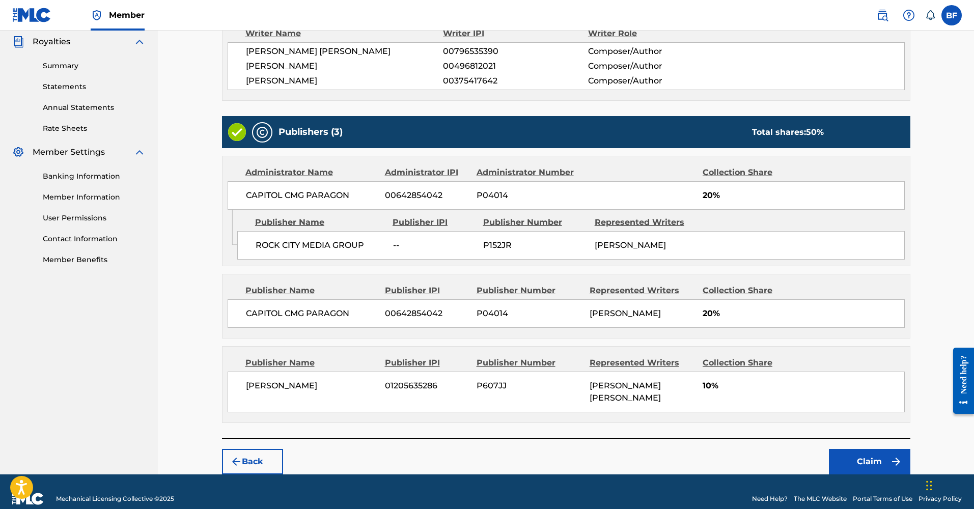
click at [849, 449] on button "Claim" at bounding box center [869, 461] width 81 height 25
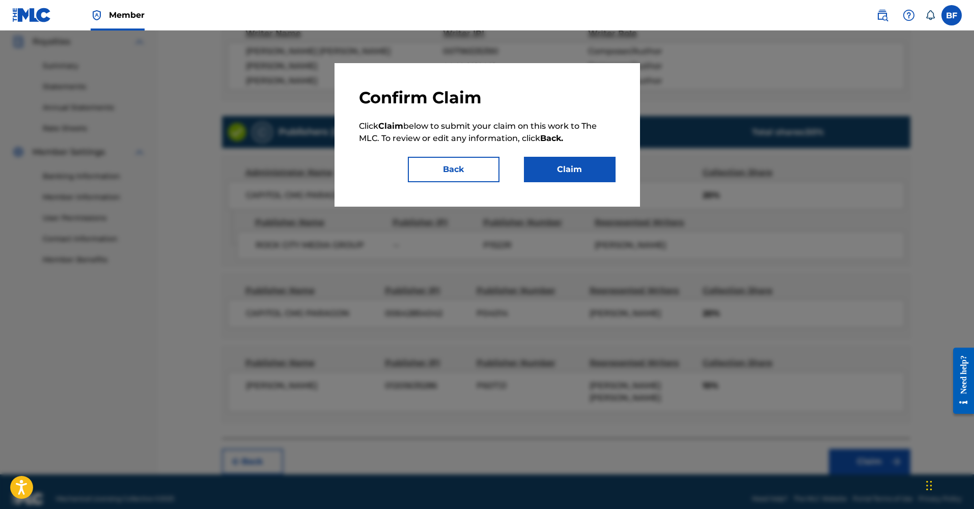
click at [578, 176] on button "Claim" at bounding box center [570, 169] width 92 height 25
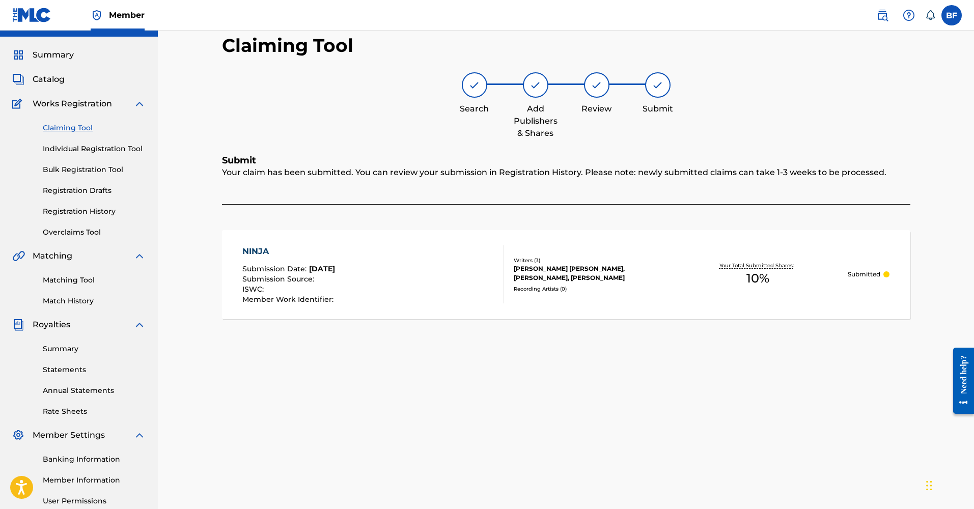
scroll to position [0, 0]
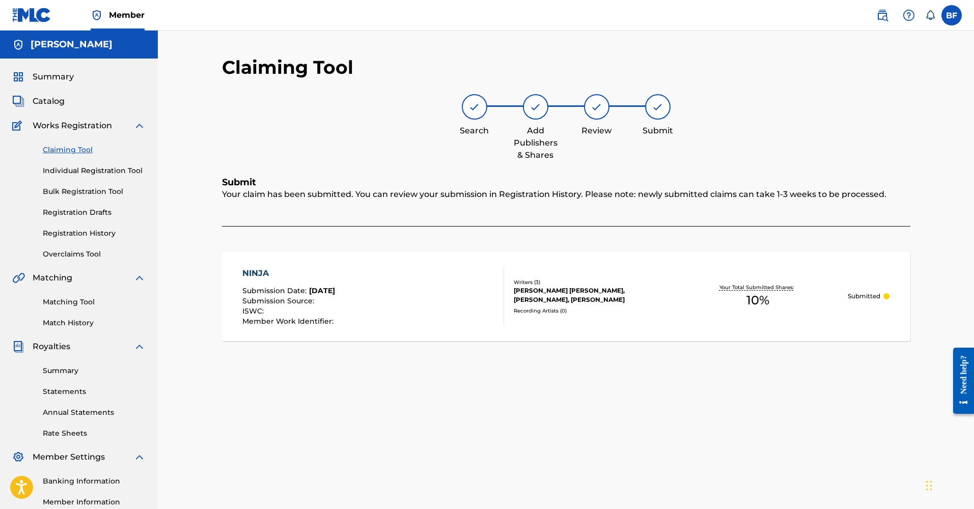
click at [75, 150] on link "Claiming Tool" at bounding box center [94, 150] width 103 height 11
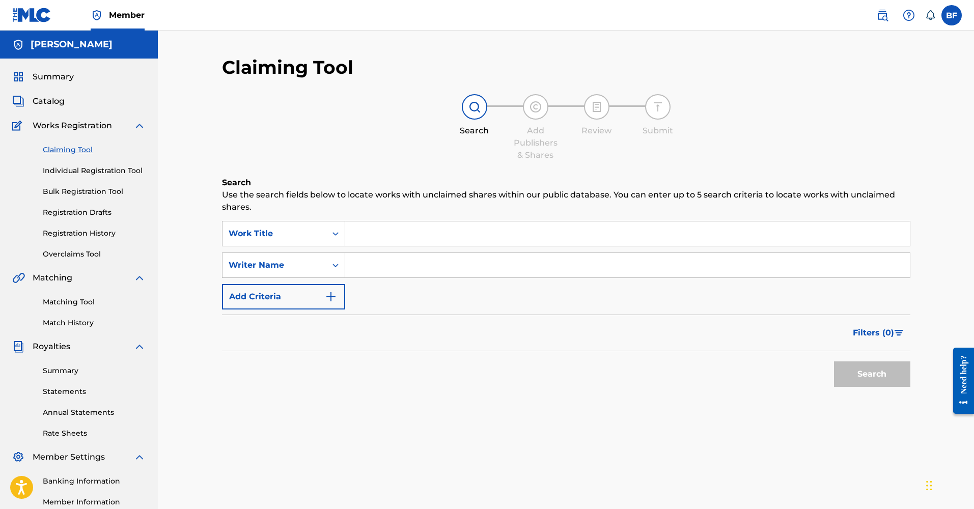
click at [351, 266] on input "Search Form" at bounding box center [627, 265] width 565 height 24
type input "[PERSON_NAME]"
click at [872, 374] on button "Search" at bounding box center [872, 374] width 76 height 25
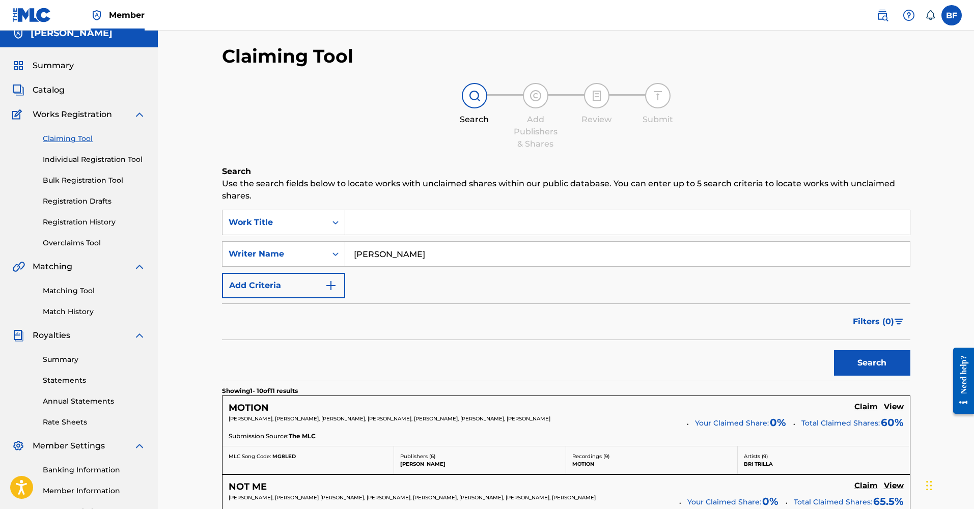
scroll to position [80, 0]
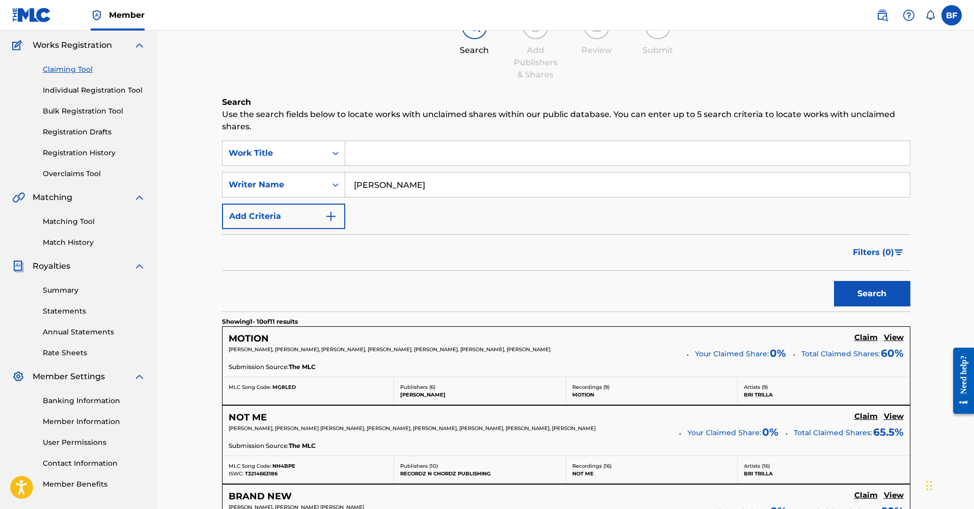
click at [867, 341] on h5 "Claim" at bounding box center [866, 338] width 23 height 10
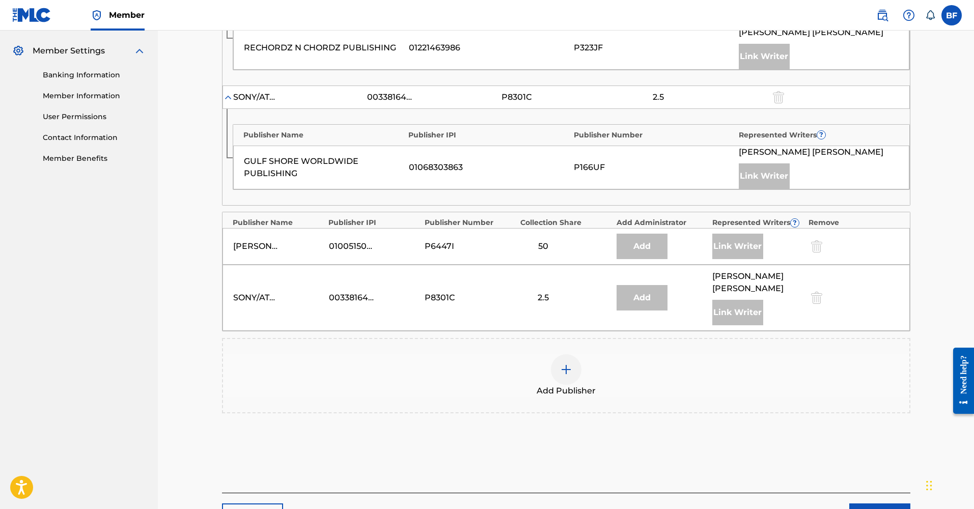
scroll to position [307, 0]
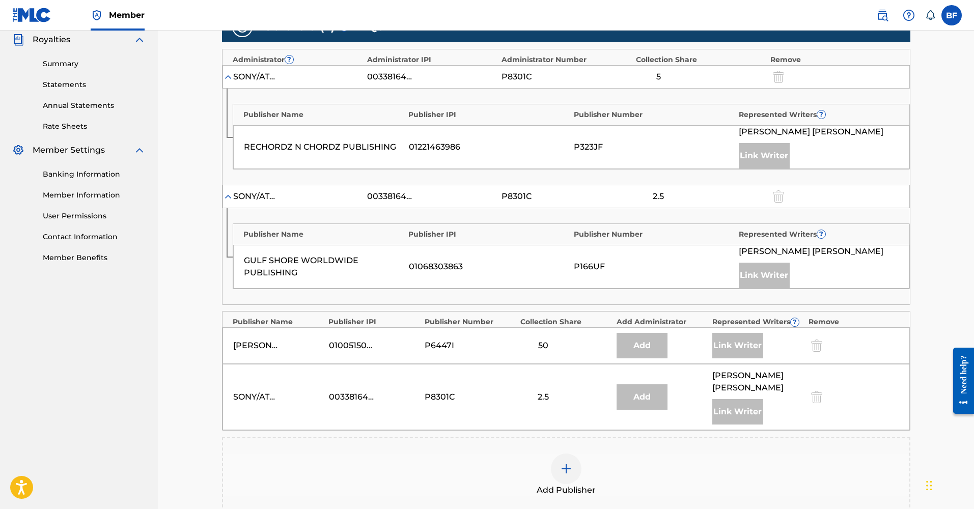
click at [578, 460] on div at bounding box center [566, 469] width 31 height 31
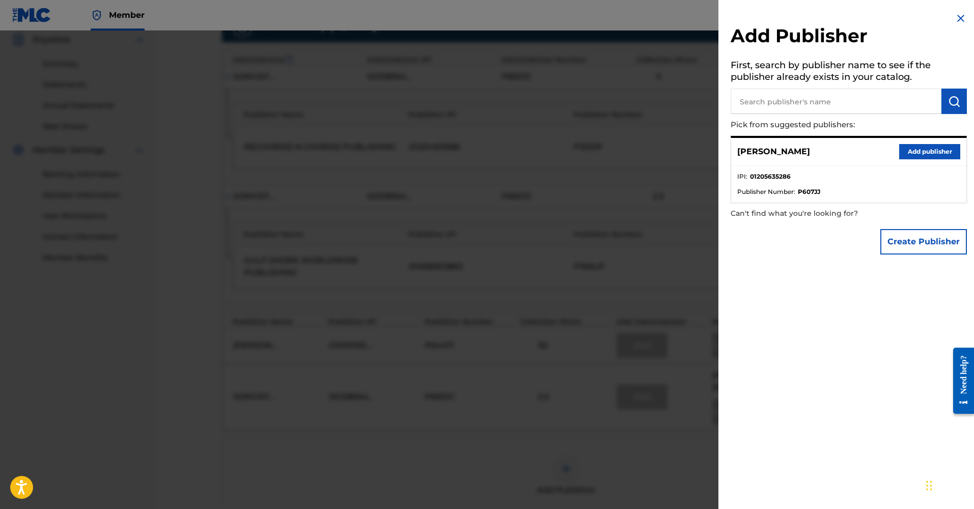
click at [913, 150] on button "Add publisher" at bounding box center [929, 151] width 61 height 15
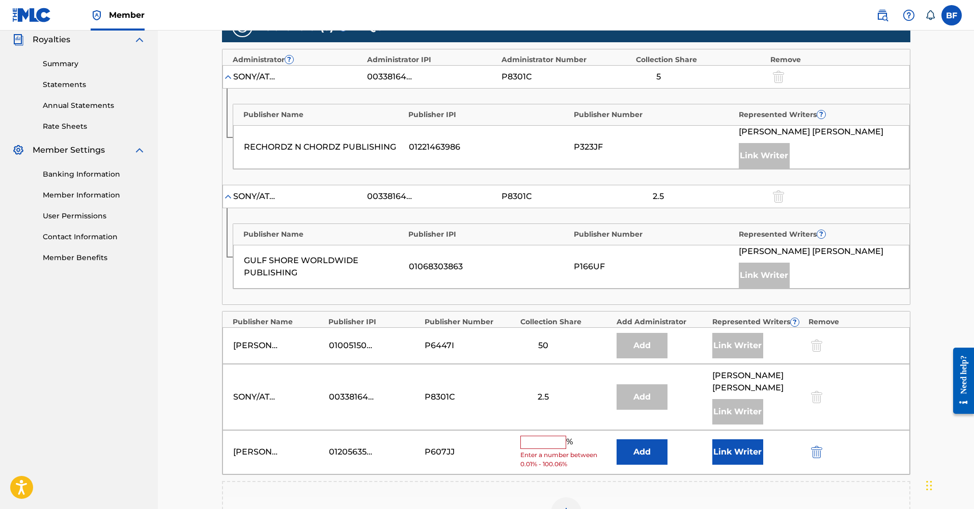
click at [528, 436] on input "text" at bounding box center [543, 442] width 46 height 13
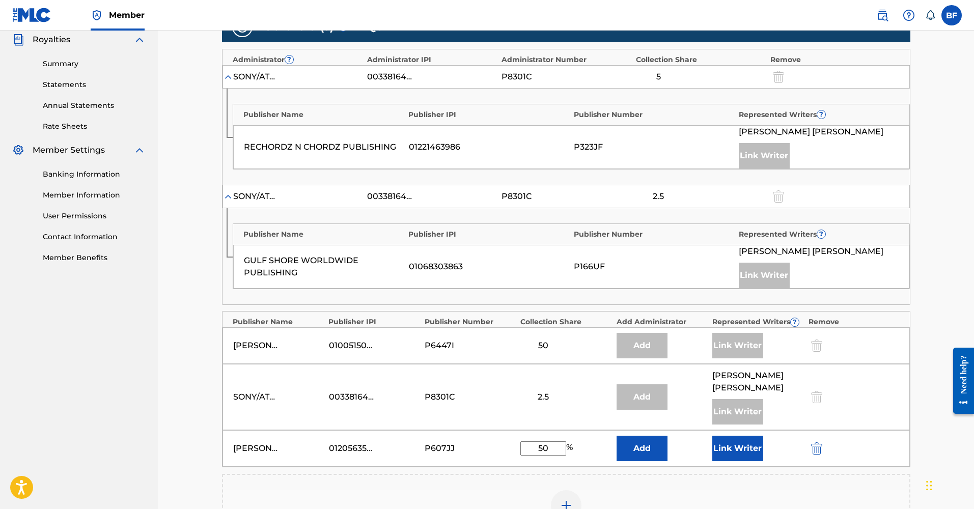
click at [734, 437] on button "Link Writer" at bounding box center [738, 448] width 51 height 25
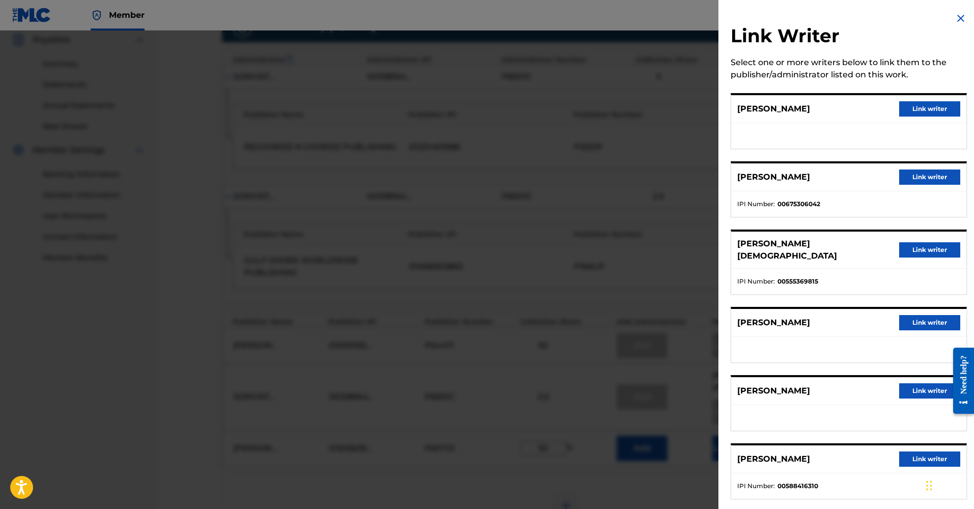
click at [929, 110] on button "Link writer" at bounding box center [929, 108] width 61 height 15
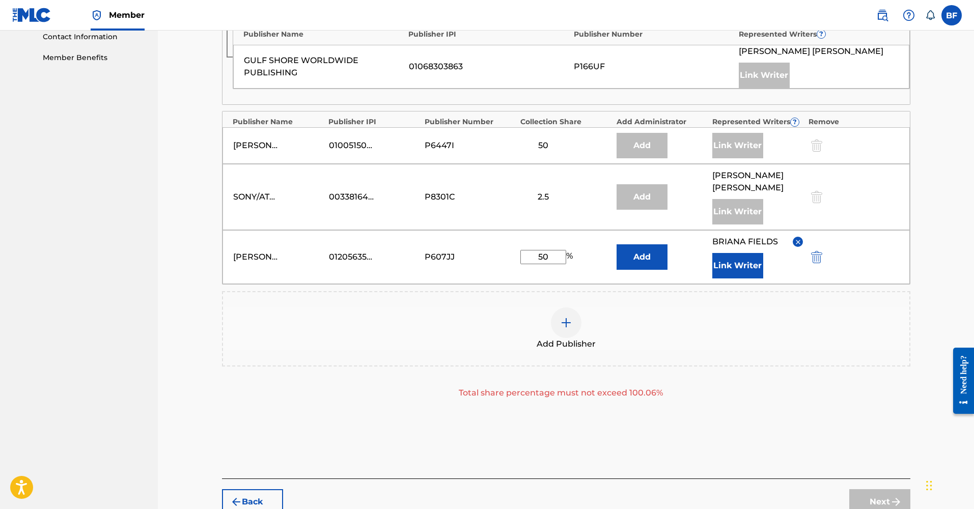
scroll to position [479, 0]
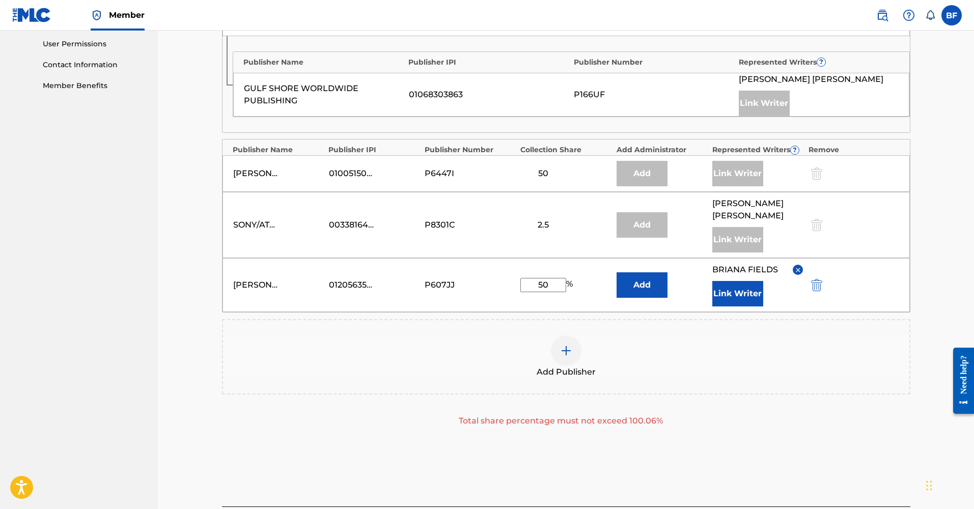
click at [552, 278] on input "50" at bounding box center [543, 285] width 46 height 14
type input "5"
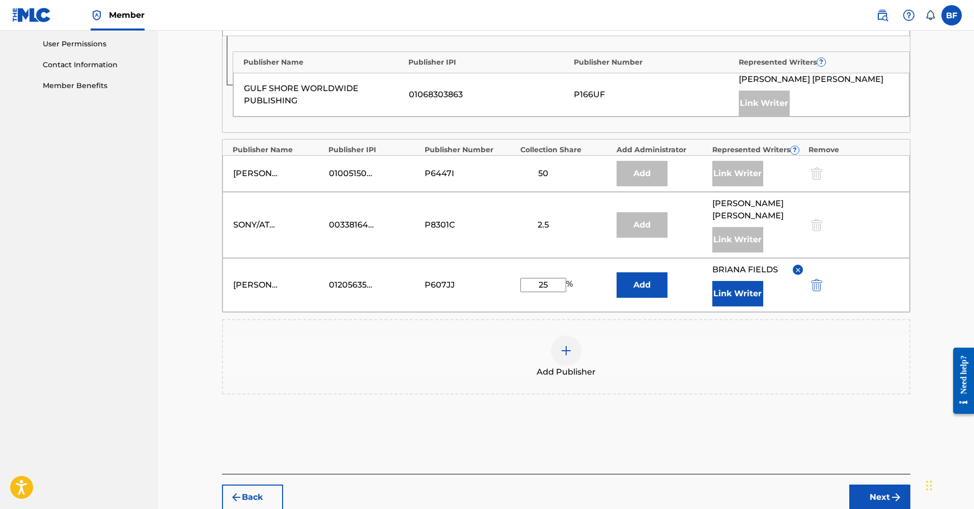
type input "25"
click at [860, 485] on button "Next" at bounding box center [880, 497] width 61 height 25
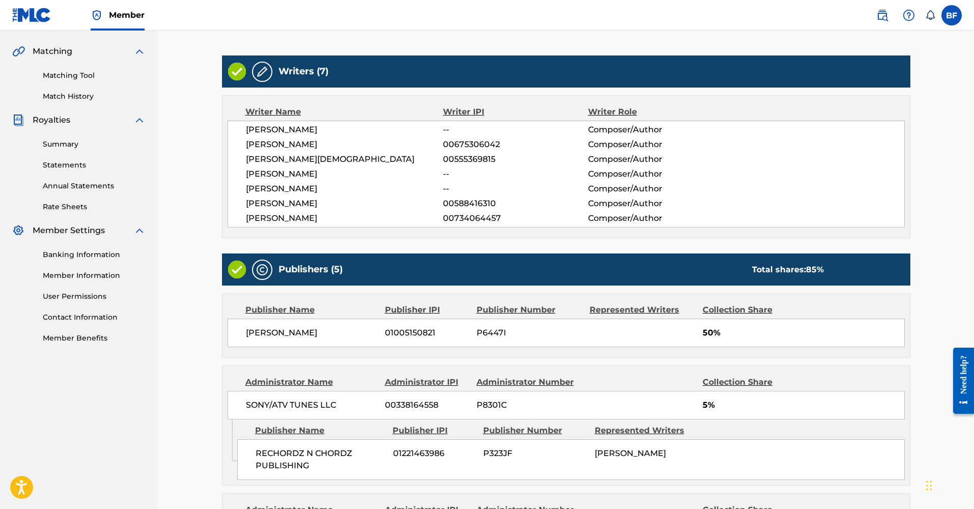
scroll to position [572, 0]
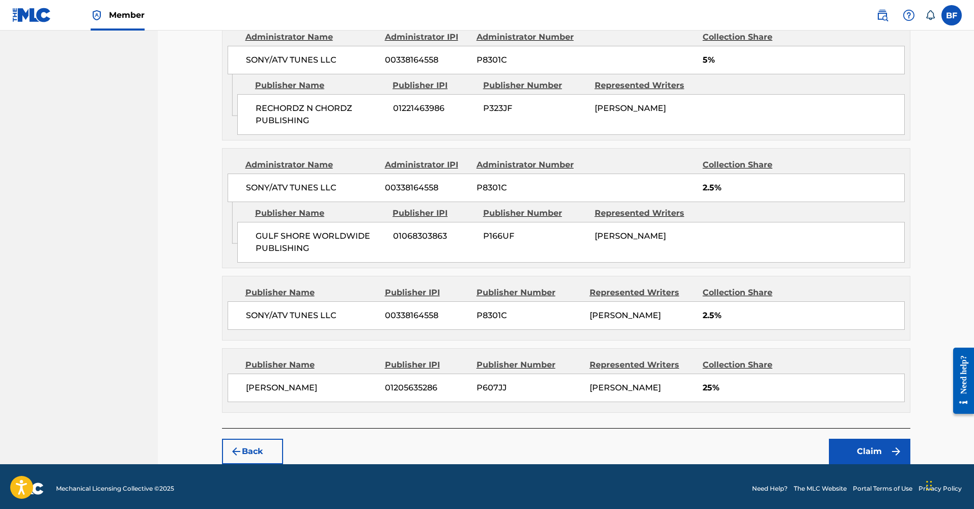
click at [841, 447] on button "Claim" at bounding box center [869, 451] width 81 height 25
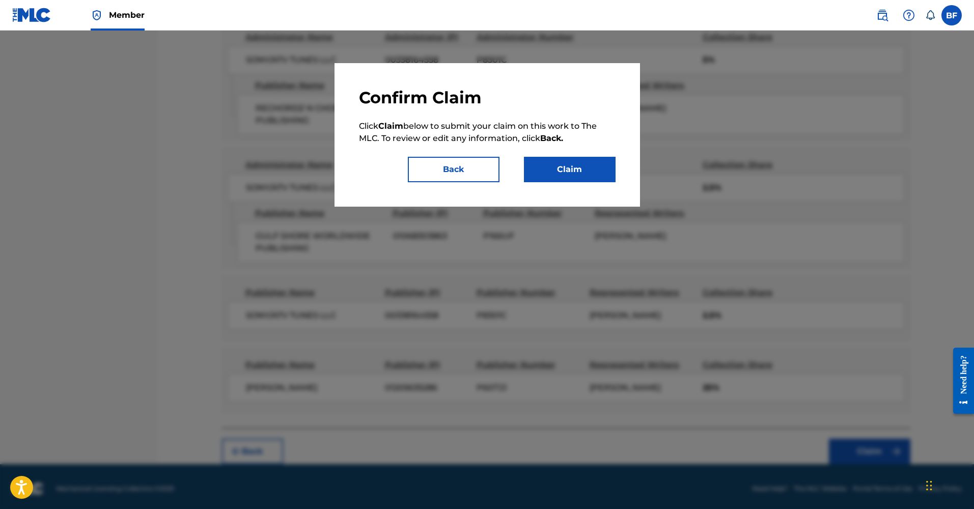
click at [601, 169] on button "Claim" at bounding box center [570, 169] width 92 height 25
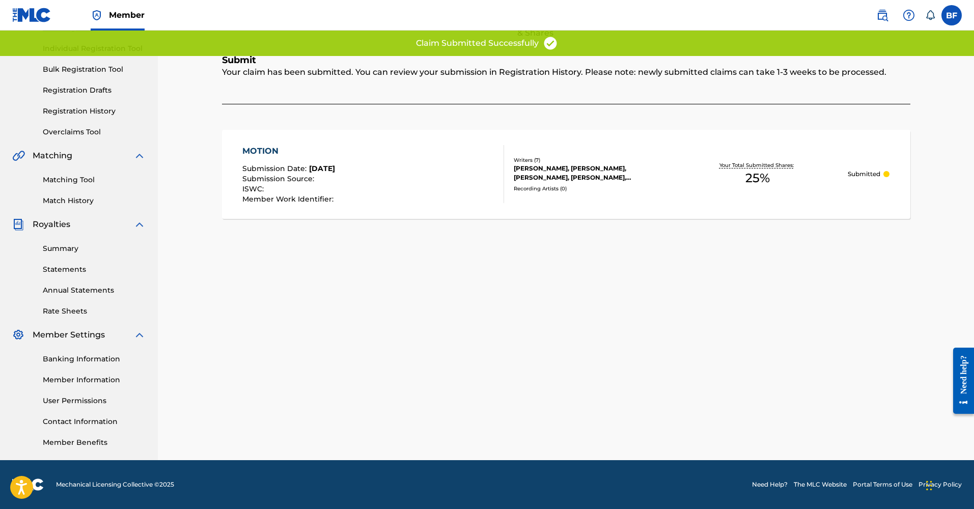
scroll to position [0, 0]
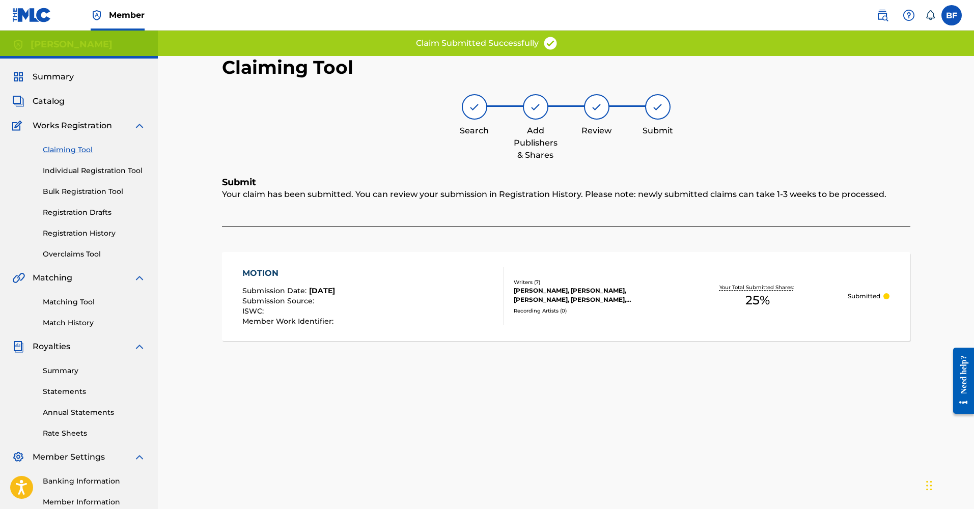
click at [78, 149] on link "Claiming Tool" at bounding box center [94, 150] width 103 height 11
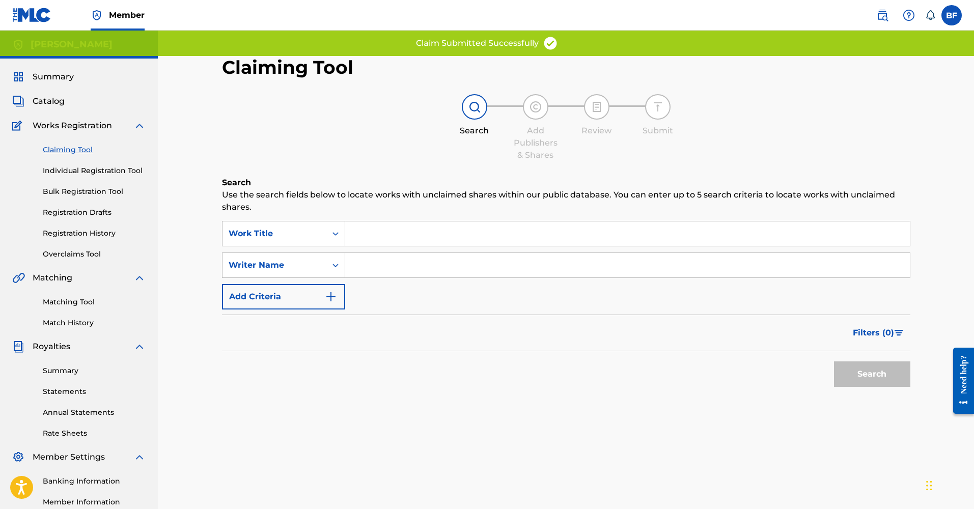
click at [357, 265] on input "Search Form" at bounding box center [627, 265] width 565 height 24
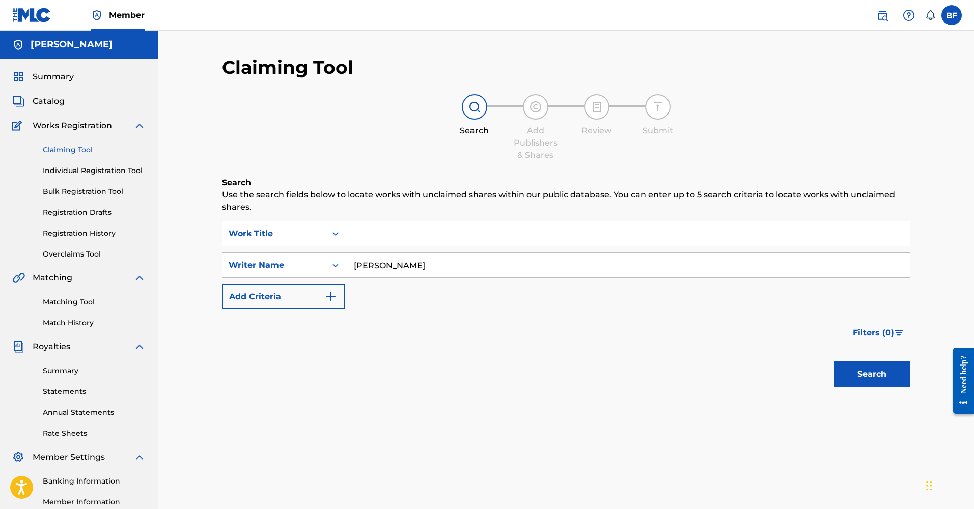
type input "[PERSON_NAME]"
click at [872, 374] on button "Search" at bounding box center [872, 374] width 76 height 25
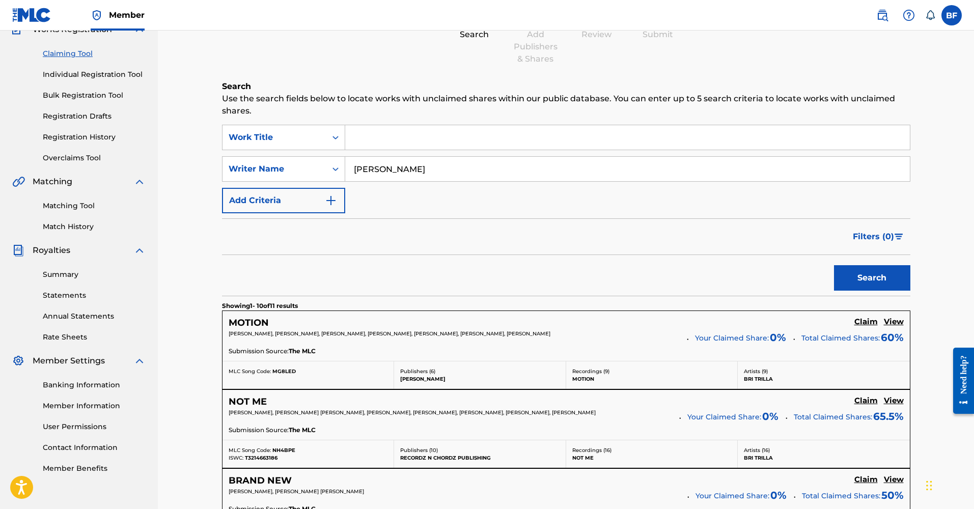
scroll to position [116, 0]
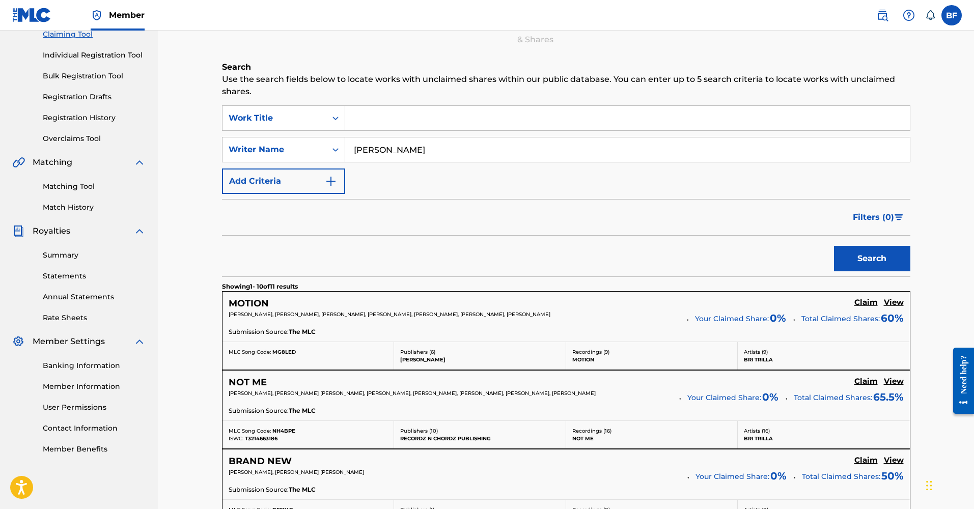
click at [862, 381] on h5 "Claim" at bounding box center [866, 382] width 23 height 10
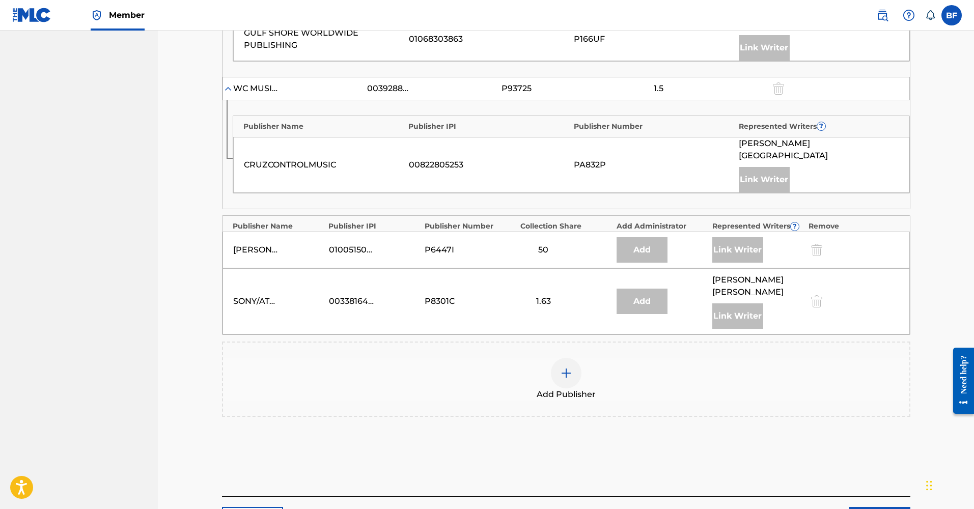
scroll to position [683, 0]
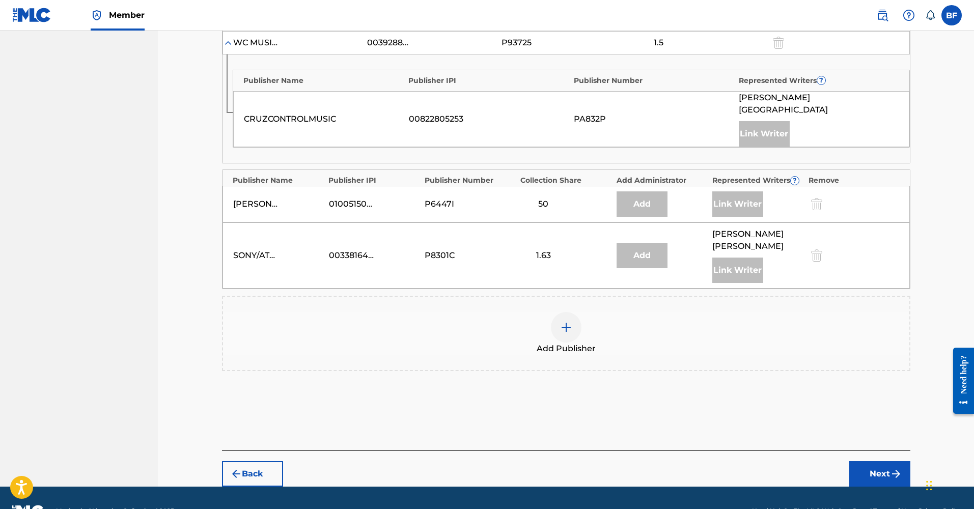
click at [570, 321] on img at bounding box center [566, 327] width 12 height 12
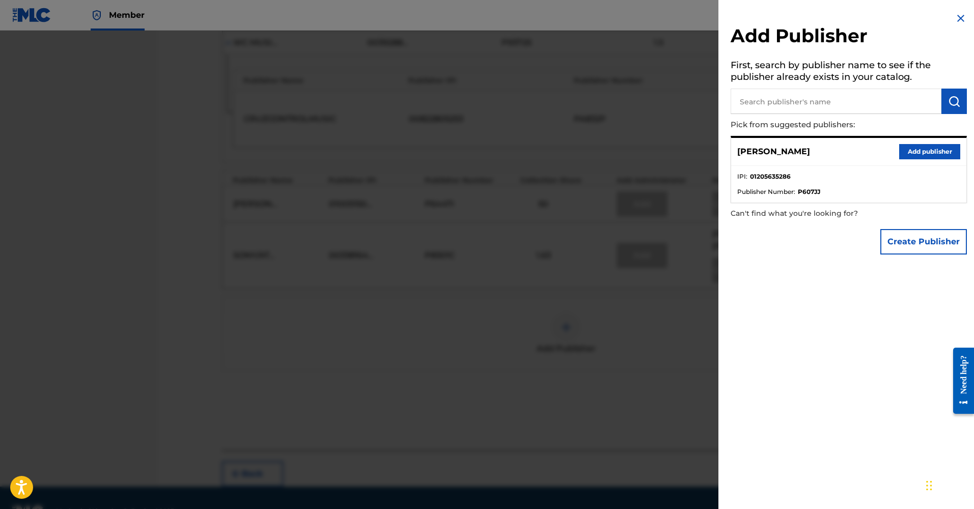
click at [926, 152] on button "Add publisher" at bounding box center [929, 151] width 61 height 15
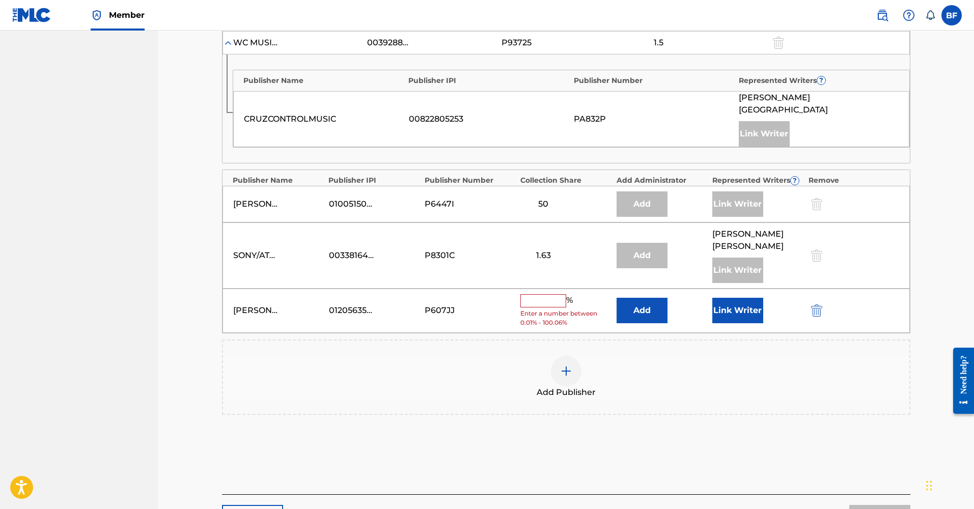
click at [728, 298] on button "Link Writer" at bounding box center [738, 310] width 51 height 25
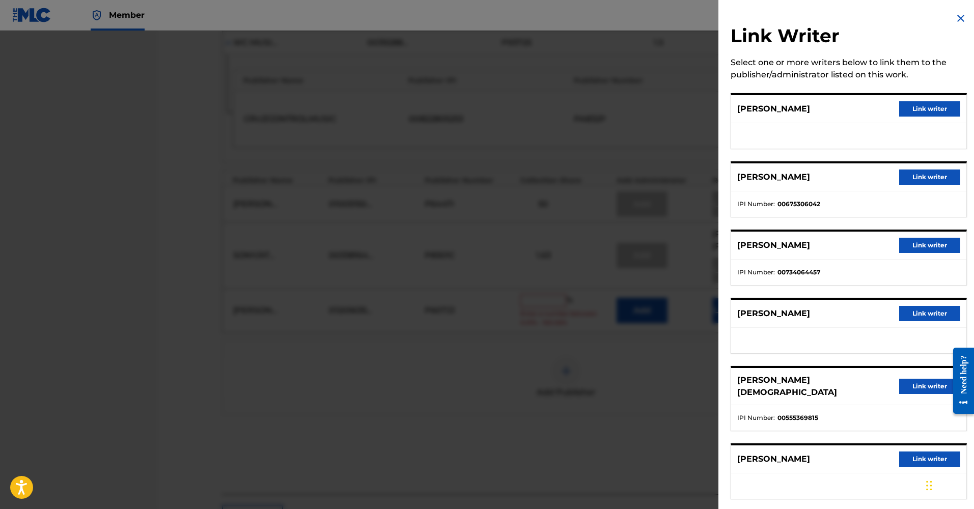
click at [920, 107] on button "Link writer" at bounding box center [929, 108] width 61 height 15
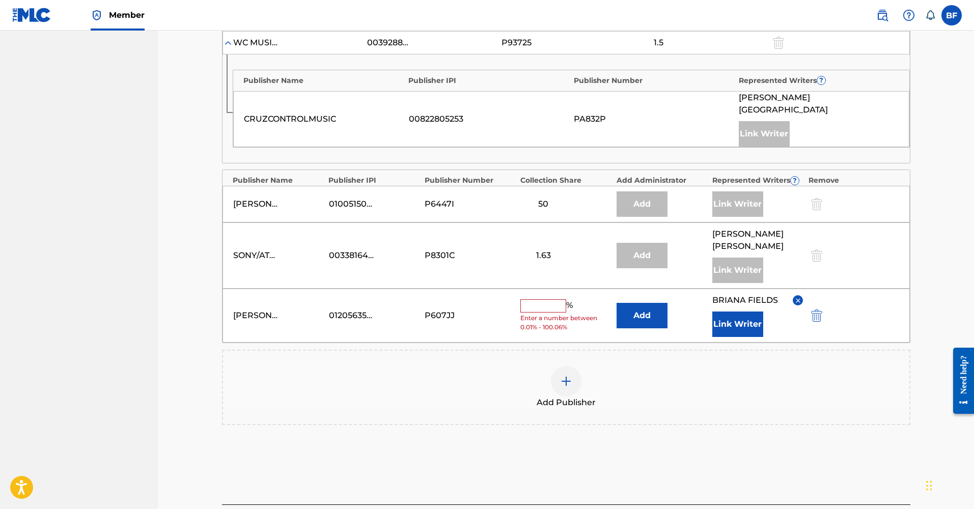
click at [548, 299] on input "text" at bounding box center [543, 305] width 46 height 13
type input "25"
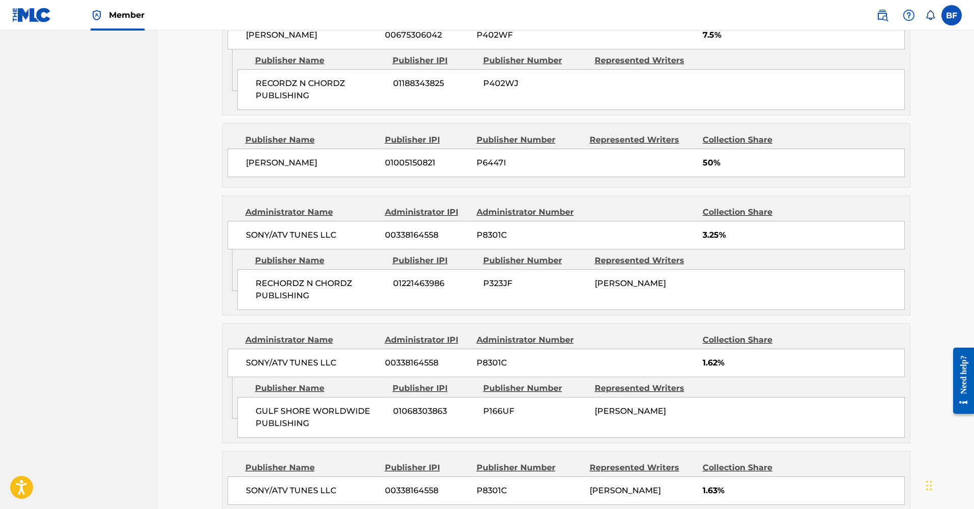
scroll to position [831, 0]
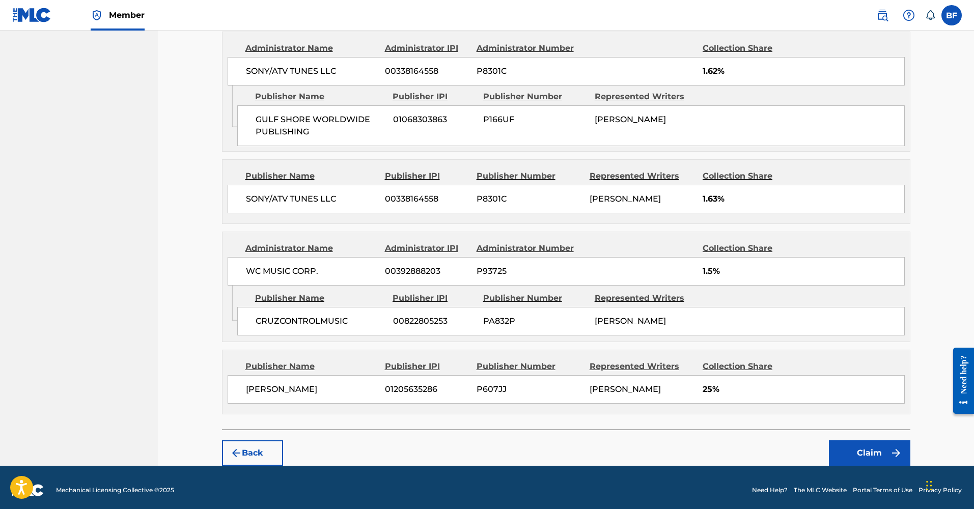
click at [873, 441] on button "Claim" at bounding box center [869, 453] width 81 height 25
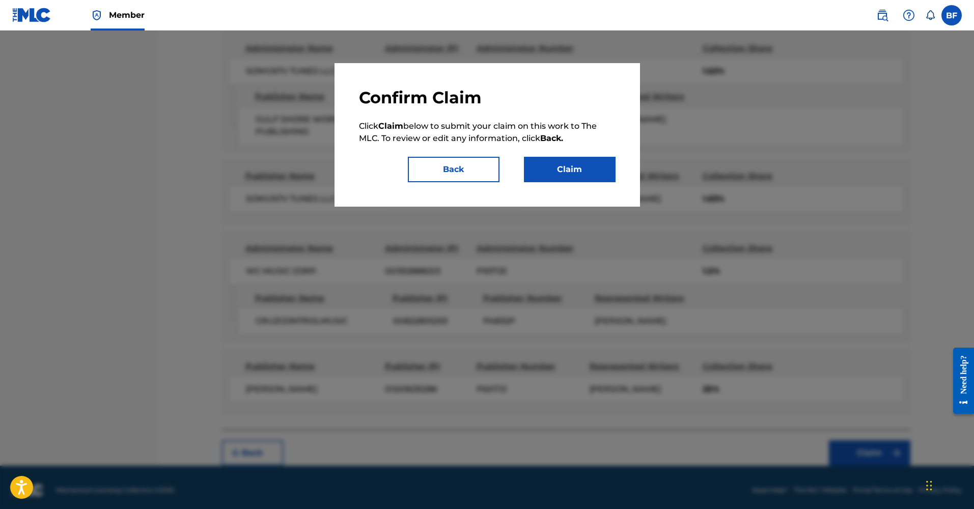
click at [544, 160] on button "Claim" at bounding box center [570, 169] width 92 height 25
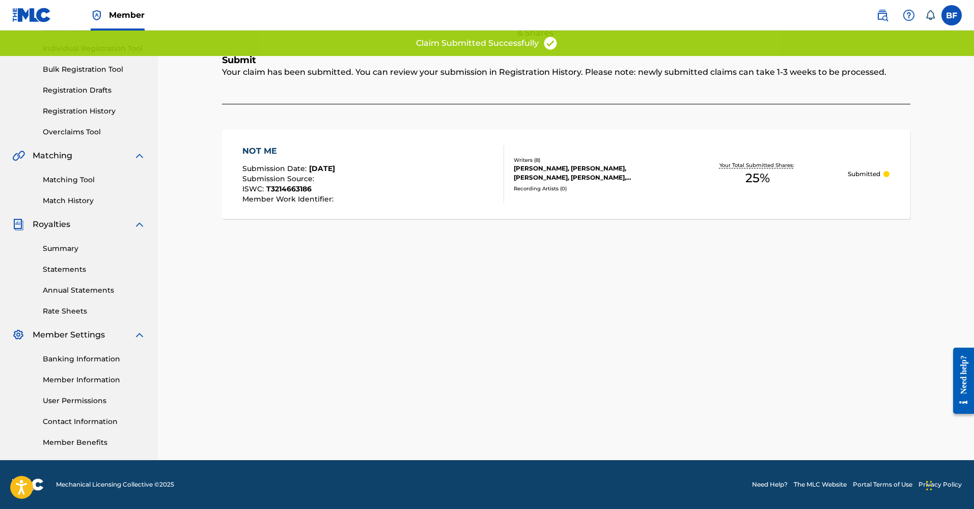
scroll to position [0, 0]
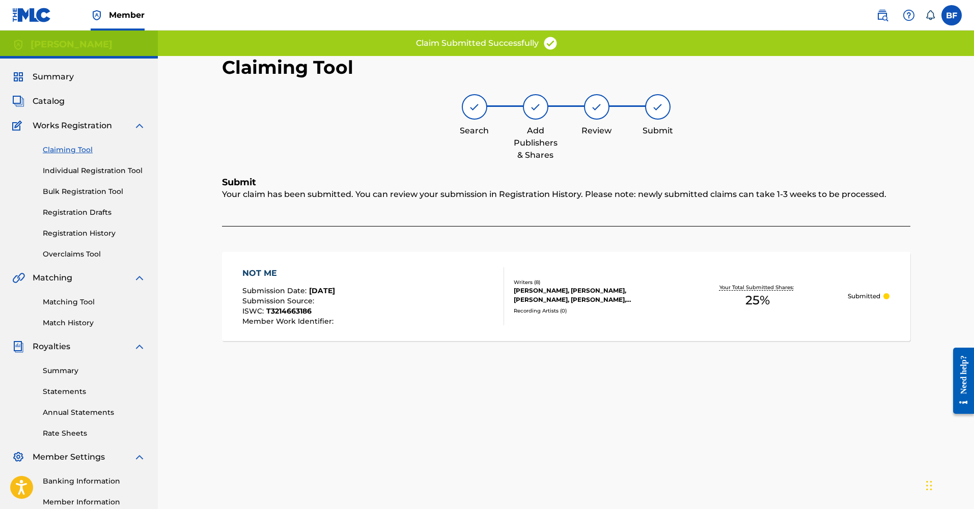
click at [70, 150] on link "Claiming Tool" at bounding box center [94, 150] width 103 height 11
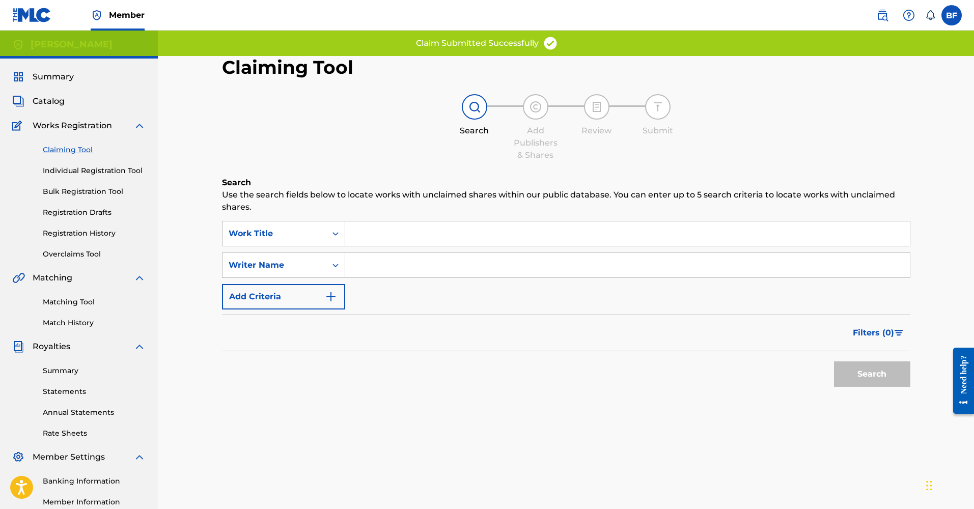
click at [357, 271] on input "Search Form" at bounding box center [627, 265] width 565 height 24
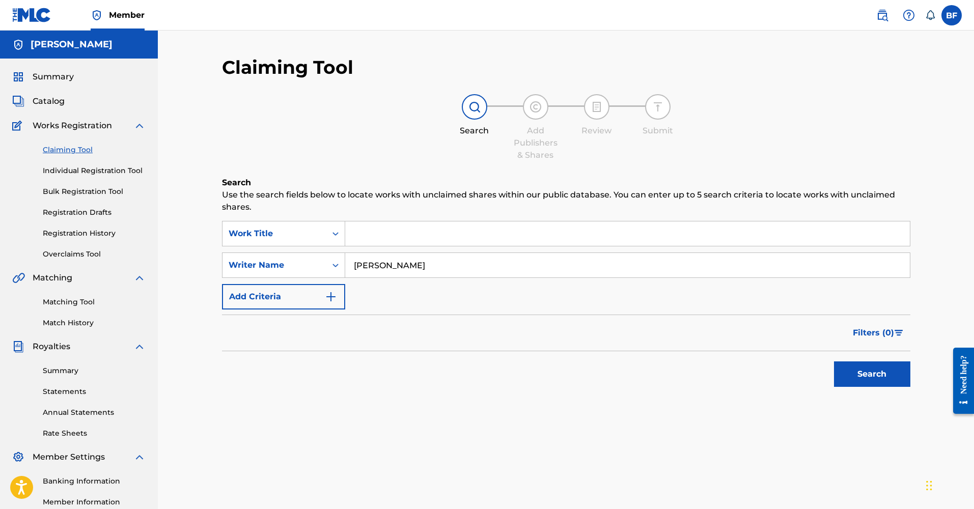
click at [872, 374] on button "Search" at bounding box center [872, 374] width 76 height 25
type input "[PERSON_NAME]"
click at [872, 374] on button "Search" at bounding box center [872, 374] width 76 height 25
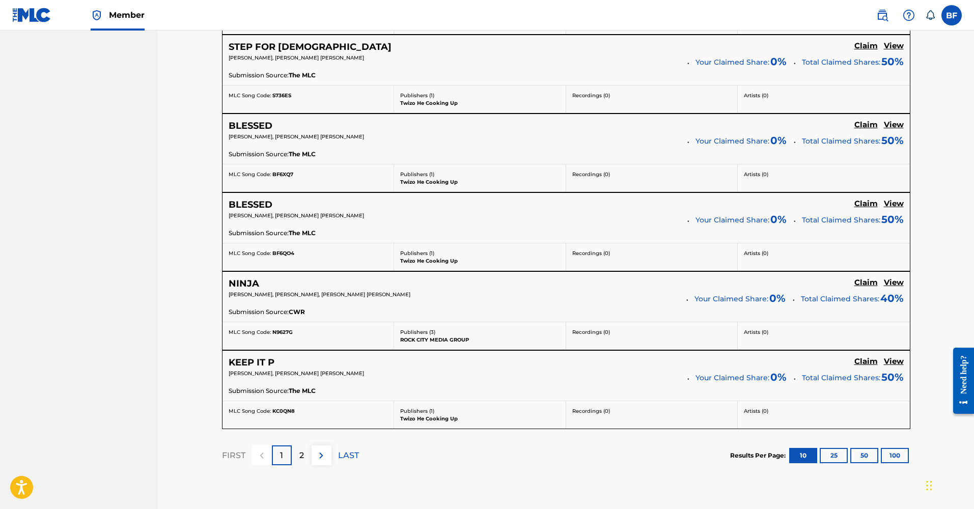
scroll to position [838, 0]
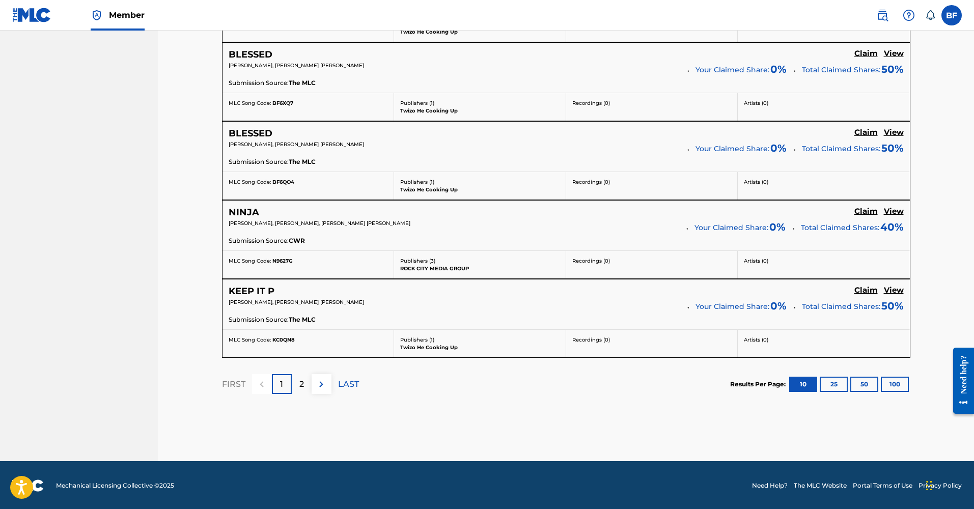
click at [298, 389] on div "2" at bounding box center [302, 384] width 20 height 20
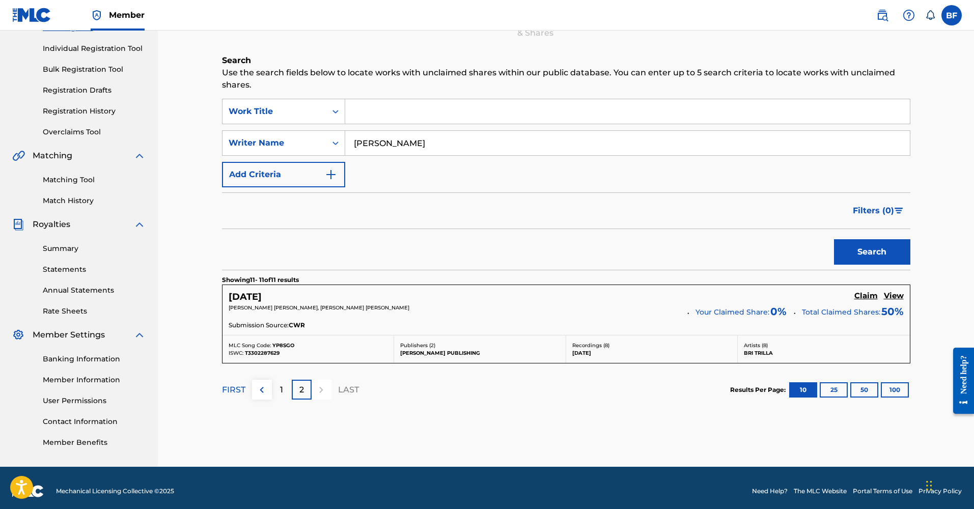
click at [870, 296] on h5 "Claim" at bounding box center [866, 296] width 23 height 10
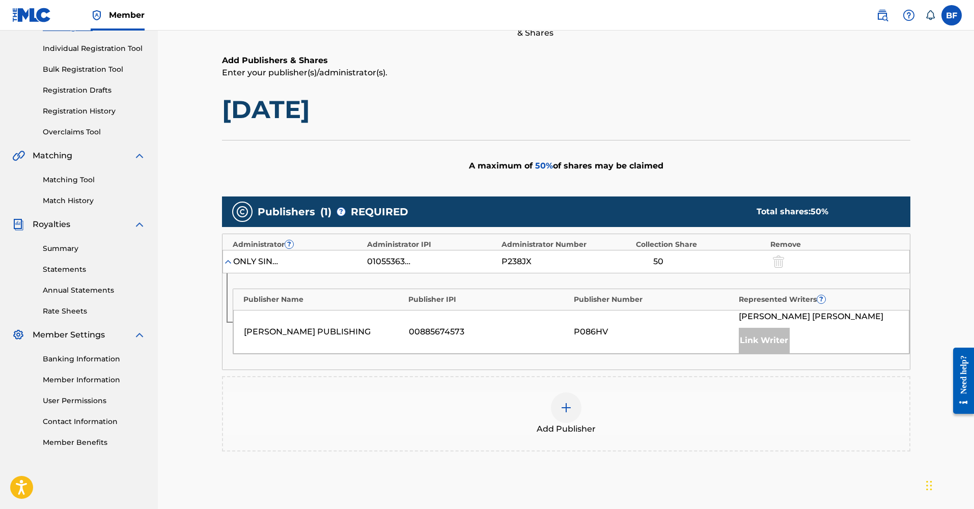
click at [560, 414] on div at bounding box center [566, 408] width 31 height 31
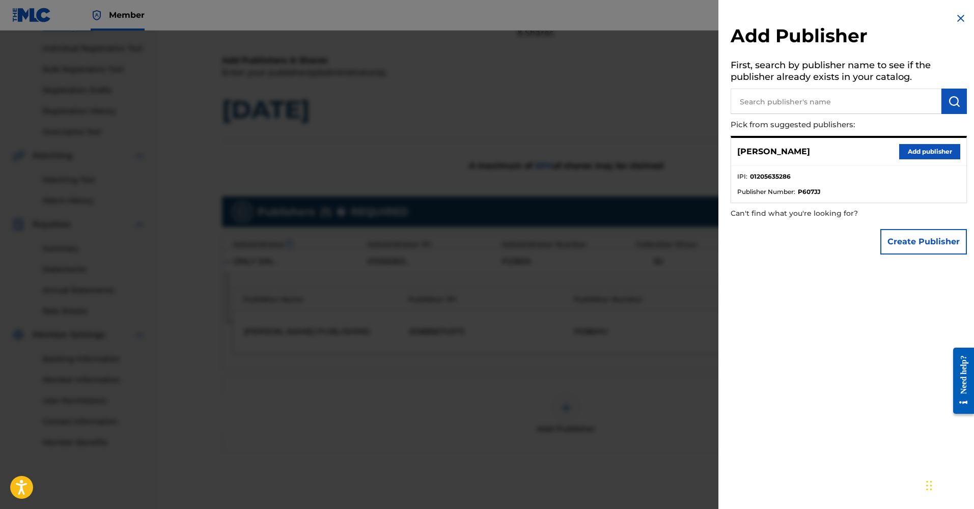
click at [933, 154] on button "Add publisher" at bounding box center [929, 151] width 61 height 15
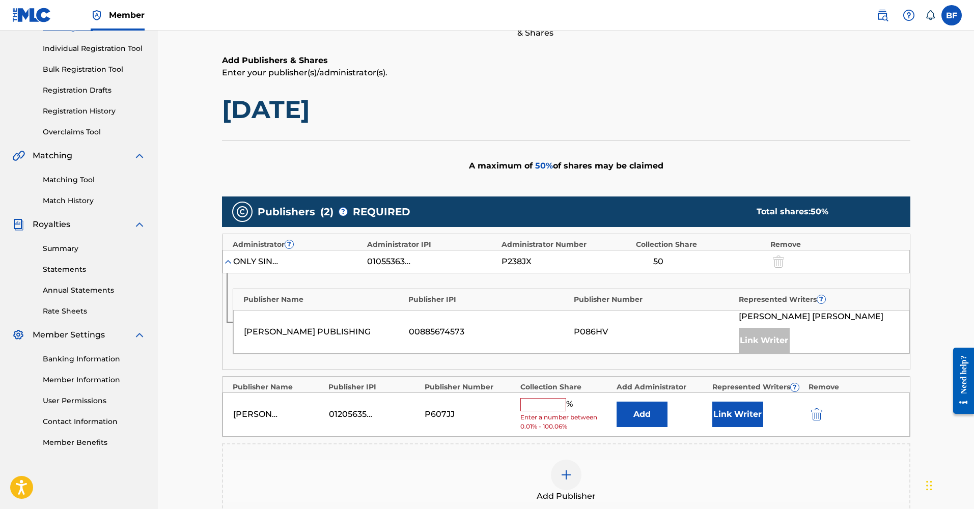
click at [529, 406] on input "text" at bounding box center [543, 404] width 46 height 13
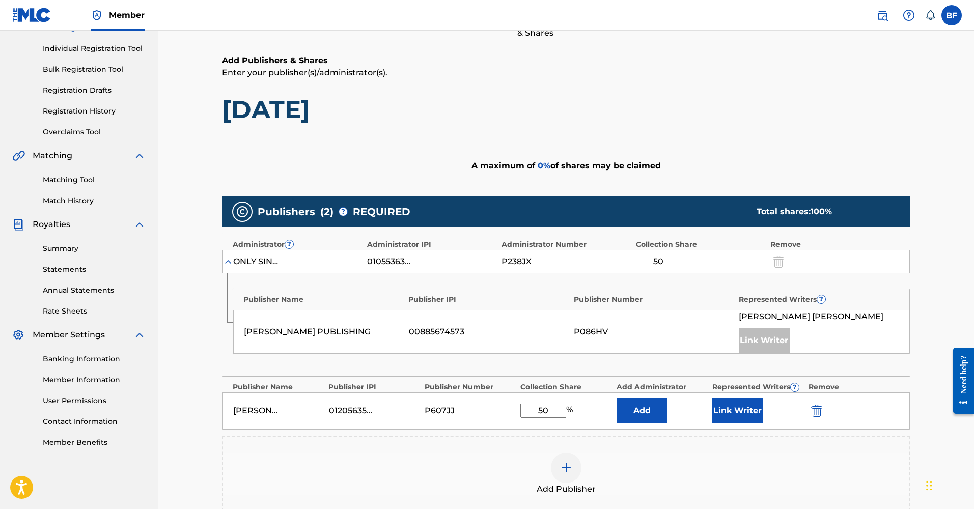
type input "50"
click at [653, 410] on button "Add" at bounding box center [642, 410] width 51 height 25
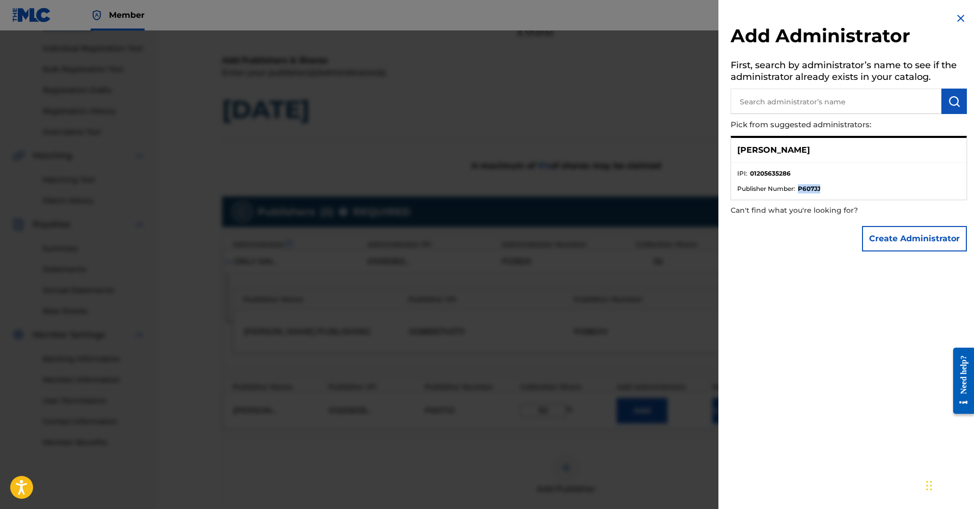
drag, startPoint x: 800, startPoint y: 187, endPoint x: 820, endPoint y: 189, distance: 21.0
click at [820, 189] on strong "P607JJ" at bounding box center [809, 188] width 22 height 9
copy strong "P607JJ"
click at [789, 95] on input "text" at bounding box center [836, 101] width 211 height 25
paste input "P607JJ"
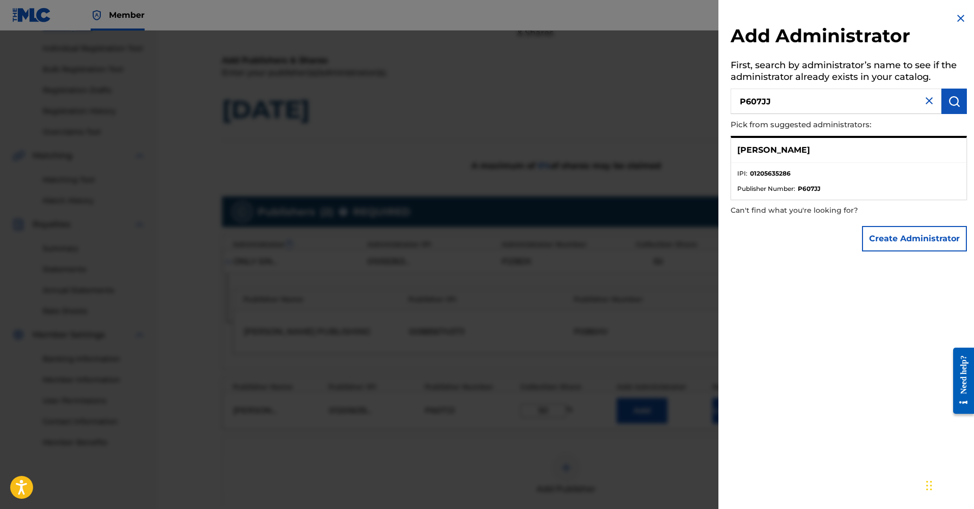
type input "P607JJ"
click at [949, 98] on img "submit" at bounding box center [954, 101] width 12 height 12
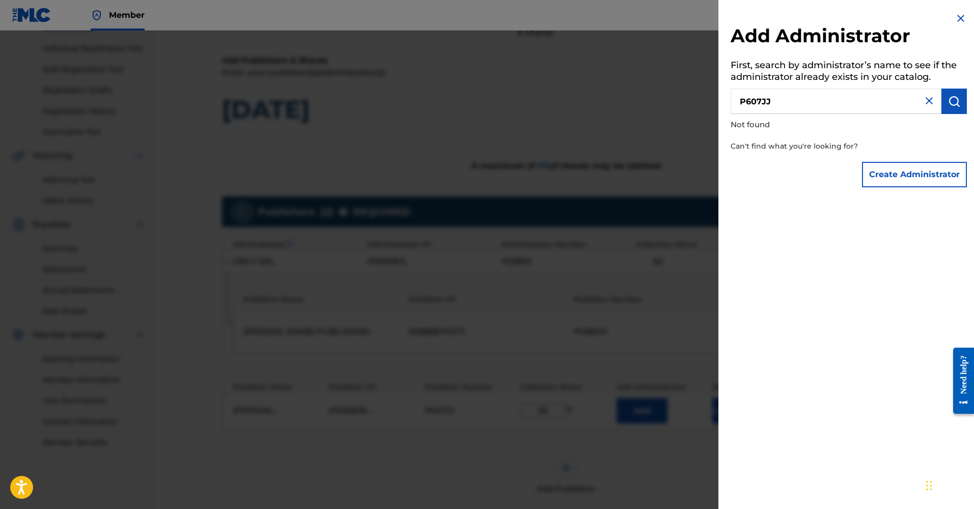
click at [879, 263] on div "Add Administrator First, search by administrator’s name to see if the administr…" at bounding box center [849, 254] width 261 height 509
click at [928, 103] on img at bounding box center [929, 101] width 12 height 12
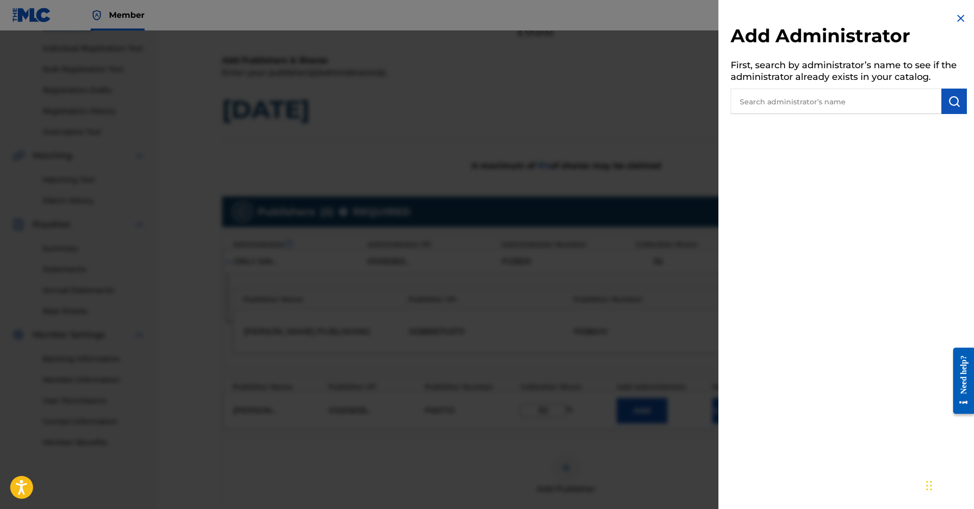
click at [671, 108] on div at bounding box center [487, 285] width 974 height 509
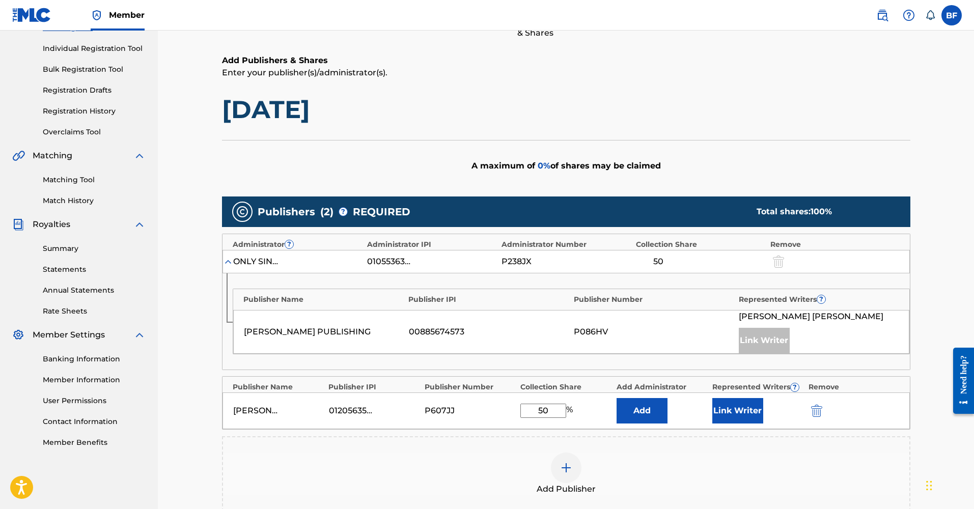
click at [737, 404] on button "Link Writer" at bounding box center [738, 410] width 51 height 25
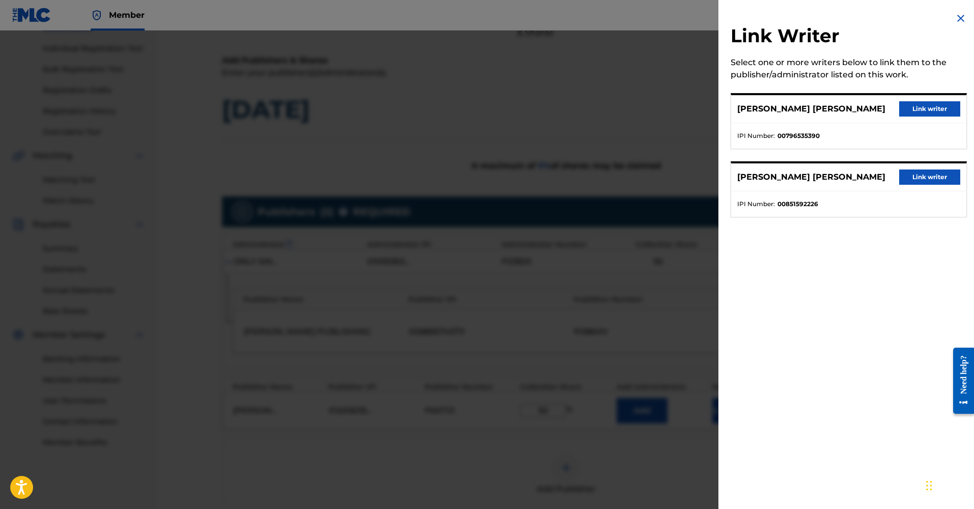
click at [915, 108] on button "Link writer" at bounding box center [929, 108] width 61 height 15
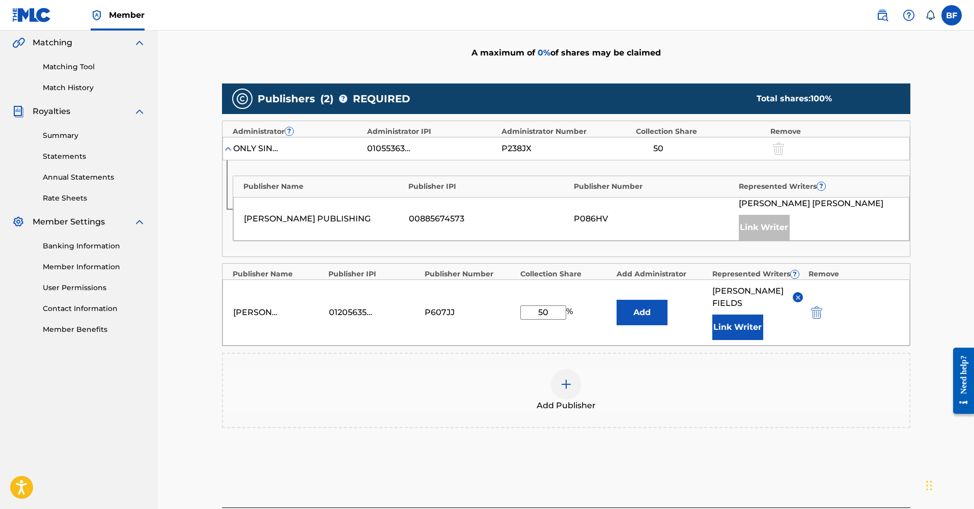
scroll to position [318, 0]
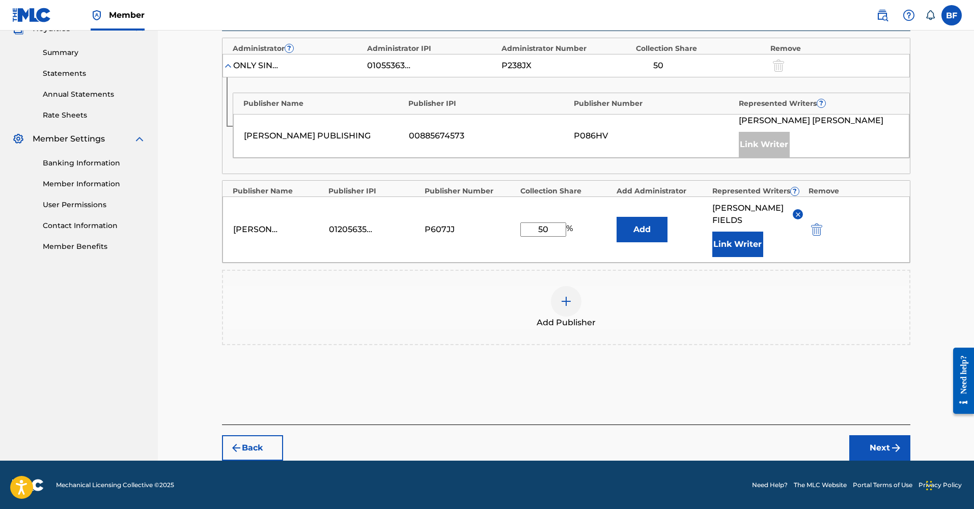
click at [875, 452] on button "Next" at bounding box center [880, 447] width 61 height 25
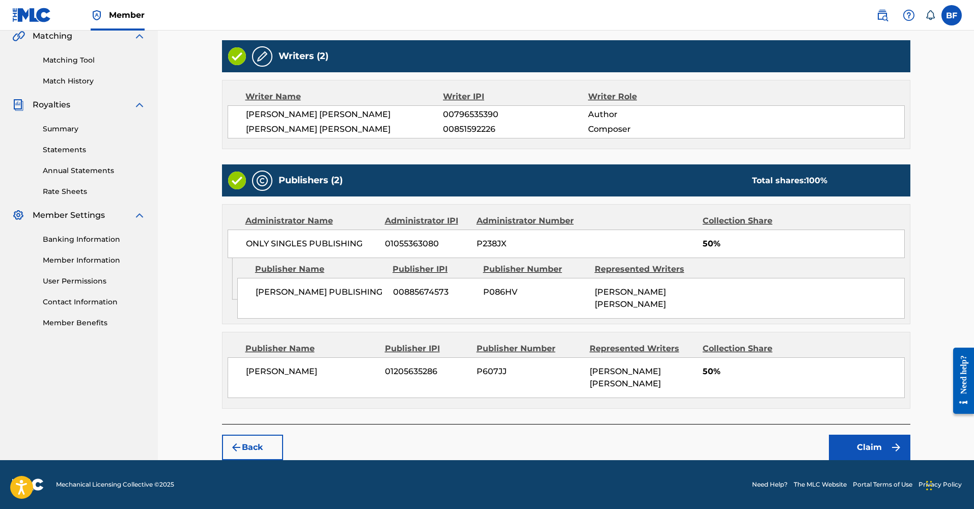
scroll to position [218, 0]
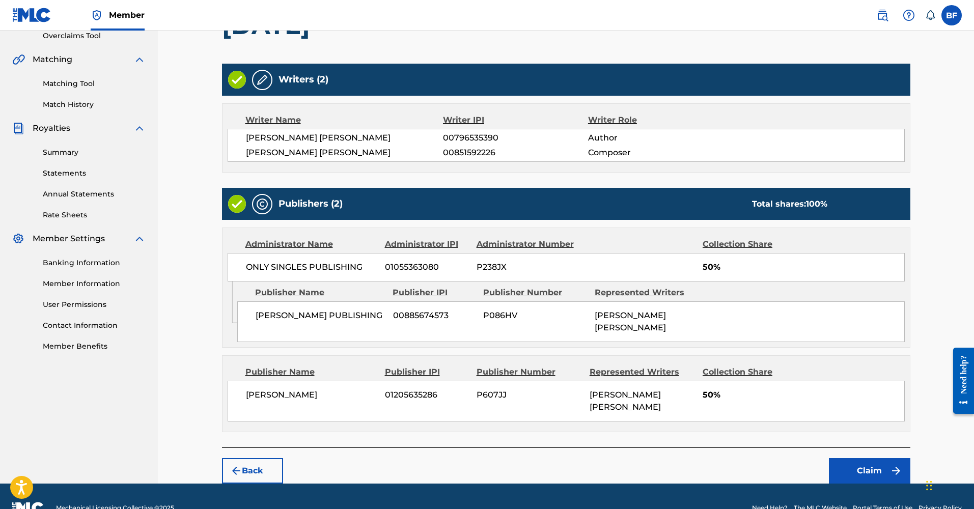
click at [848, 458] on button "Claim" at bounding box center [869, 470] width 81 height 25
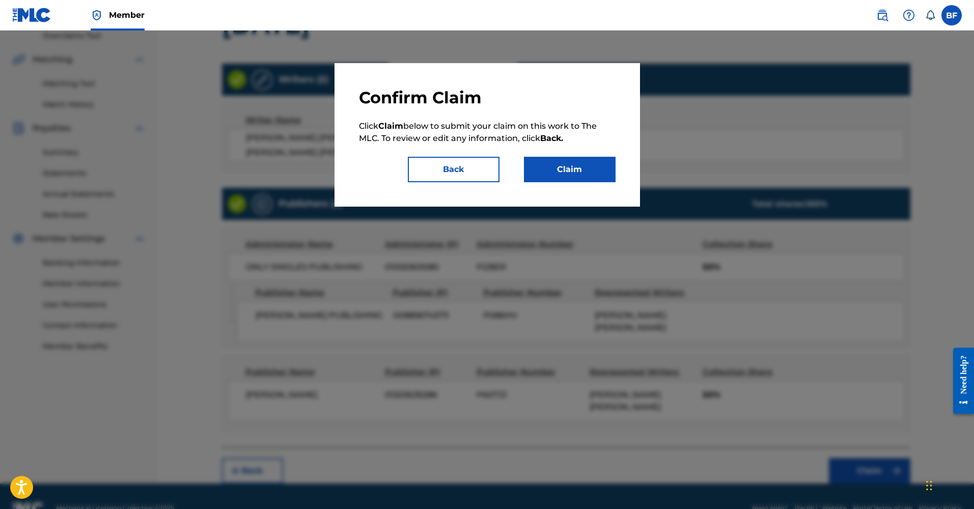
click at [607, 177] on button "Claim" at bounding box center [570, 169] width 92 height 25
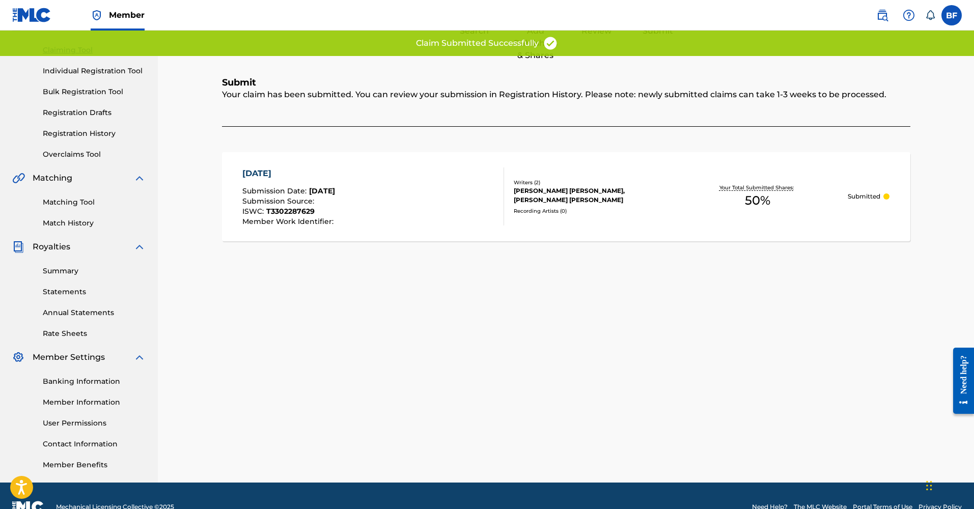
scroll to position [0, 0]
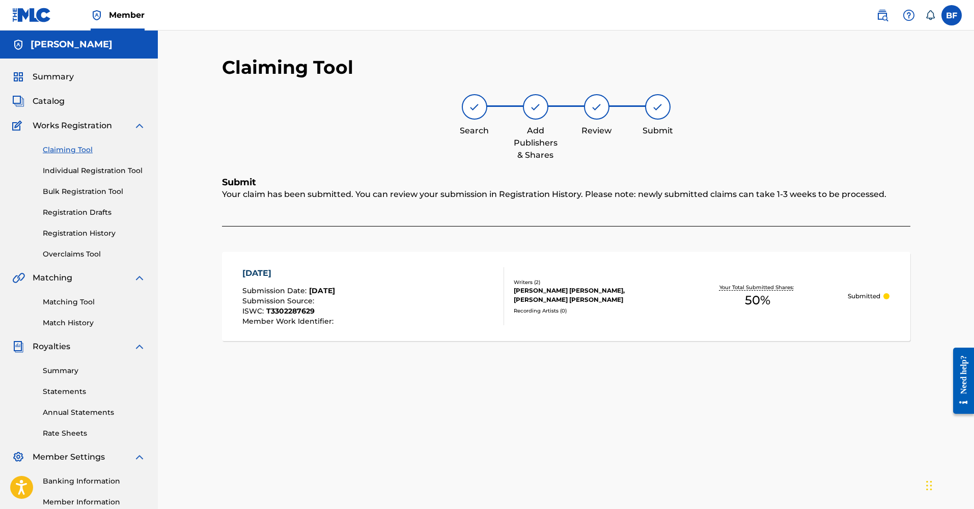
click at [54, 101] on span "Catalog" at bounding box center [49, 101] width 32 height 12
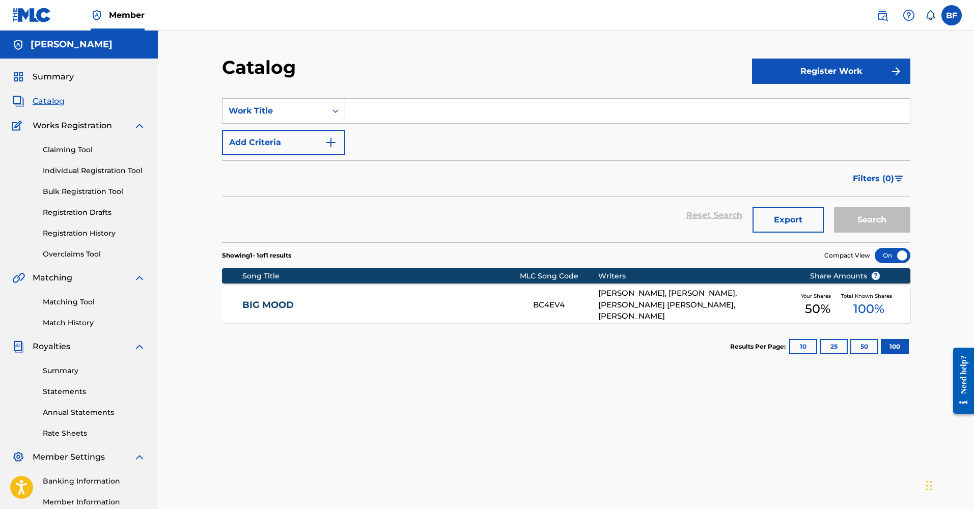
click at [77, 153] on link "Claiming Tool" at bounding box center [94, 150] width 103 height 11
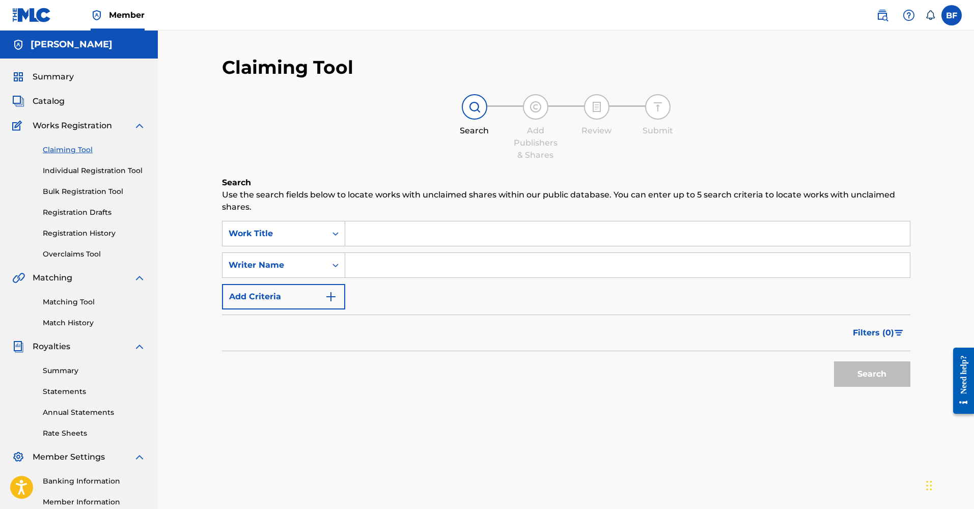
click at [399, 271] on input "Search Form" at bounding box center [627, 265] width 565 height 24
type input "[PERSON_NAME] [PERSON_NAME]"
click at [872, 374] on button "Search" at bounding box center [872, 374] width 76 height 25
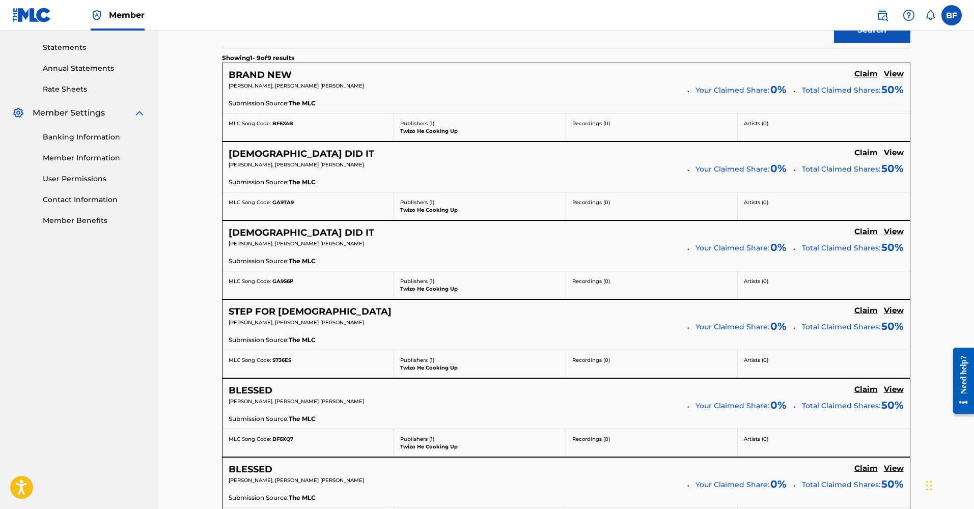
scroll to position [746, 0]
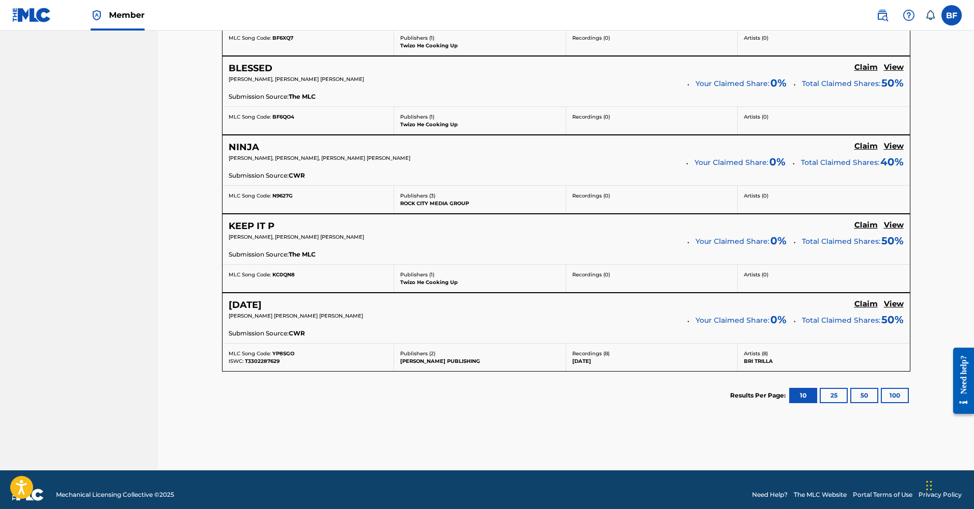
click at [824, 393] on button "25" at bounding box center [834, 395] width 28 height 15
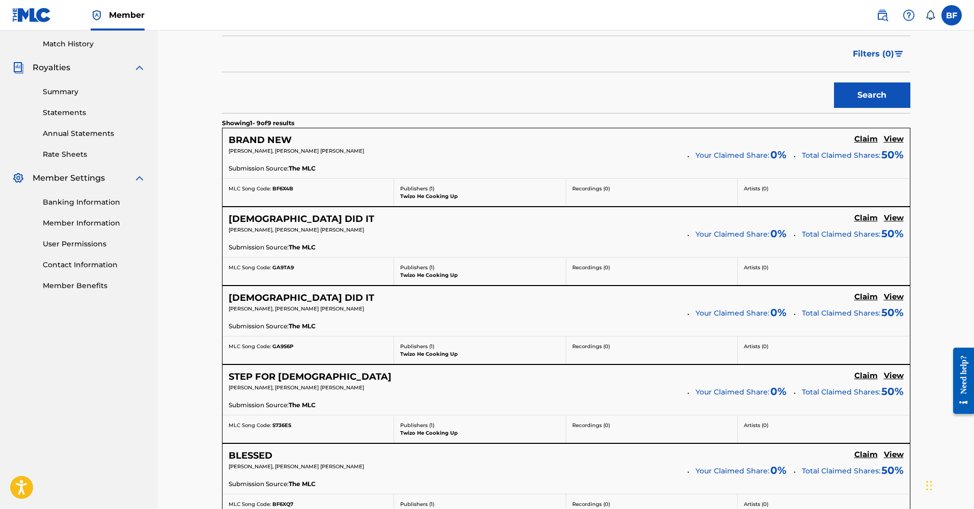
scroll to position [754, 0]
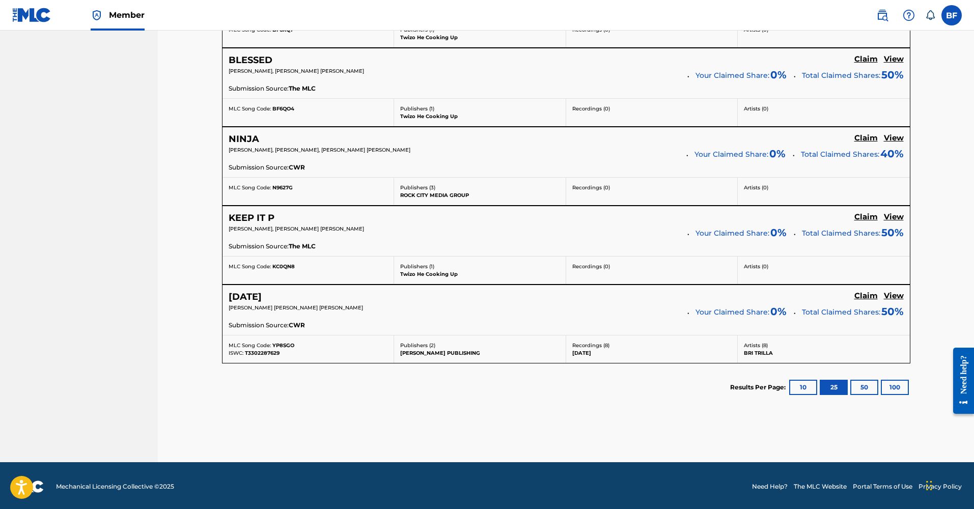
click at [870, 390] on button "50" at bounding box center [865, 387] width 28 height 15
click at [892, 383] on button "100" at bounding box center [895, 387] width 28 height 15
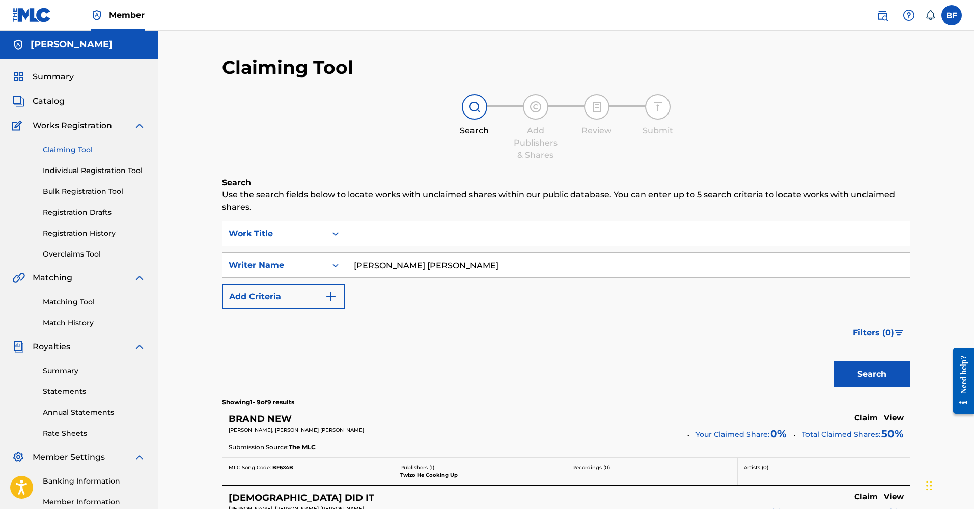
click at [56, 101] on span "Catalog" at bounding box center [49, 101] width 32 height 12
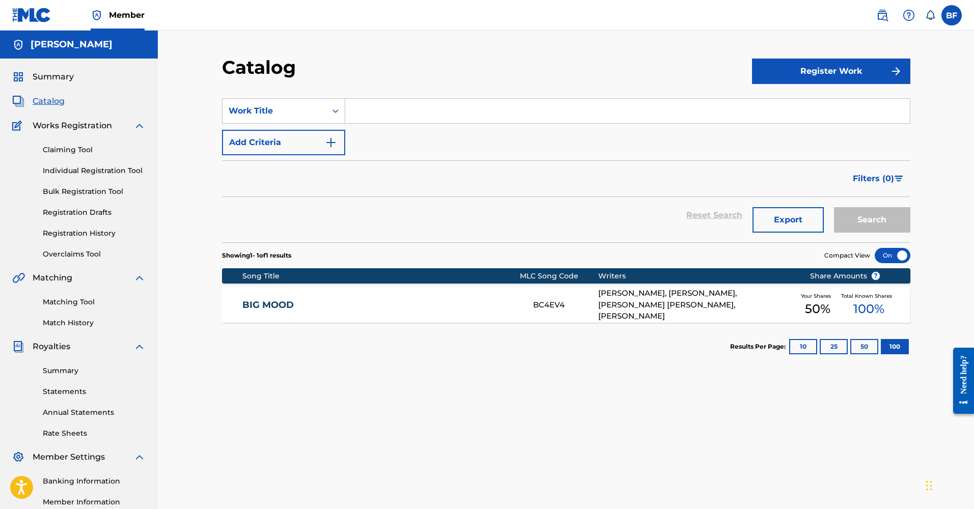
click at [75, 234] on link "Registration History" at bounding box center [94, 233] width 103 height 11
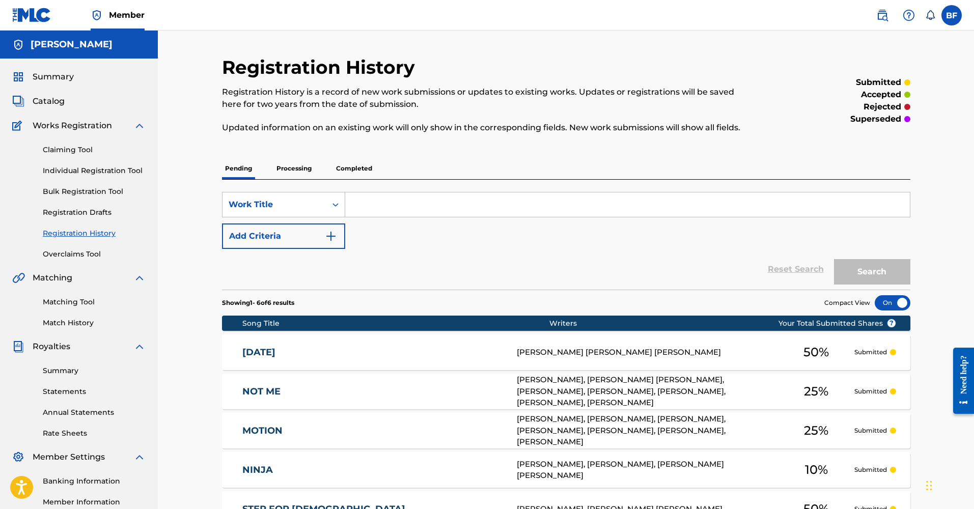
click at [57, 148] on link "Claiming Tool" at bounding box center [94, 150] width 103 height 11
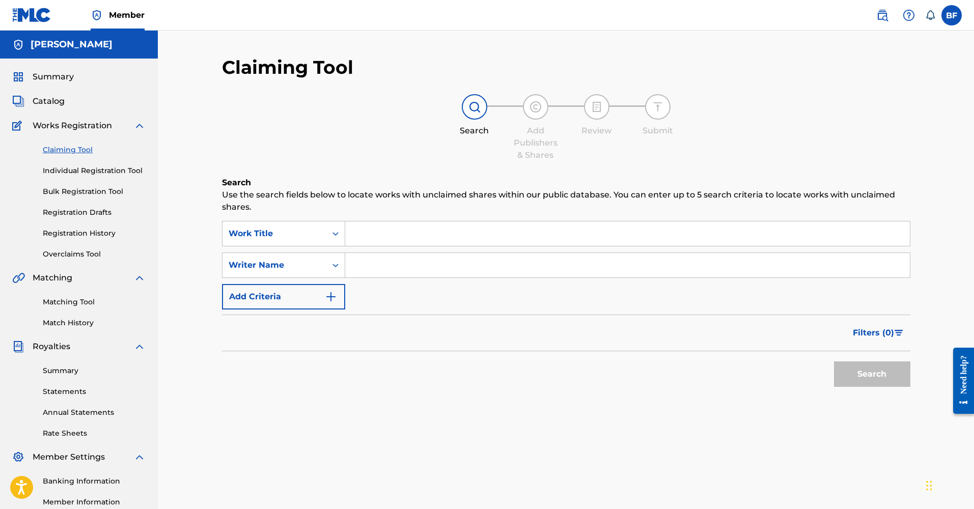
click at [354, 235] on input "Search Form" at bounding box center [627, 234] width 565 height 24
click at [355, 264] on input "Search Form" at bounding box center [627, 265] width 565 height 24
type input "[PERSON_NAME]"
click at [872, 374] on button "Search" at bounding box center [872, 374] width 76 height 25
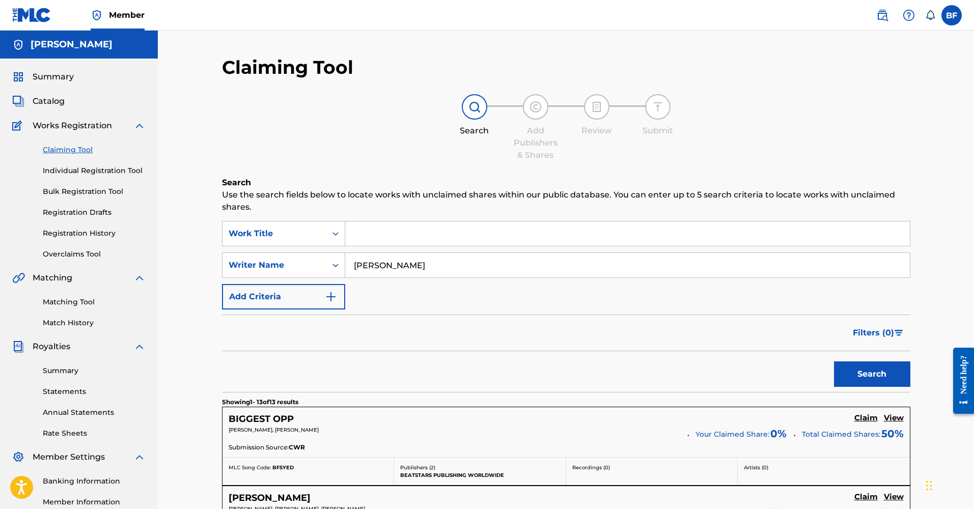
scroll to position [80, 0]
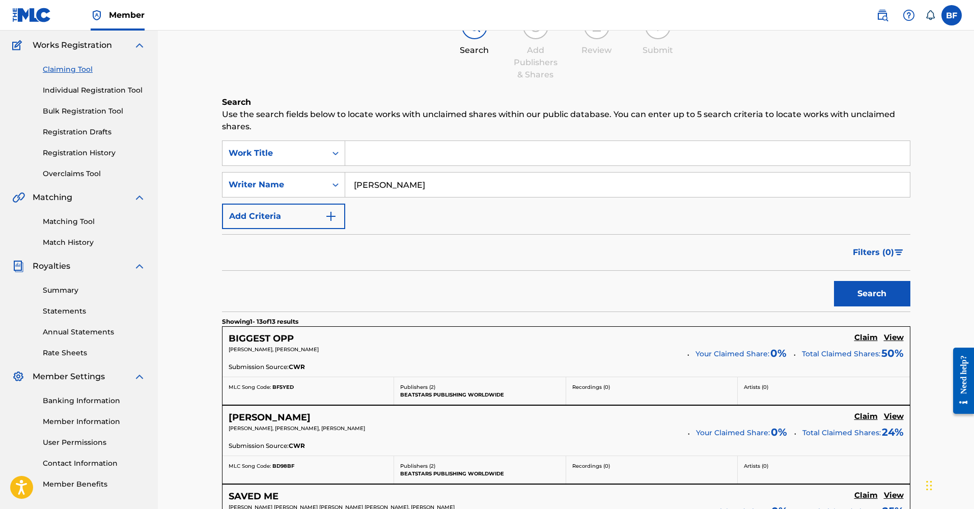
click at [864, 339] on h5 "Claim" at bounding box center [866, 338] width 23 height 10
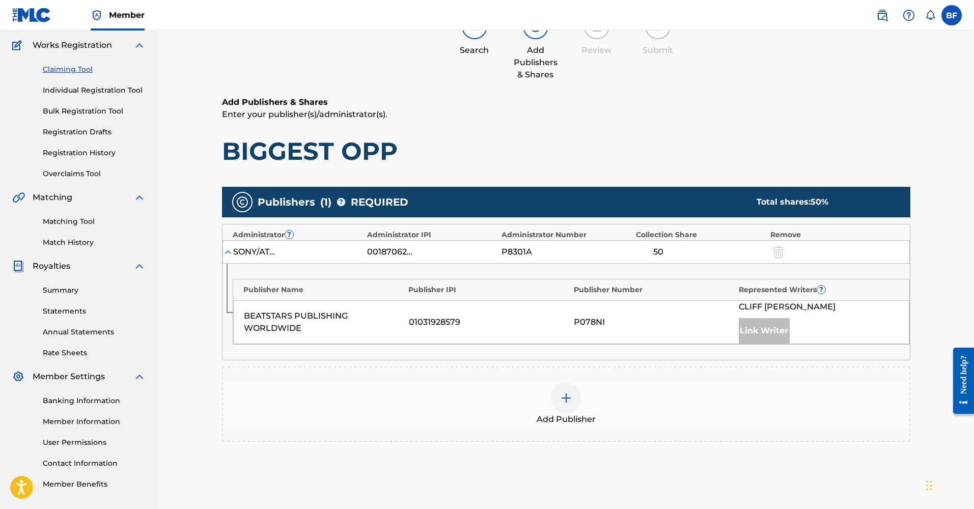
click at [569, 396] on img at bounding box center [566, 398] width 12 height 12
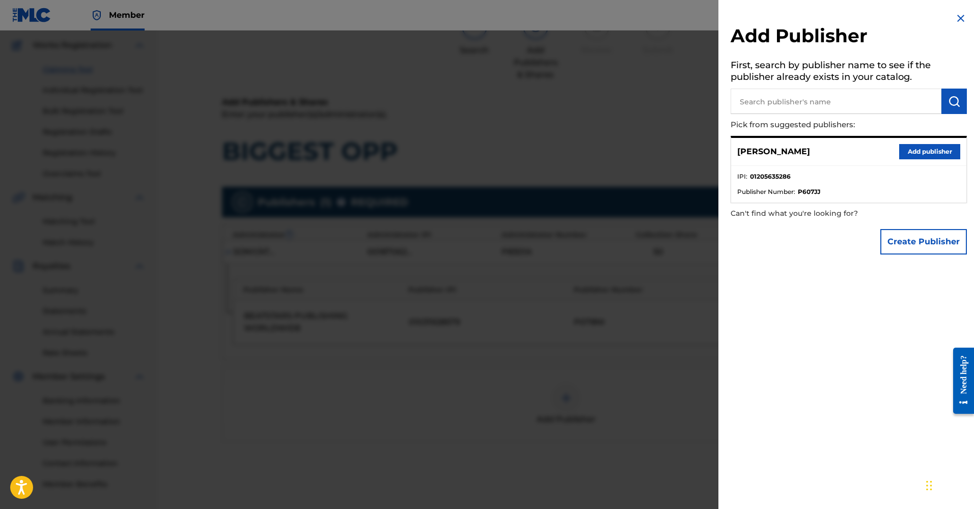
click at [938, 149] on button "Add publisher" at bounding box center [929, 151] width 61 height 15
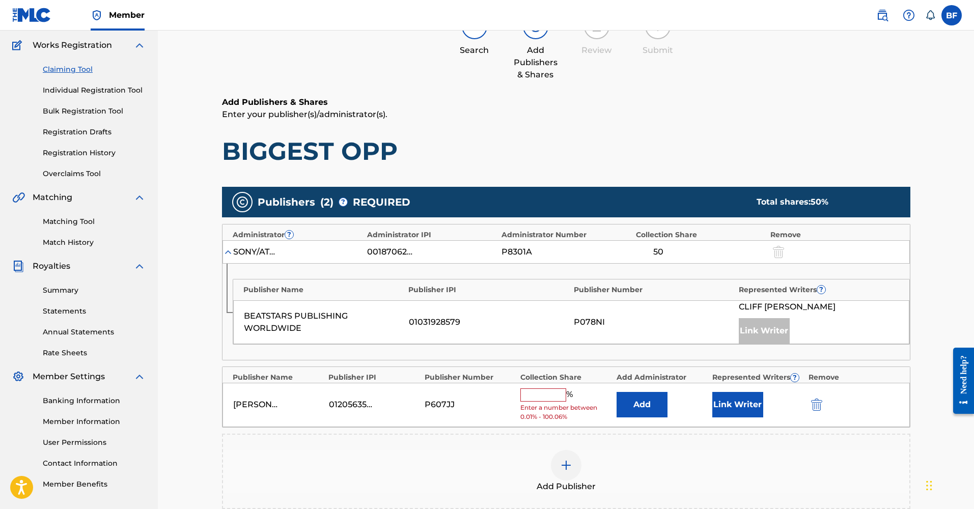
click at [525, 397] on input "text" at bounding box center [543, 395] width 46 height 13
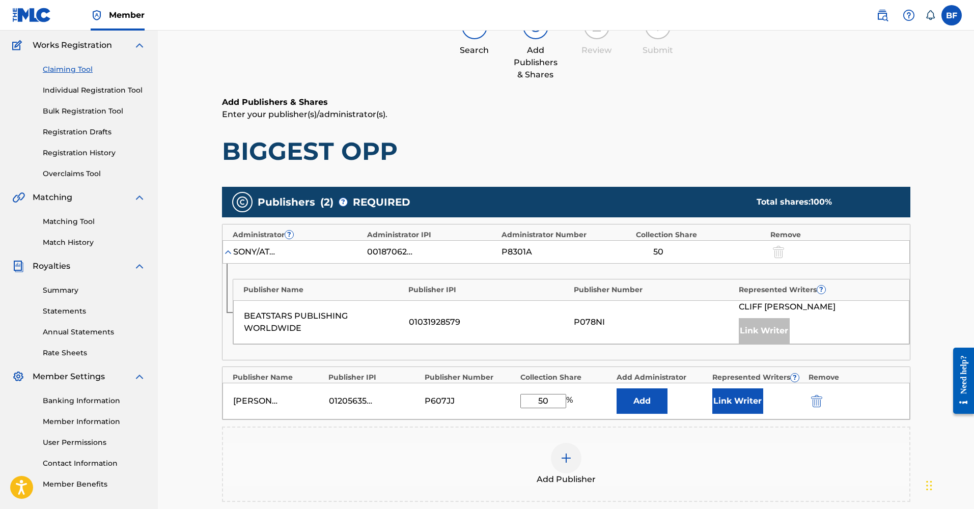
type input "50"
click at [757, 399] on button "Link Writer" at bounding box center [738, 401] width 51 height 25
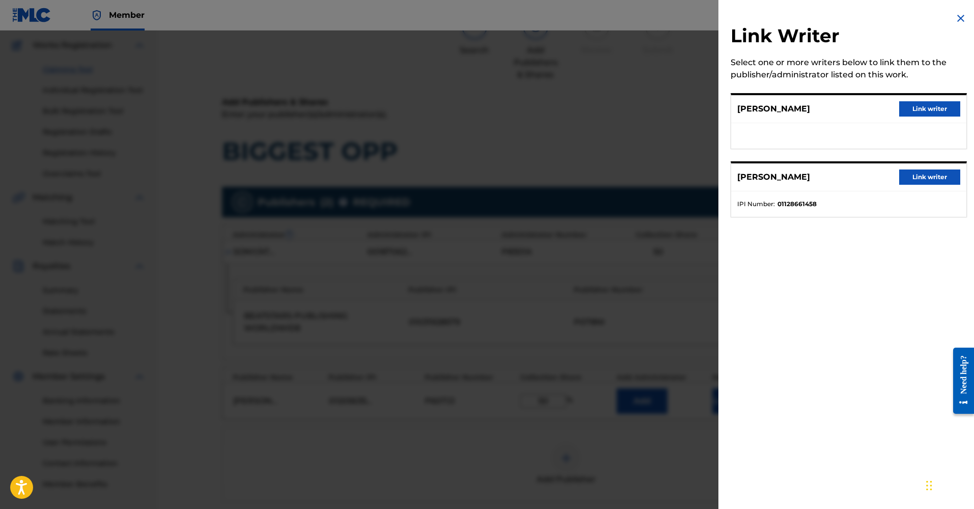
click at [926, 111] on button "Link writer" at bounding box center [929, 108] width 61 height 15
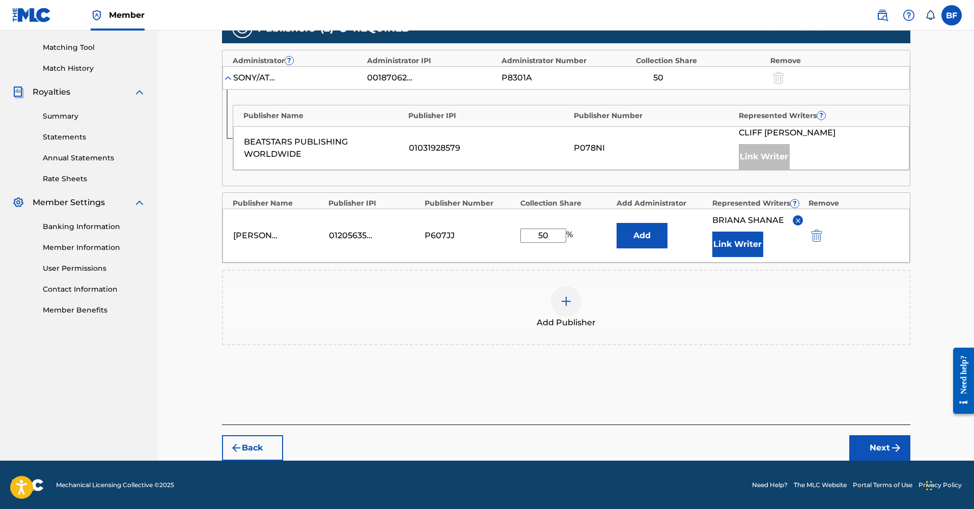
click at [881, 443] on button "Next" at bounding box center [880, 447] width 61 height 25
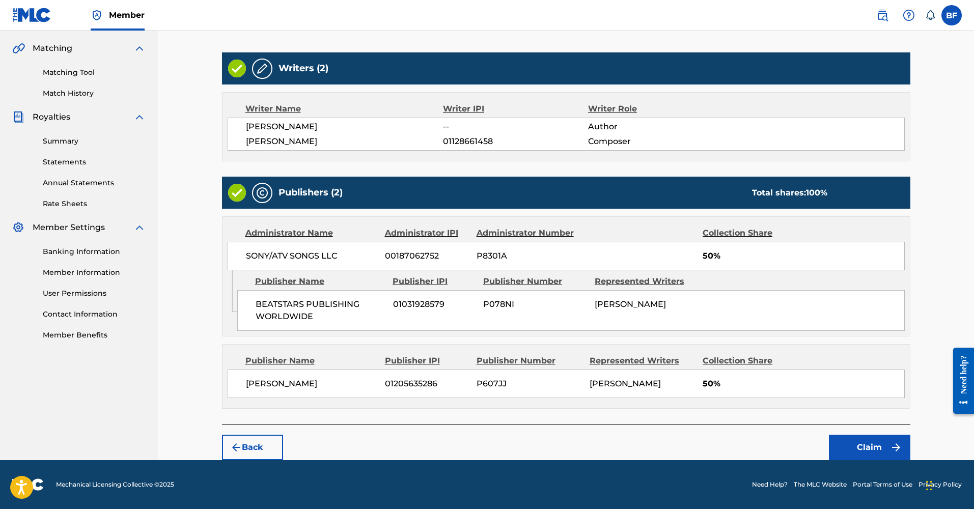
scroll to position [228, 0]
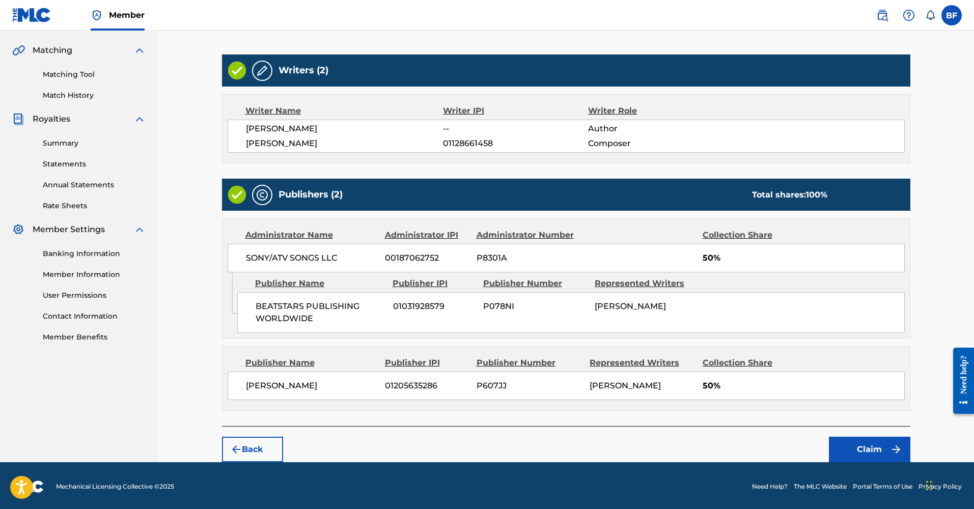
click at [834, 438] on button "Claim" at bounding box center [869, 449] width 81 height 25
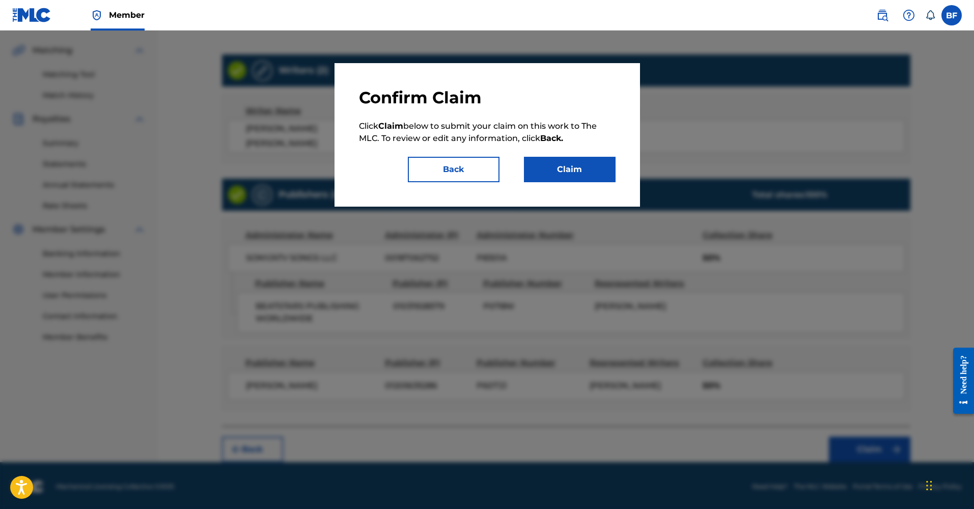
click at [587, 166] on button "Claim" at bounding box center [570, 169] width 92 height 25
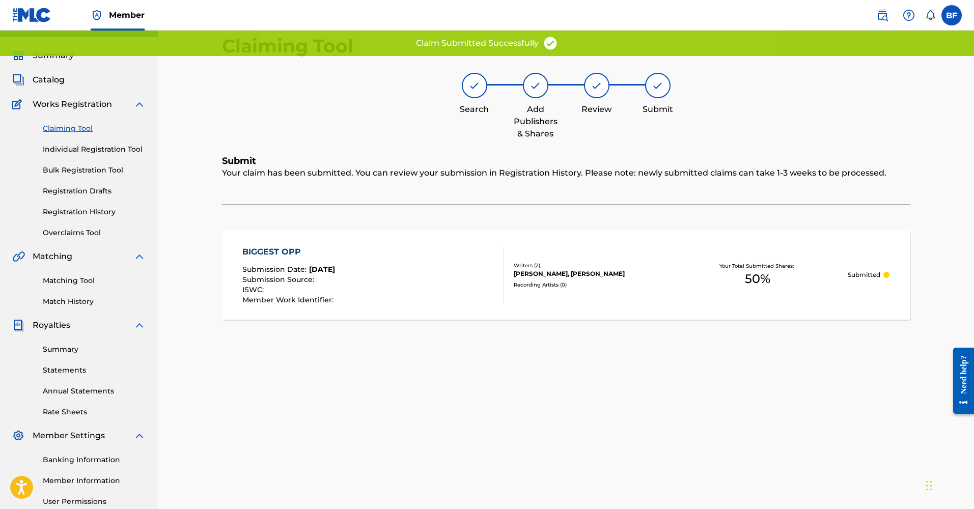
scroll to position [0, 0]
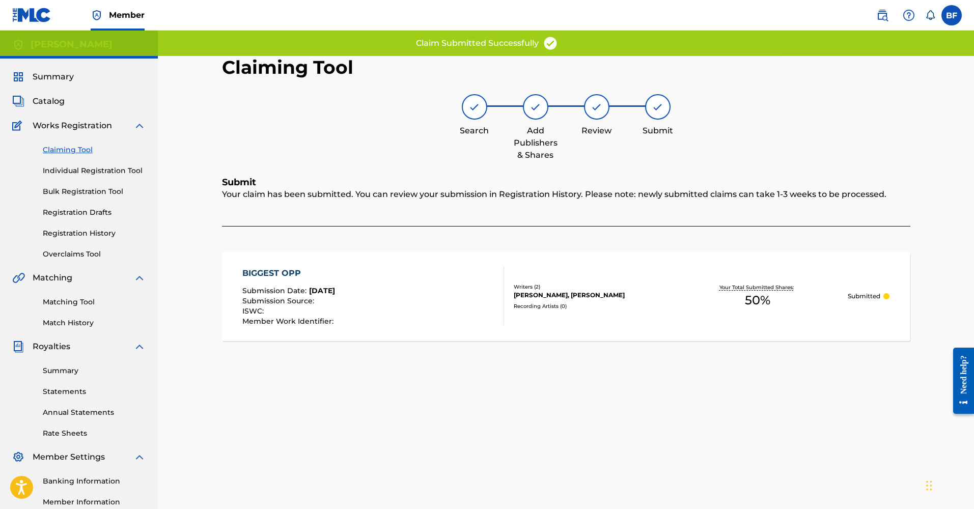
click at [68, 150] on link "Claiming Tool" at bounding box center [94, 150] width 103 height 11
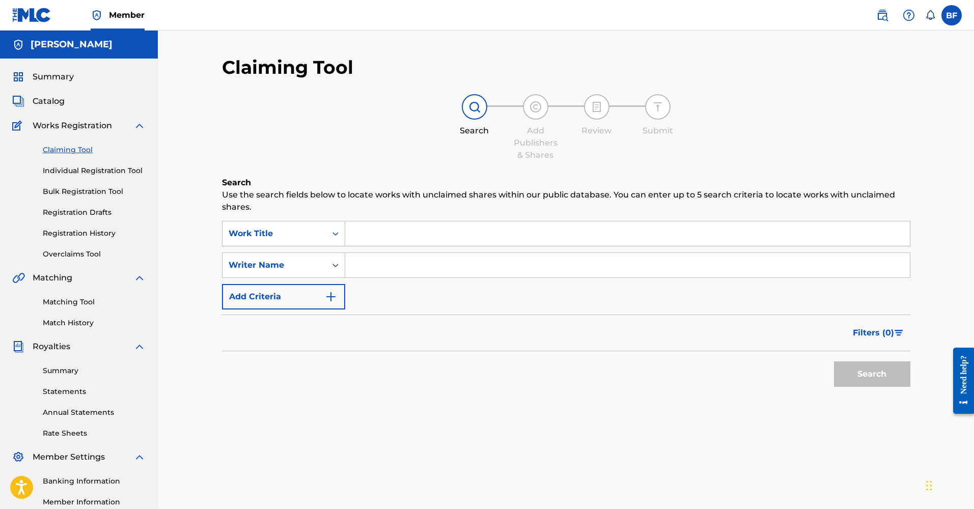
click at [369, 263] on input "Search Form" at bounding box center [627, 265] width 565 height 24
type input "[PERSON_NAME]"
click at [872, 374] on button "Search" at bounding box center [872, 374] width 76 height 25
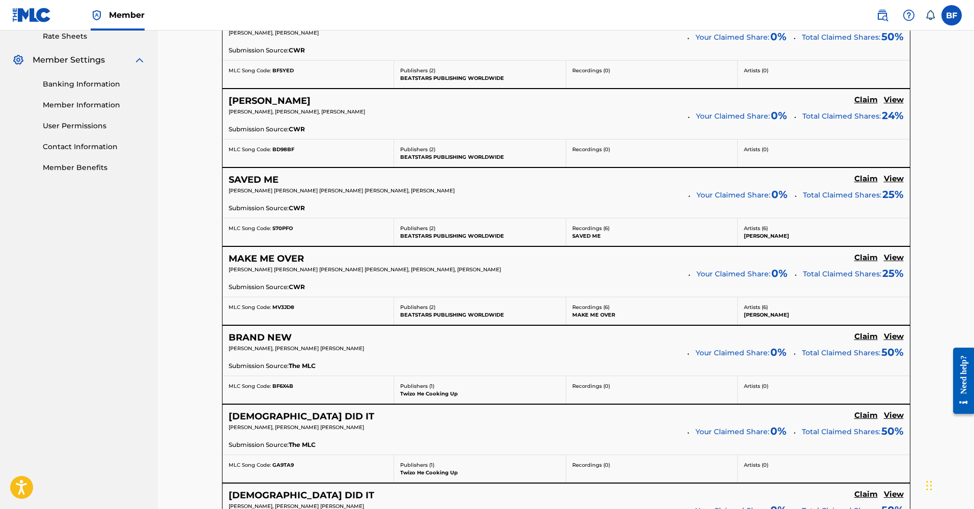
scroll to position [306, 0]
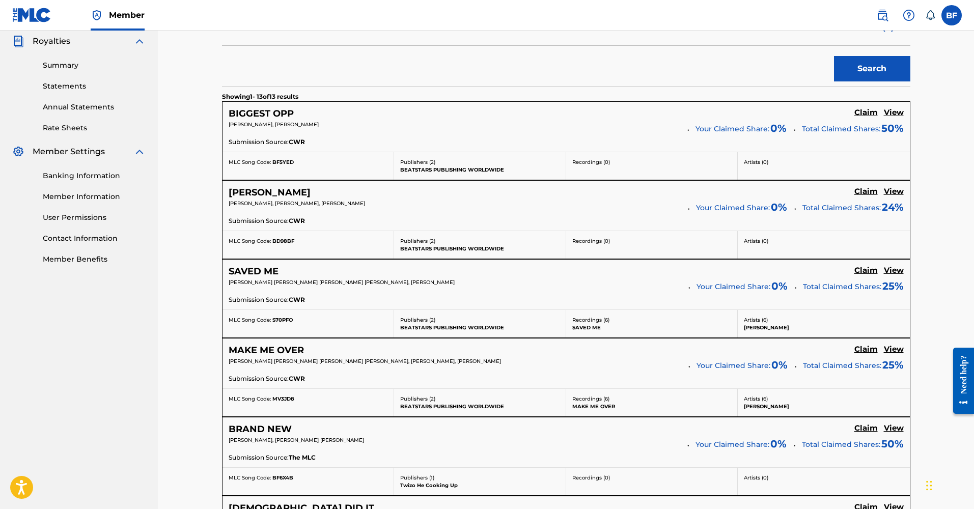
click at [330, 299] on div "Submission Source: CWR" at bounding box center [566, 300] width 675 height 11
click at [868, 271] on h5 "Claim" at bounding box center [866, 271] width 23 height 10
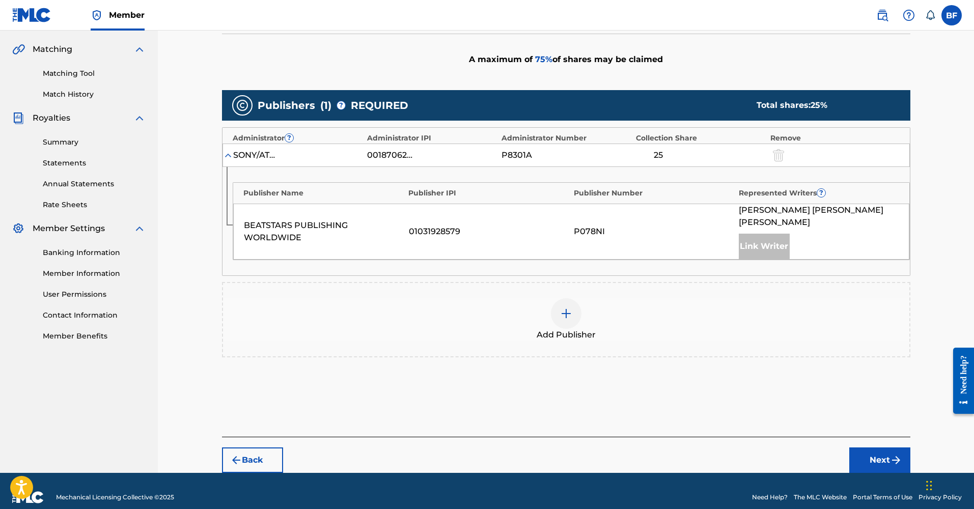
click at [573, 302] on div at bounding box center [566, 313] width 31 height 31
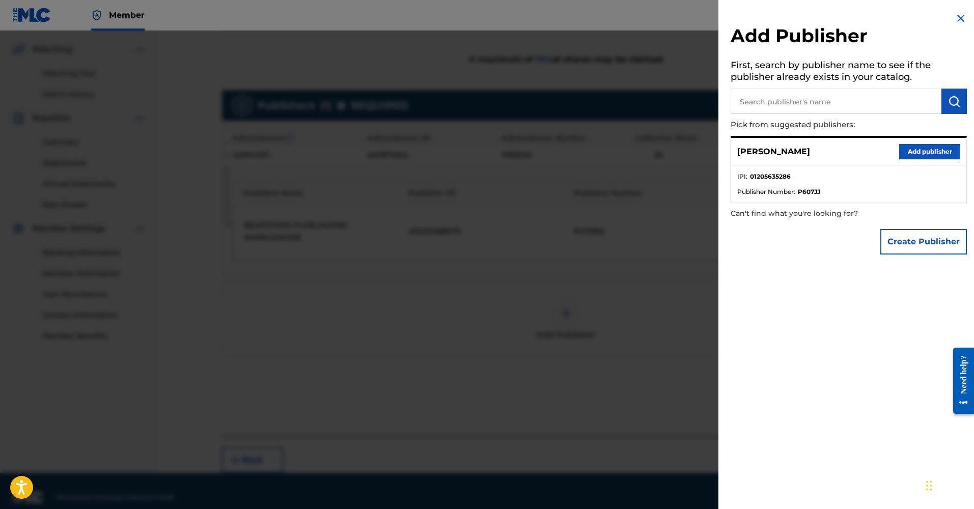
click at [912, 148] on button "Add publisher" at bounding box center [929, 151] width 61 height 15
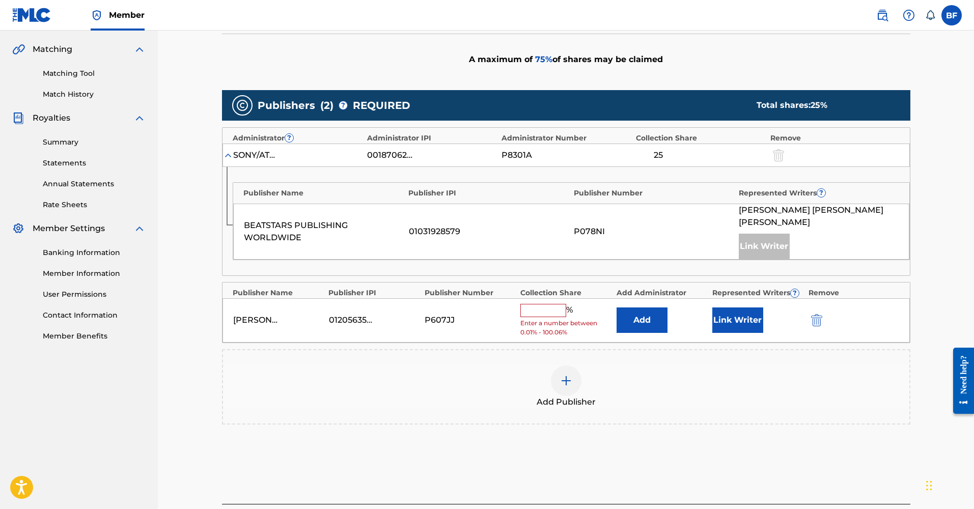
click at [742, 308] on button "Link Writer" at bounding box center [738, 320] width 51 height 25
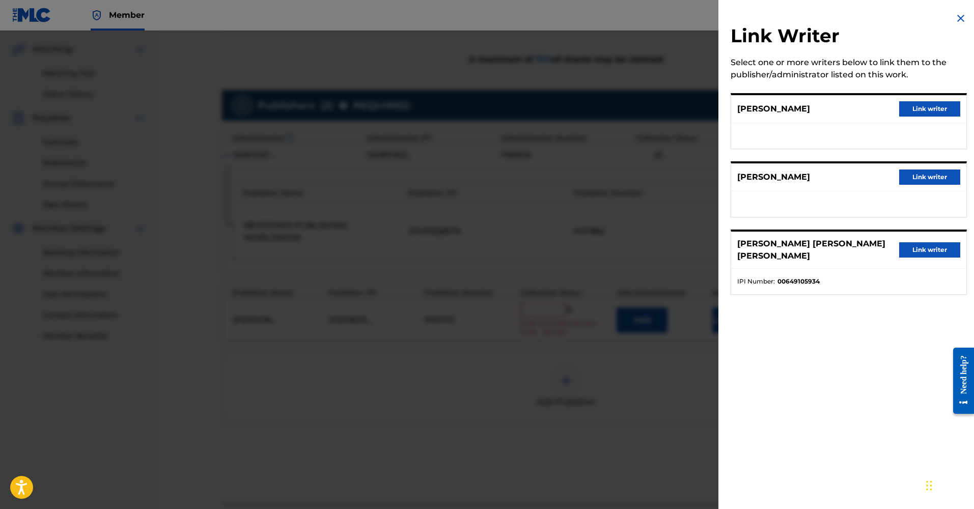
click at [918, 107] on button "Link writer" at bounding box center [929, 108] width 61 height 15
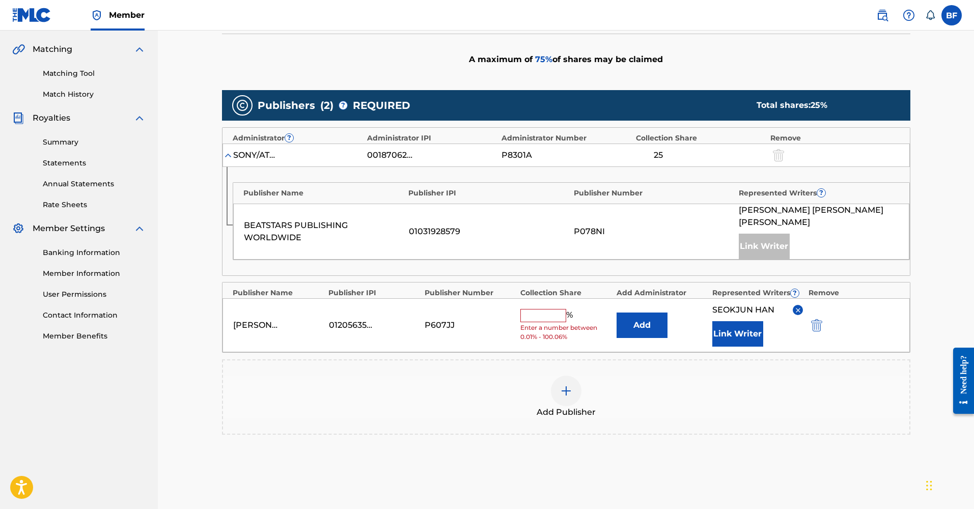
click at [741, 321] on button "Link Writer" at bounding box center [738, 333] width 51 height 25
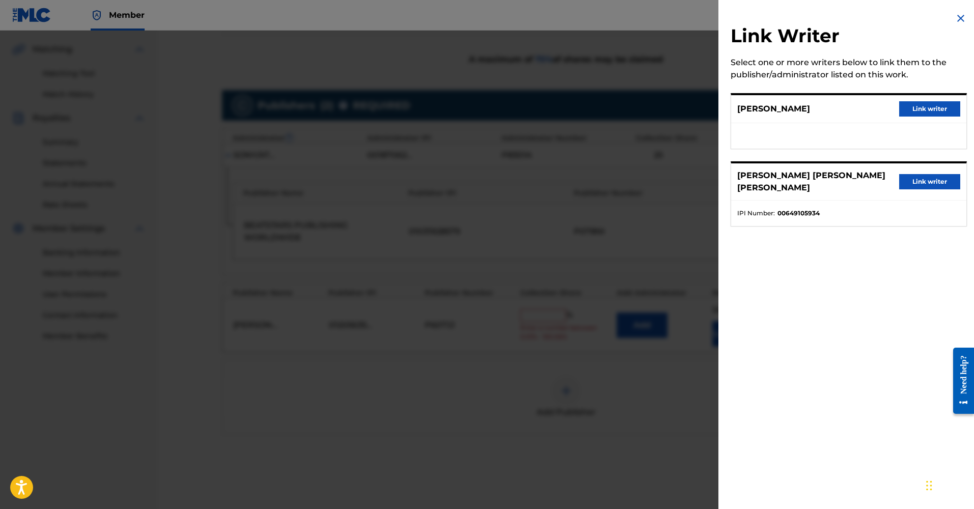
click at [921, 111] on button "Link writer" at bounding box center [929, 108] width 61 height 15
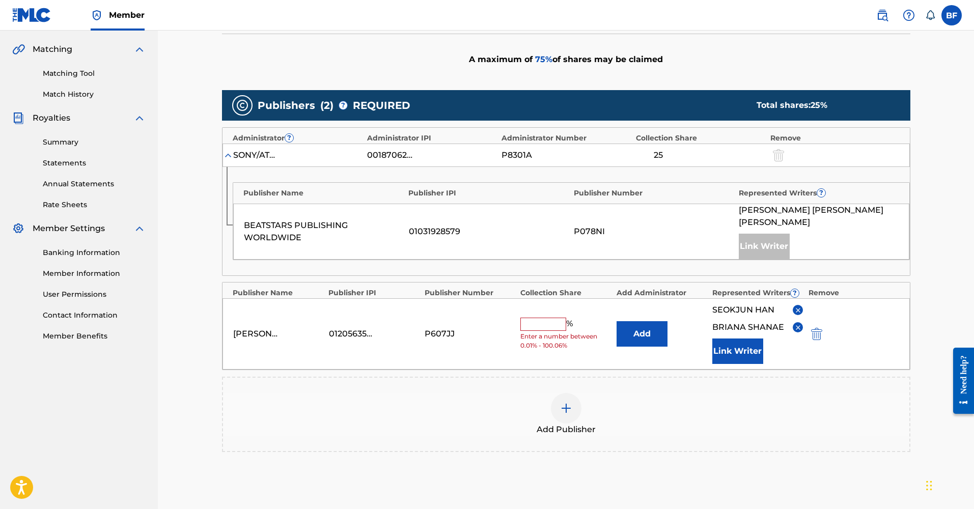
click at [796, 307] on img at bounding box center [798, 311] width 8 height 8
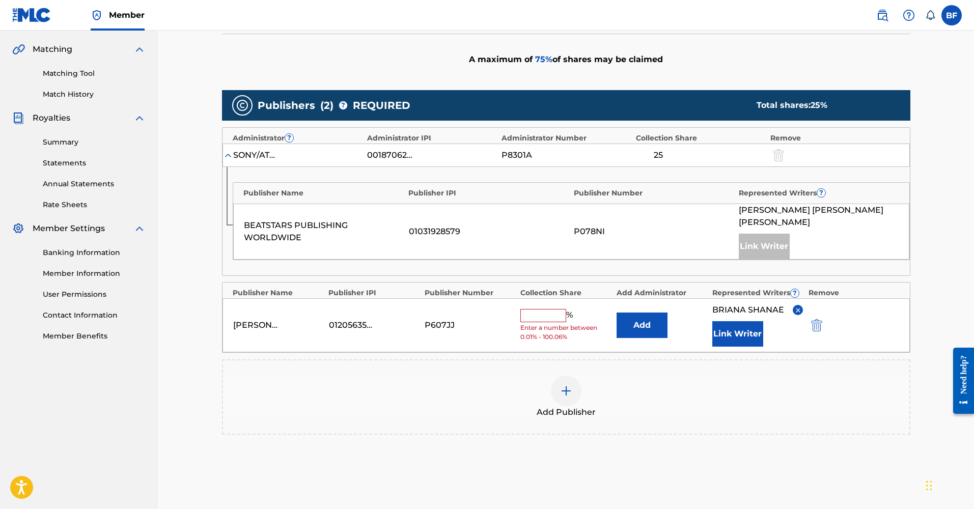
click at [533, 309] on div "%" at bounding box center [547, 315] width 55 height 13
click at [532, 309] on input "text" at bounding box center [543, 315] width 46 height 13
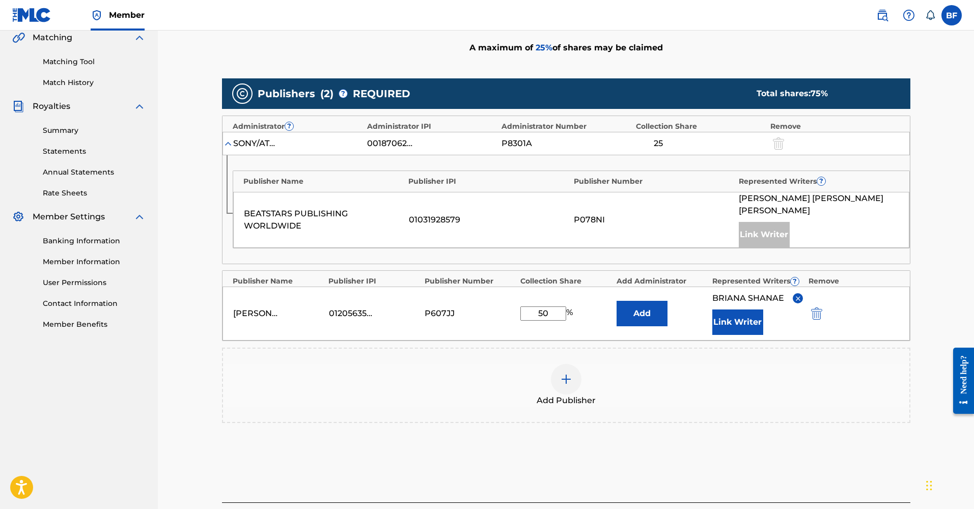
scroll to position [242, 0]
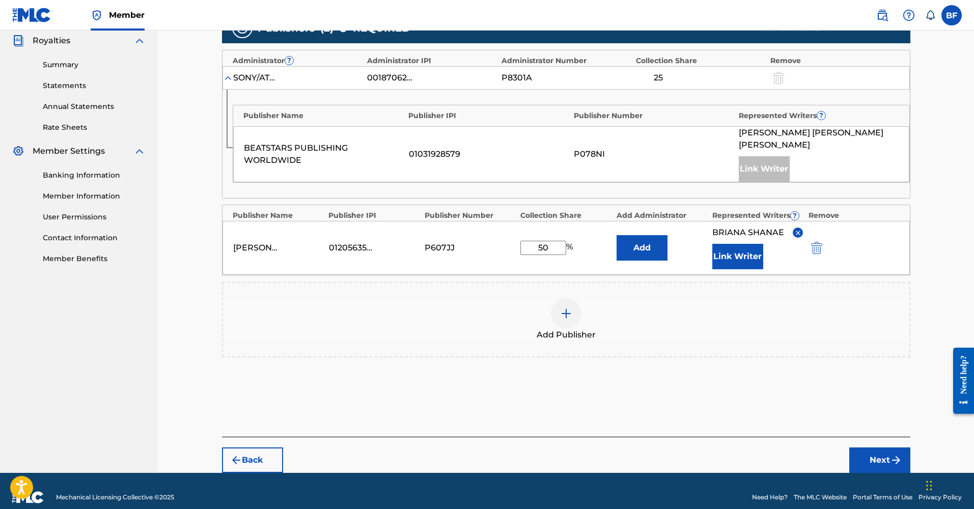
type input "50"
click at [868, 448] on button "Next" at bounding box center [880, 460] width 61 height 25
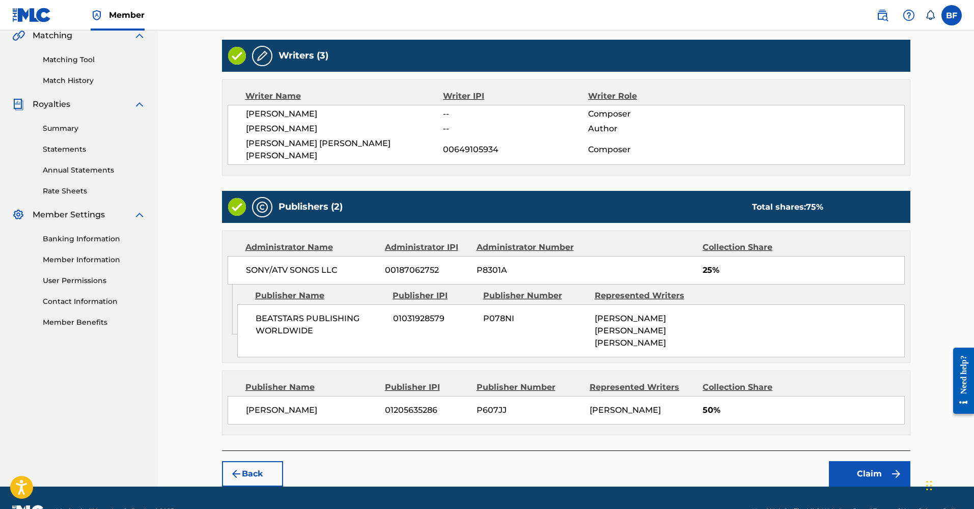
click at [864, 461] on button "Claim" at bounding box center [869, 473] width 81 height 25
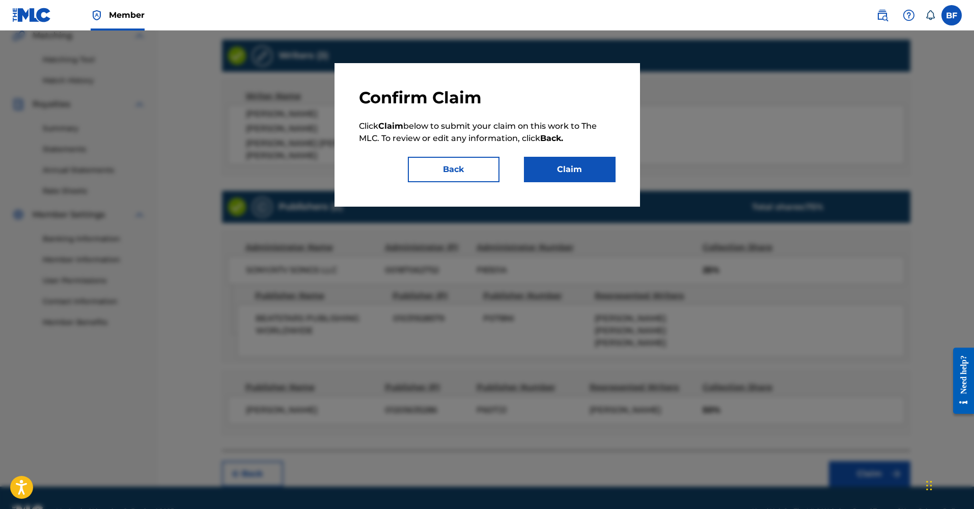
click at [585, 162] on button "Claim" at bounding box center [570, 169] width 92 height 25
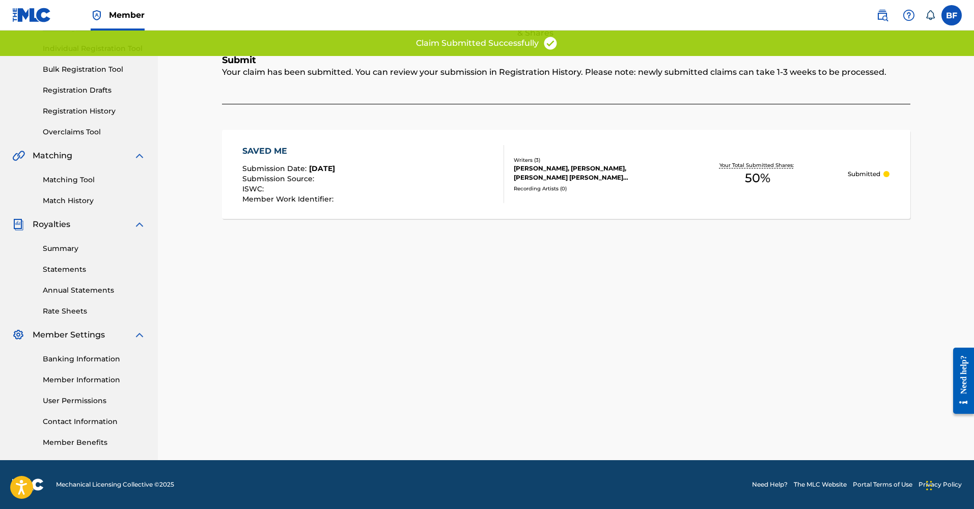
scroll to position [0, 0]
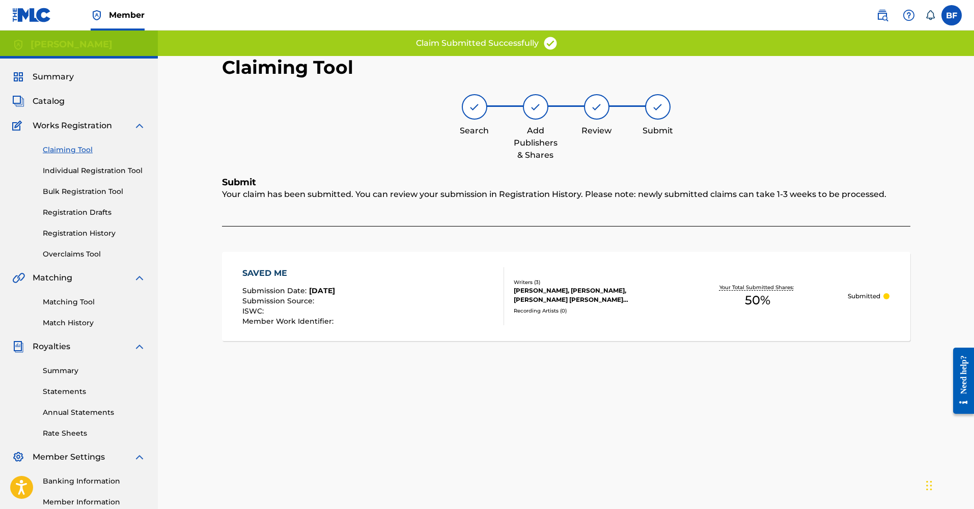
click at [67, 153] on link "Claiming Tool" at bounding box center [94, 150] width 103 height 11
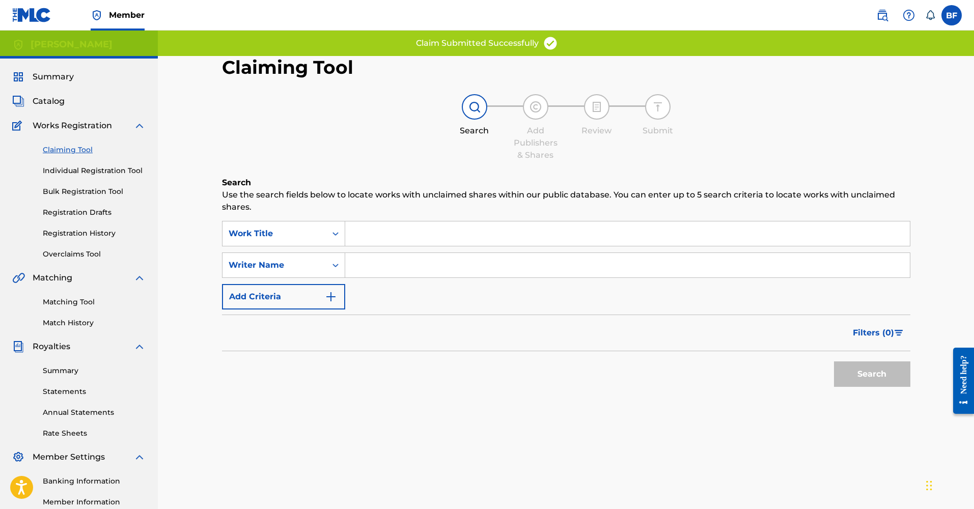
click at [353, 276] on input "Search Form" at bounding box center [627, 265] width 565 height 24
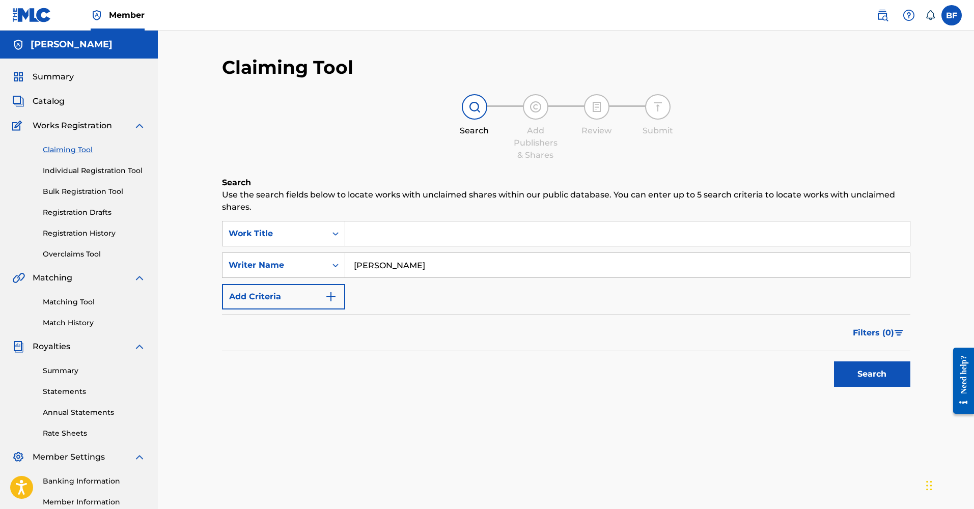
type input "[PERSON_NAME]"
click at [872, 374] on button "Search" at bounding box center [872, 374] width 76 height 25
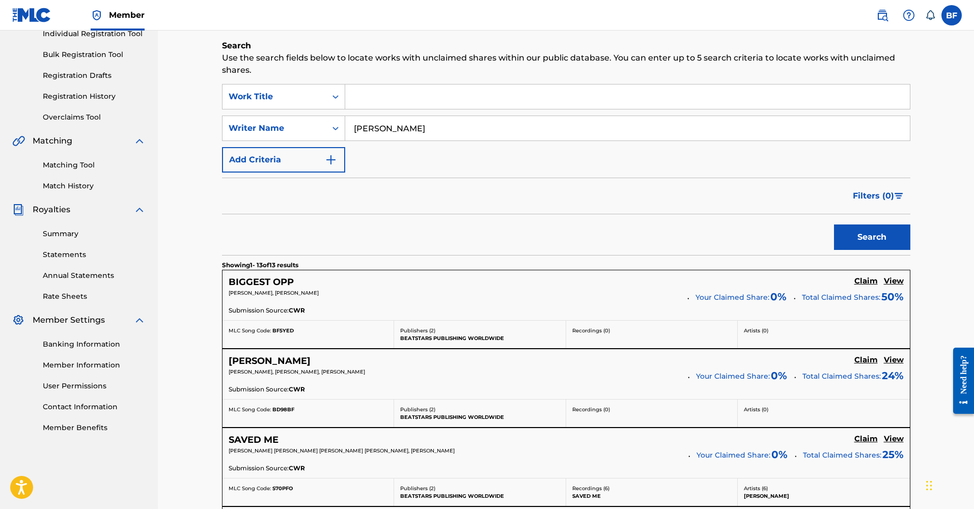
scroll to position [139, 0]
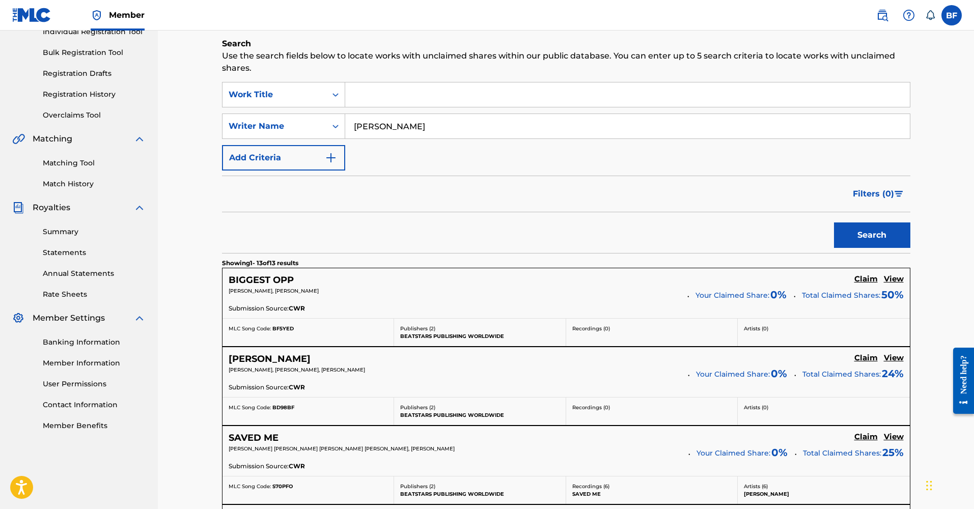
click at [869, 361] on h5 "Claim" at bounding box center [866, 358] width 23 height 10
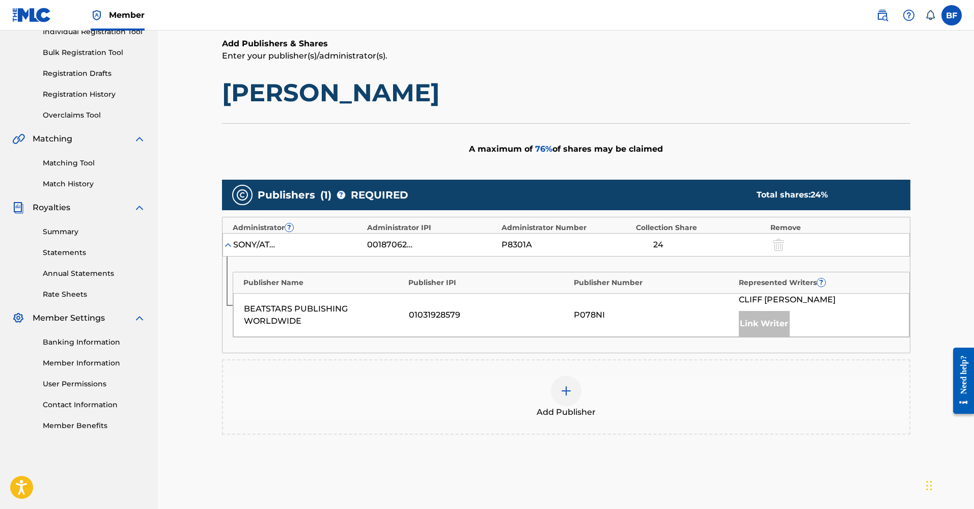
click at [566, 396] on img at bounding box center [566, 391] width 12 height 12
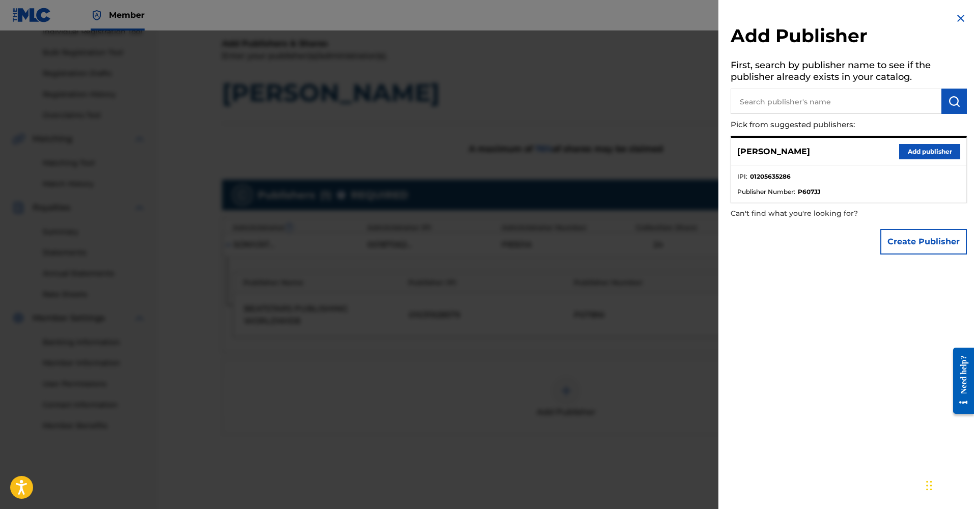
click at [926, 154] on button "Add publisher" at bounding box center [929, 151] width 61 height 15
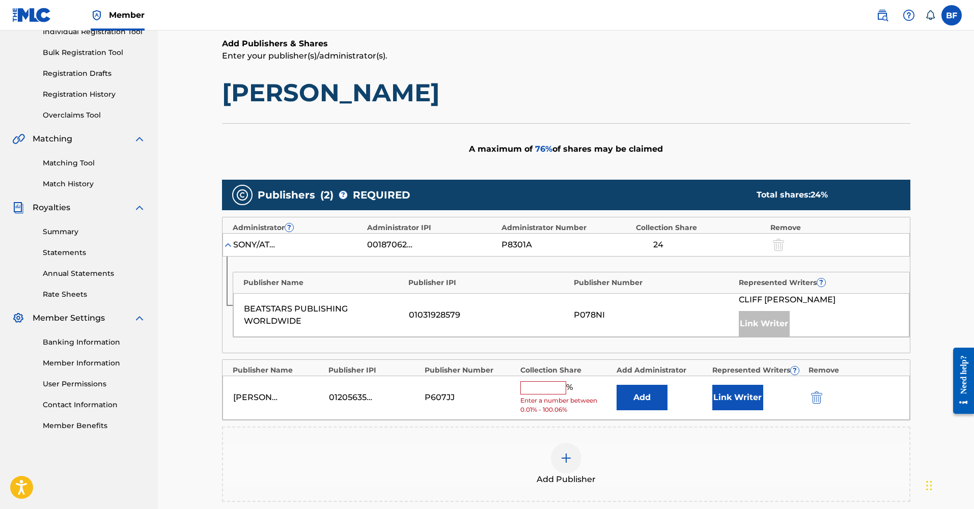
click at [557, 392] on div "%" at bounding box center [547, 387] width 55 height 13
click at [555, 387] on input "text" at bounding box center [543, 387] width 46 height 13
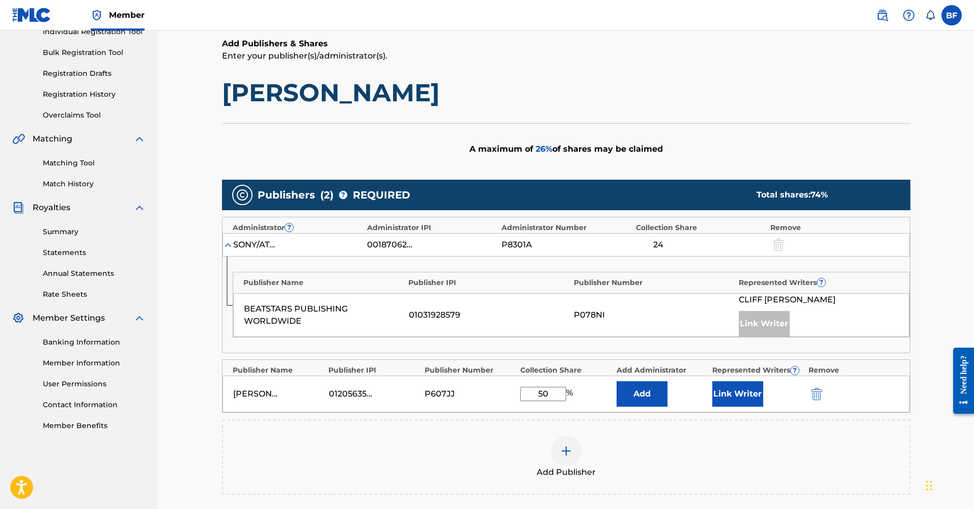
type input "50"
click at [731, 405] on button "Link Writer" at bounding box center [738, 393] width 51 height 25
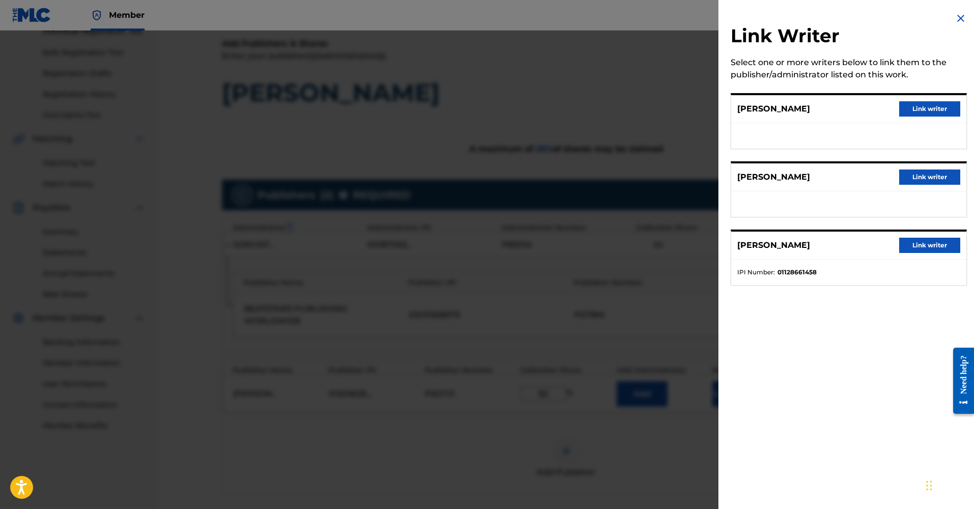
click at [905, 108] on button "Link writer" at bounding box center [929, 108] width 61 height 15
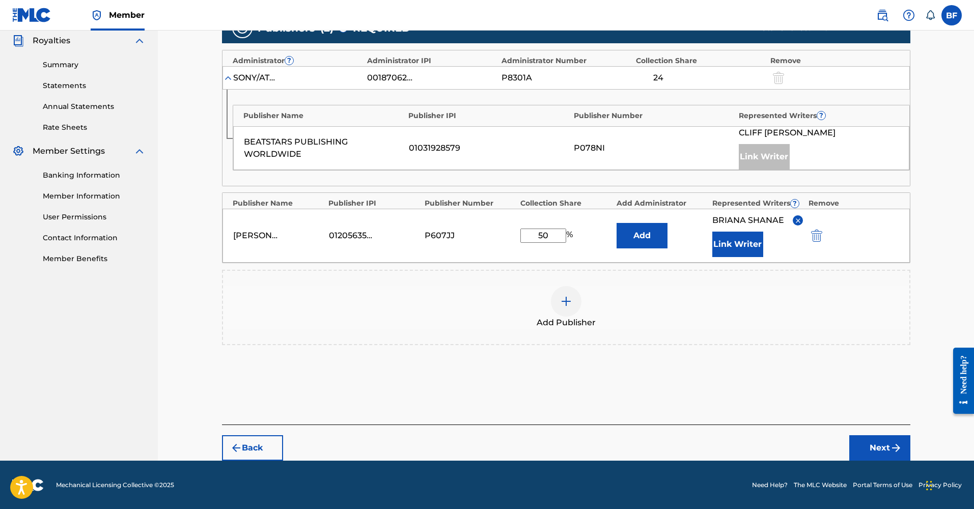
click at [871, 450] on button "Next" at bounding box center [880, 447] width 61 height 25
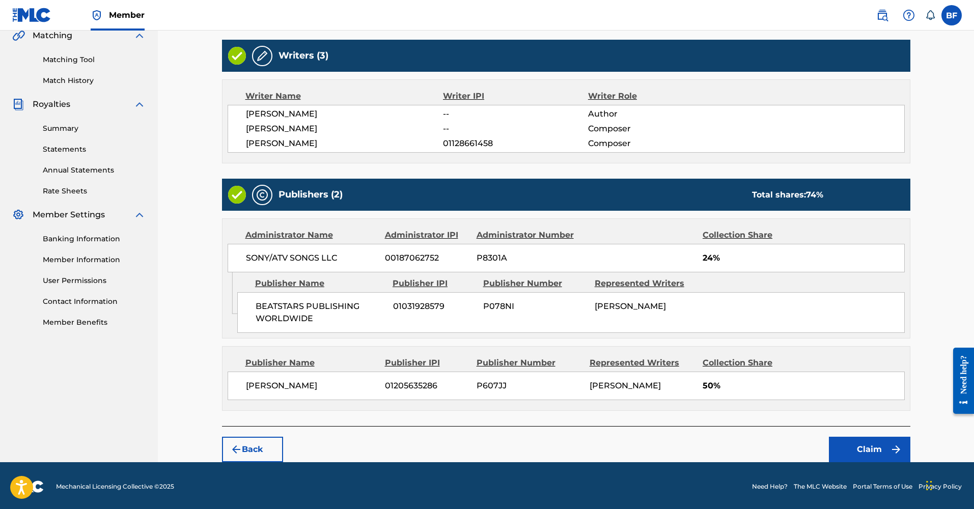
click at [856, 442] on button "Claim" at bounding box center [869, 449] width 81 height 25
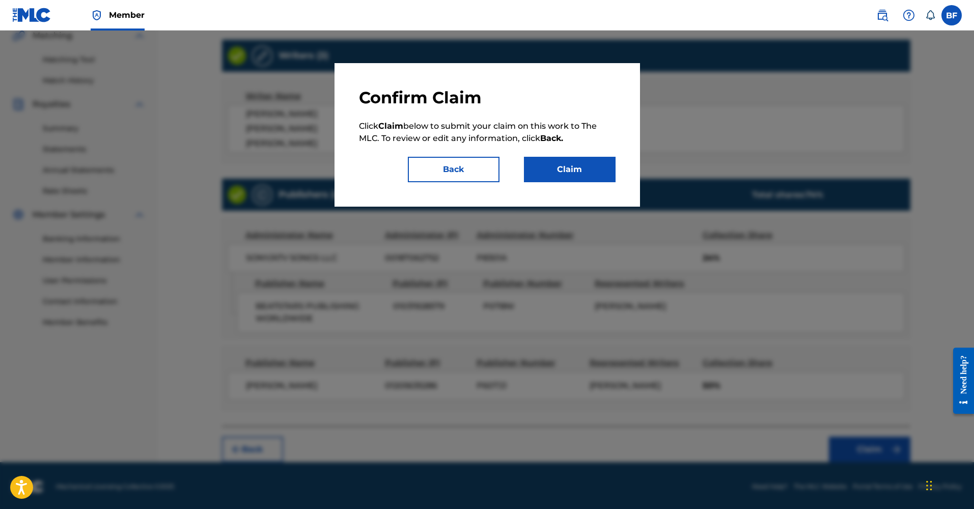
click at [622, 168] on div "Confirm Claim Click Claim below to submit your claim on this work to The MLC. T…" at bounding box center [488, 135] width 306 height 144
click at [579, 173] on button "Claim" at bounding box center [570, 169] width 92 height 25
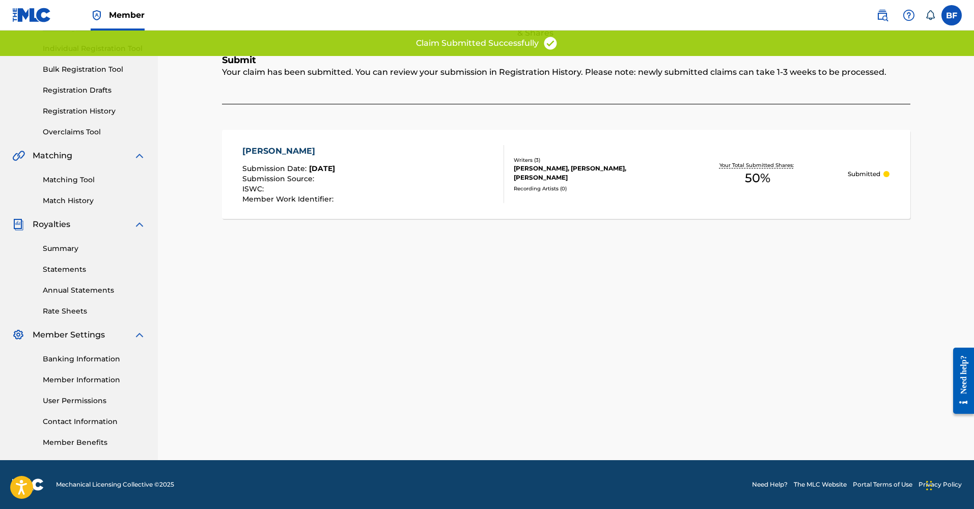
scroll to position [0, 0]
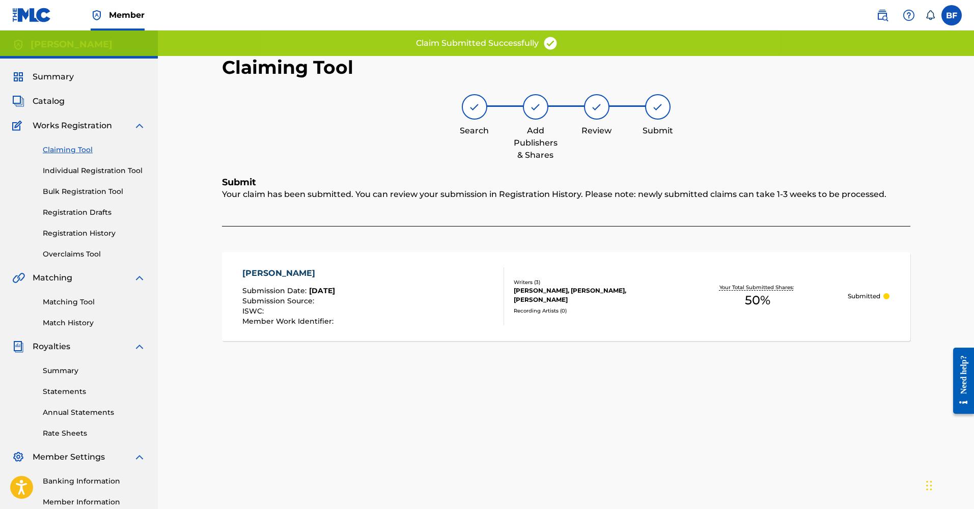
click at [52, 102] on span "Catalog" at bounding box center [49, 101] width 32 height 12
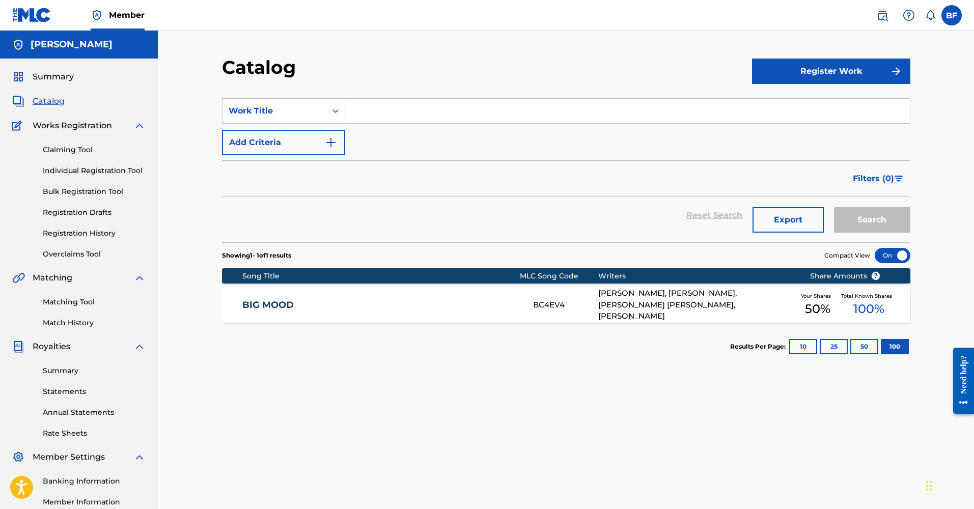
click at [58, 154] on link "Claiming Tool" at bounding box center [94, 150] width 103 height 11
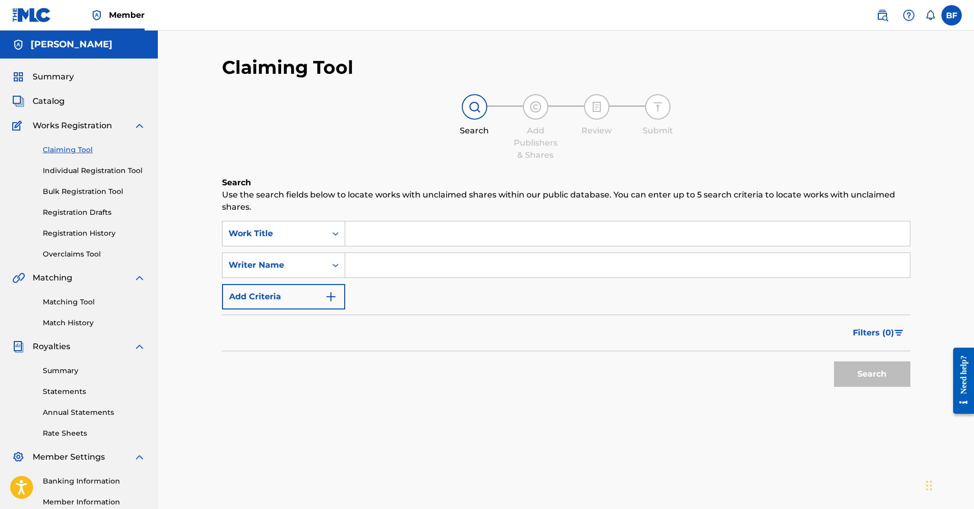
click at [362, 274] on input "Search Form" at bounding box center [627, 265] width 565 height 24
type input "[PERSON_NAME]"
click at [872, 374] on button "Search" at bounding box center [872, 374] width 76 height 25
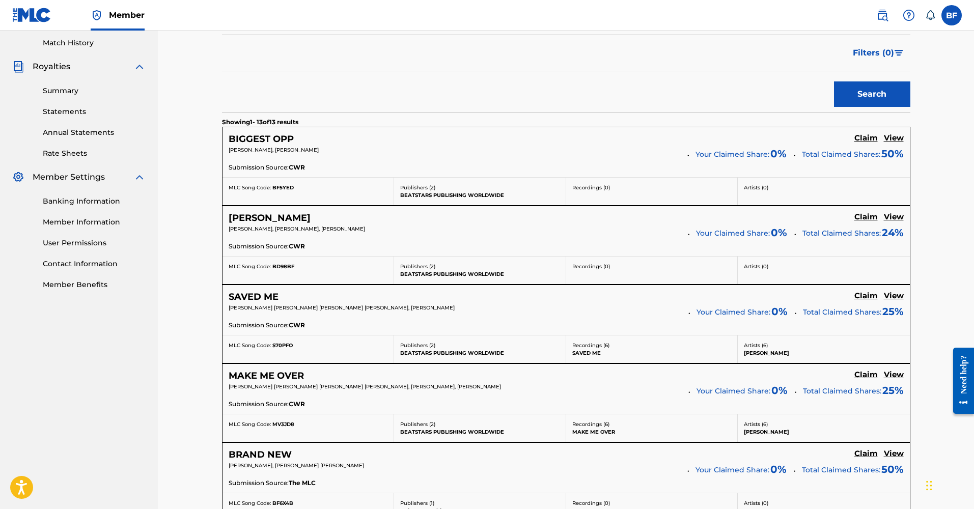
scroll to position [296, 0]
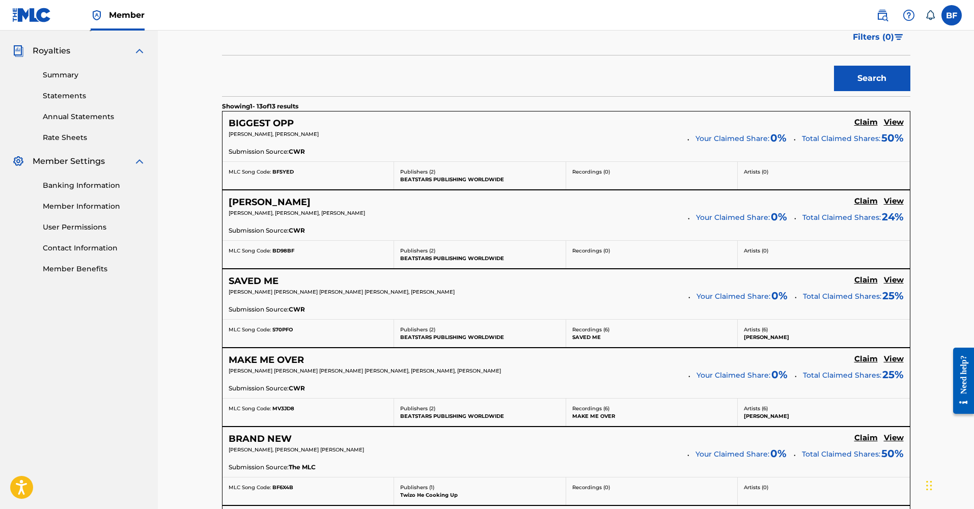
click at [864, 281] on h5 "Claim" at bounding box center [866, 281] width 23 height 10
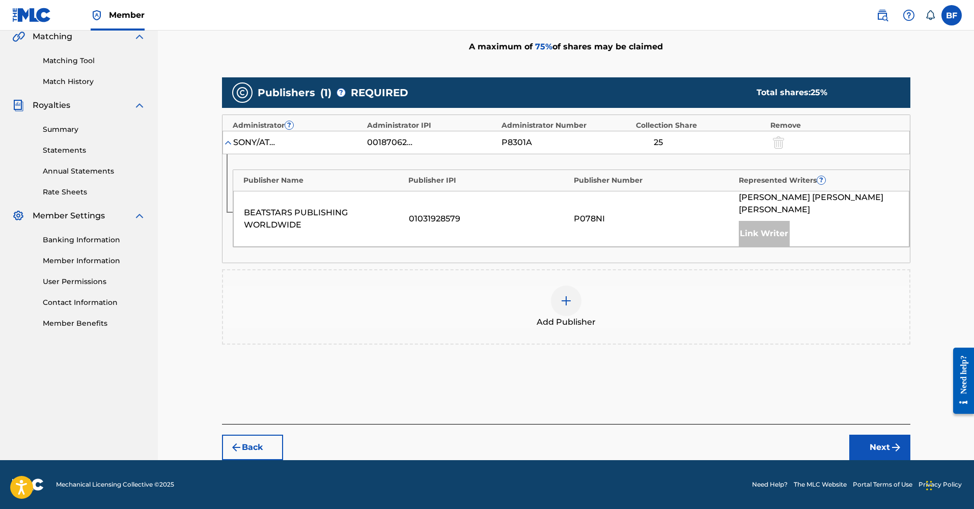
scroll to position [229, 0]
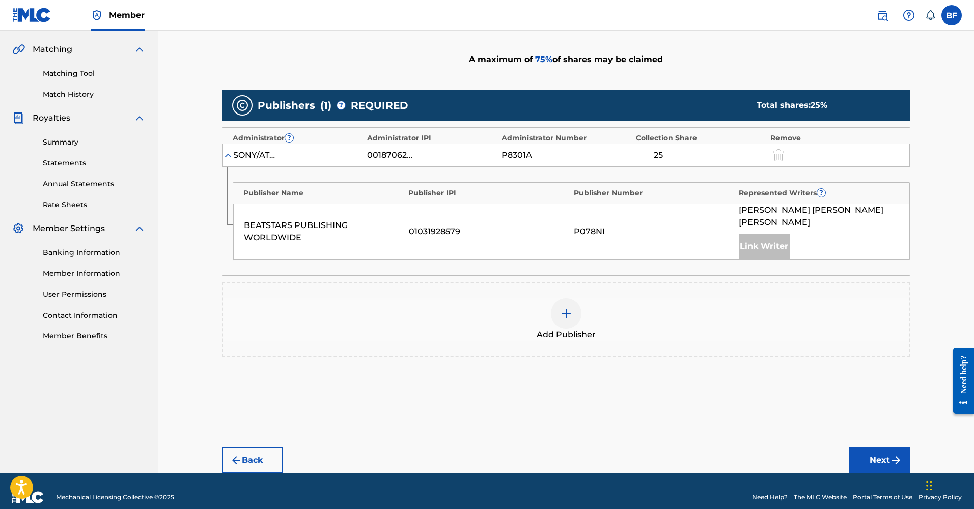
click at [558, 315] on div "Add Publisher" at bounding box center [566, 319] width 687 height 43
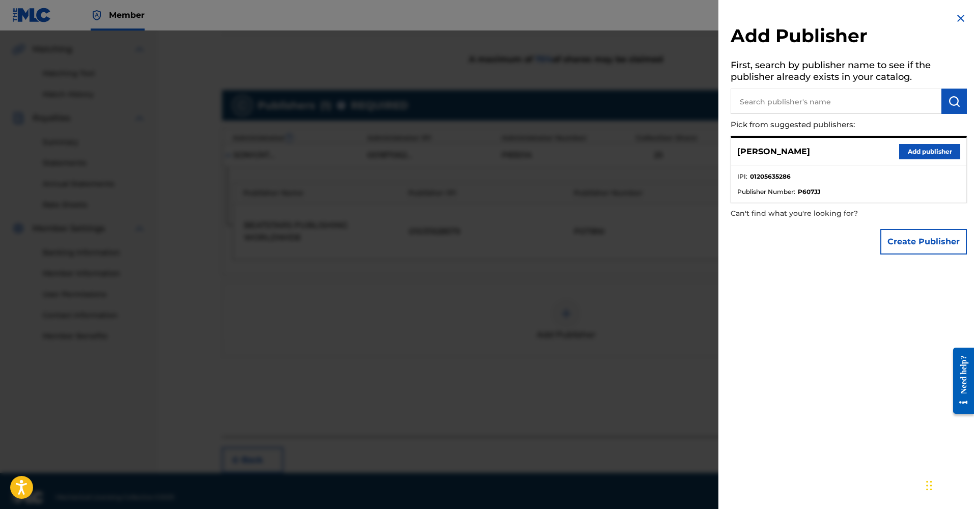
click at [930, 151] on button "Add publisher" at bounding box center [929, 151] width 61 height 15
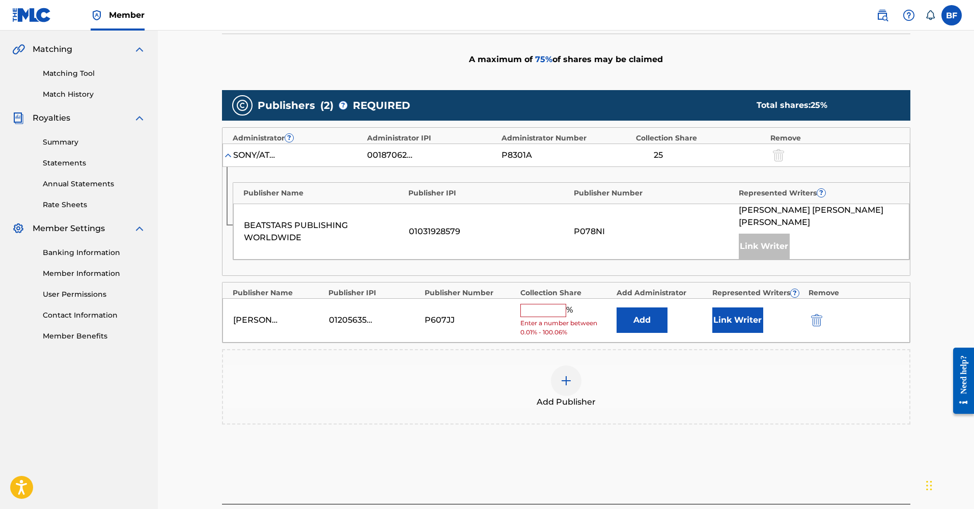
click at [749, 308] on button "Link Writer" at bounding box center [738, 320] width 51 height 25
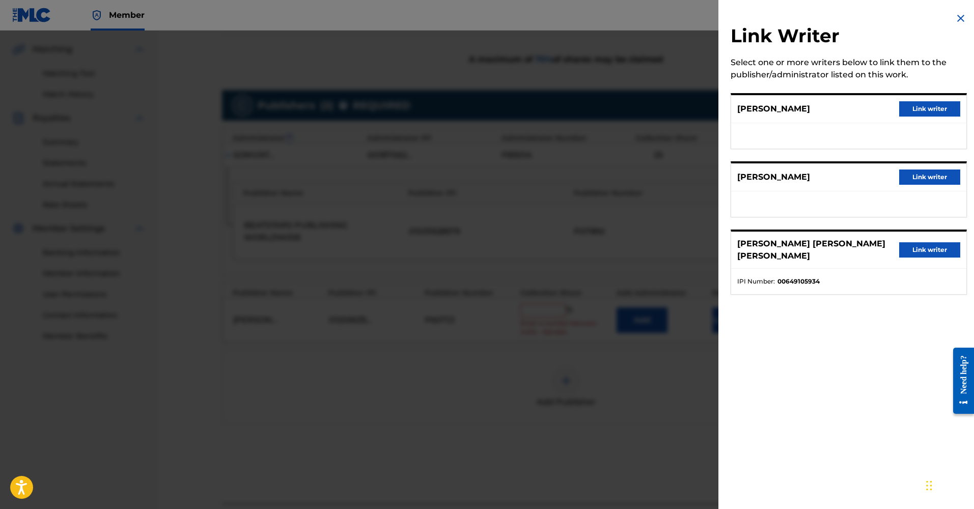
click at [917, 179] on button "Link writer" at bounding box center [929, 177] width 61 height 15
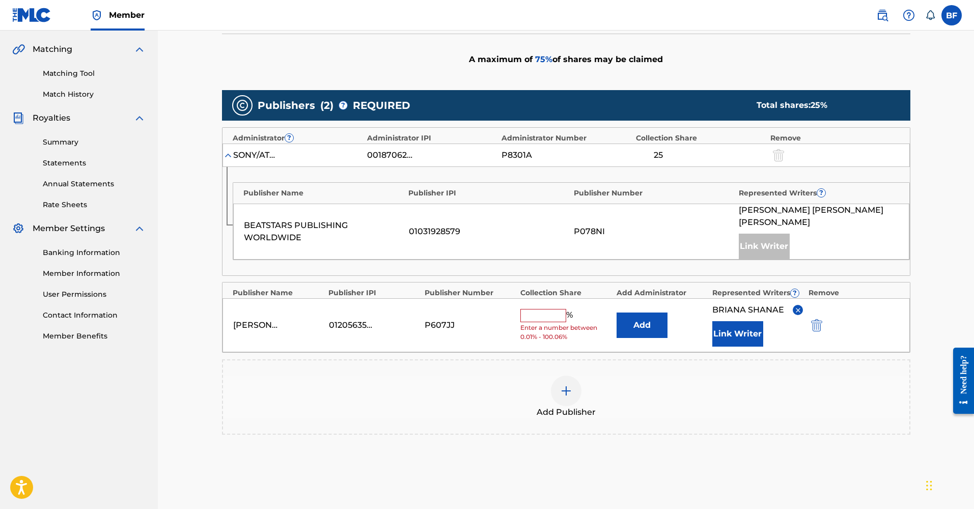
click at [551, 309] on input "text" at bounding box center [543, 315] width 46 height 13
type input "50"
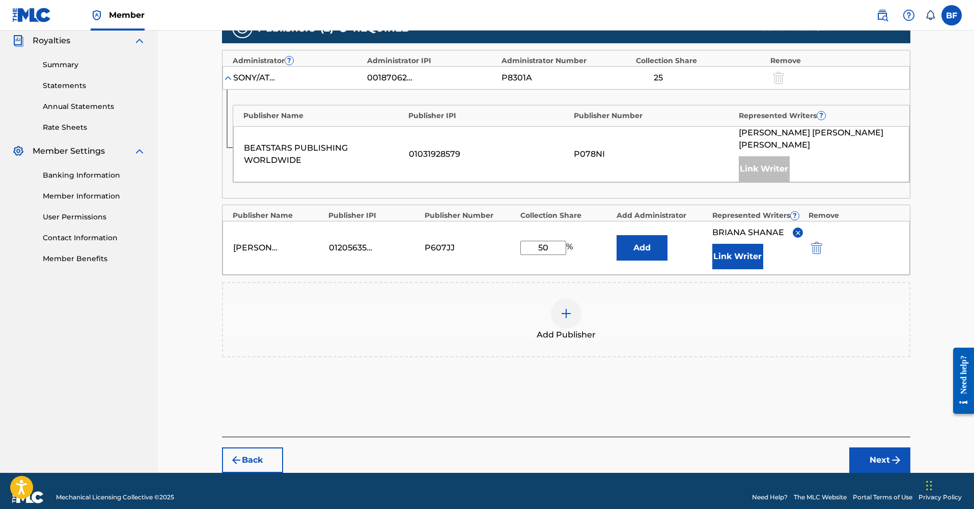
click at [880, 448] on button "Next" at bounding box center [880, 460] width 61 height 25
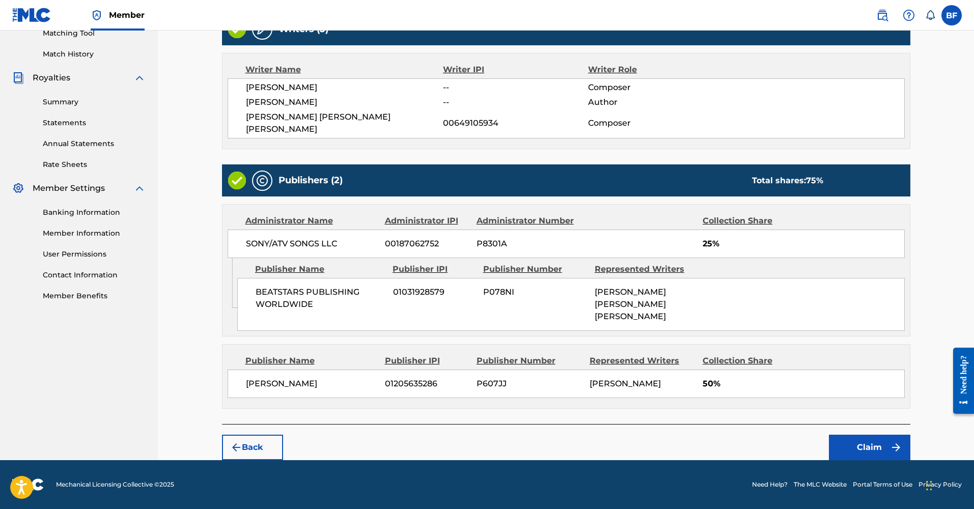
scroll to position [242, 0]
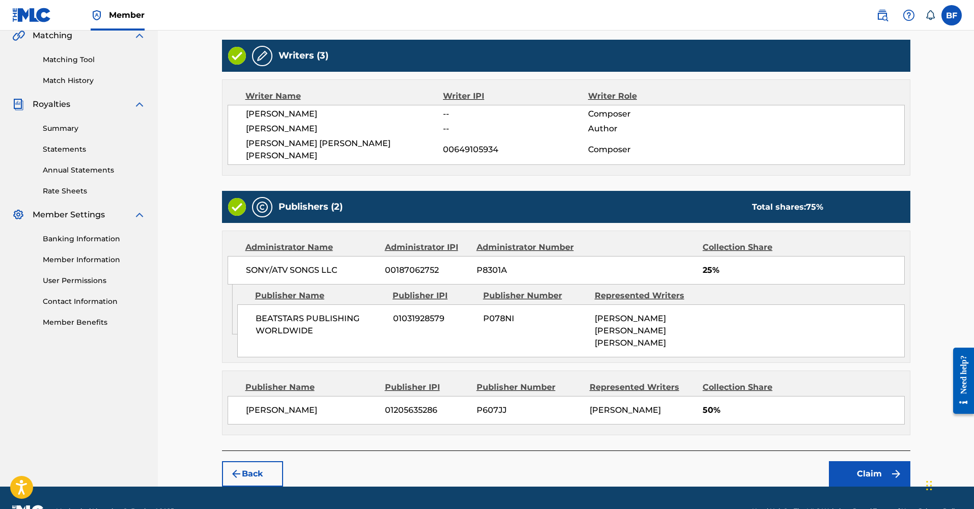
click at [873, 461] on button "Claim" at bounding box center [869, 473] width 81 height 25
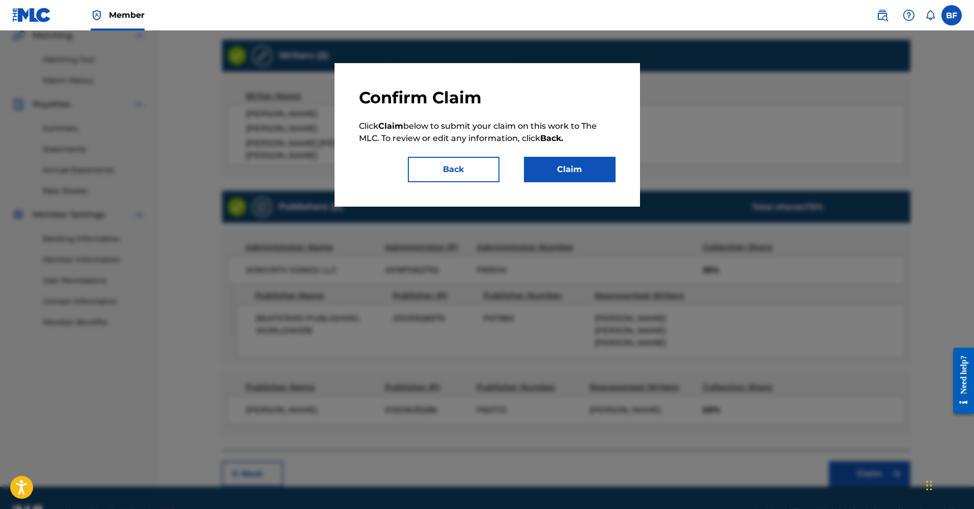
click at [582, 171] on button "Claim" at bounding box center [570, 169] width 92 height 25
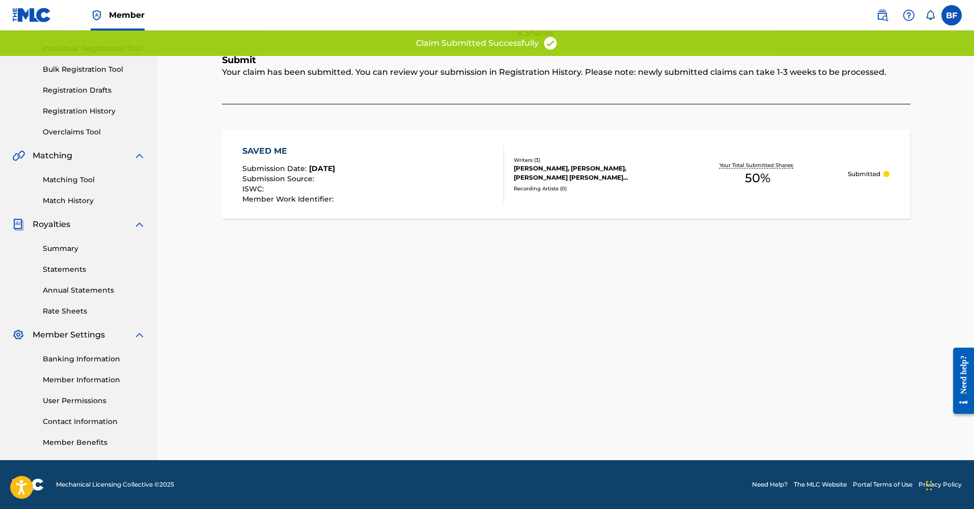
scroll to position [0, 0]
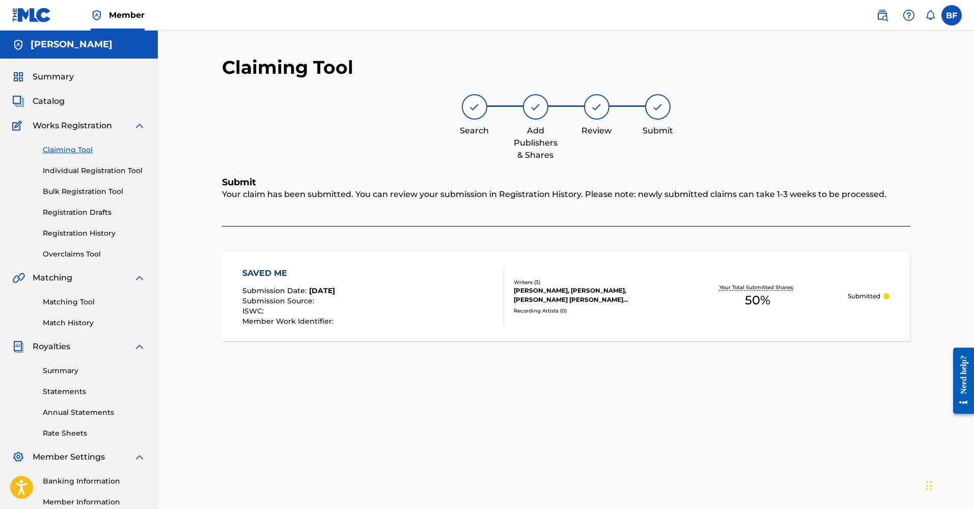
click at [57, 153] on link "Claiming Tool" at bounding box center [94, 150] width 103 height 11
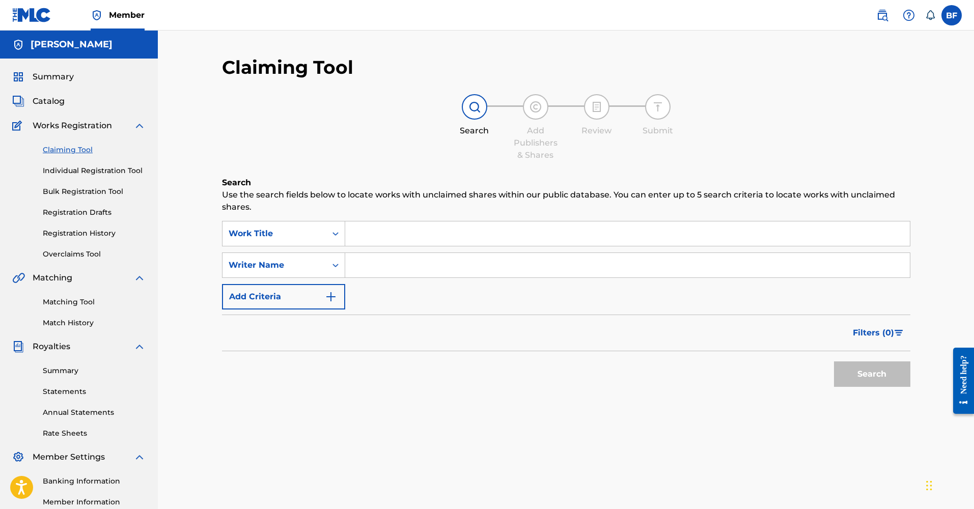
click at [360, 259] on input "Search Form" at bounding box center [627, 265] width 565 height 24
click at [872, 374] on button "Search" at bounding box center [872, 374] width 76 height 25
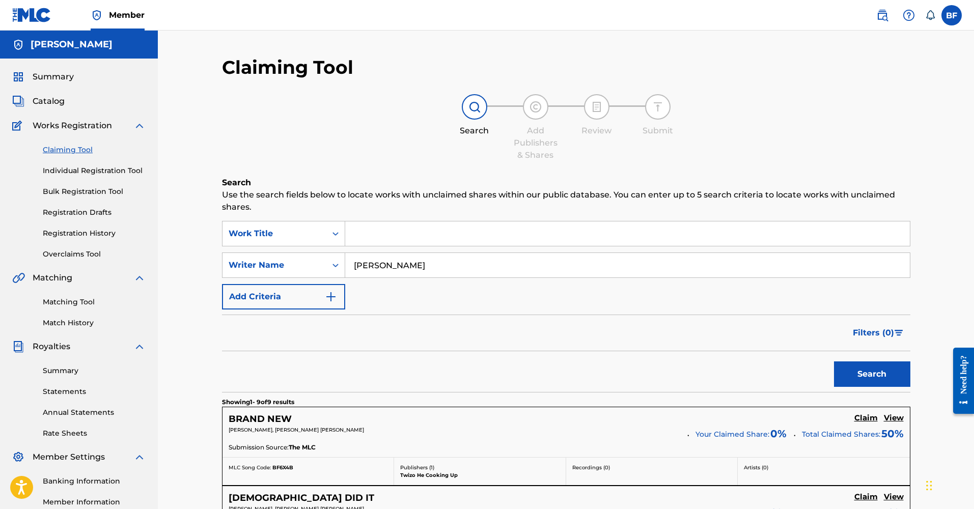
type input "[PERSON_NAME]"
drag, startPoint x: 825, startPoint y: 377, endPoint x: 846, endPoint y: 371, distance: 22.4
click at [846, 371] on button "Search" at bounding box center [872, 374] width 76 height 25
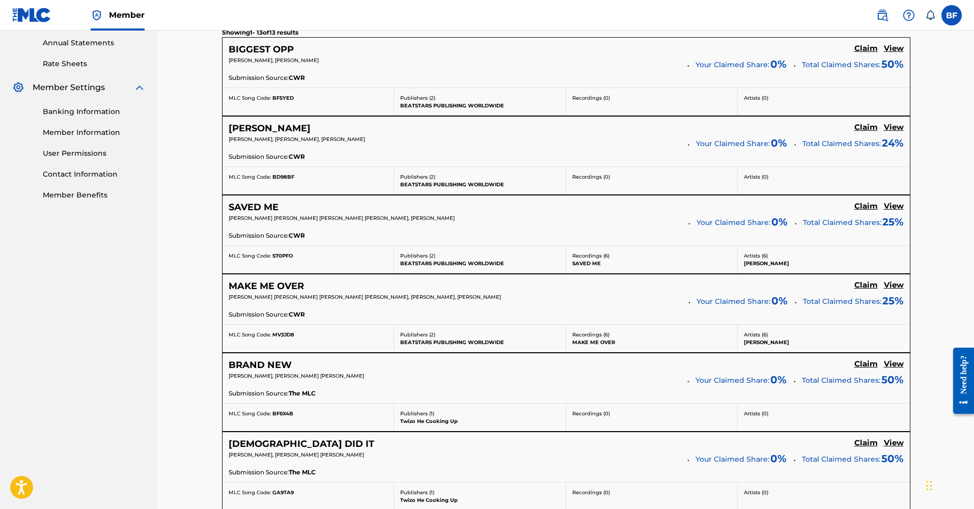
scroll to position [576, 0]
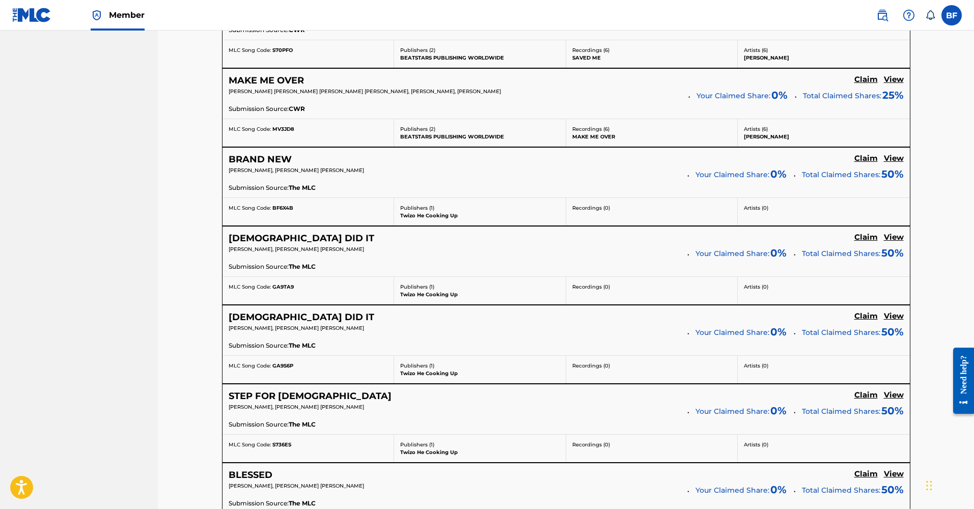
click at [862, 81] on h5 "Claim" at bounding box center [866, 80] width 23 height 10
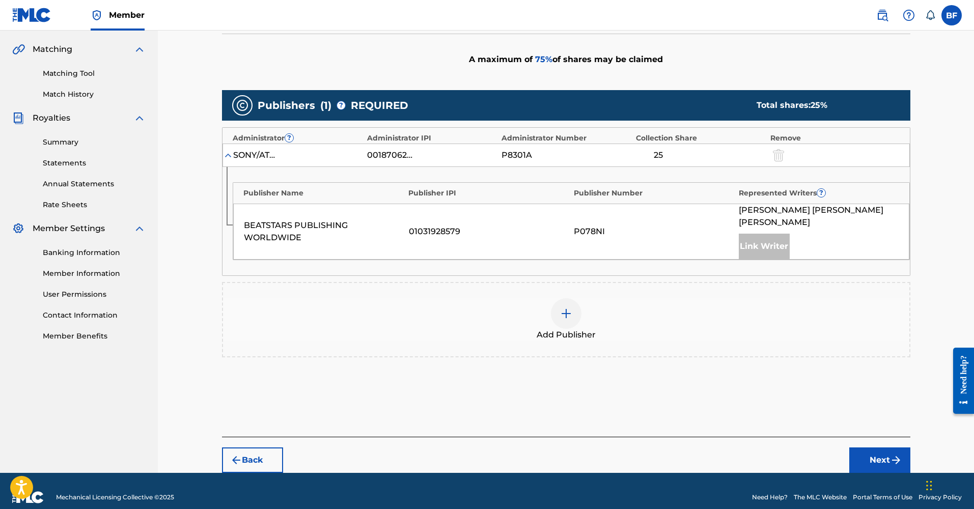
click at [565, 308] on img at bounding box center [566, 314] width 12 height 12
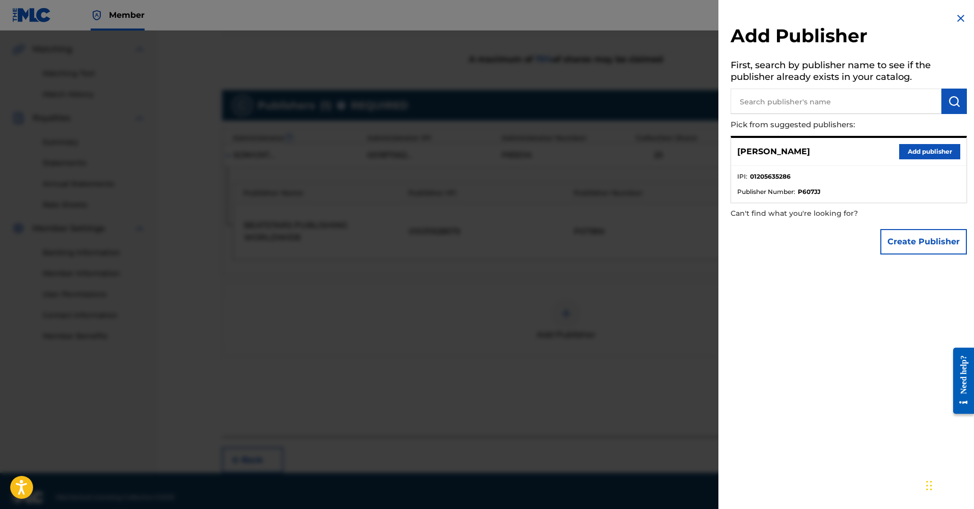
click at [944, 157] on button "Add publisher" at bounding box center [929, 151] width 61 height 15
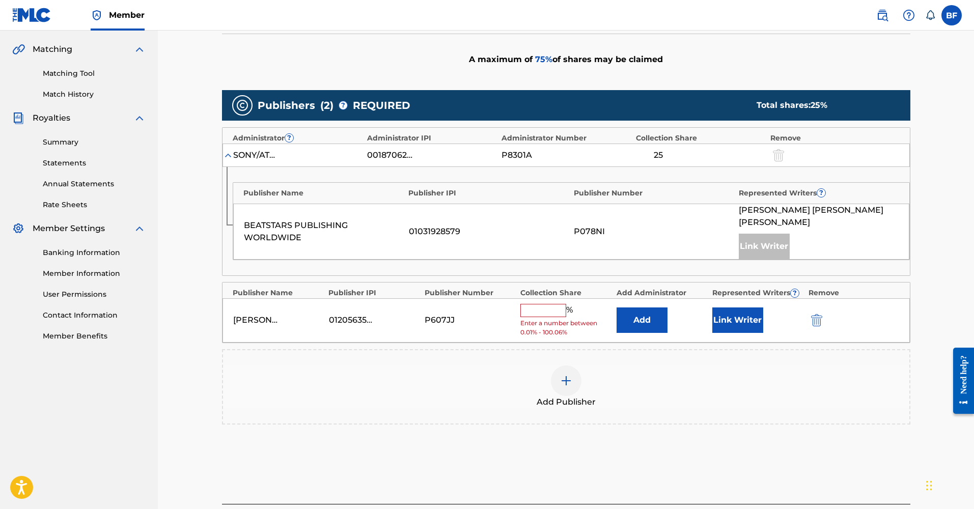
click at [534, 304] on div "%" at bounding box center [547, 310] width 55 height 13
click at [536, 304] on input "text" at bounding box center [543, 310] width 46 height 13
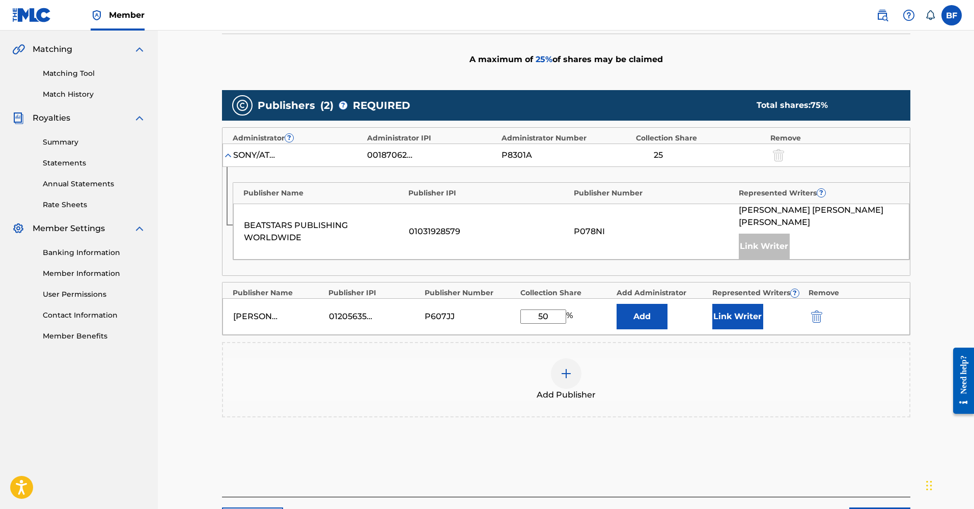
type input "50"
click at [743, 304] on button "Link Writer" at bounding box center [738, 316] width 51 height 25
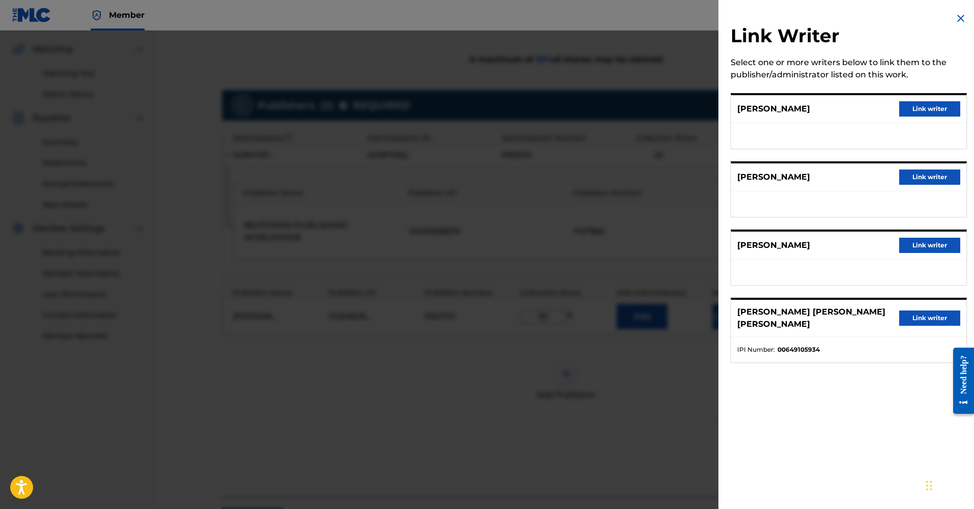
click at [921, 245] on button "Link writer" at bounding box center [929, 245] width 61 height 15
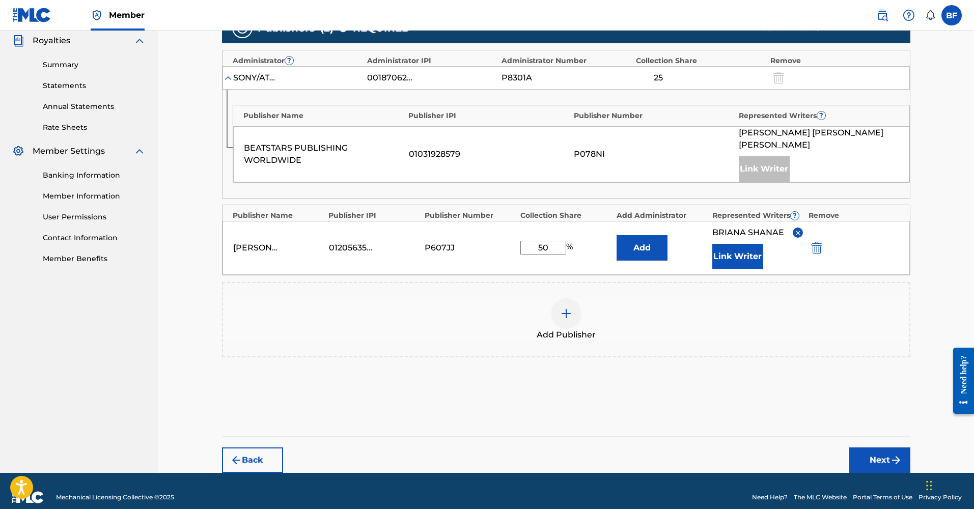
click at [881, 448] on button "Next" at bounding box center [880, 460] width 61 height 25
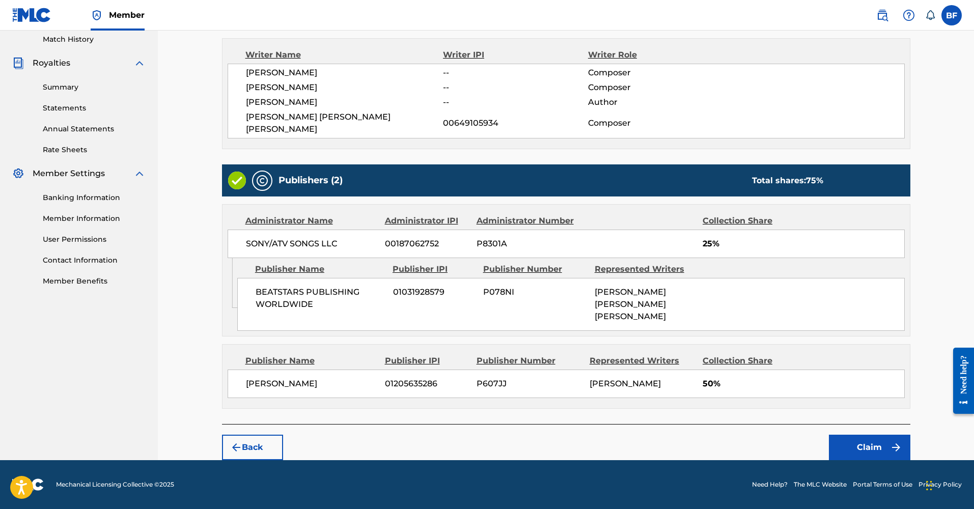
scroll to position [257, 0]
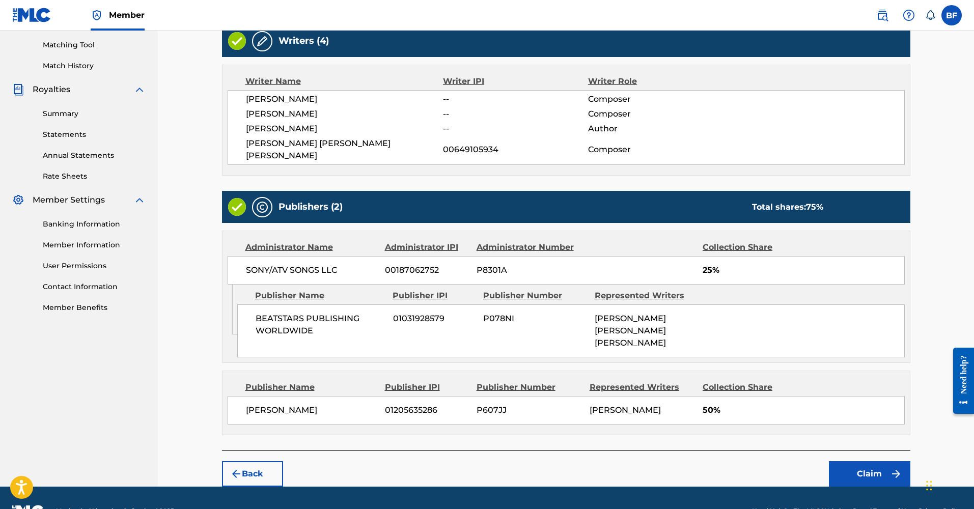
click at [848, 461] on button "Claim" at bounding box center [869, 473] width 81 height 25
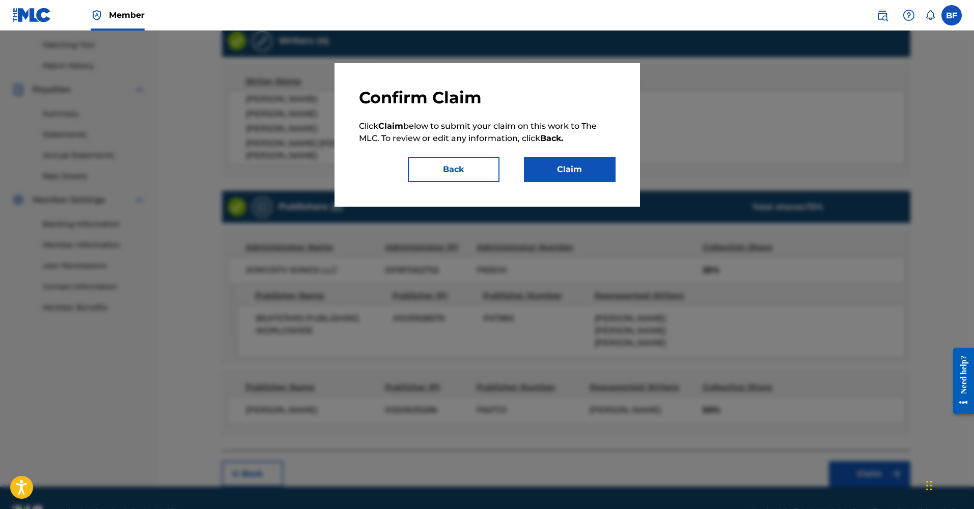
click at [582, 173] on button "Claim" at bounding box center [570, 169] width 92 height 25
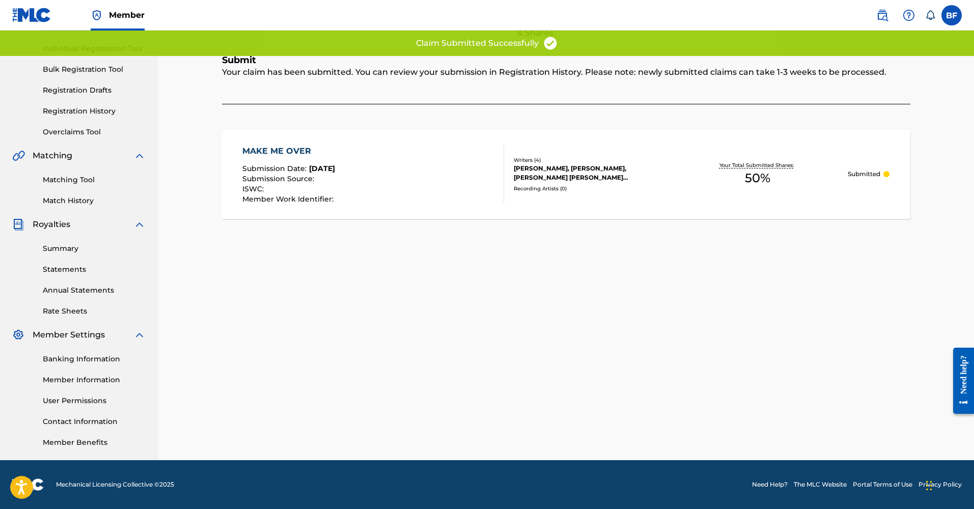
scroll to position [0, 0]
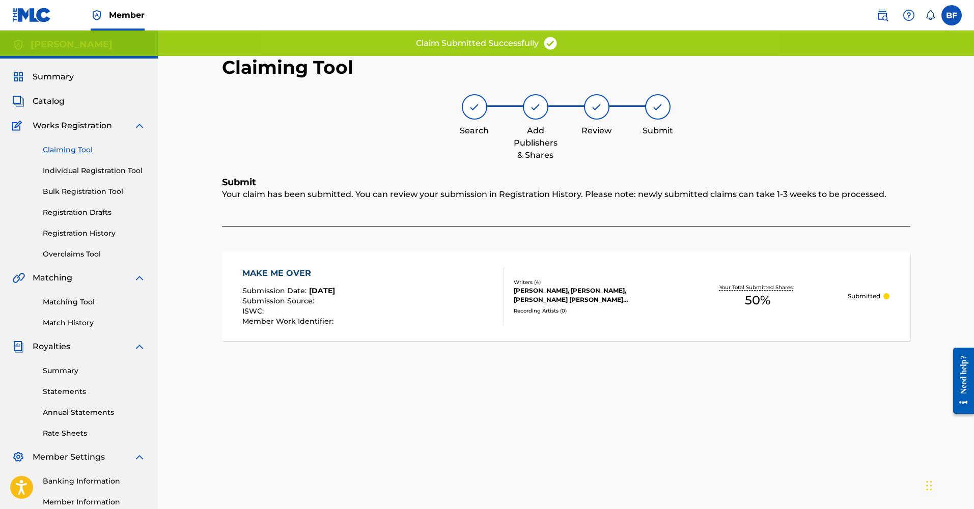
click at [64, 150] on link "Claiming Tool" at bounding box center [94, 150] width 103 height 11
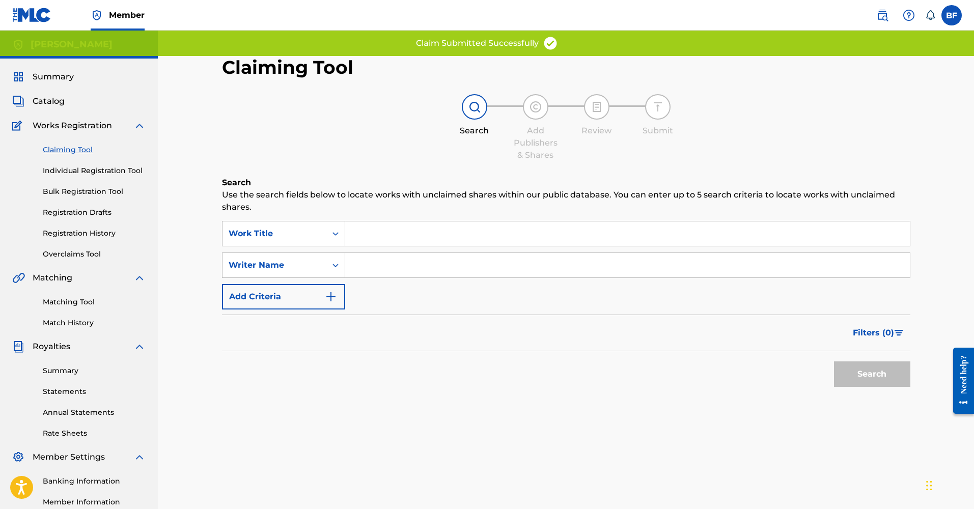
click at [368, 261] on input "Search Form" at bounding box center [627, 265] width 565 height 24
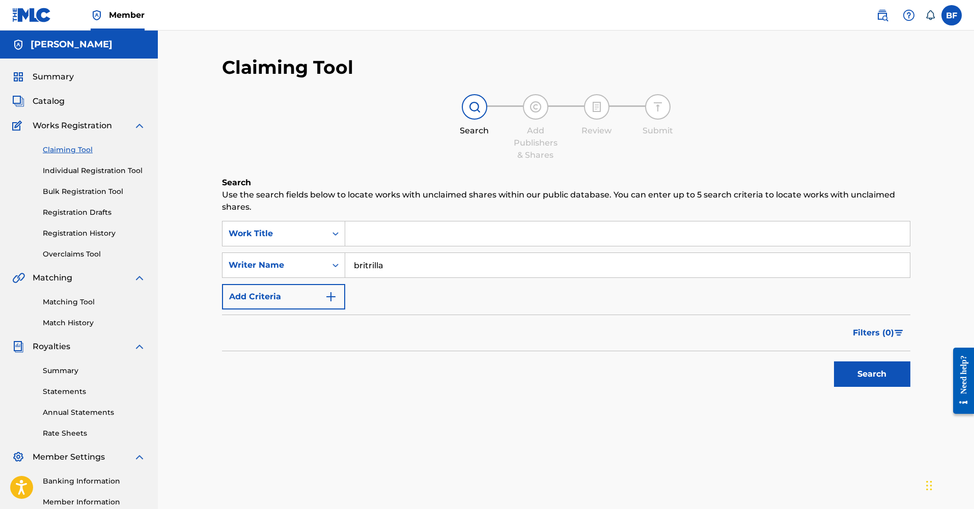
click at [872, 374] on button "Search" at bounding box center [872, 374] width 76 height 25
type input "bri trilla"
click at [872, 374] on button "Search" at bounding box center [872, 374] width 76 height 25
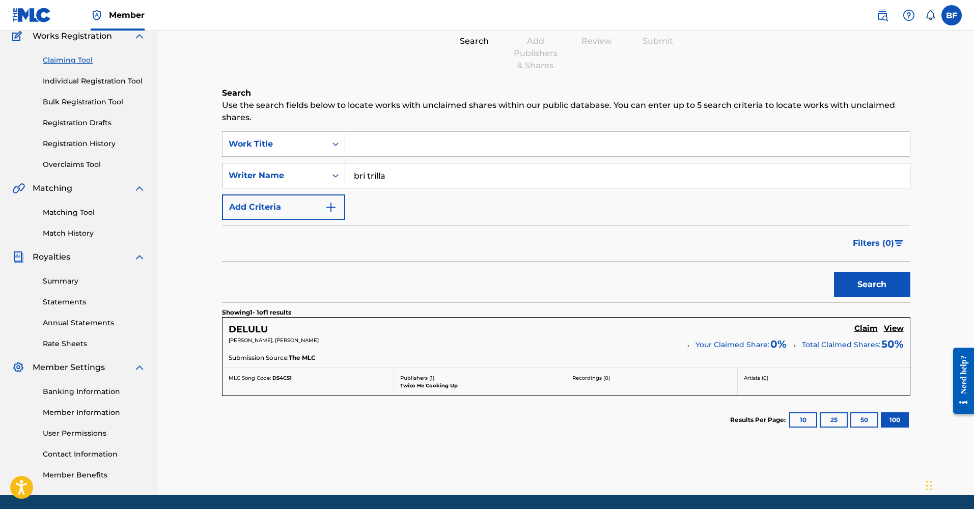
scroll to position [3, 0]
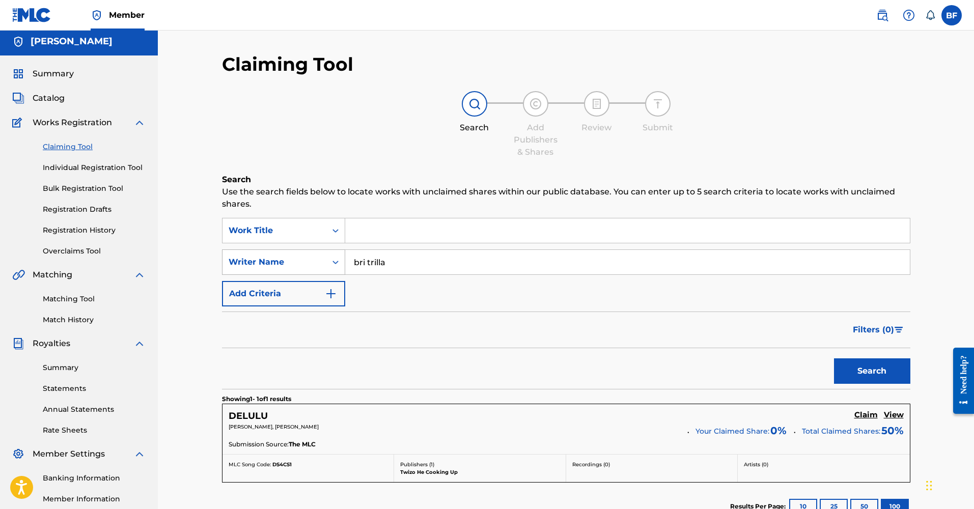
drag, startPoint x: 374, startPoint y: 261, endPoint x: 310, endPoint y: 261, distance: 64.2
click at [310, 261] on div "SearchWithCriteria2e31c1e6-0c5e-4c1a-9227-107677492ebb Writer Name [PERSON_NAME]" at bounding box center [566, 262] width 689 height 25
click at [381, 233] on input "Search Form" at bounding box center [627, 230] width 565 height 24
click at [872, 371] on button "Search" at bounding box center [872, 371] width 76 height 25
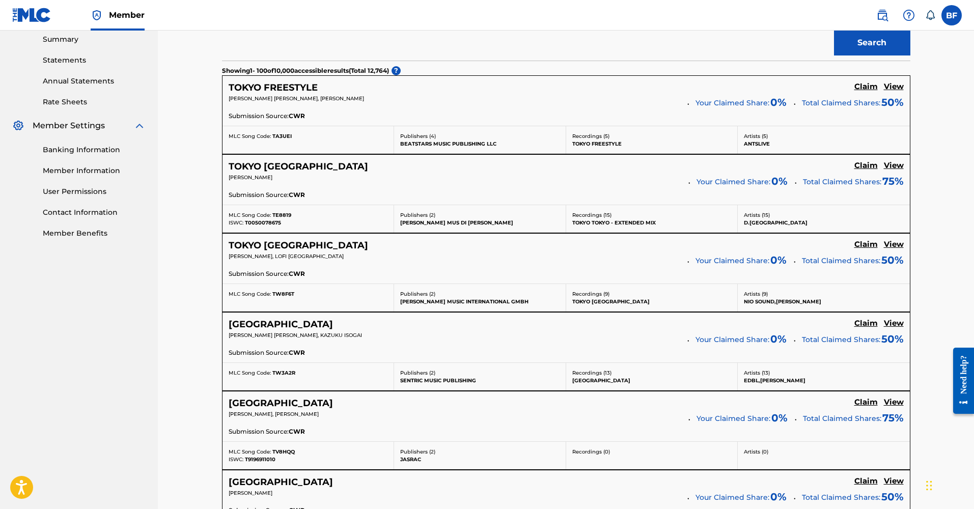
scroll to position [140, 0]
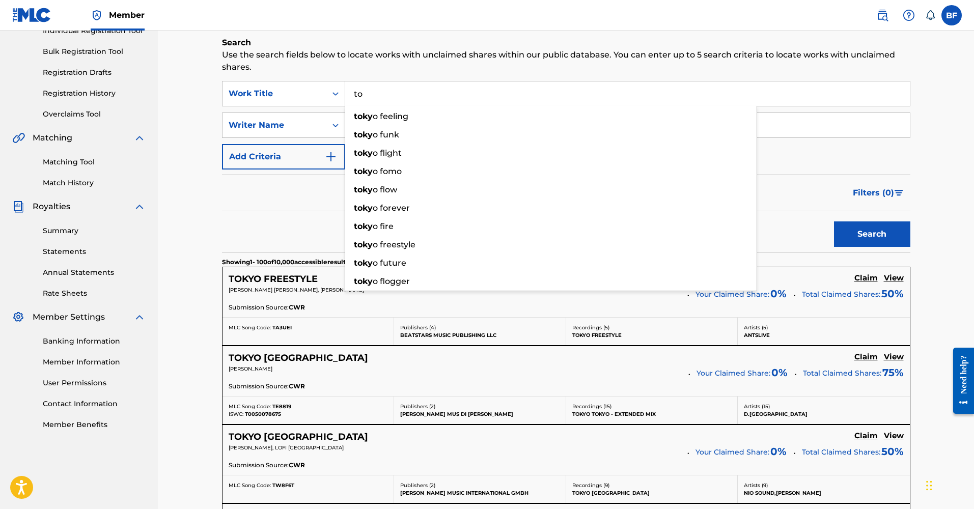
type input "t"
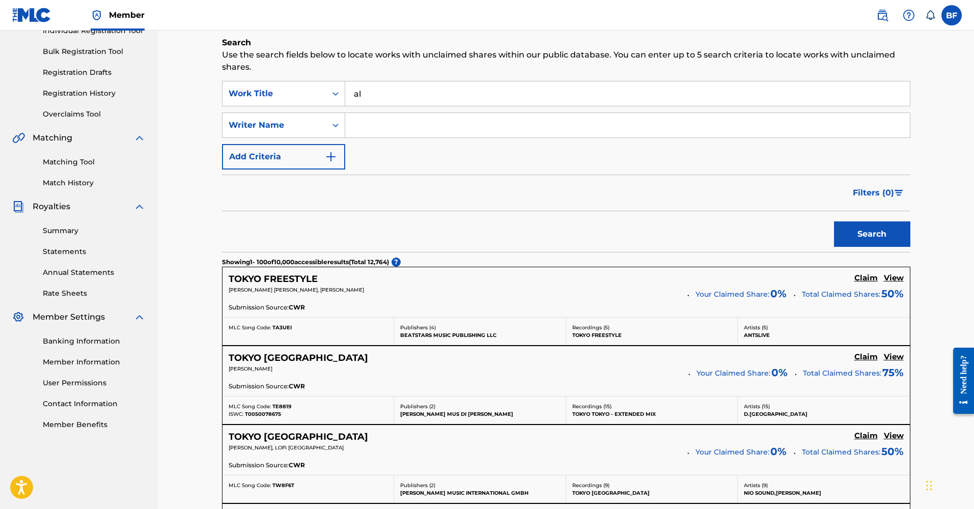
type input "a"
click at [347, 124] on input "Search Form" at bounding box center [627, 125] width 565 height 24
paste input "P607JJ"
type input "P607JJ"
click at [887, 230] on button "Search" at bounding box center [872, 234] width 76 height 25
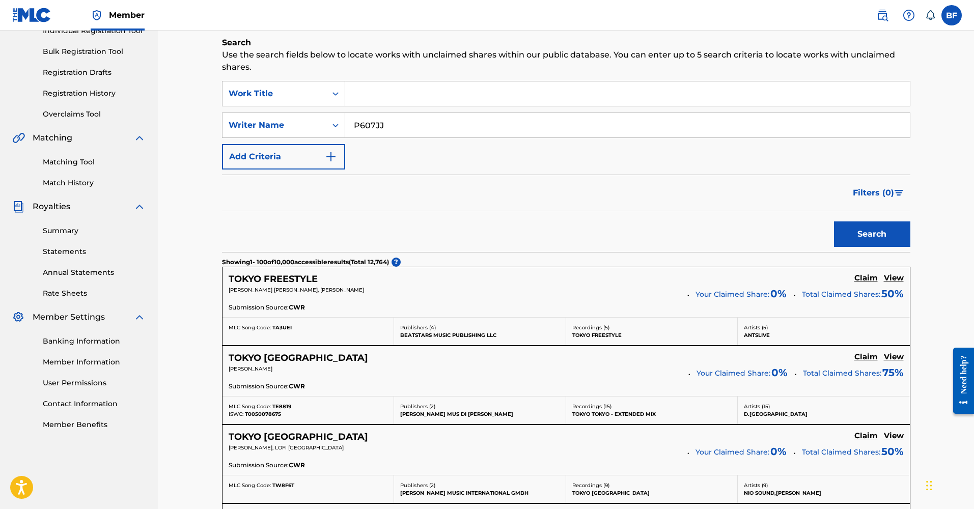
scroll to position [122, 0]
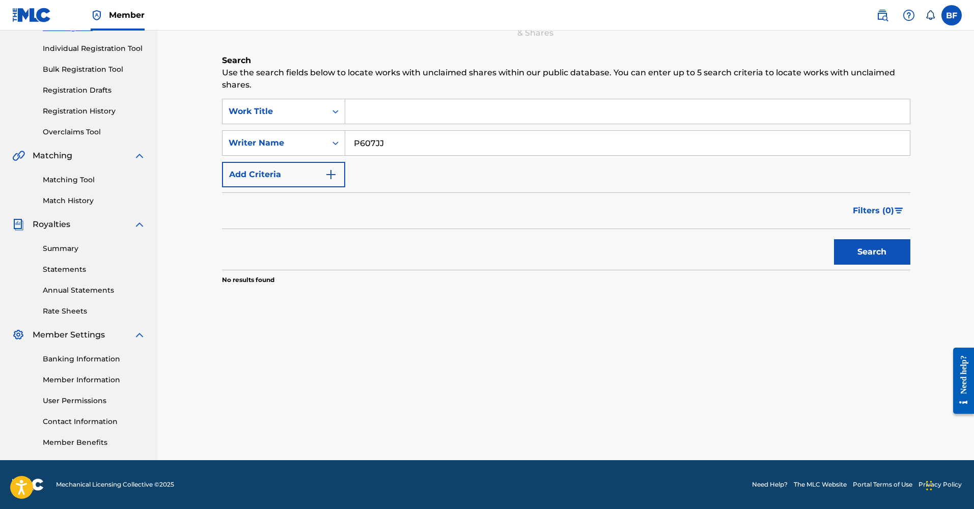
click at [255, 171] on button "Add Criteria" at bounding box center [283, 174] width 123 height 25
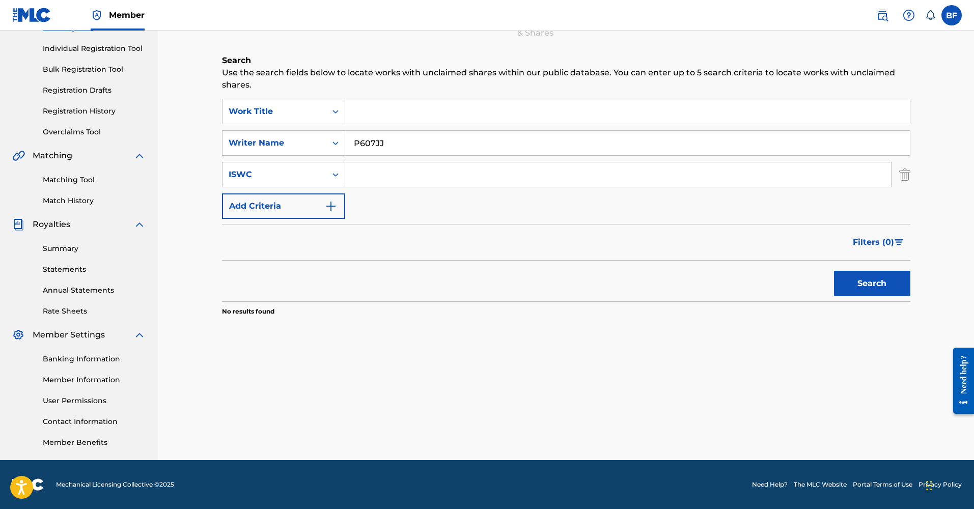
click at [275, 204] on button "Add Criteria" at bounding box center [283, 206] width 123 height 25
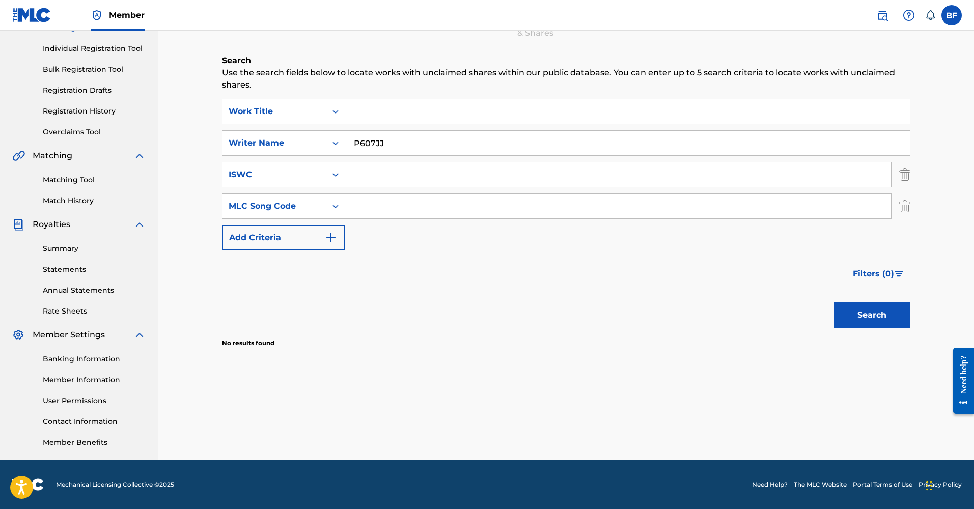
click at [278, 238] on button "Add Criteria" at bounding box center [283, 237] width 123 height 25
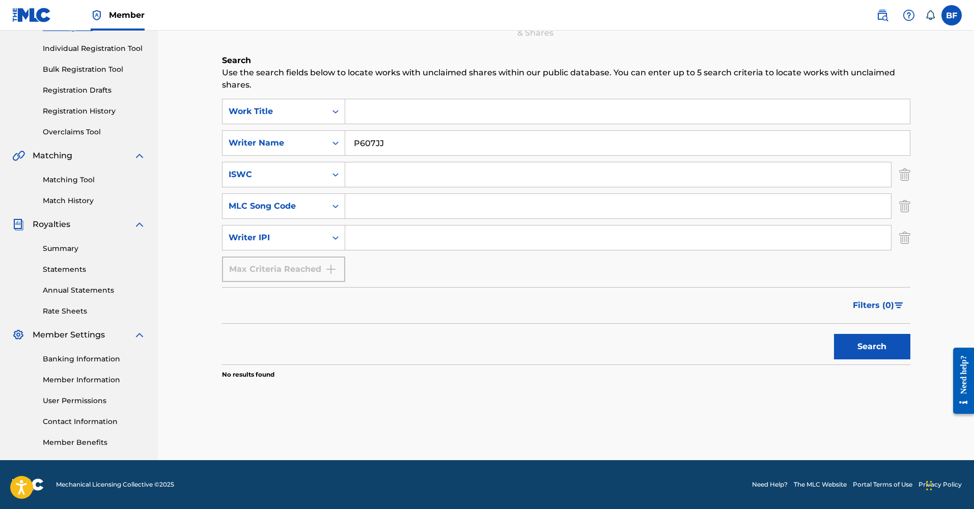
click at [360, 242] on input "Search Form" at bounding box center [618, 238] width 546 height 24
paste input "P607JJ"
type input "P607JJ"
click at [325, 154] on div "SearchWithCriteria2e31c1e6-0c5e-4c1a-9227-107677492ebb Writer Name P607JJ" at bounding box center [566, 142] width 689 height 25
type input "P"
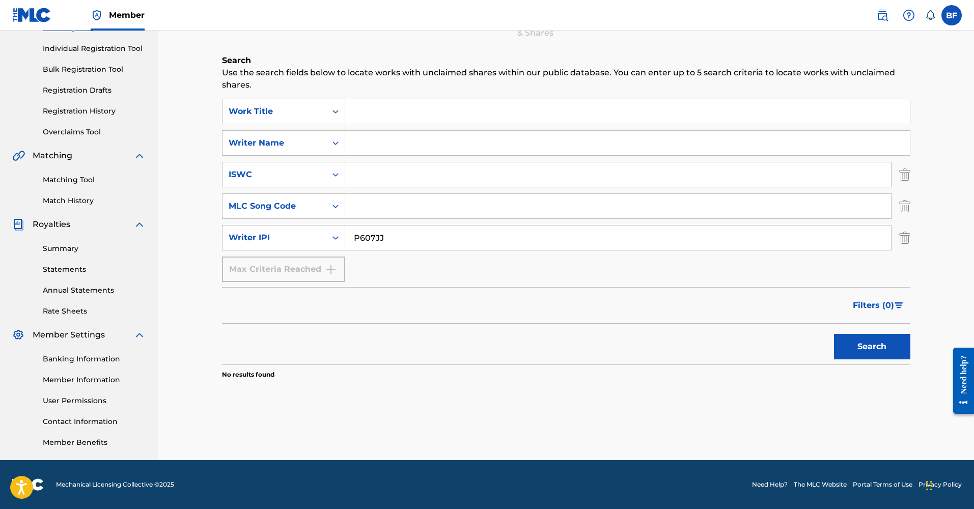
click at [844, 351] on button "Search" at bounding box center [872, 346] width 76 height 25
click at [84, 113] on link "Registration History" at bounding box center [94, 111] width 103 height 11
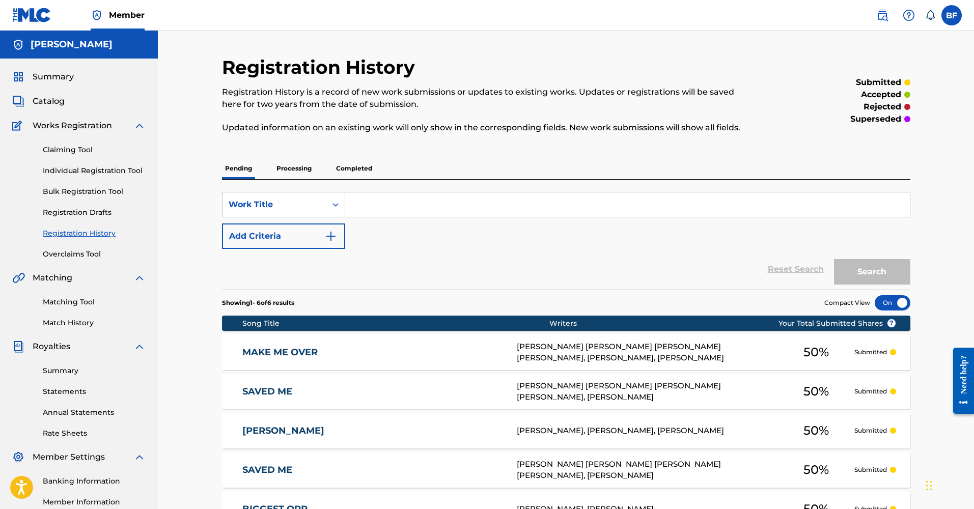
click at [50, 96] on span "Catalog" at bounding box center [49, 101] width 32 height 12
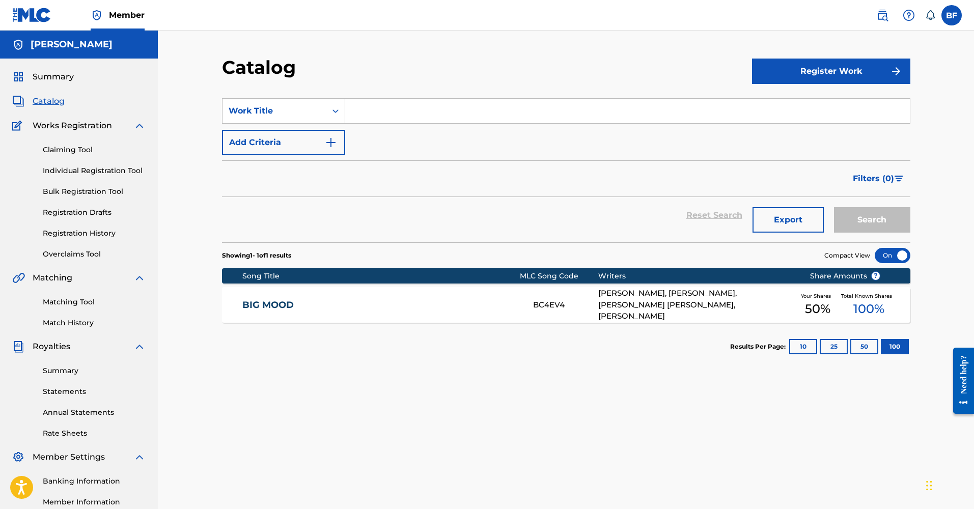
click at [833, 71] on button "Register Work" at bounding box center [831, 71] width 158 height 25
click at [770, 113] on link "Individual" at bounding box center [831, 104] width 158 height 24
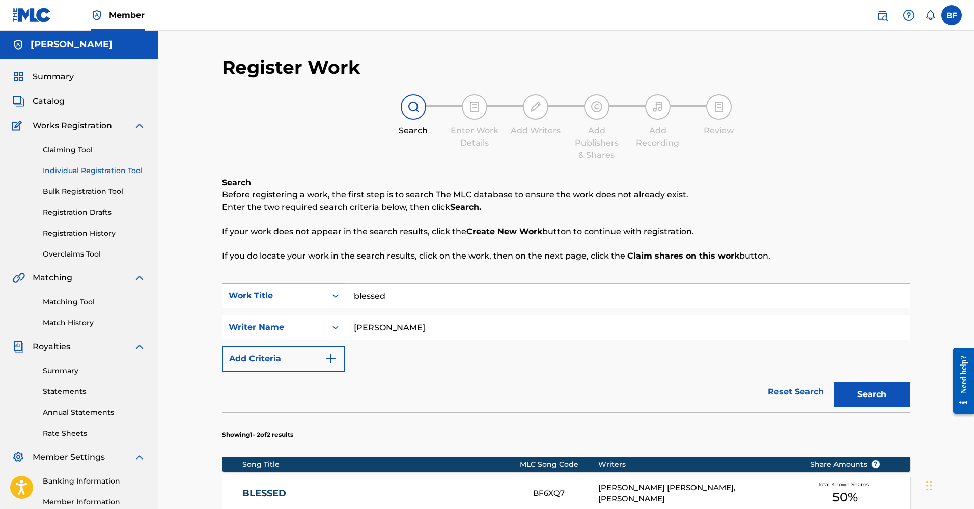
drag, startPoint x: 416, startPoint y: 295, endPoint x: 334, endPoint y: 294, distance: 81.5
click at [334, 294] on div "SearchWithCriteria1973783b-2cf5-493f-90a7-accc1f7d0ce6 Work Title blessed" at bounding box center [566, 295] width 689 height 25
type input "new day"
click at [402, 325] on input "[PERSON_NAME]" at bounding box center [627, 327] width 565 height 24
type input "[PERSON_NAME]"
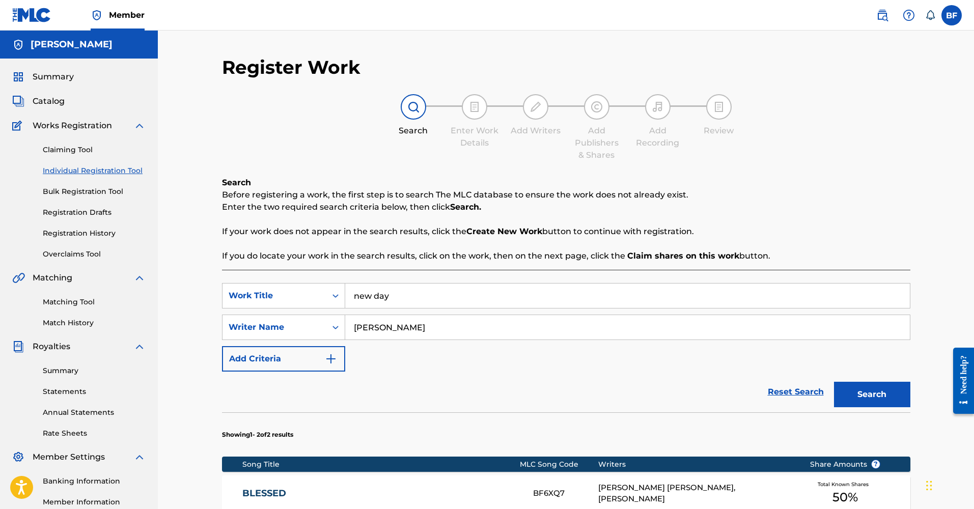
click at [872, 395] on button "Search" at bounding box center [872, 394] width 76 height 25
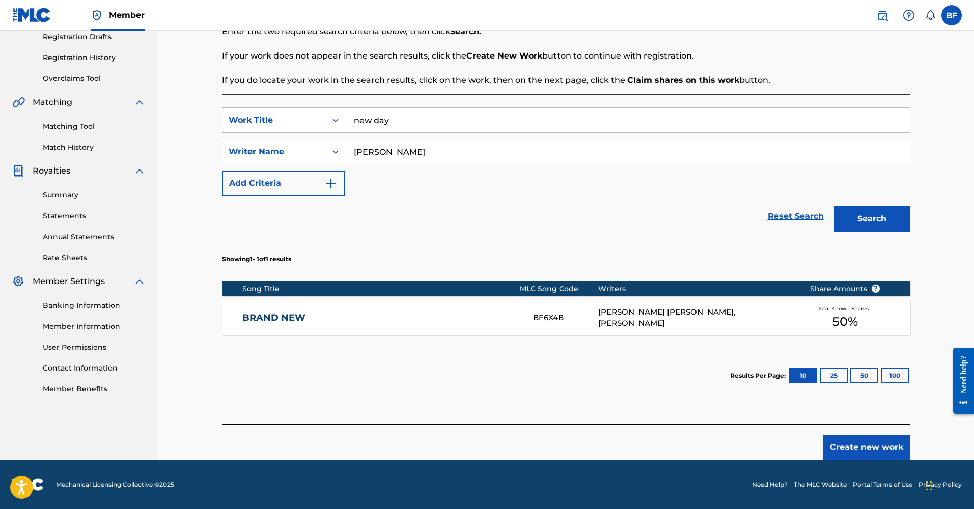
click at [115, 307] on link "Banking Information" at bounding box center [94, 305] width 103 height 11
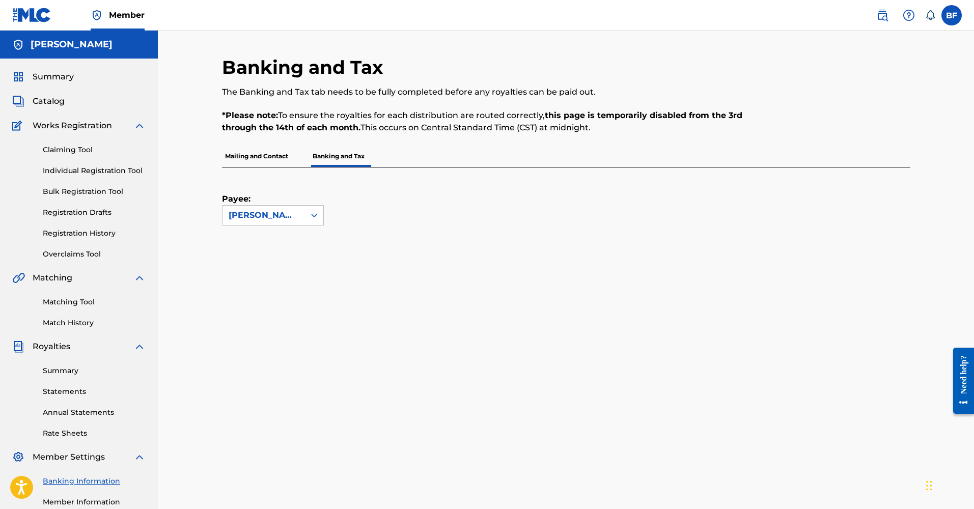
click at [65, 372] on link "Summary" at bounding box center [94, 371] width 103 height 11
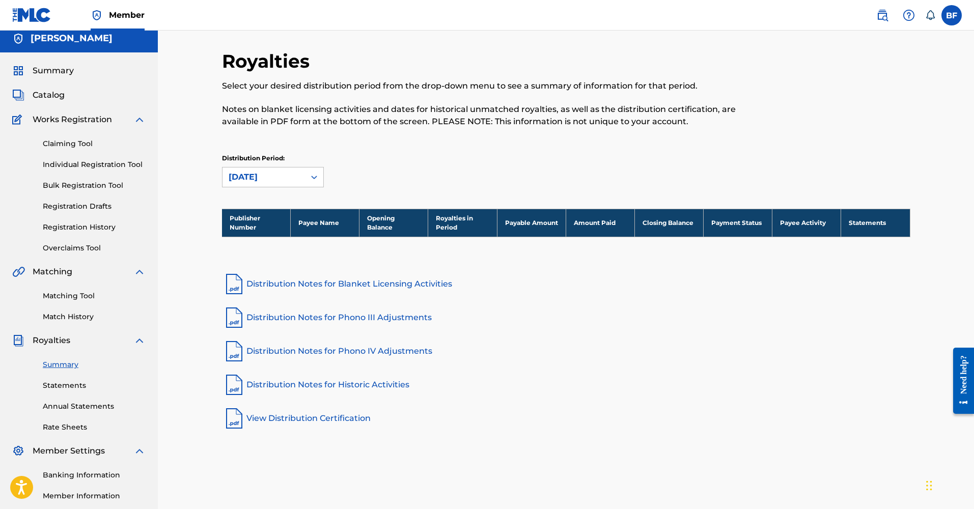
scroll to position [122, 0]
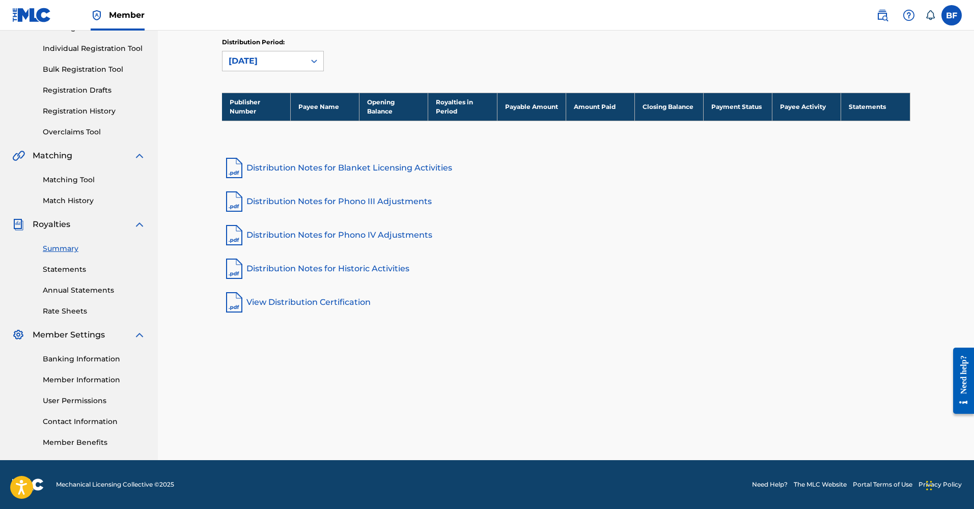
click at [58, 267] on link "Statements" at bounding box center [94, 269] width 103 height 11
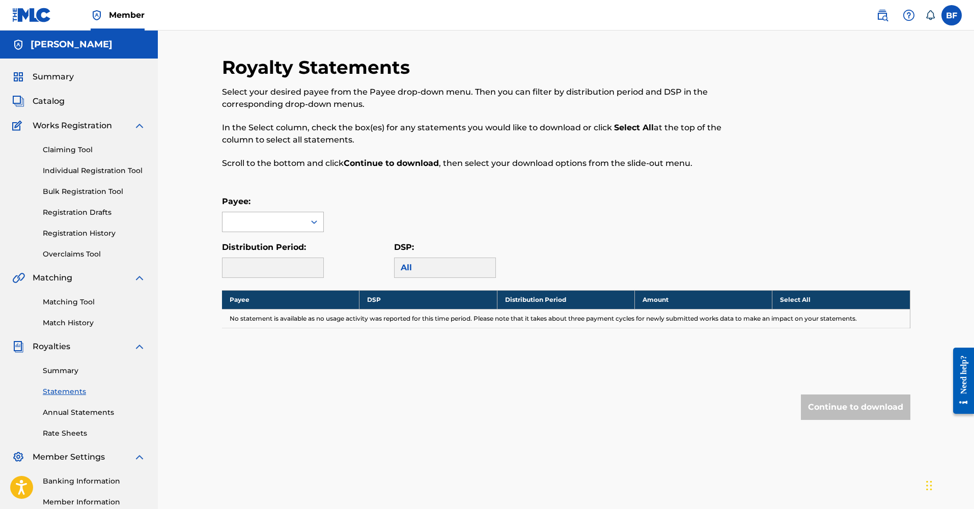
click at [284, 227] on div at bounding box center [264, 221] width 83 height 19
click at [284, 246] on div "No options" at bounding box center [273, 242] width 101 height 20
click at [333, 318] on td "No statement is available as no usage activity was reported for this time perio…" at bounding box center [566, 318] width 689 height 19
click at [67, 410] on link "Annual Statements" at bounding box center [94, 412] width 103 height 11
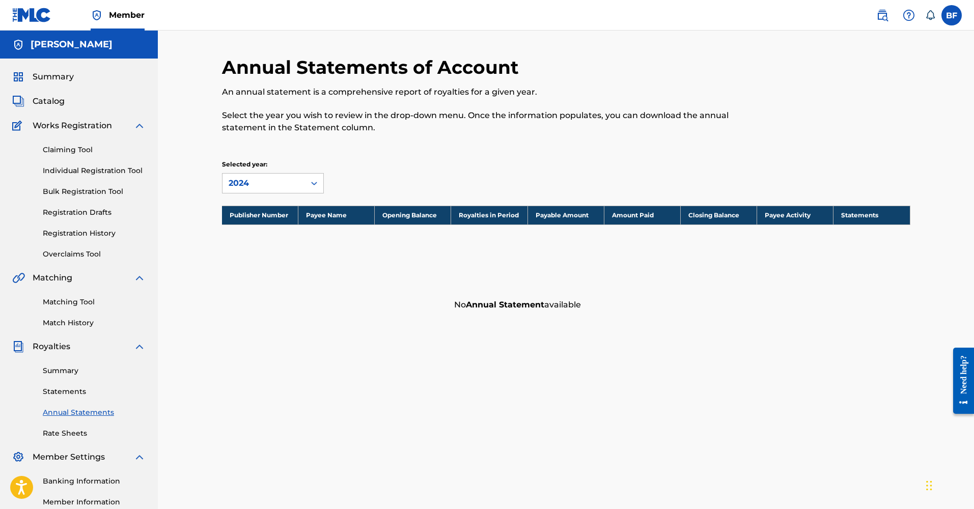
click at [65, 432] on link "Rate Sheets" at bounding box center [94, 433] width 103 height 11
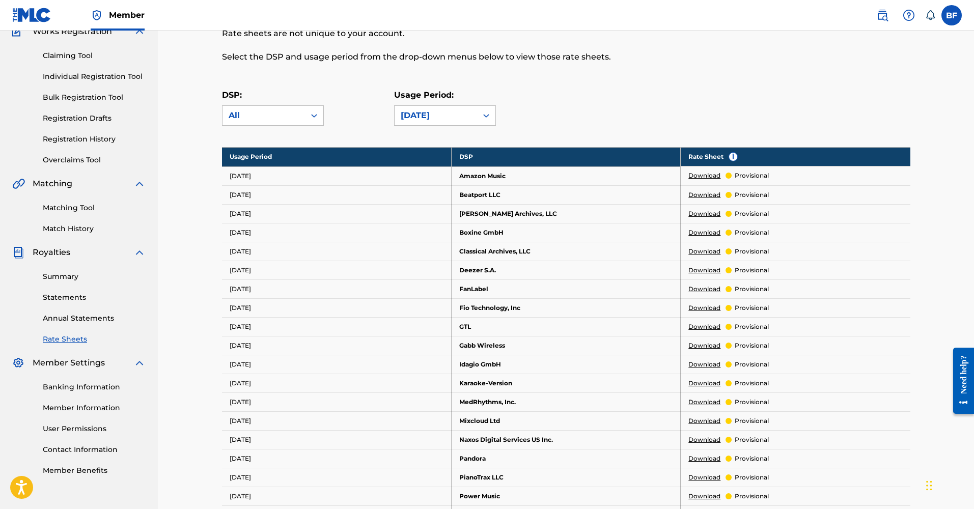
scroll to position [191, 0]
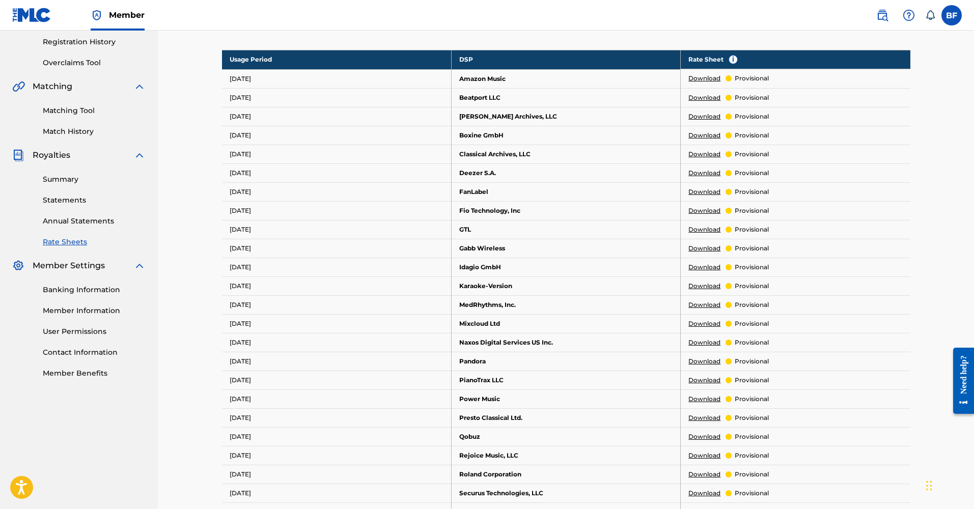
click at [76, 177] on link "Summary" at bounding box center [94, 179] width 103 height 11
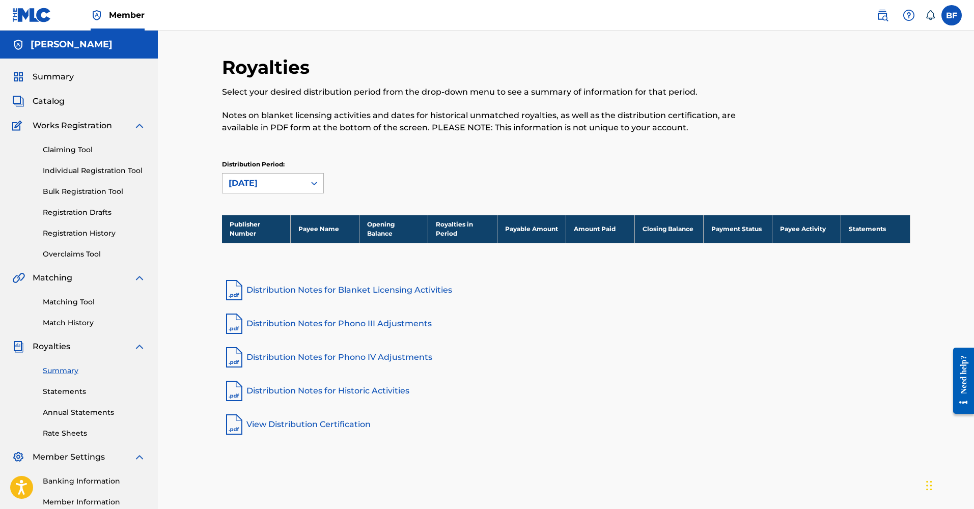
click at [243, 186] on div "[DATE]" at bounding box center [264, 183] width 70 height 12
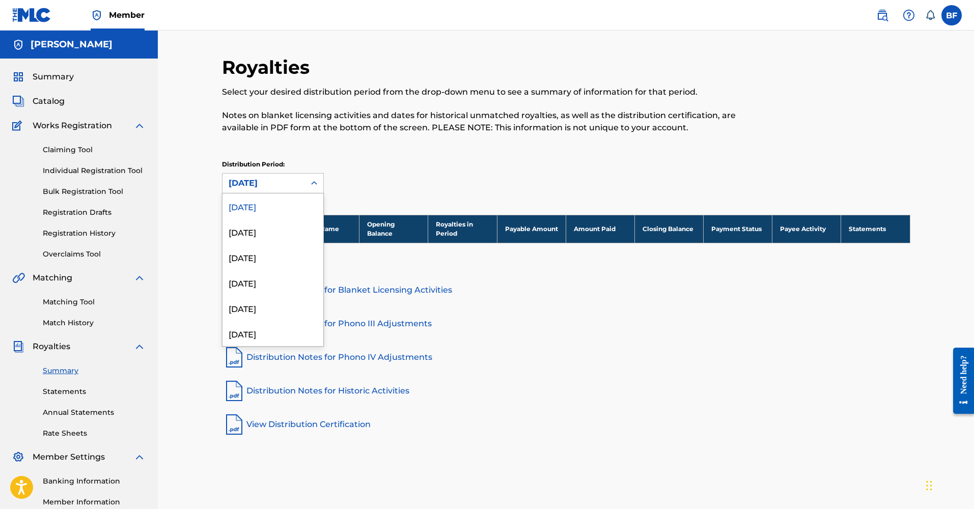
click at [242, 211] on div "[DATE]" at bounding box center [273, 206] width 101 height 25
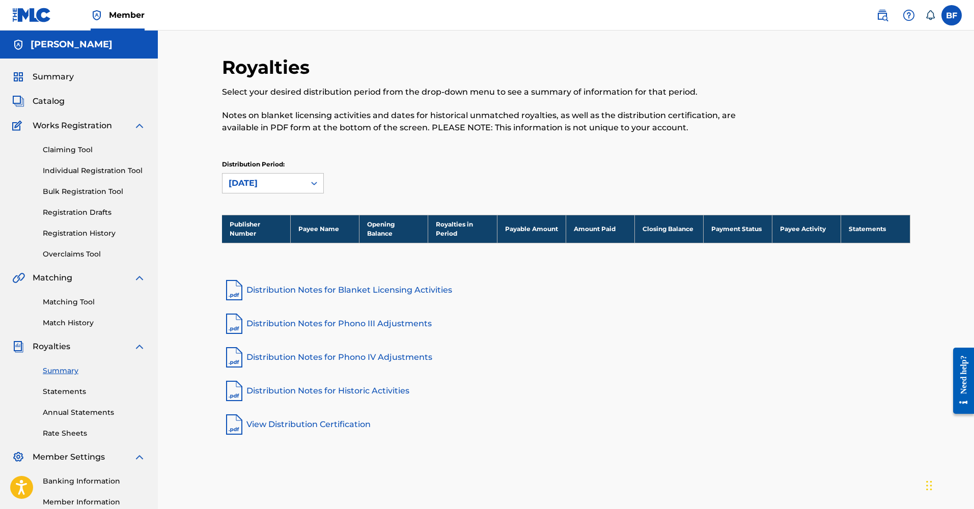
click at [274, 184] on div "[DATE]" at bounding box center [264, 183] width 70 height 12
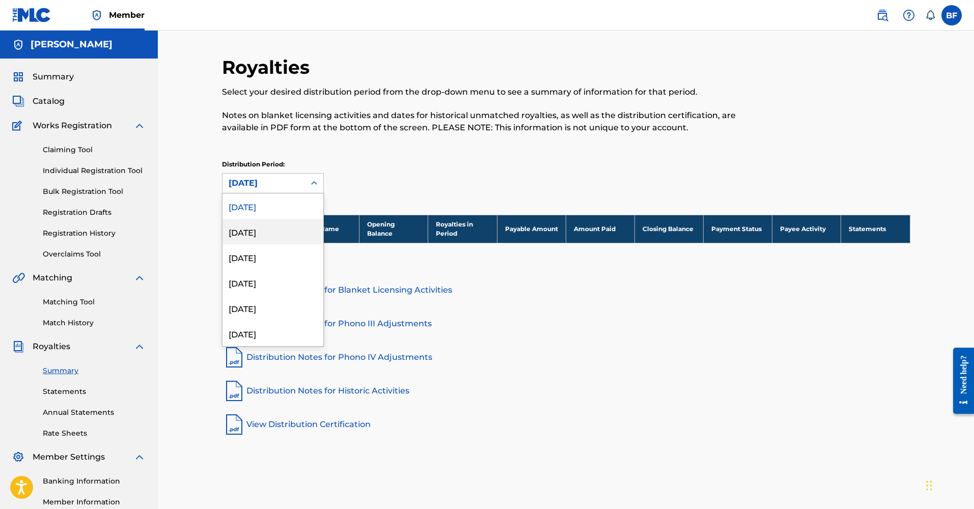
click at [258, 239] on div "[DATE]" at bounding box center [273, 231] width 101 height 25
